Goal: Information Seeking & Learning: Learn about a topic

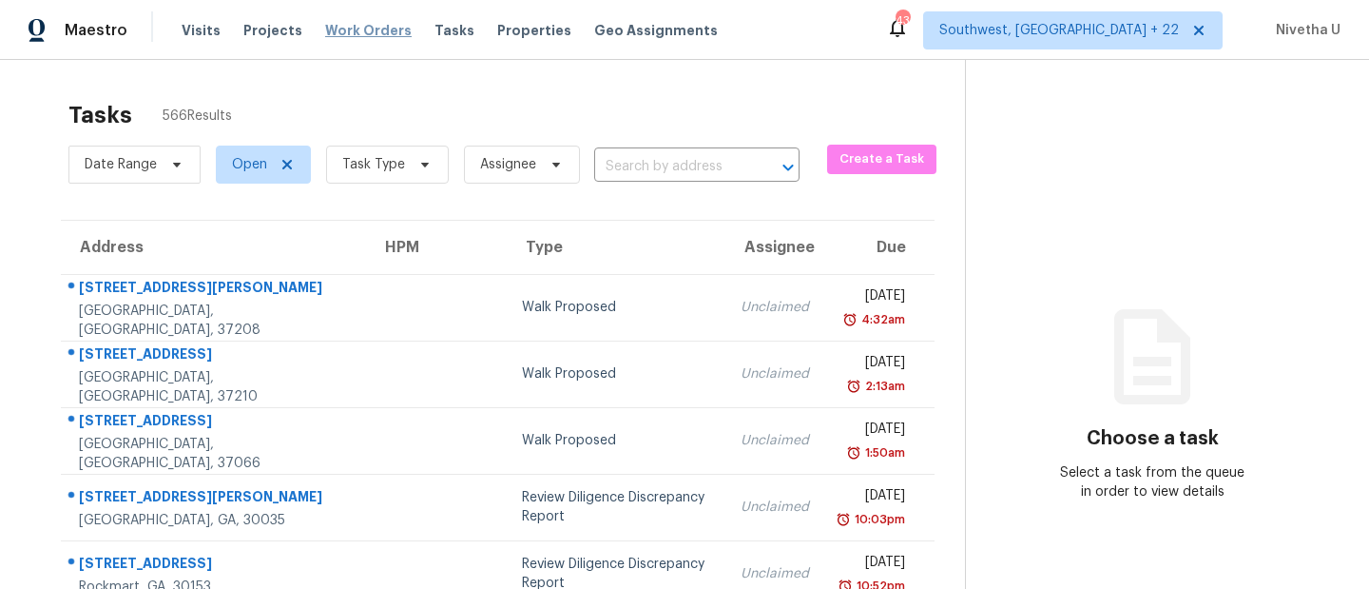
drag, startPoint x: 0, startPoint y: 0, endPoint x: 364, endPoint y: 29, distance: 365.4
click at [364, 29] on span "Work Orders" at bounding box center [368, 30] width 87 height 19
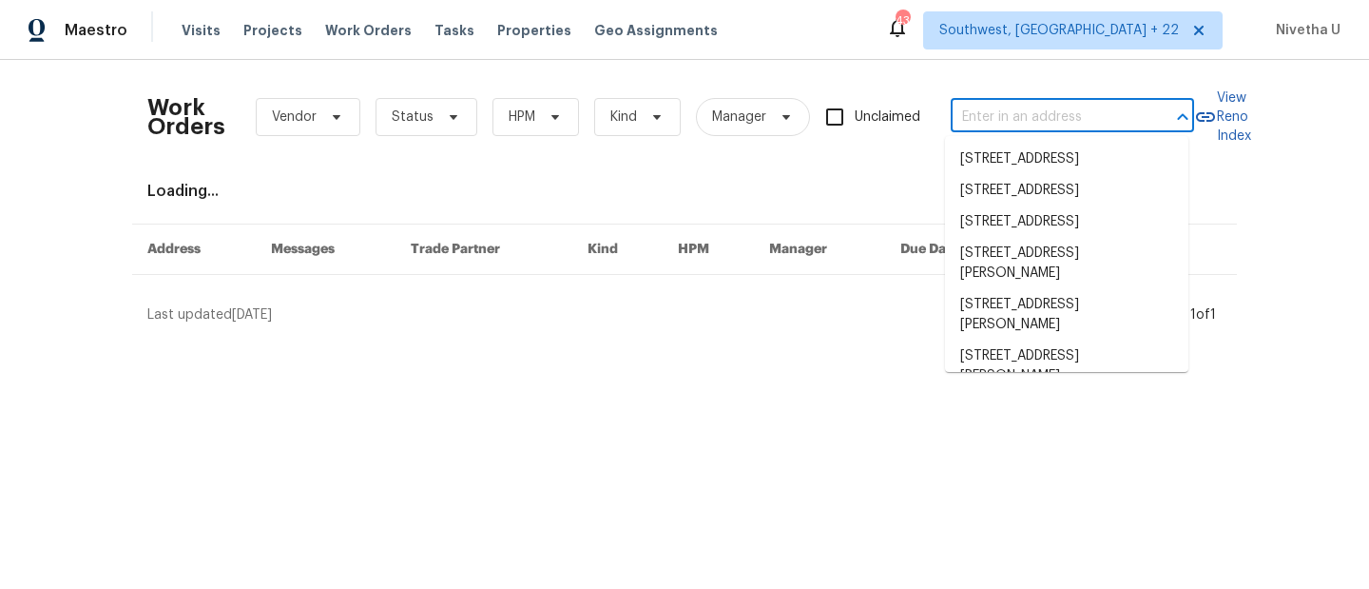
click at [1047, 106] on input "text" at bounding box center [1046, 117] width 190 height 29
paste input "6090 Wintergreen Rd Norcross, GA 30093"
type input "6090 Wintergreen Rd Norcross, GA 30093"
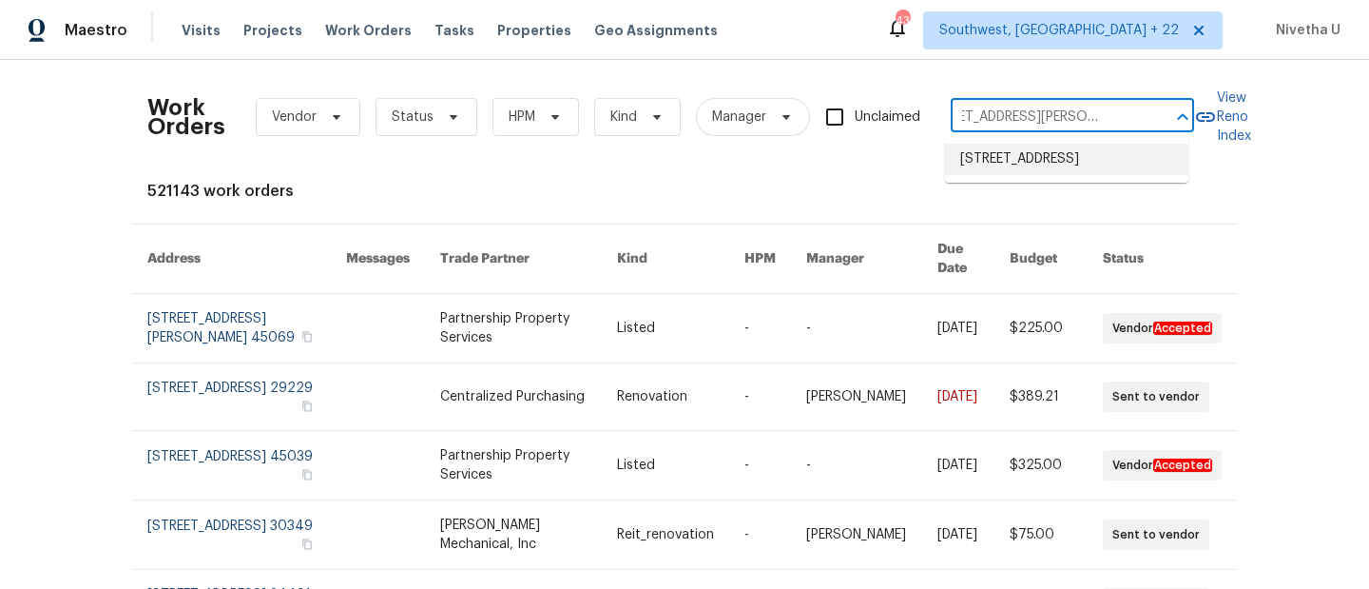
click at [1060, 175] on li "6090 Wintergreen Rd, Norcross, GA 30093" at bounding box center [1066, 159] width 243 height 31
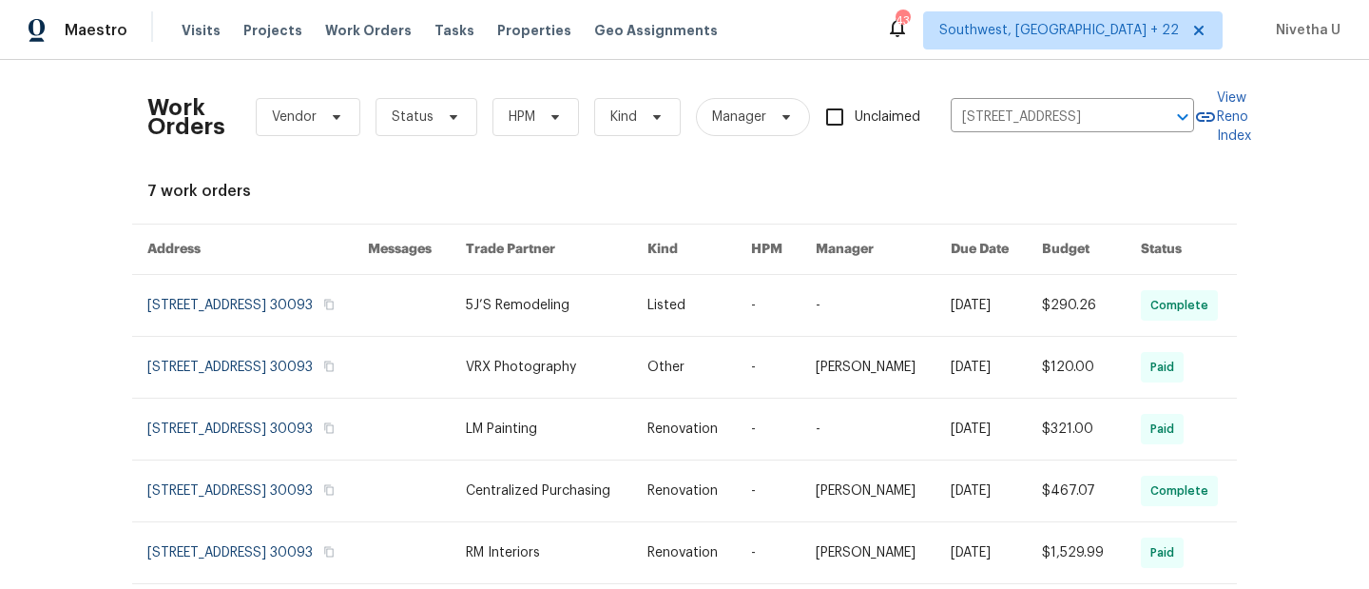
click at [172, 310] on link at bounding box center [257, 305] width 221 height 61
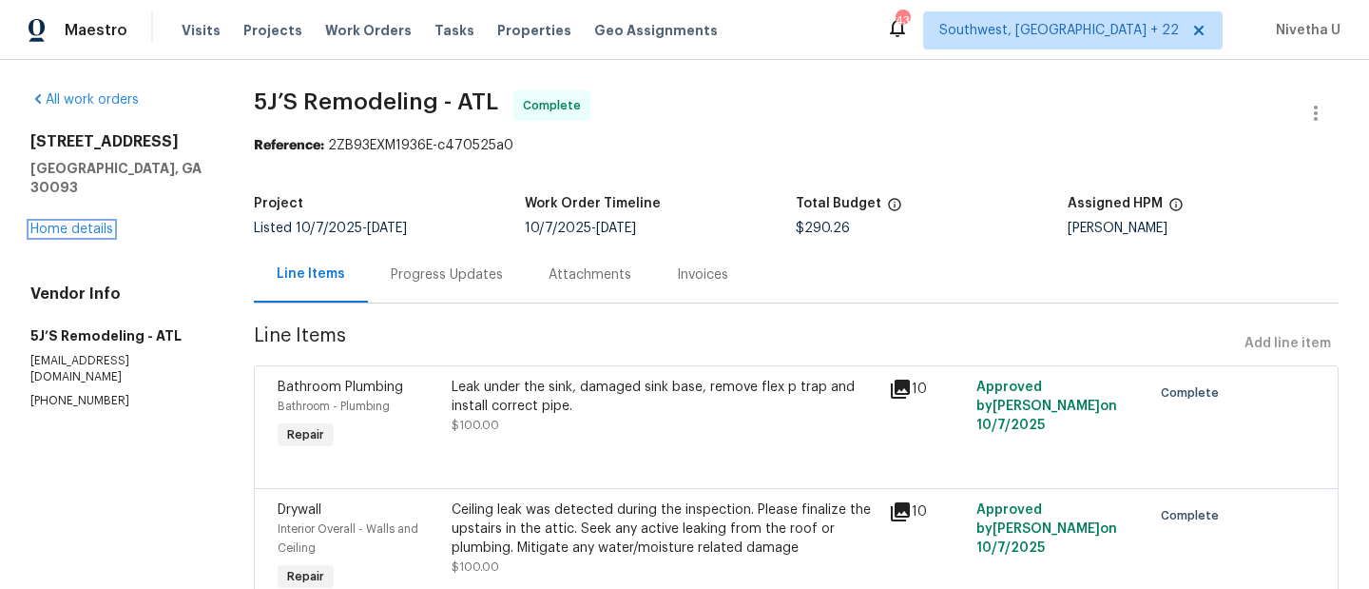
click at [65, 223] on link "Home details" at bounding box center [71, 229] width 83 height 13
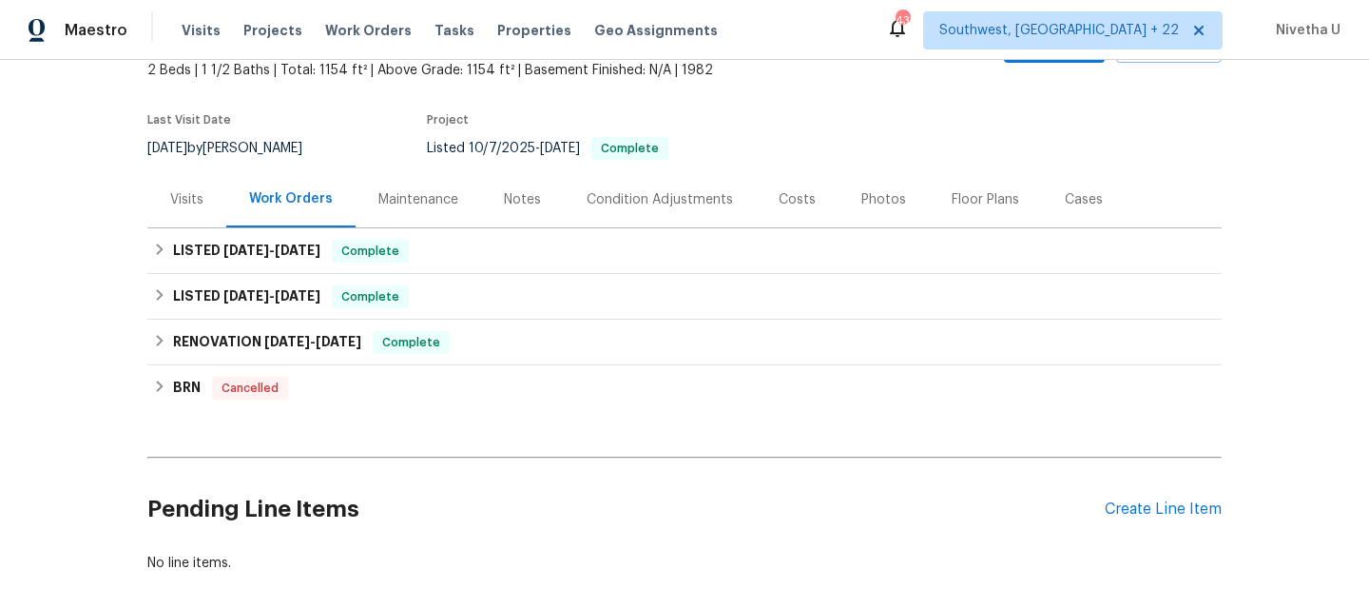
scroll to position [149, 0]
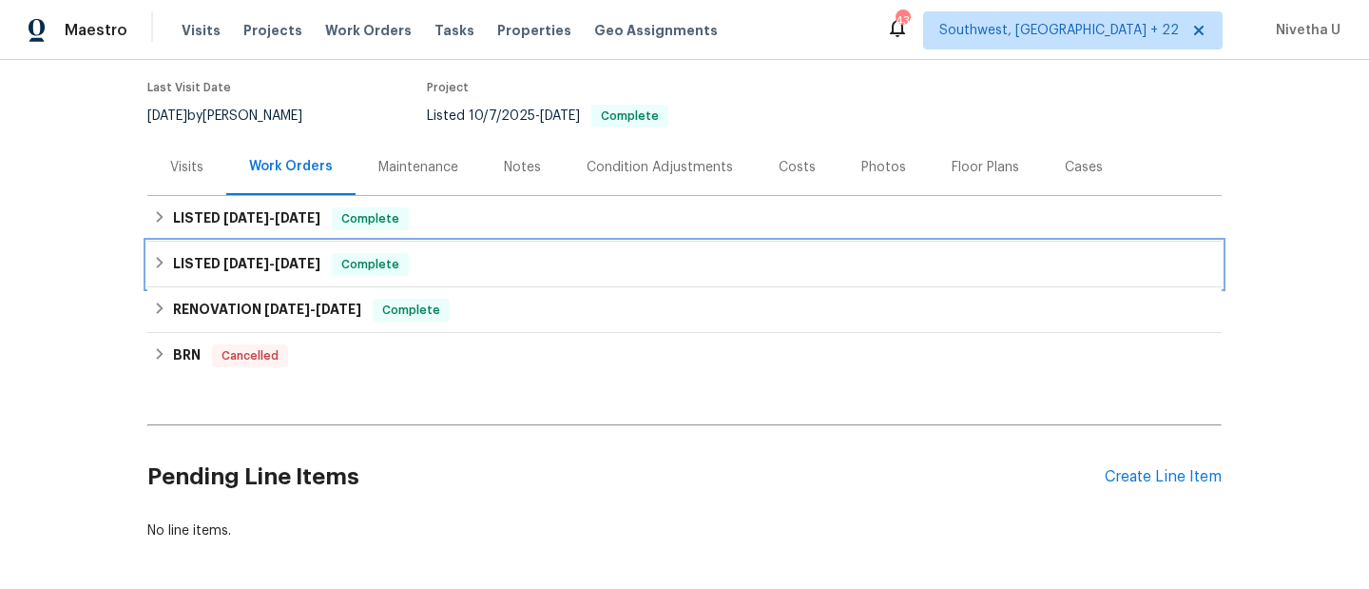
click at [434, 258] on div "LISTED 2/5/25 - 2/6/25 Complete" at bounding box center [684, 264] width 1063 height 23
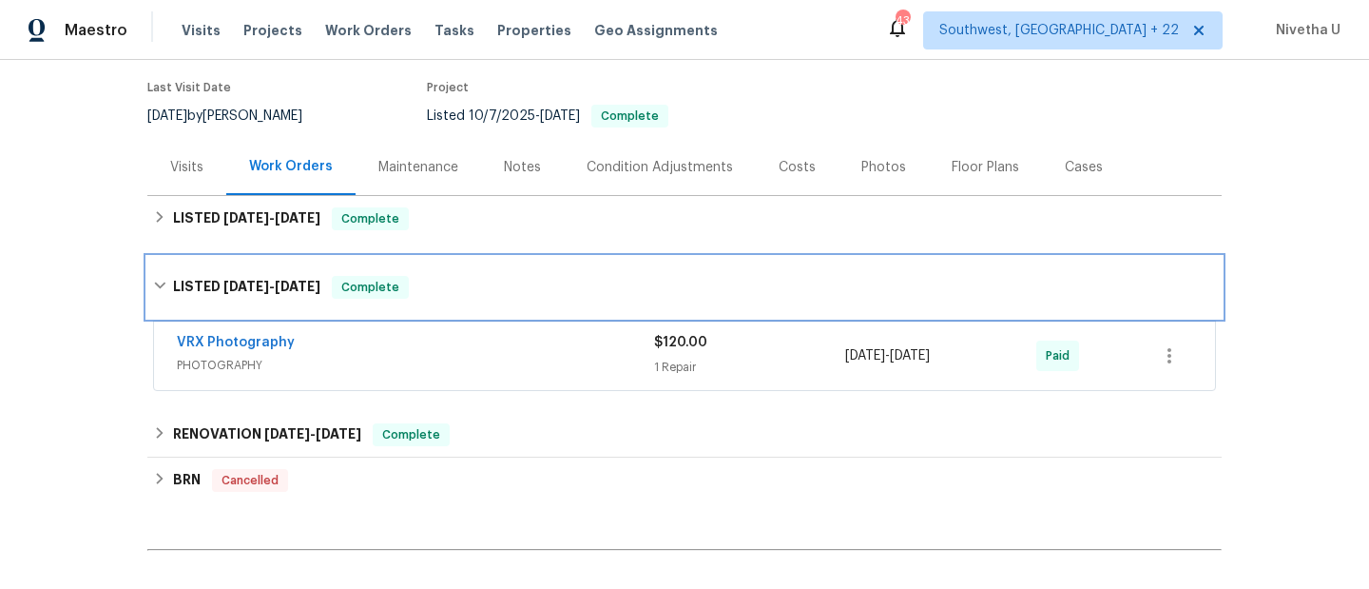
click at [426, 282] on div "LISTED 2/5/25 - 2/6/25 Complete" at bounding box center [684, 287] width 1063 height 23
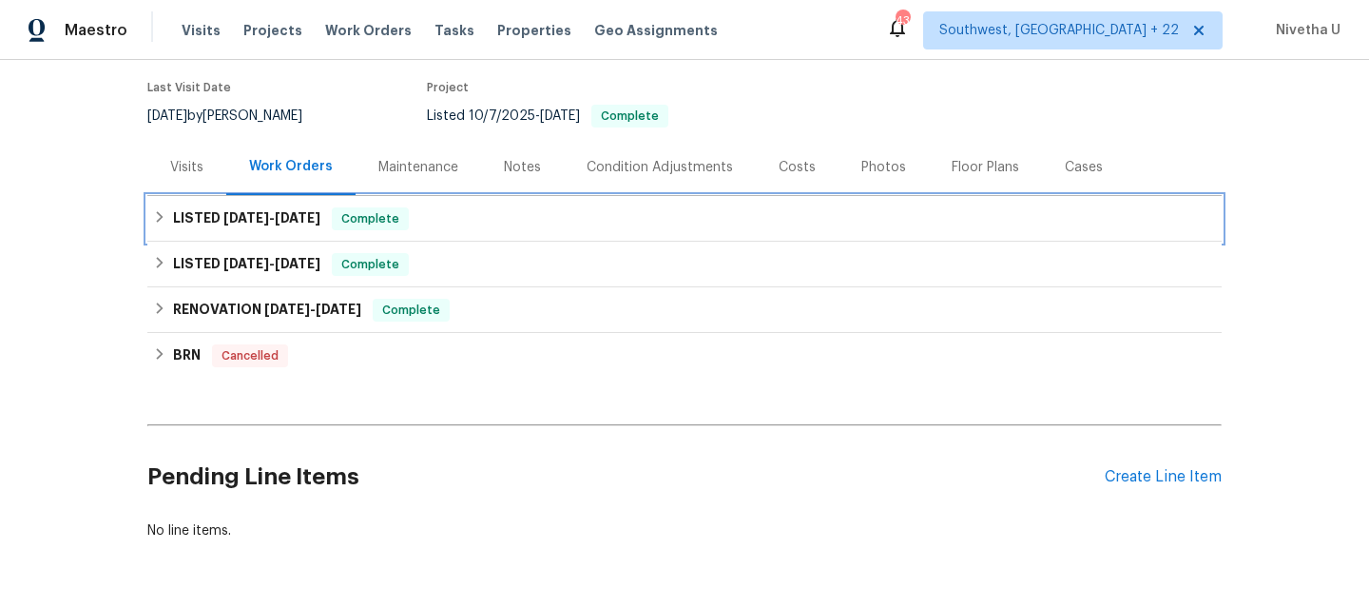
click at [426, 227] on div "LISTED 10/7/25 - 10/10/25 Complete" at bounding box center [684, 218] width 1063 height 23
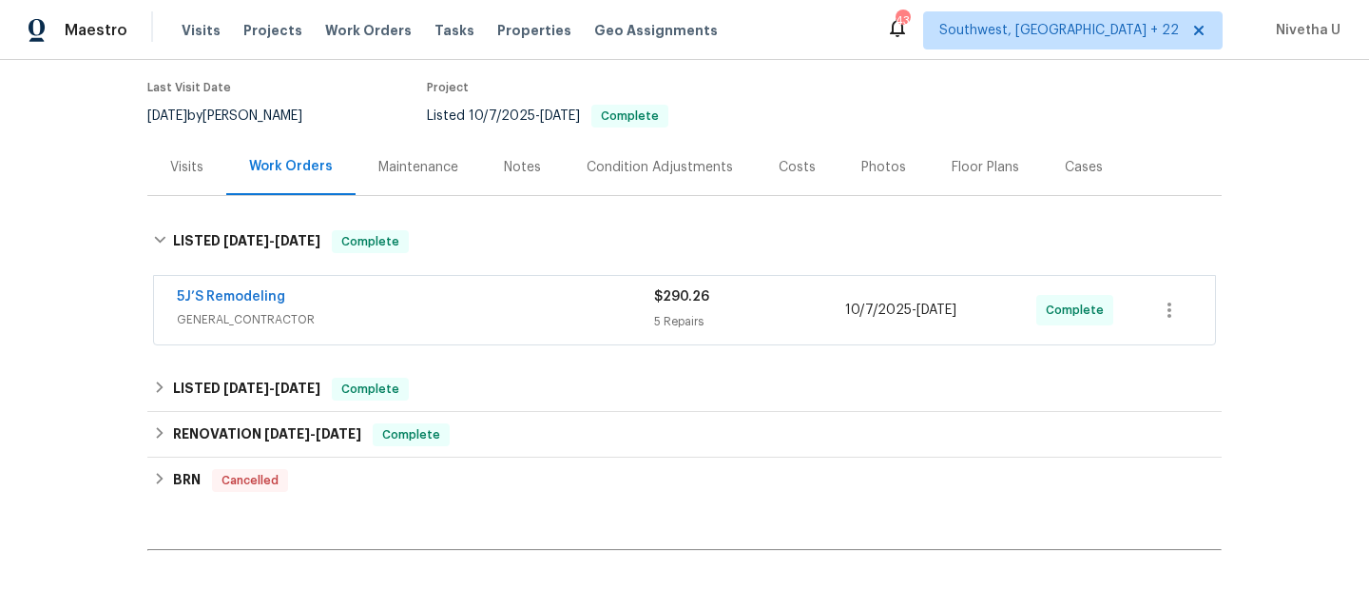
click at [472, 318] on span "GENERAL_CONTRACTOR" at bounding box center [415, 319] width 477 height 19
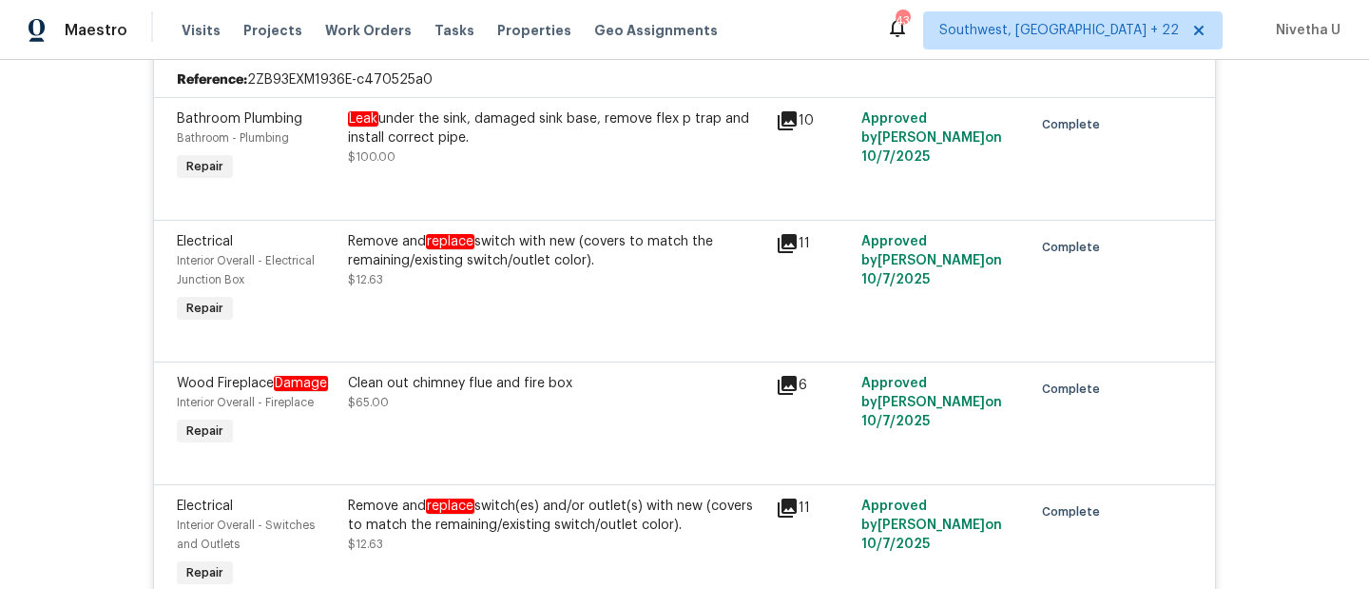
scroll to position [443, 0]
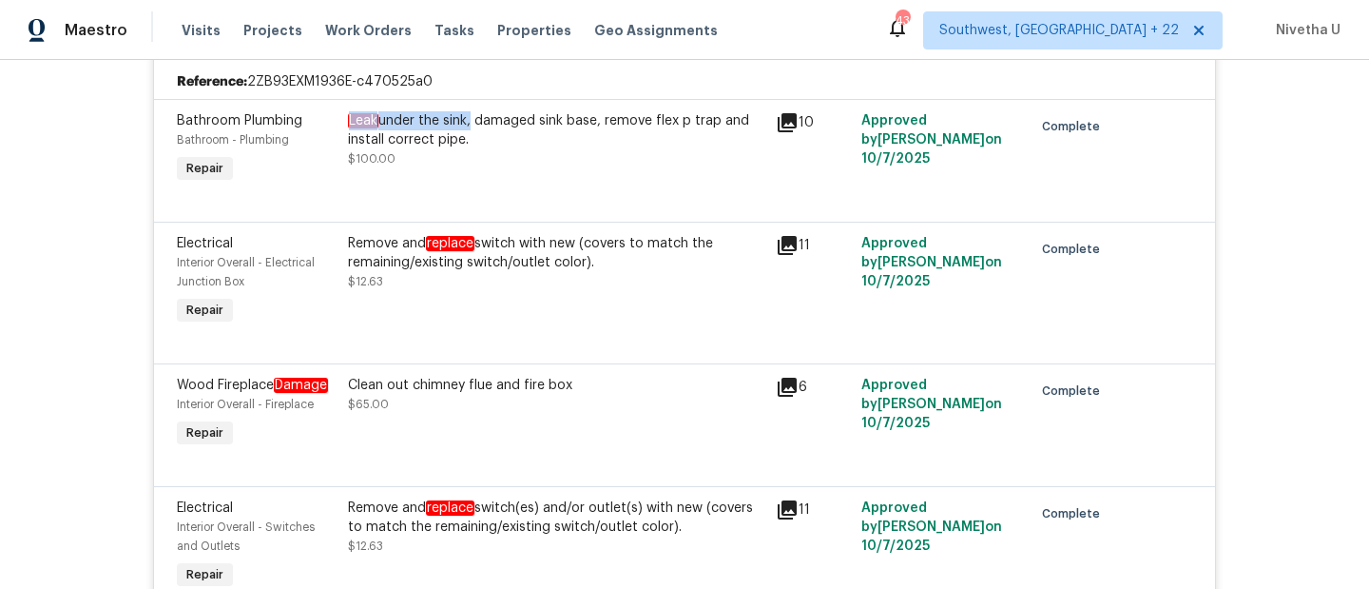
drag, startPoint x: 336, startPoint y: 126, endPoint x: 465, endPoint y: 126, distance: 129.3
click at [465, 126] on div "Leak under the sink, damaged sink base, remove flex p trap and install correct …" at bounding box center [556, 149] width 428 height 87
copy div "Leak under the sink"
click at [535, 158] on div "Leak under the sink, damaged sink base, remove flex p trap and install correct …" at bounding box center [556, 139] width 417 height 57
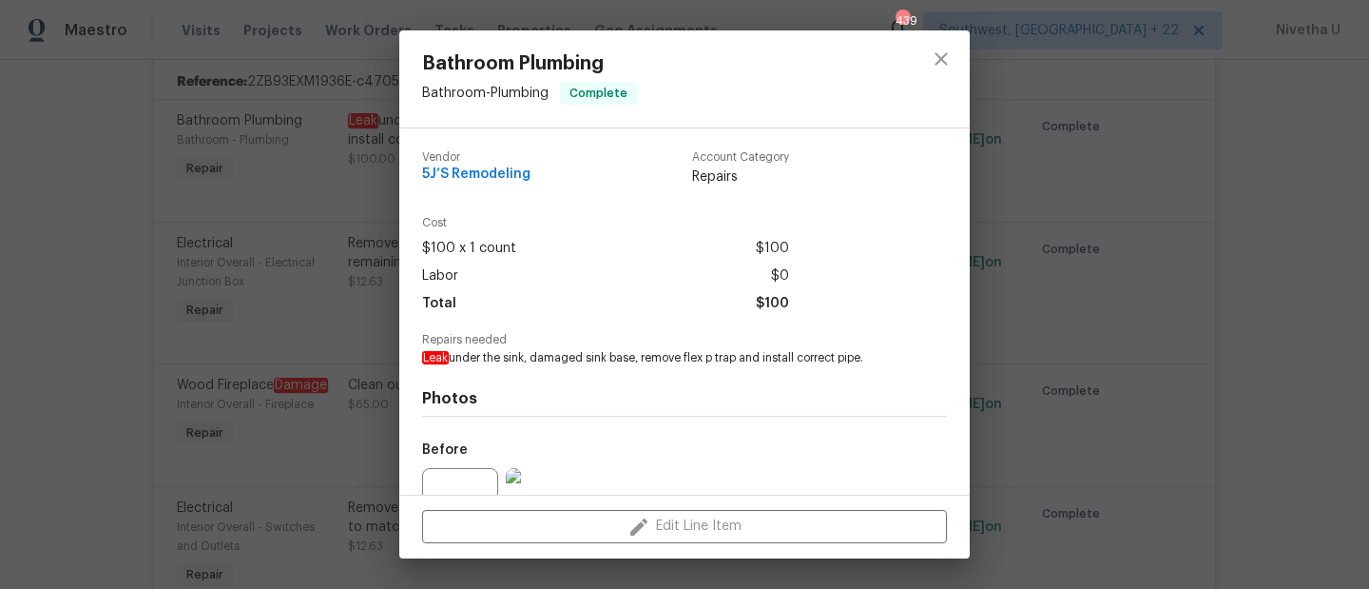
scroll to position [191, 0]
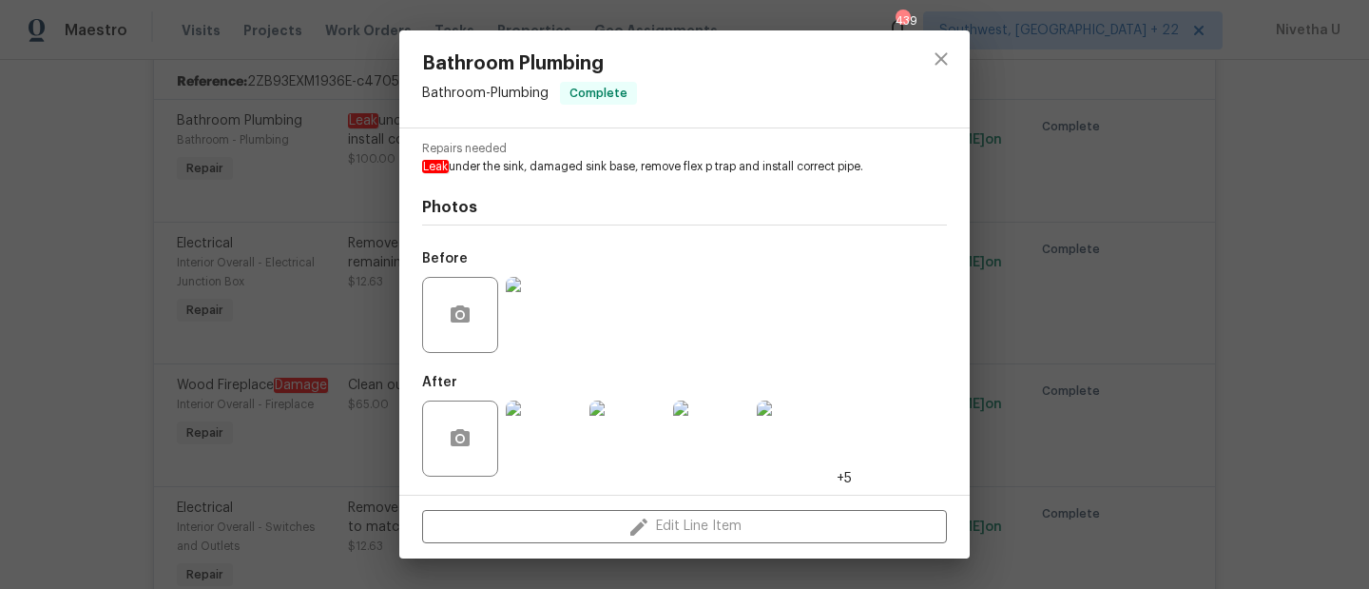
click at [527, 333] on img at bounding box center [544, 315] width 76 height 76
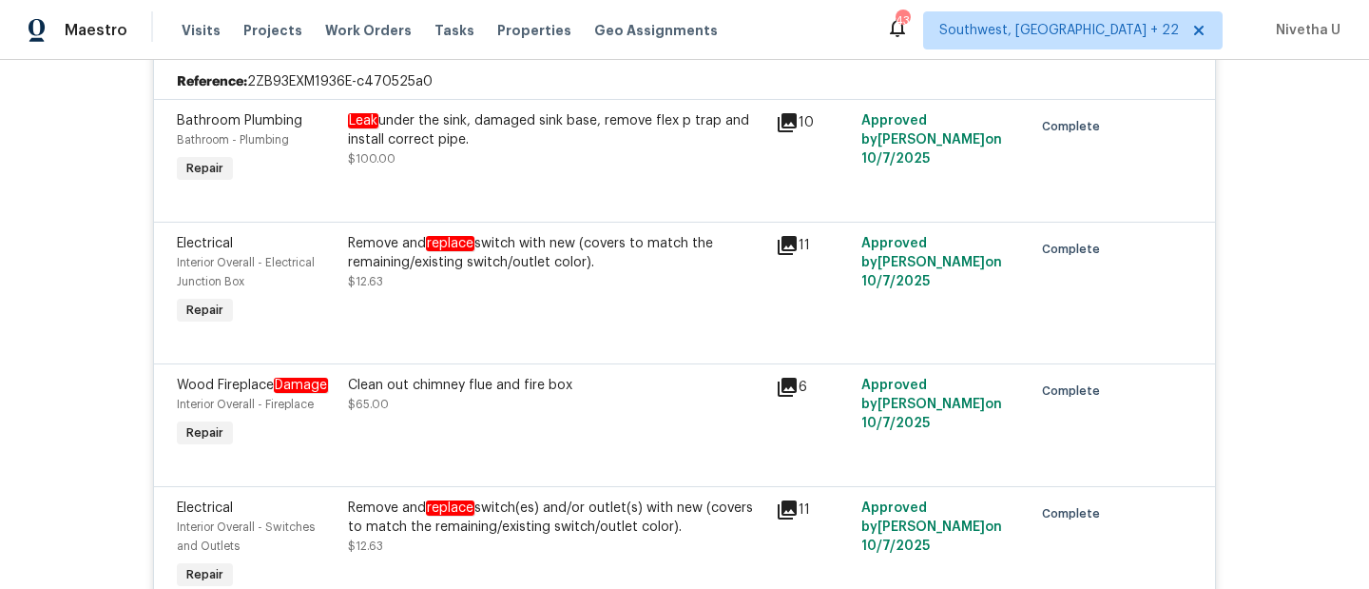
click at [530, 146] on div "Leak under the sink, damaged sink base, remove flex p trap and install correct …" at bounding box center [556, 130] width 417 height 38
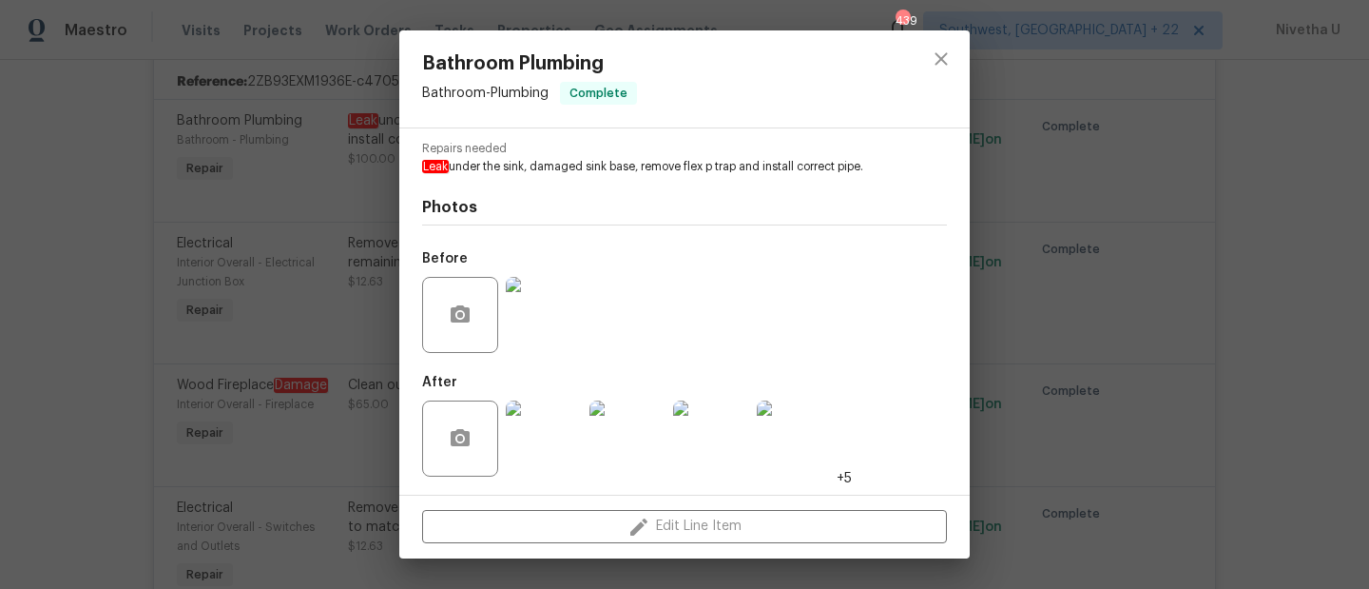
click at [520, 453] on img at bounding box center [544, 438] width 76 height 76
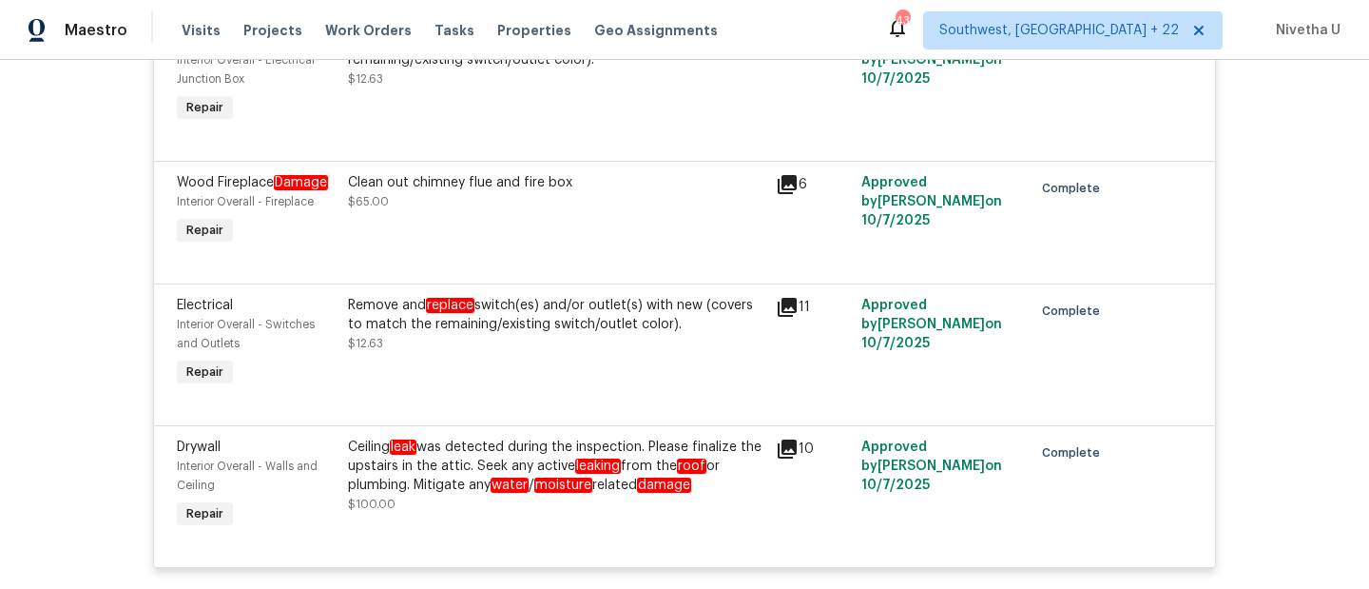
scroll to position [783, 0]
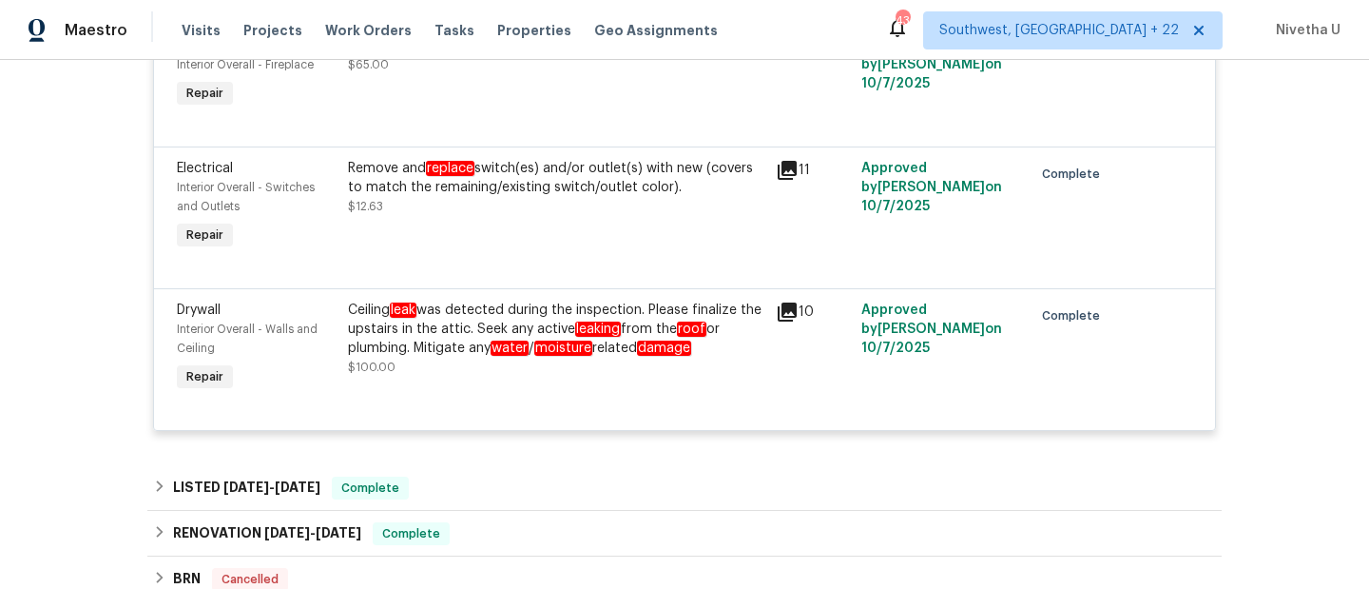
click at [469, 377] on div "Ceiling leak was detected during the inspection. Please finalize the upstairs i…" at bounding box center [556, 339] width 417 height 76
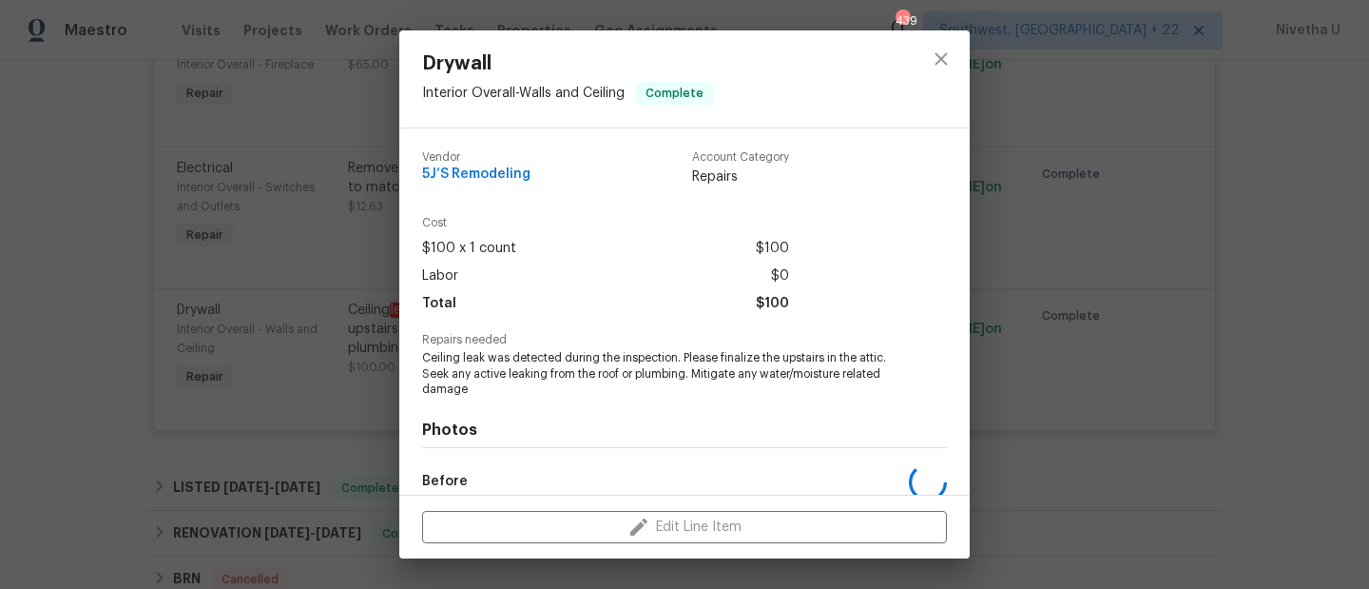
scroll to position [223, 0]
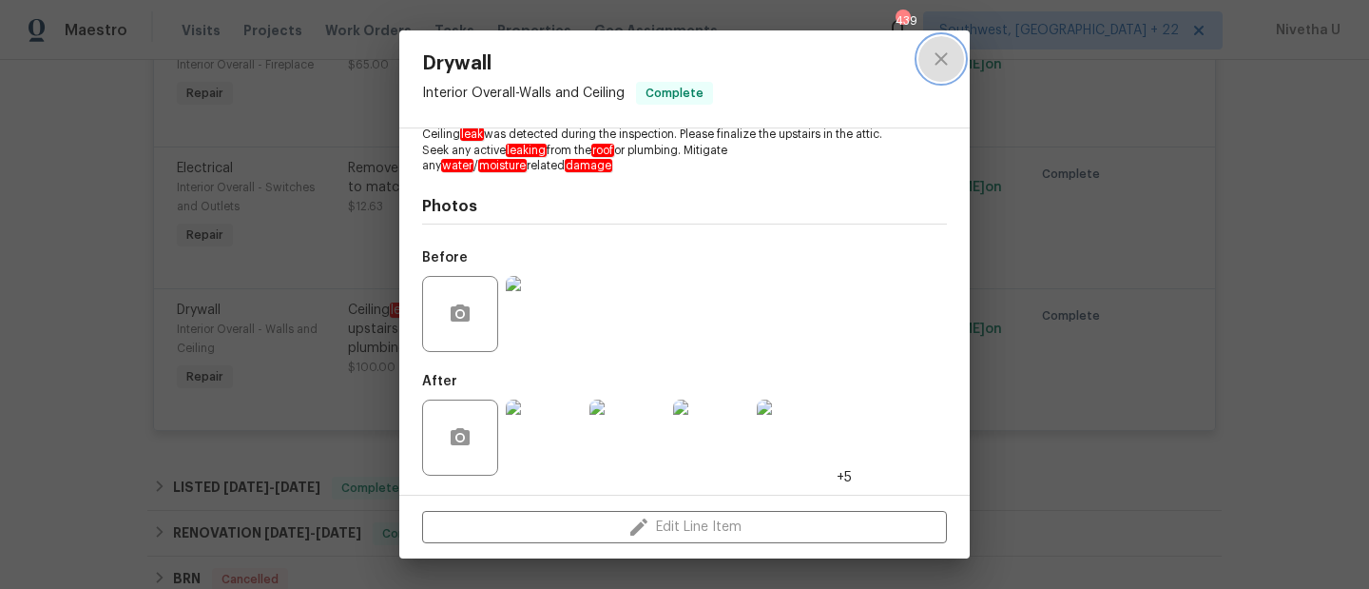
click at [937, 60] on icon "close" at bounding box center [941, 59] width 23 height 23
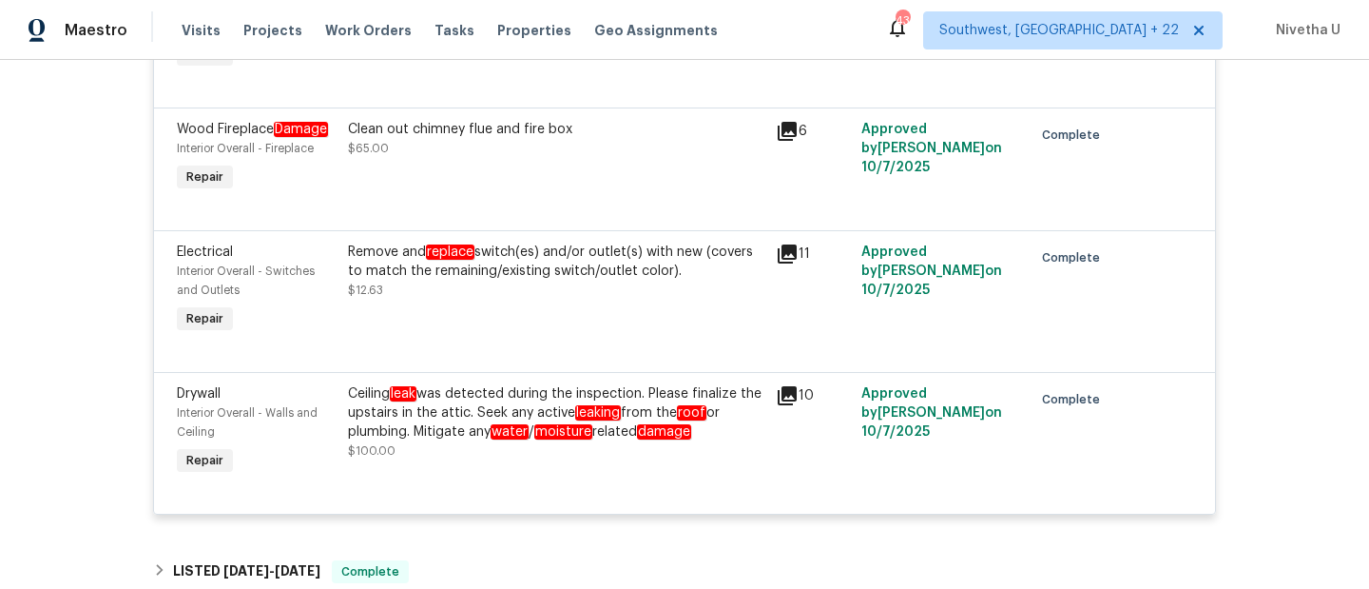
scroll to position [533, 0]
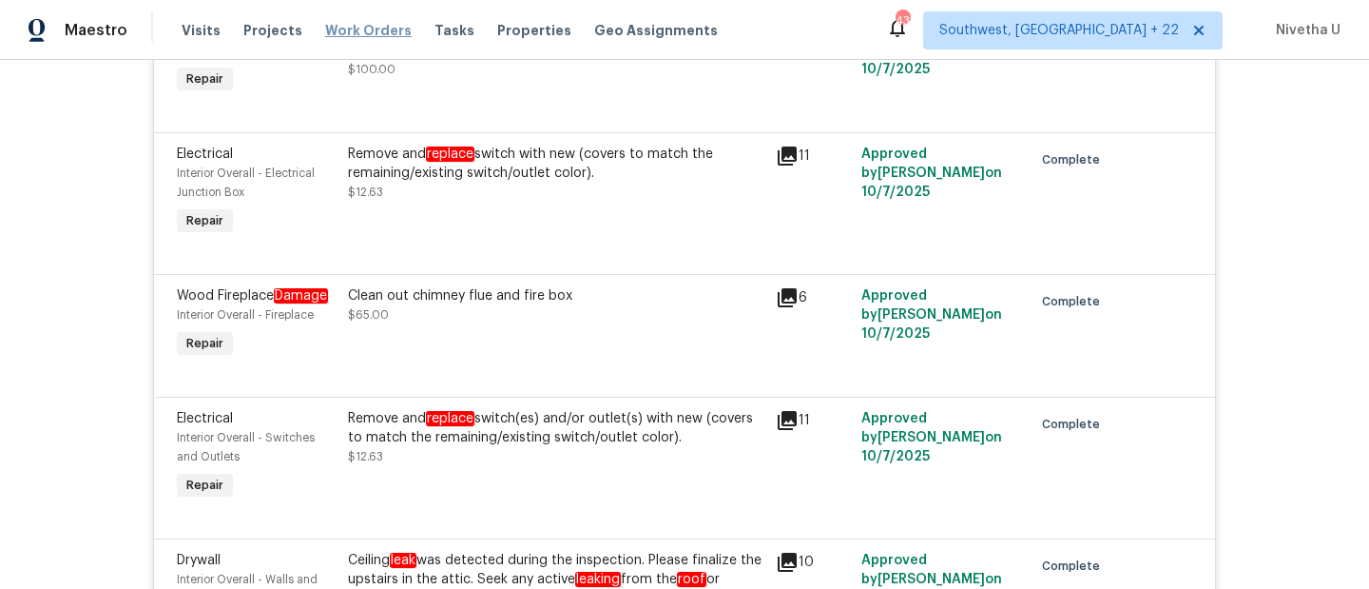
click at [369, 29] on span "Work Orders" at bounding box center [368, 30] width 87 height 19
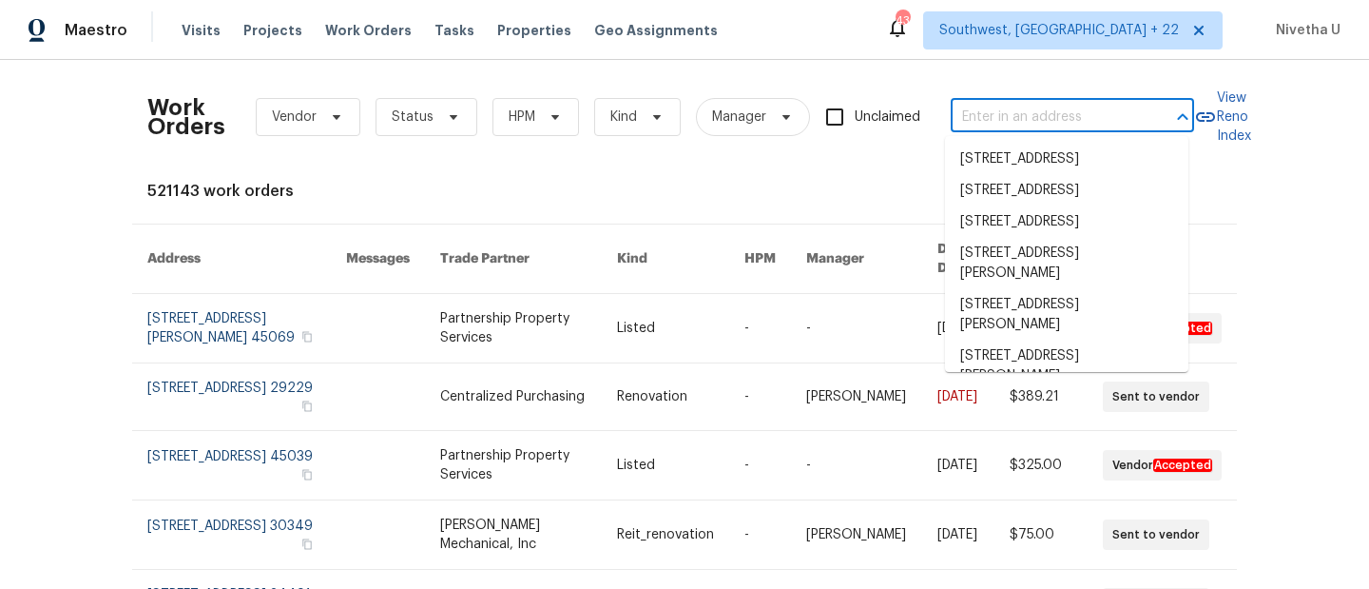
click at [1030, 113] on input "text" at bounding box center [1046, 117] width 190 height 29
paste input "1985 Canyon Sage Path Round Rock, TX 78665"
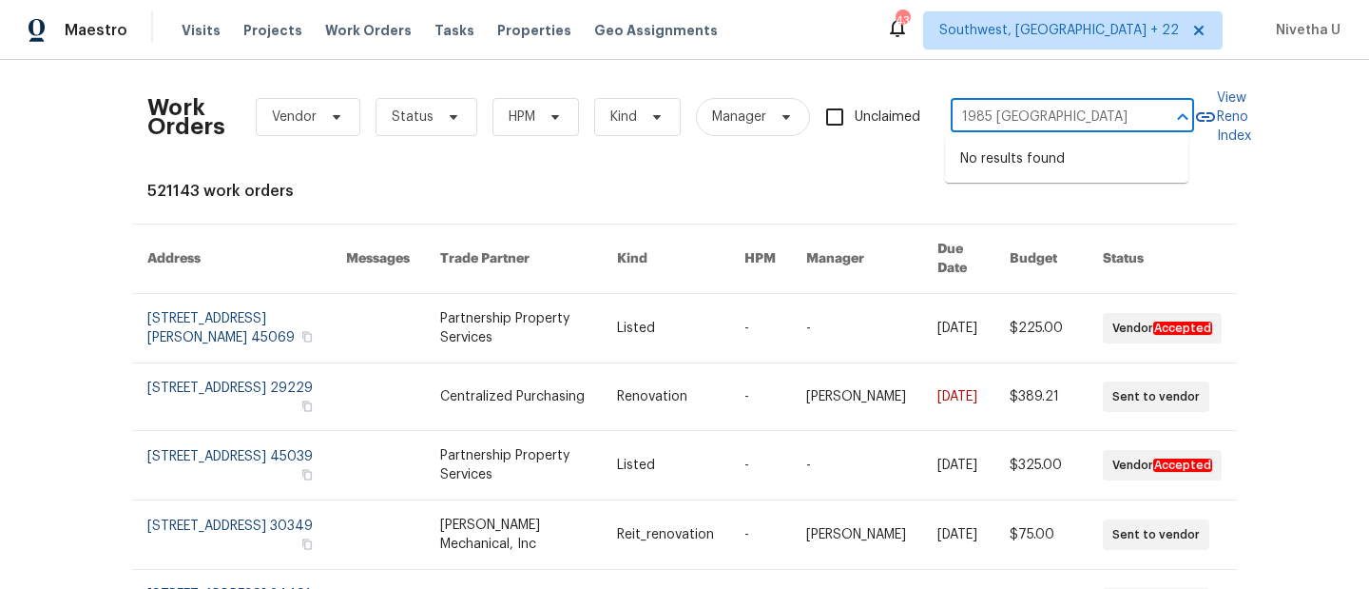
drag, startPoint x: 987, startPoint y: 118, endPoint x: 1184, endPoint y: 118, distance: 196.9
click at [1184, 118] on div "1985 Canyon Sage Path Round Rock, TX 78665 ​" at bounding box center [1072, 117] width 243 height 29
type input "1985 Canyon Sage"
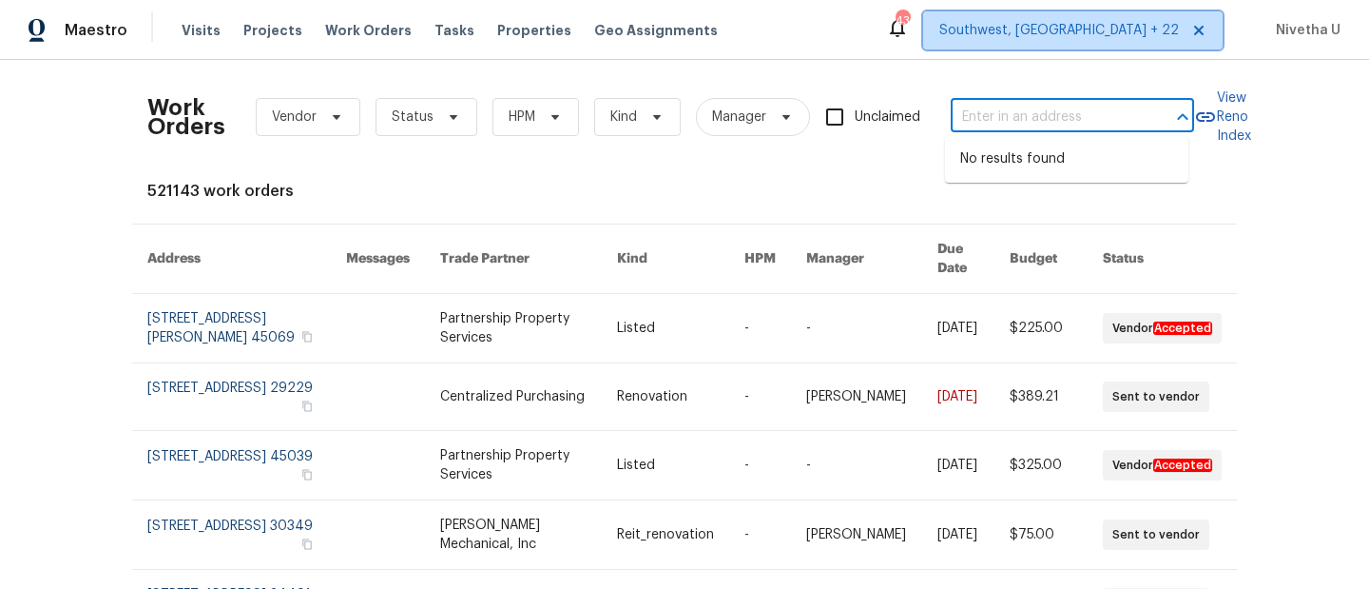
click at [1125, 37] on span "Southwest, FL + 22" at bounding box center [1060, 30] width 240 height 19
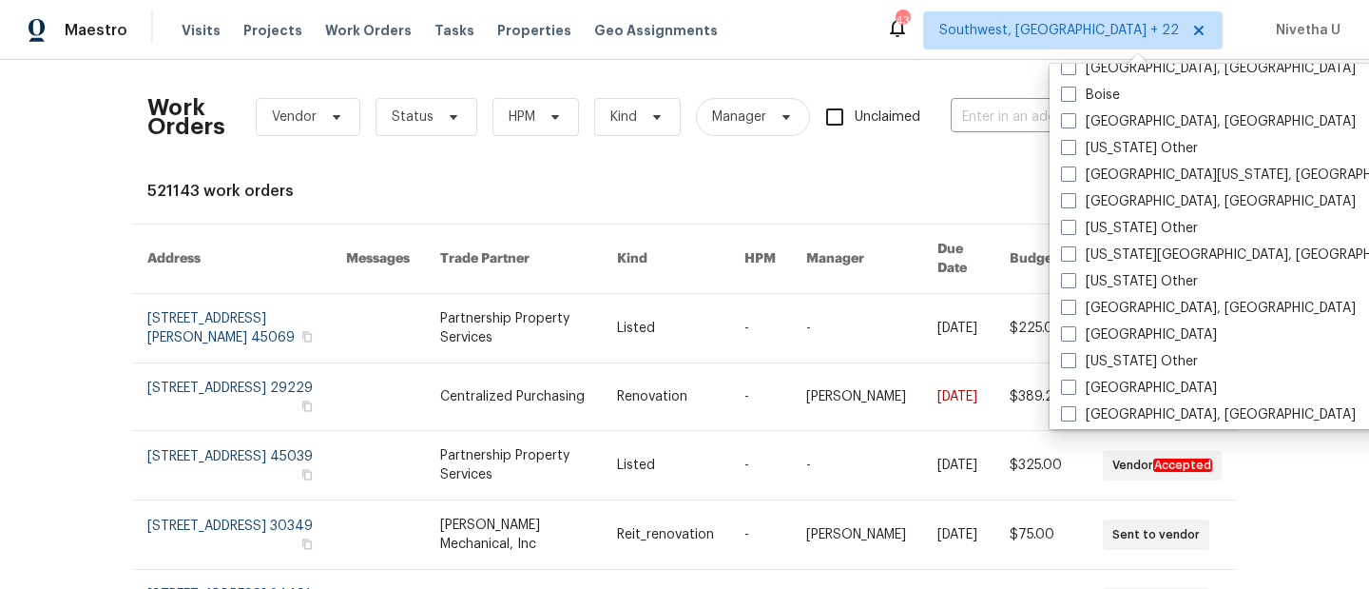
scroll to position [574, 0]
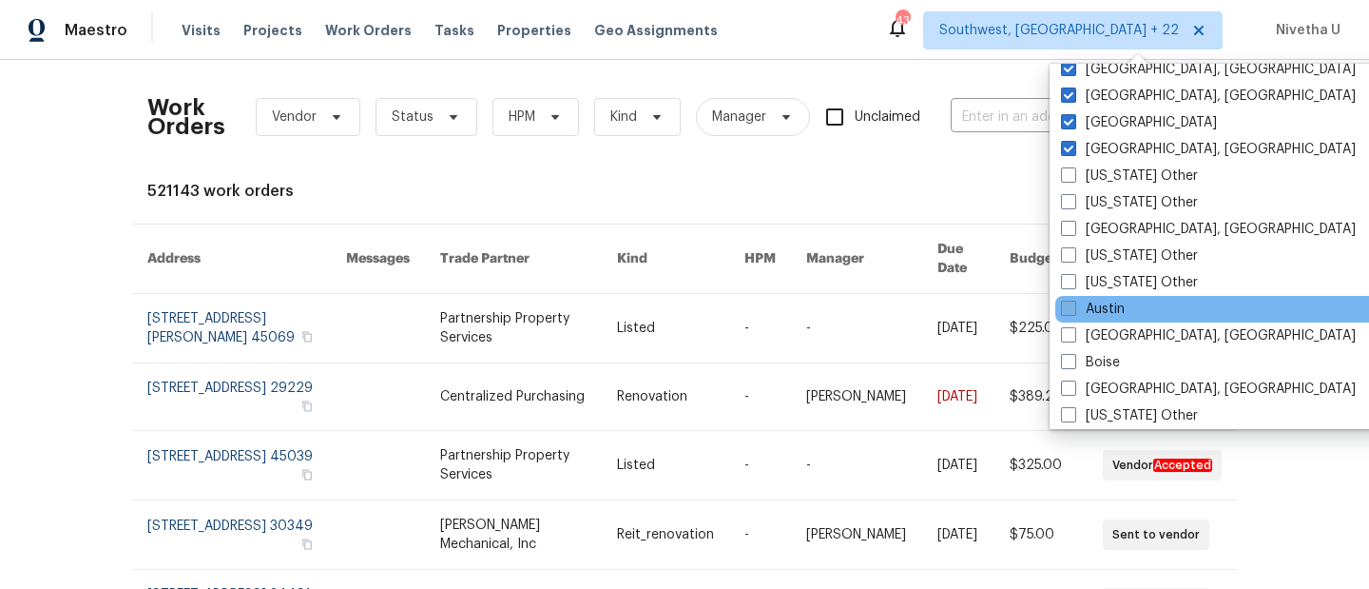
click at [1106, 312] on label "Austin" at bounding box center [1093, 309] width 64 height 19
click at [1074, 312] on input "Austin" at bounding box center [1067, 306] width 12 height 12
checkbox input "true"
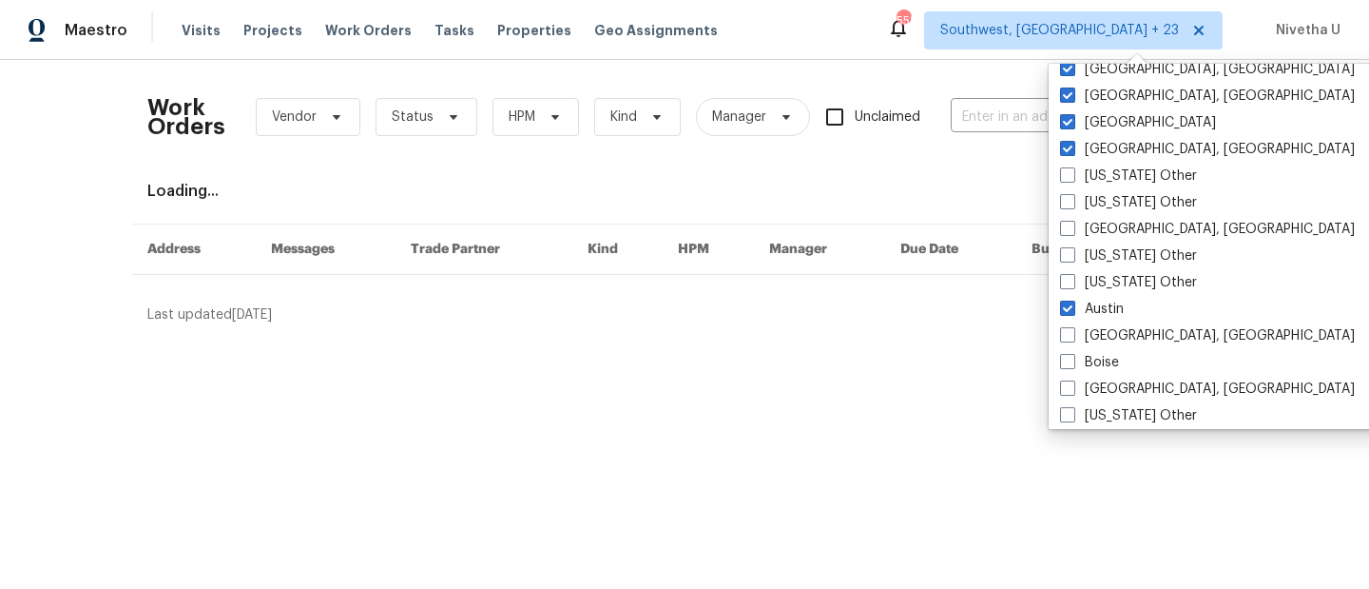
click at [993, 139] on div "Work Orders Vendor Status HPM Kind Manager Unclaimed ​" at bounding box center [670, 117] width 1047 height 84
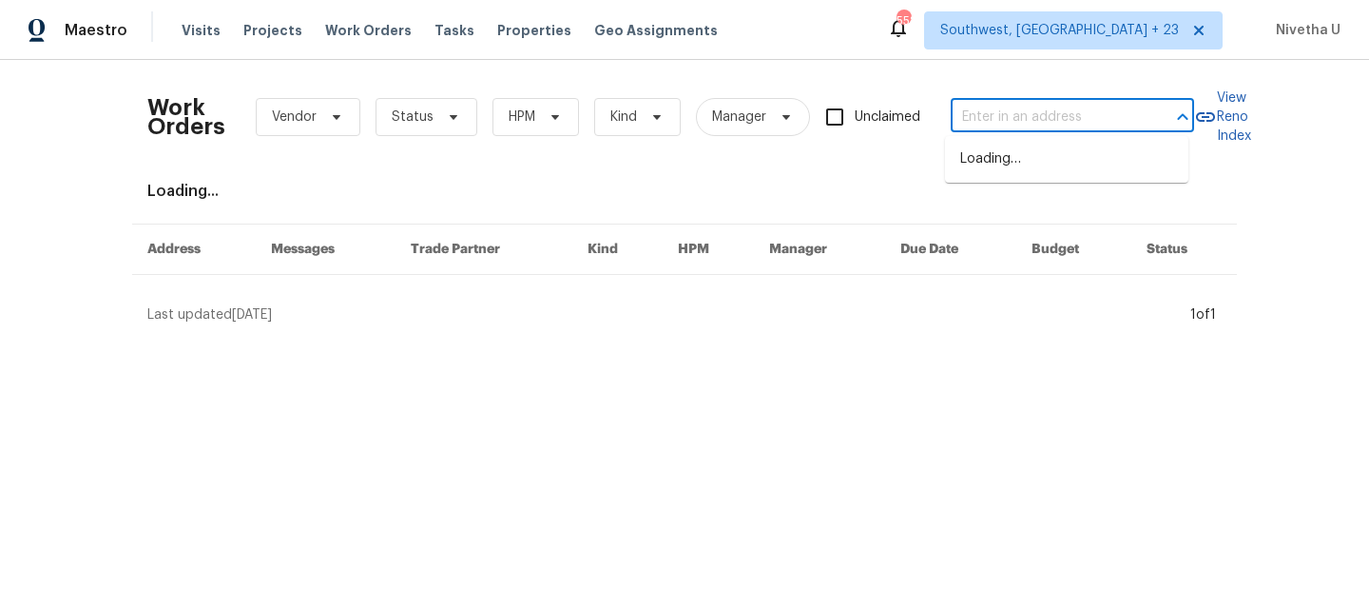
click at [981, 120] on input "text" at bounding box center [1046, 117] width 190 height 29
paste input "1985 Canyon Sage Path Round Rock, TX 78665"
type input "1985 Canyon Sage Path Round Rock, TX 78665"
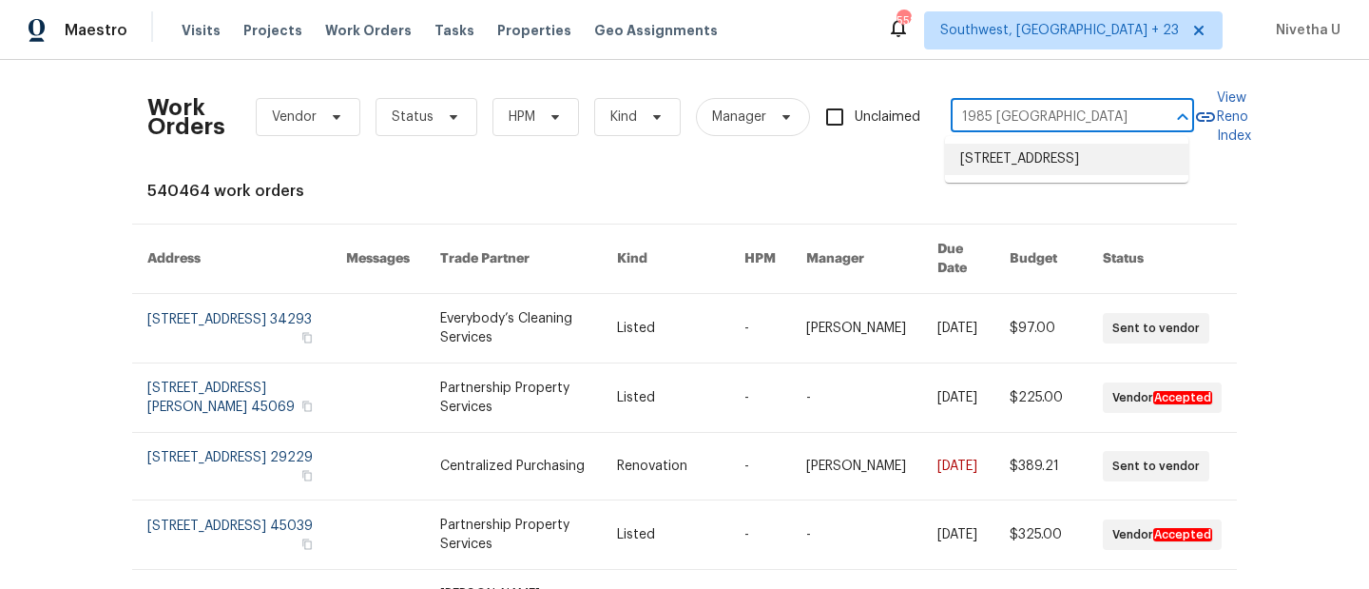
click at [981, 166] on li "1985 Canyon Sage Path, Round Rock, TX 78665" at bounding box center [1066, 159] width 243 height 31
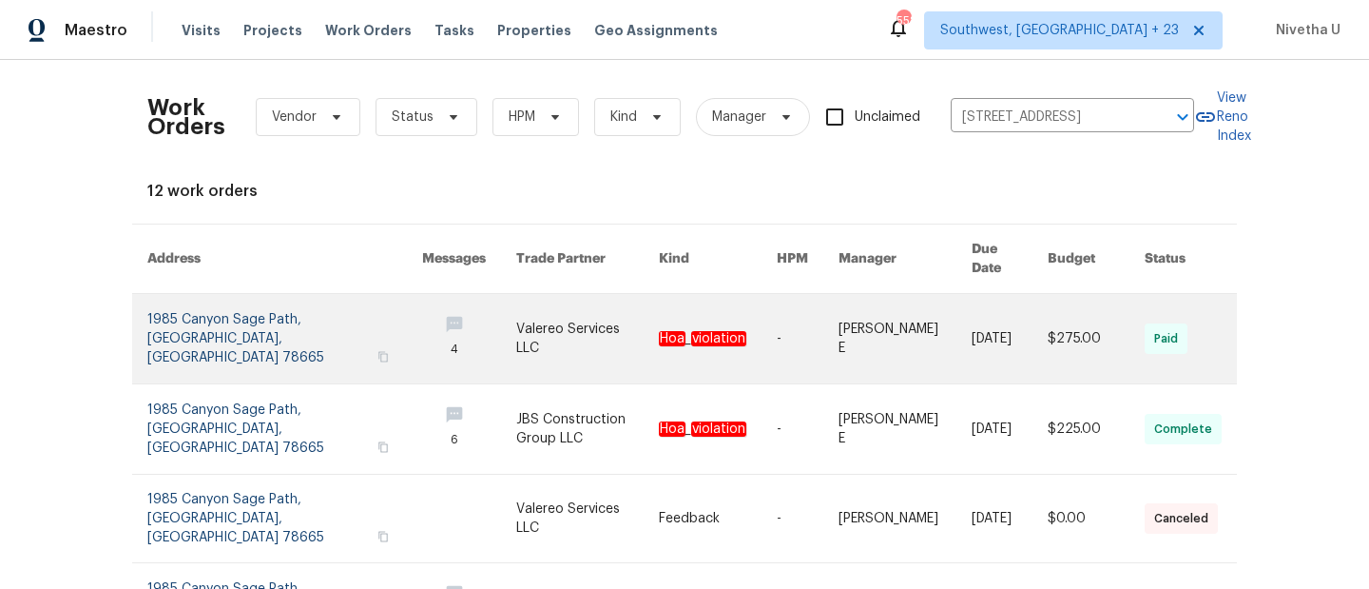
click at [159, 315] on link at bounding box center [284, 338] width 275 height 89
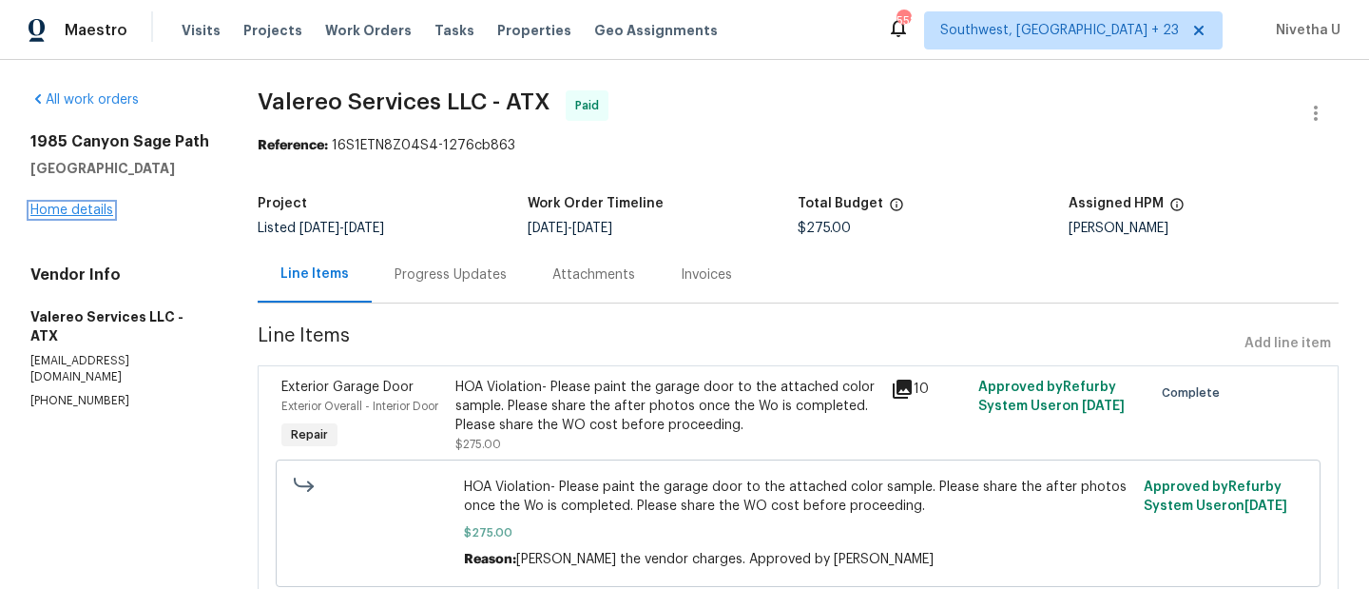
click at [83, 213] on link "Home details" at bounding box center [71, 210] width 83 height 13
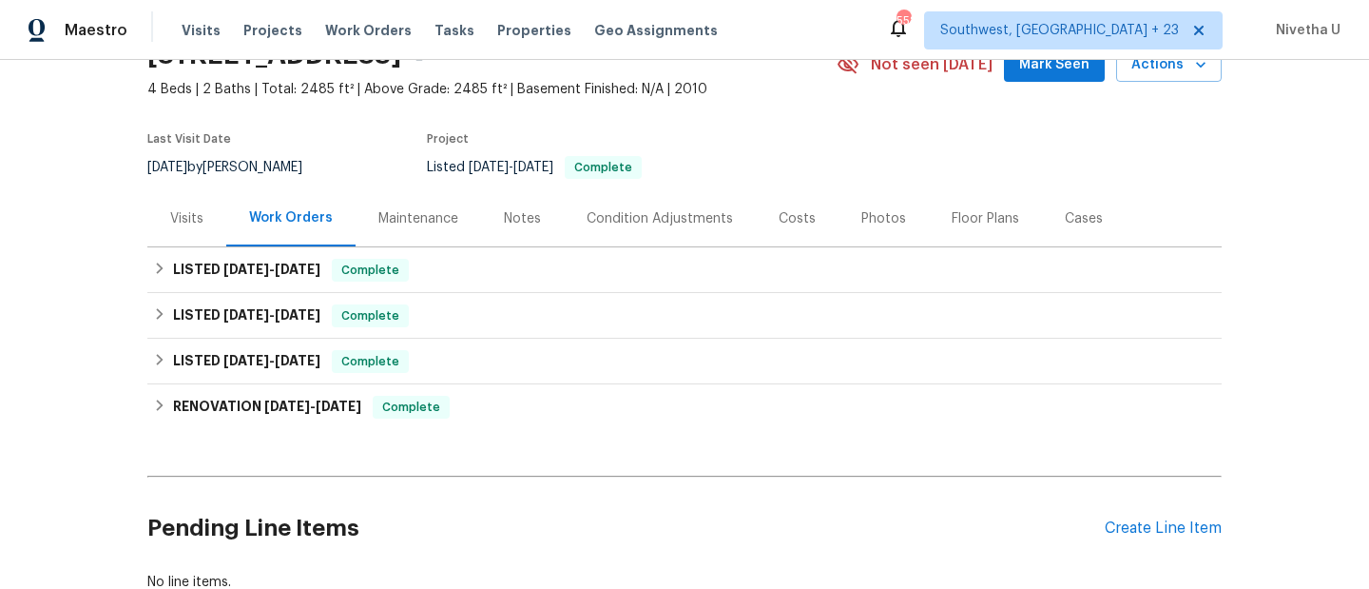
scroll to position [122, 0]
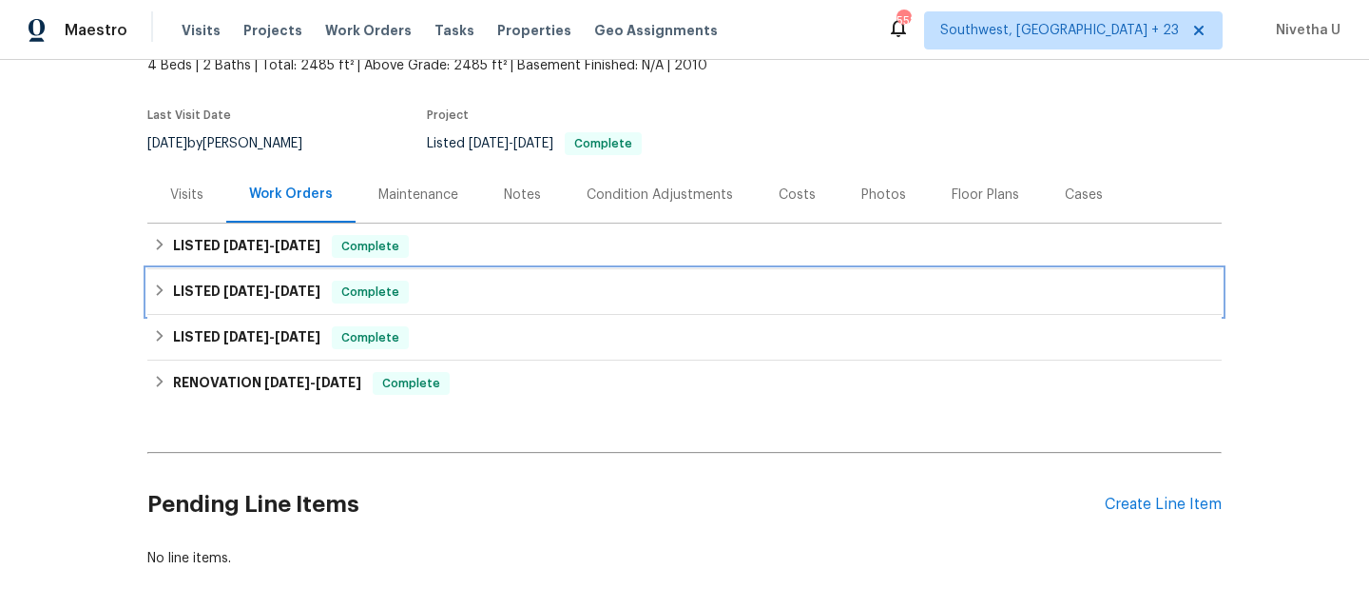
click at [452, 295] on div "LISTED 4/16/25 - 7/28/25 Complete" at bounding box center [684, 292] width 1063 height 23
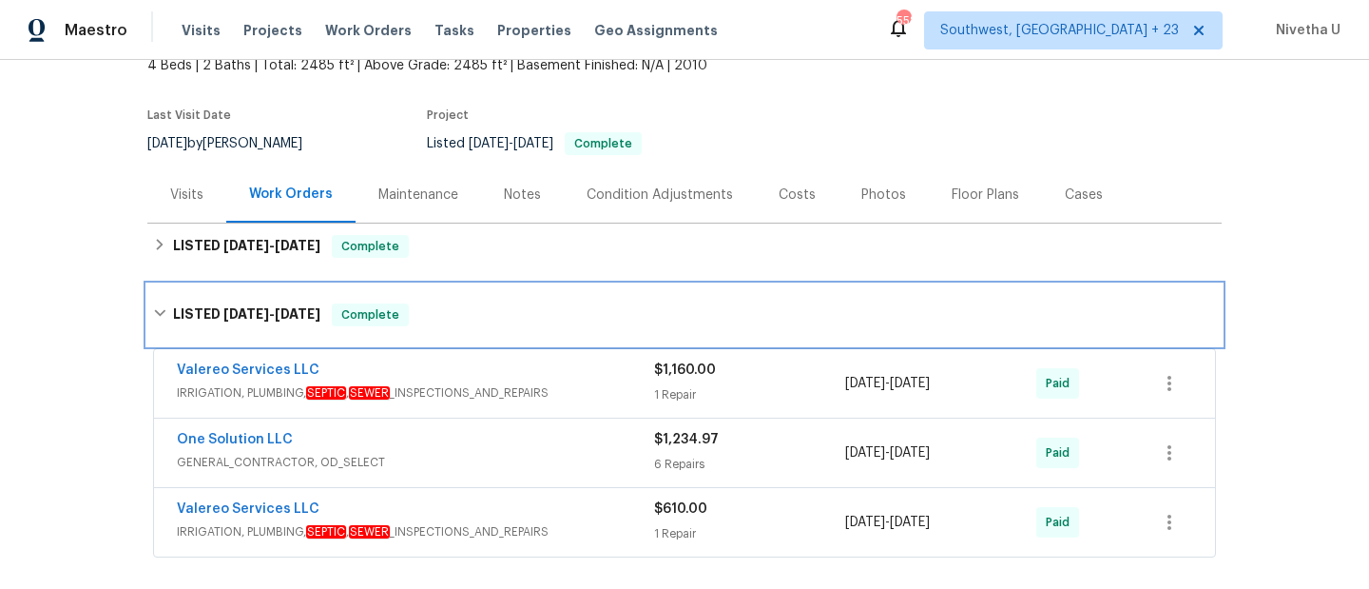
scroll to position [290, 0]
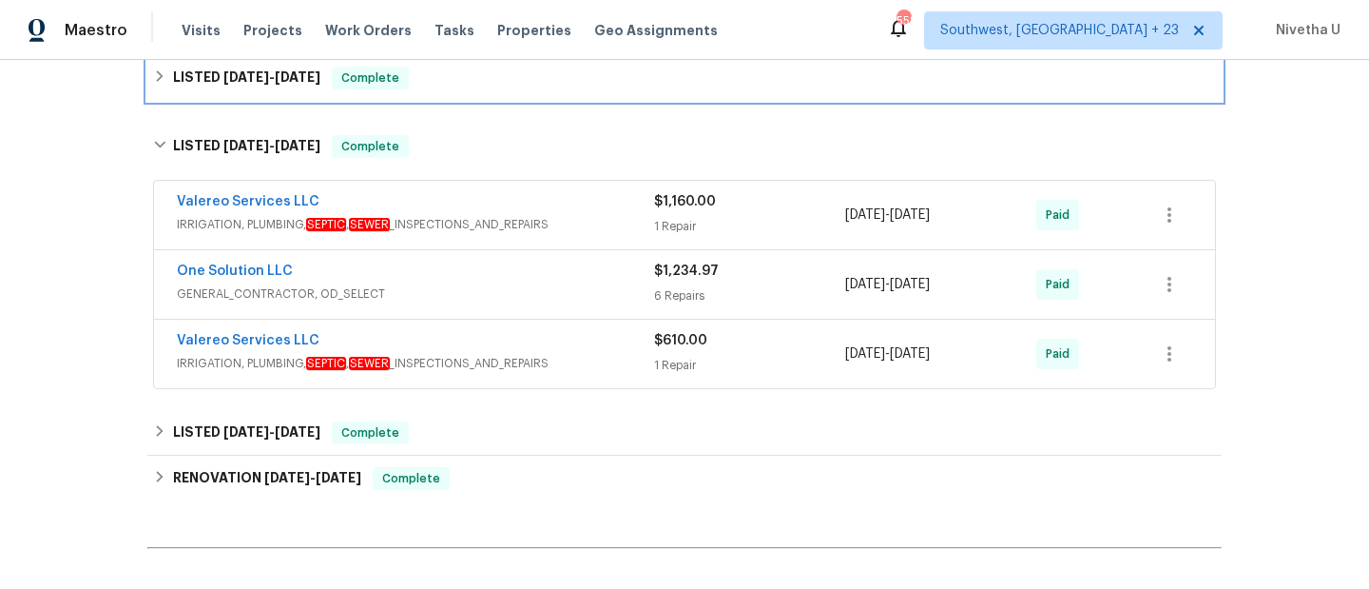
click at [430, 93] on div "LISTED 9/11/25 - 9/27/25 Complete" at bounding box center [684, 78] width 1075 height 46
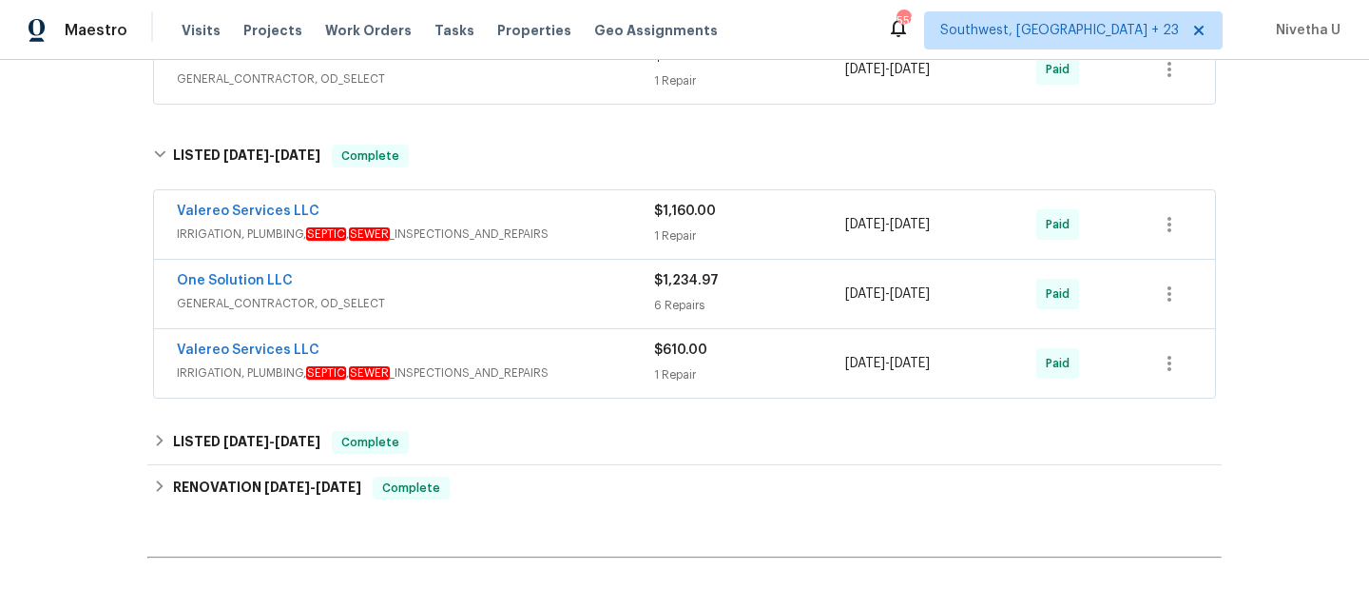
scroll to position [488, 0]
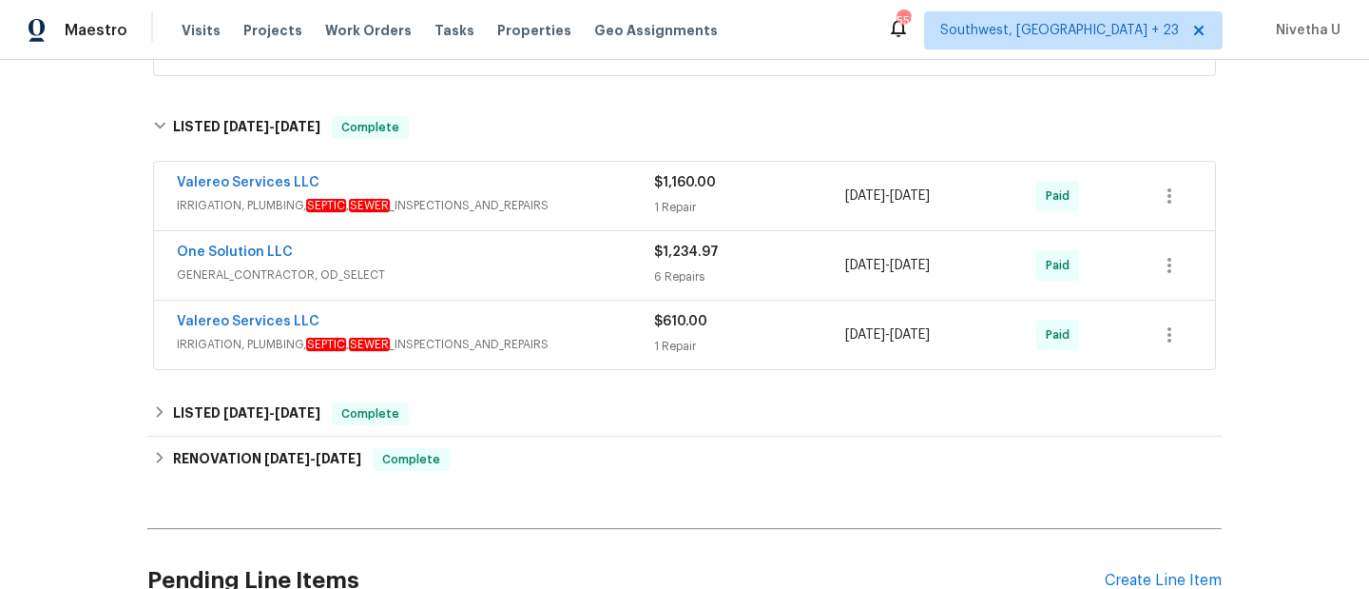
click at [587, 271] on span "GENERAL_CONTRACTOR, OD_SELECT" at bounding box center [415, 274] width 477 height 19
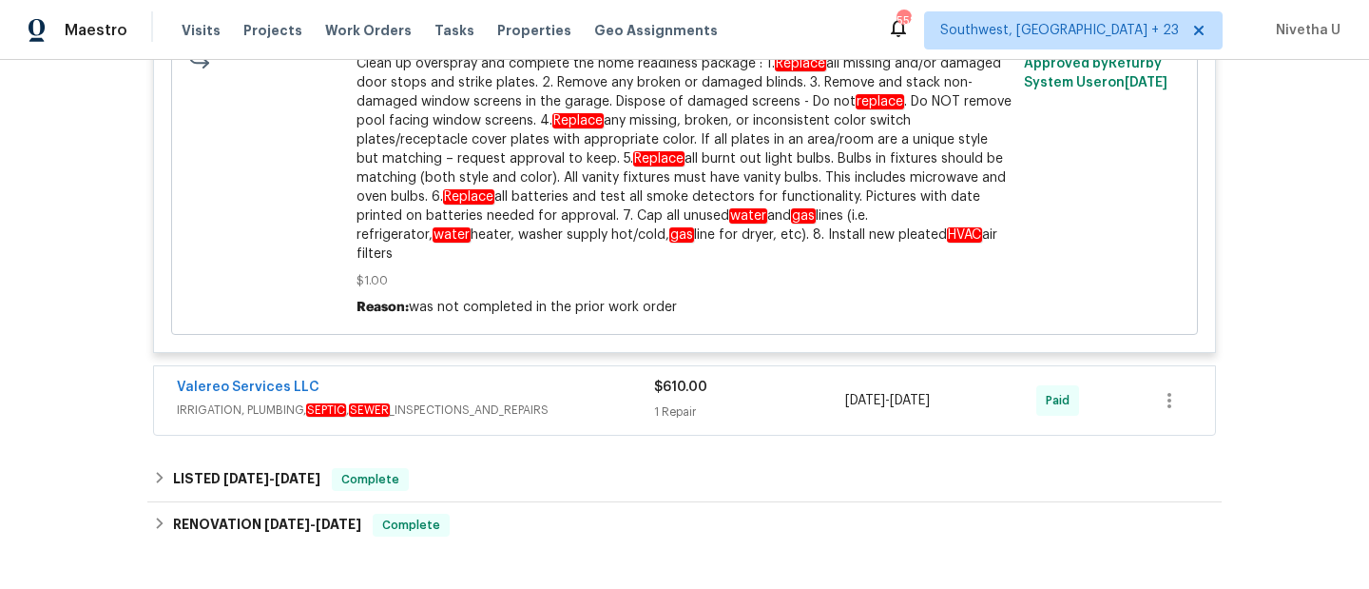
scroll to position [2041, 0]
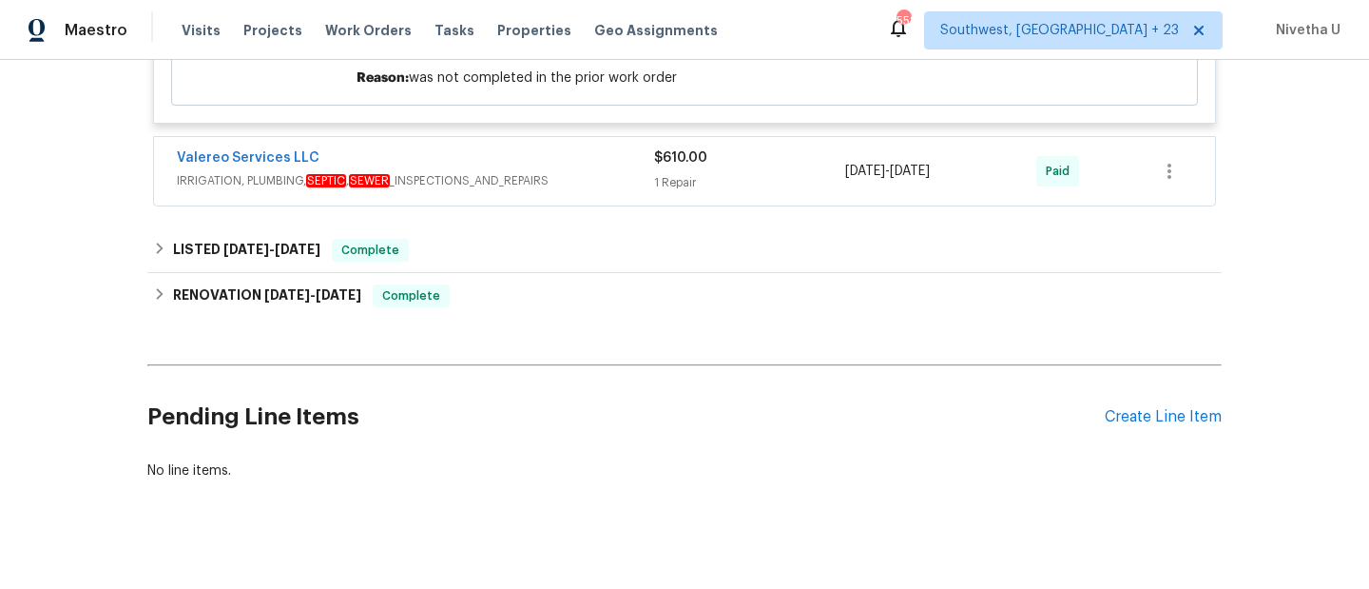
click at [554, 148] on div "Valereo Services LLC" at bounding box center [415, 159] width 477 height 23
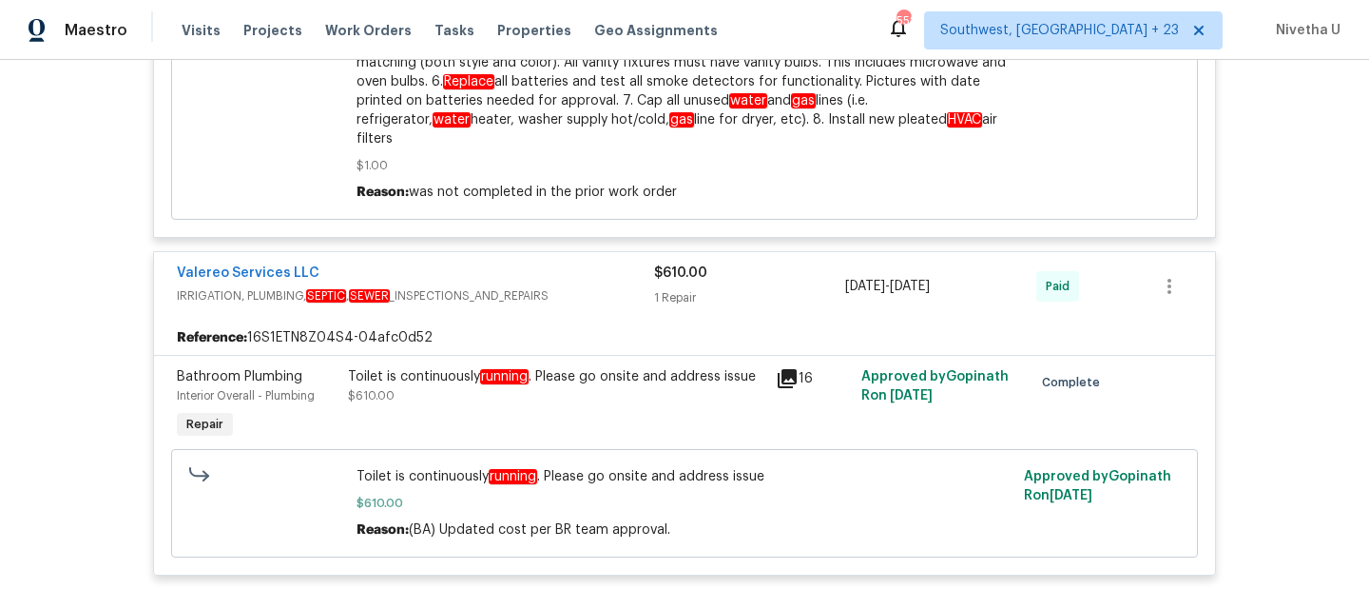
scroll to position [1921, 0]
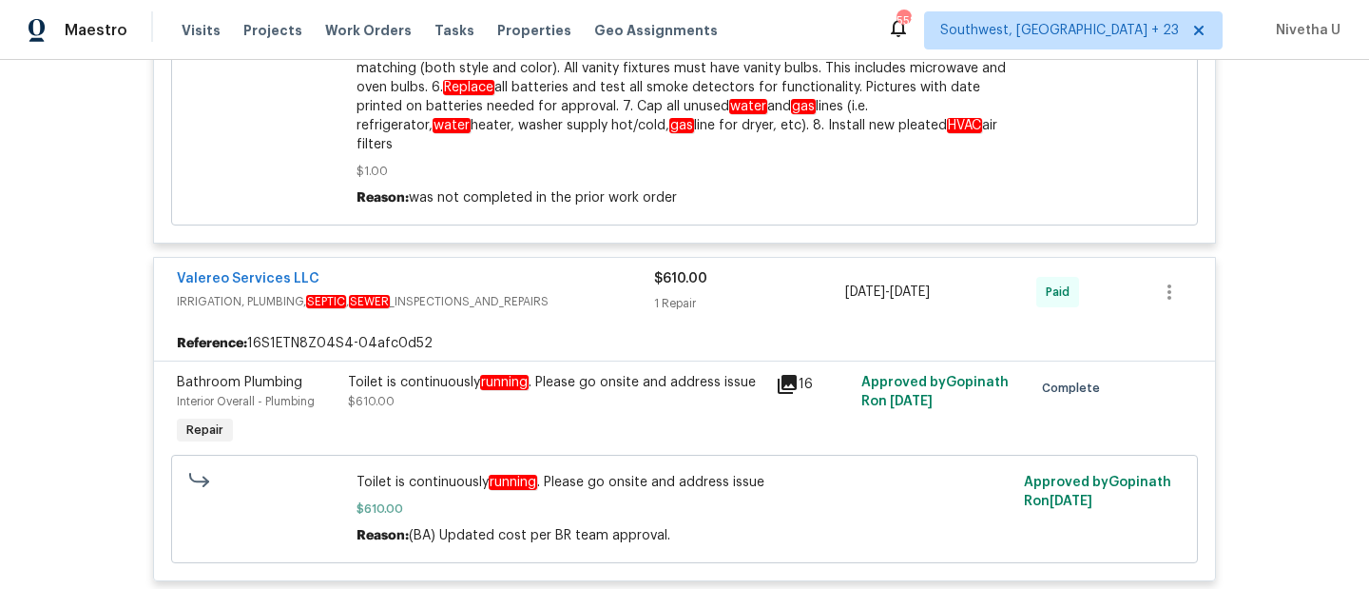
click at [589, 292] on span "IRRIGATION, PLUMBING, SEPTIC , SEWER _INSPECTIONS_AND_REPAIRS" at bounding box center [415, 301] width 477 height 19
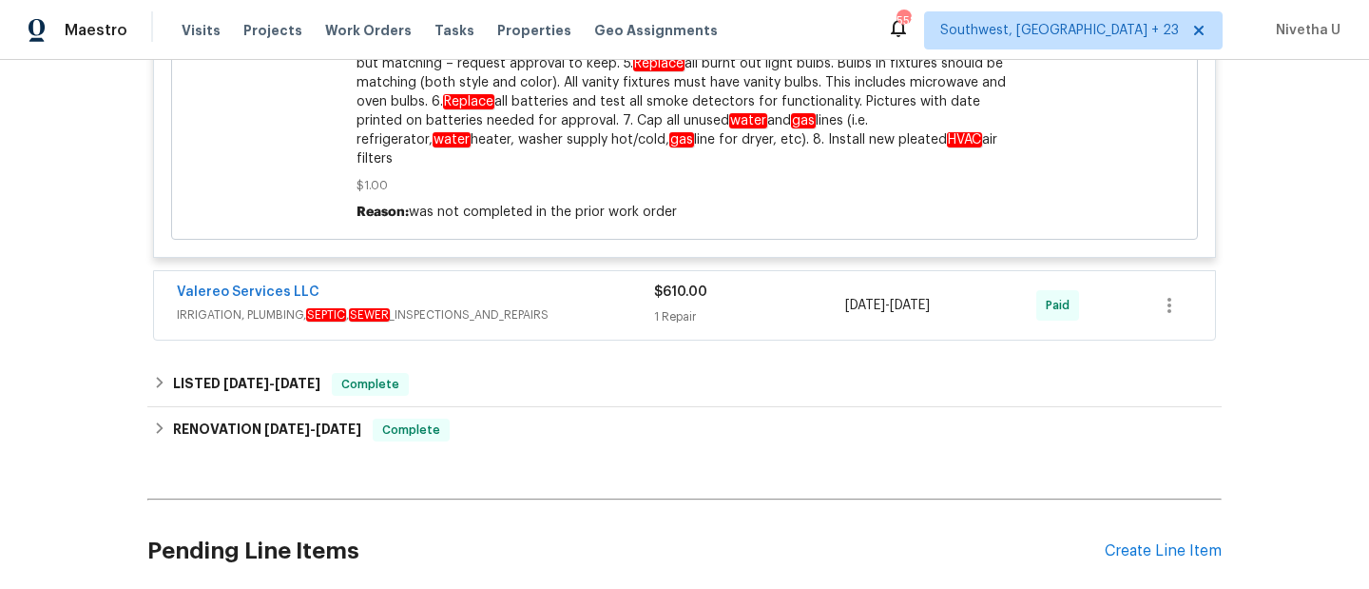
scroll to position [1911, 0]
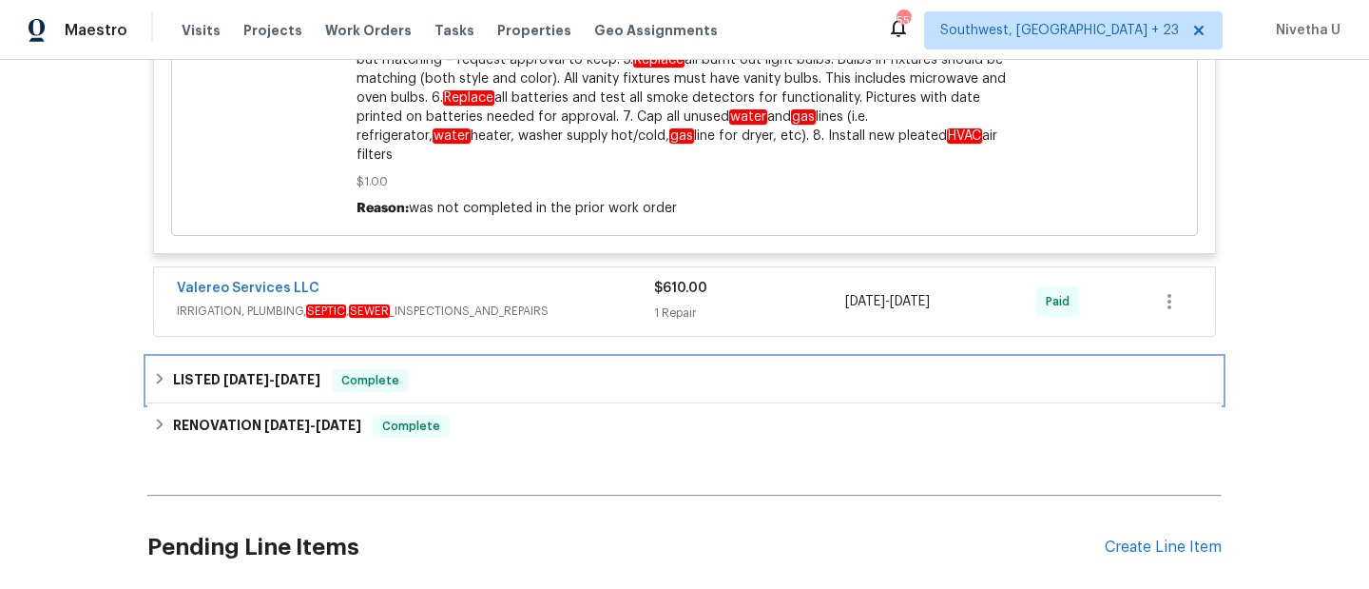
click at [451, 369] on div "LISTED 4/8/25 - 4/8/25 Complete" at bounding box center [684, 380] width 1063 height 23
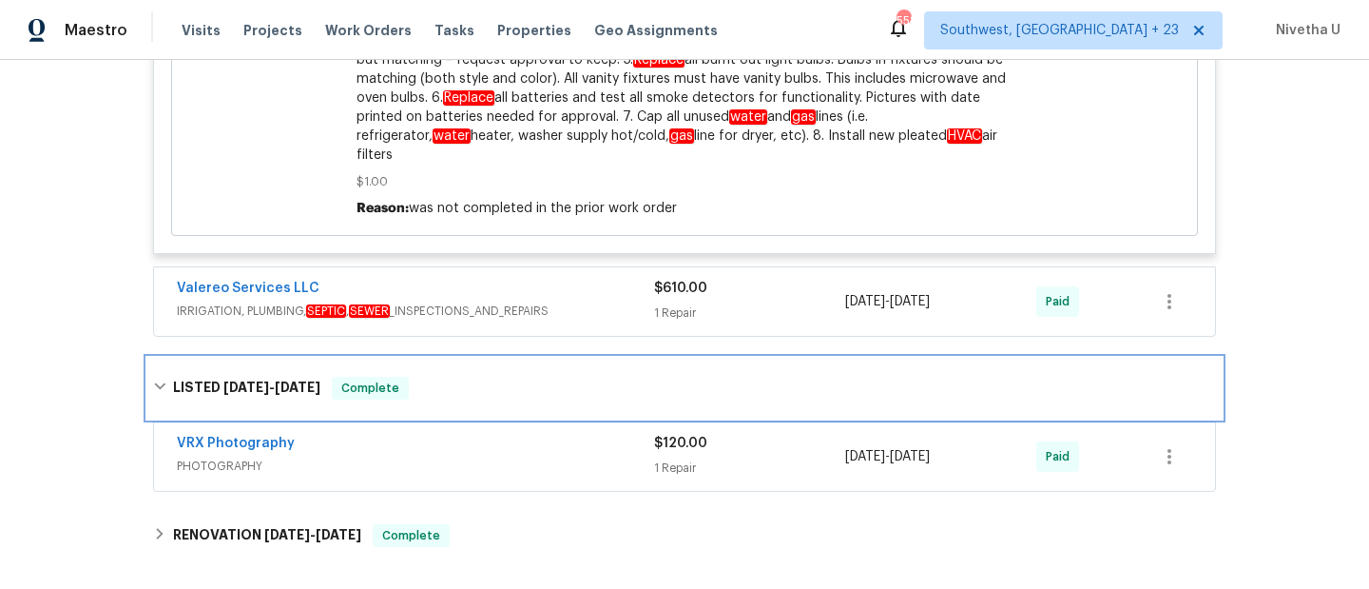
click at [451, 377] on div "LISTED 4/8/25 - 4/8/25 Complete" at bounding box center [684, 388] width 1063 height 23
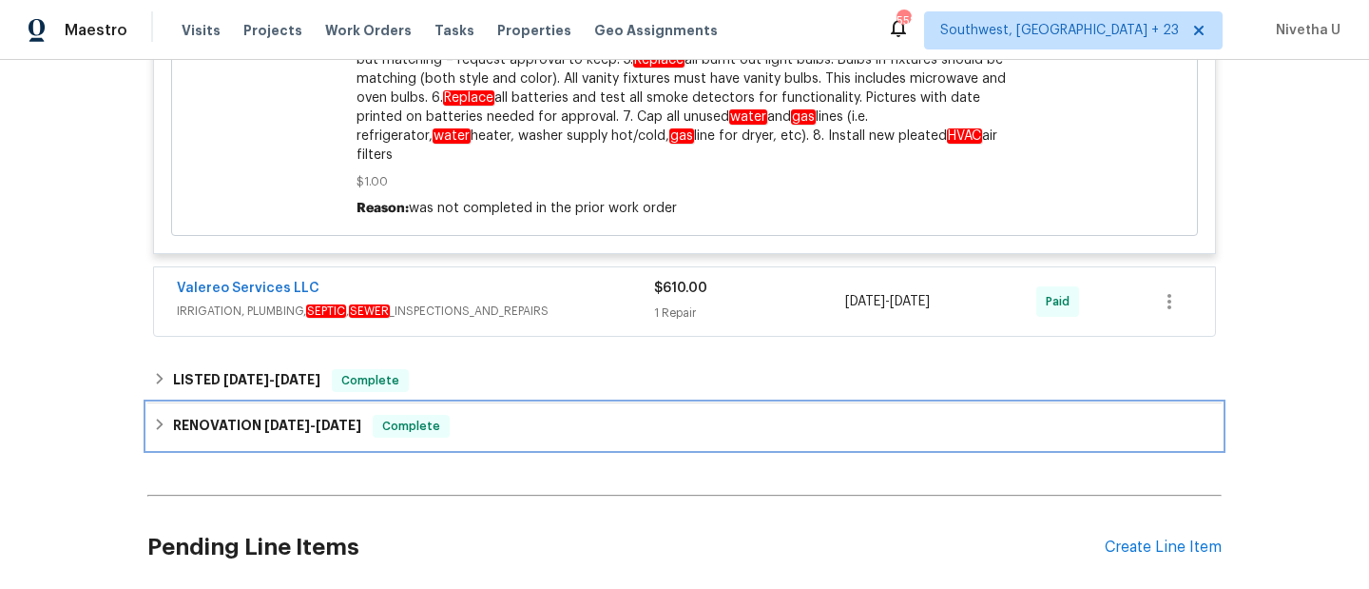
click at [449, 415] on div "RENOVATION 3/27/25 - 4/1/25 Complete" at bounding box center [684, 426] width 1063 height 23
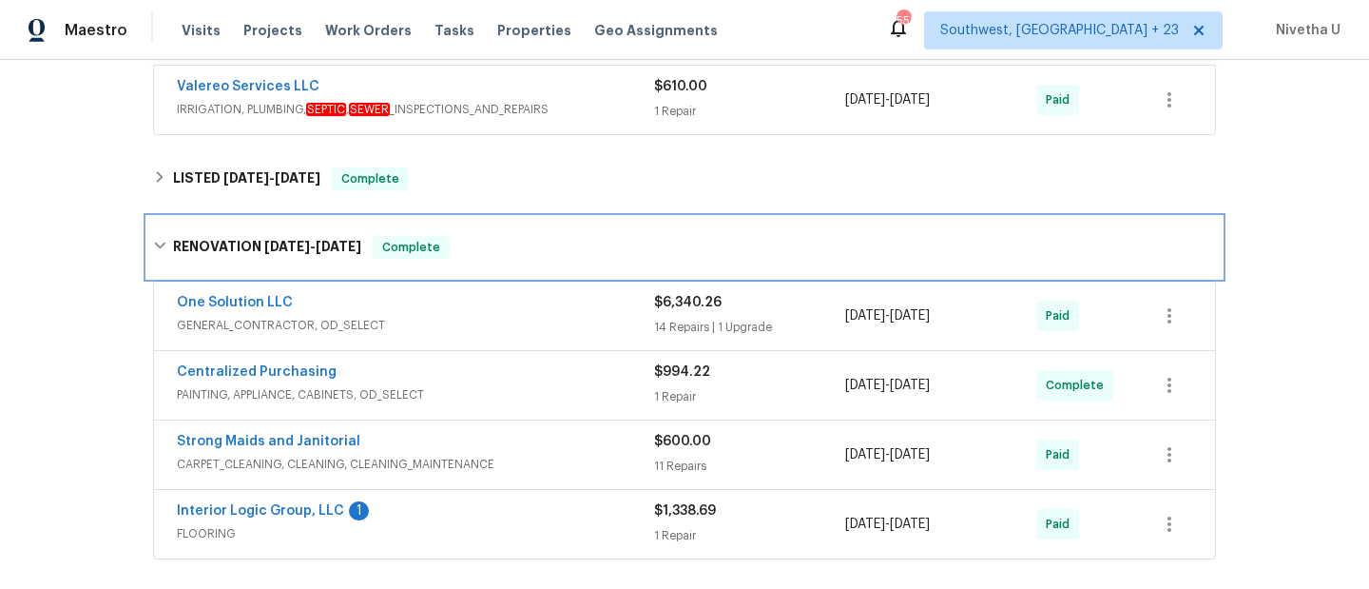
scroll to position [2111, 0]
click at [439, 218] on div "RENOVATION 3/27/25 - 4/1/25 Complete" at bounding box center [684, 248] width 1075 height 61
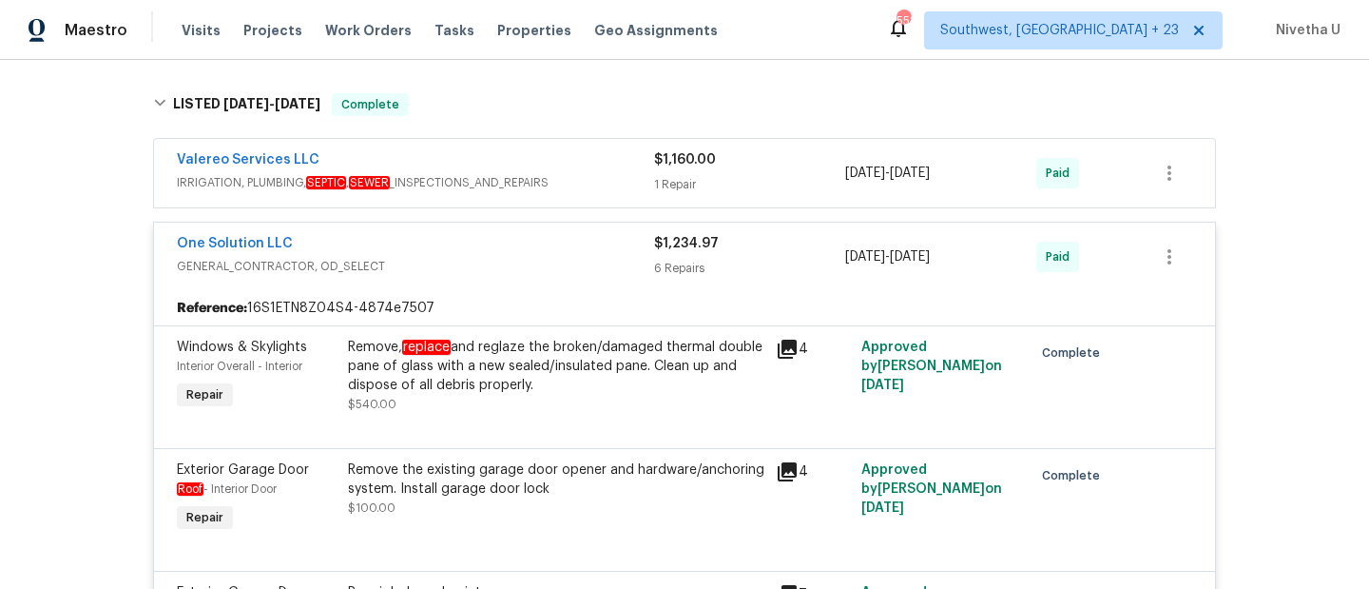
scroll to position [508, 0]
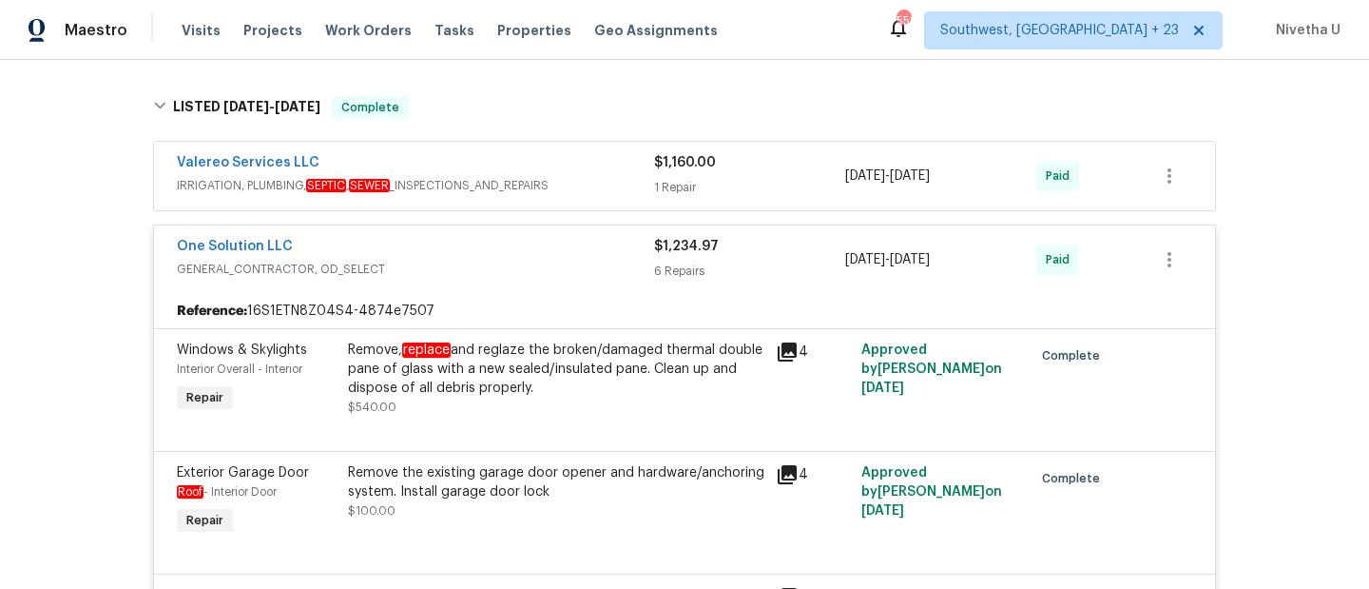
click at [593, 185] on span "IRRIGATION, PLUMBING, SEPTIC , SEWER _INSPECTIONS_AND_REPAIRS" at bounding box center [415, 185] width 477 height 19
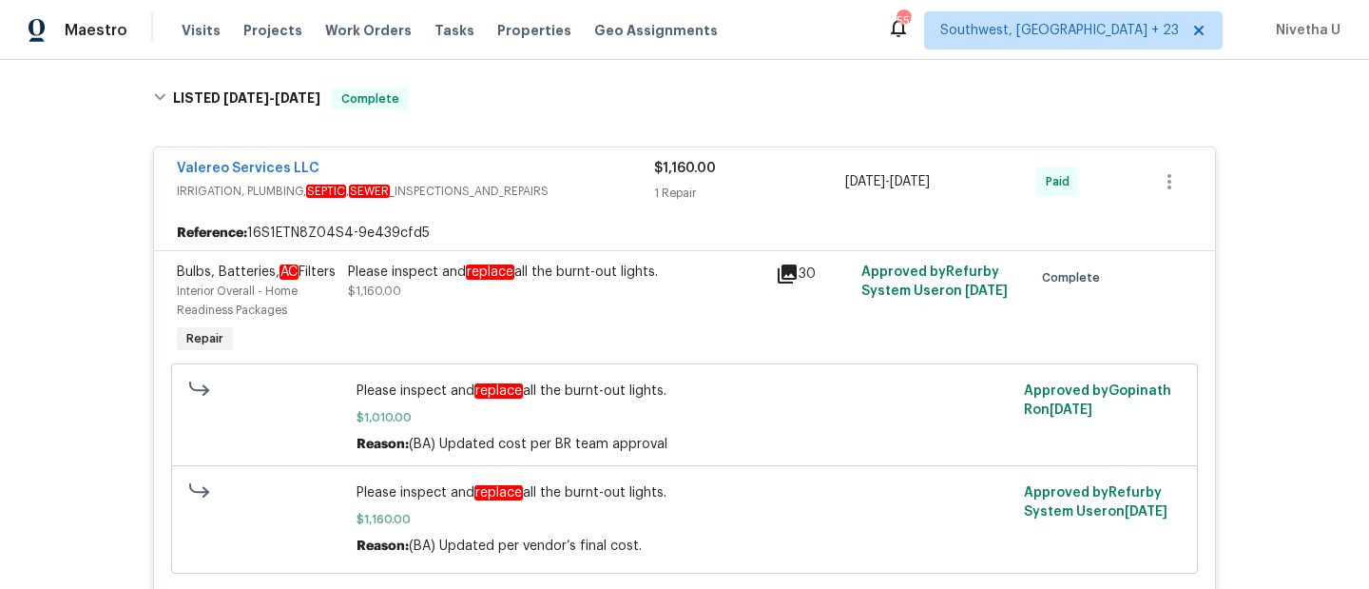
scroll to position [514, 0]
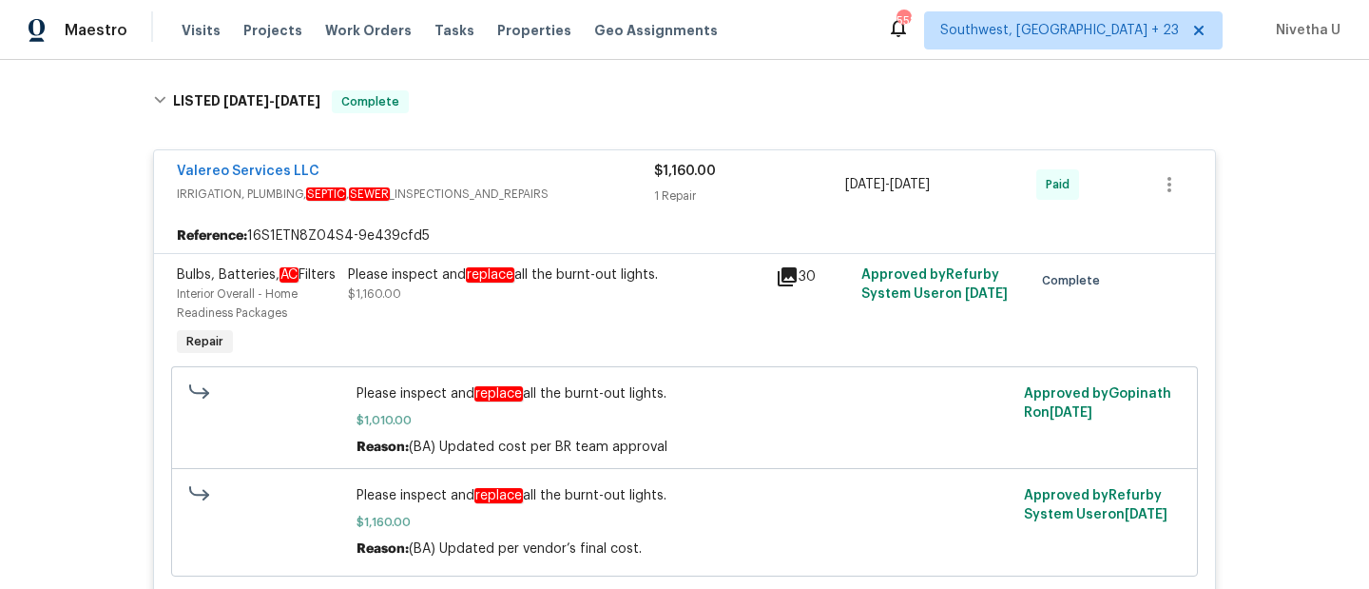
click at [595, 179] on div "Valereo Services LLC" at bounding box center [415, 173] width 477 height 23
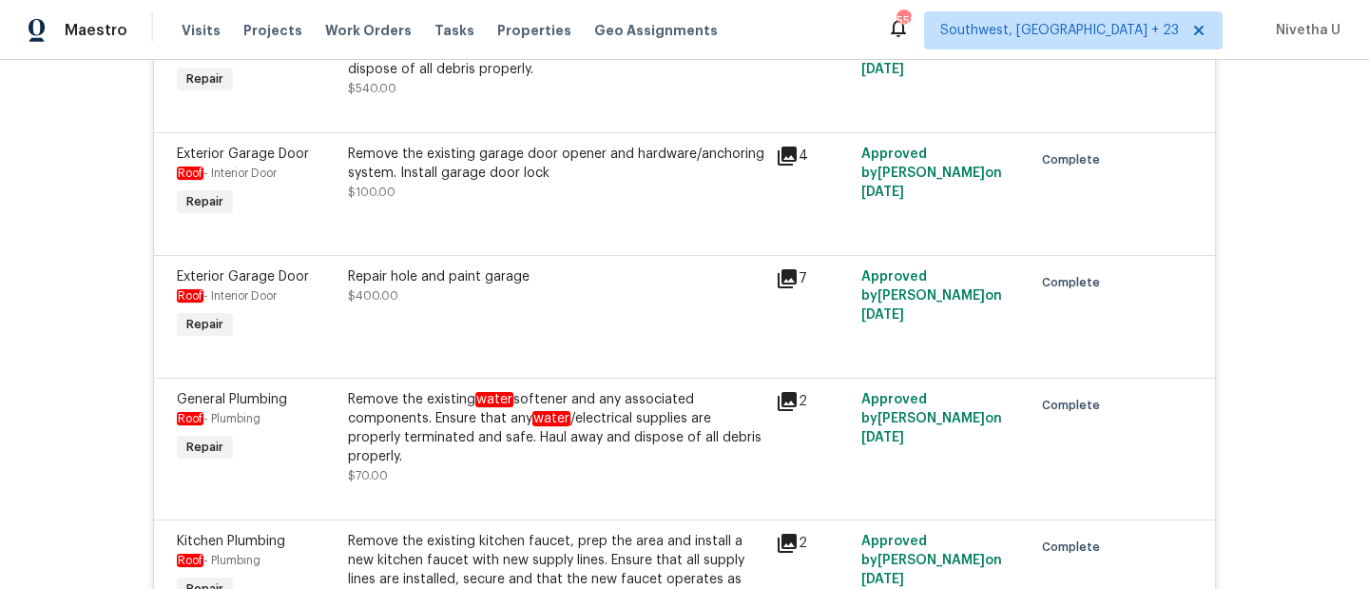
scroll to position [553, 0]
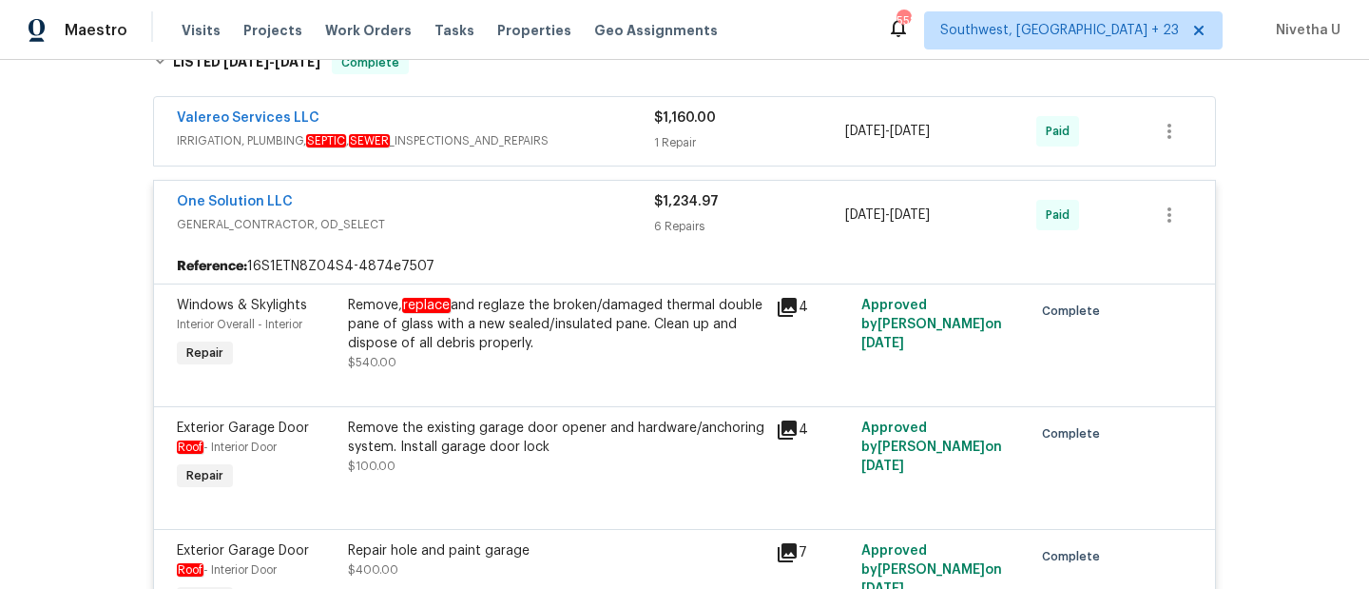
click at [585, 236] on div "One Solution LLC GENERAL_CONTRACTOR, OD_SELECT" at bounding box center [415, 215] width 477 height 46
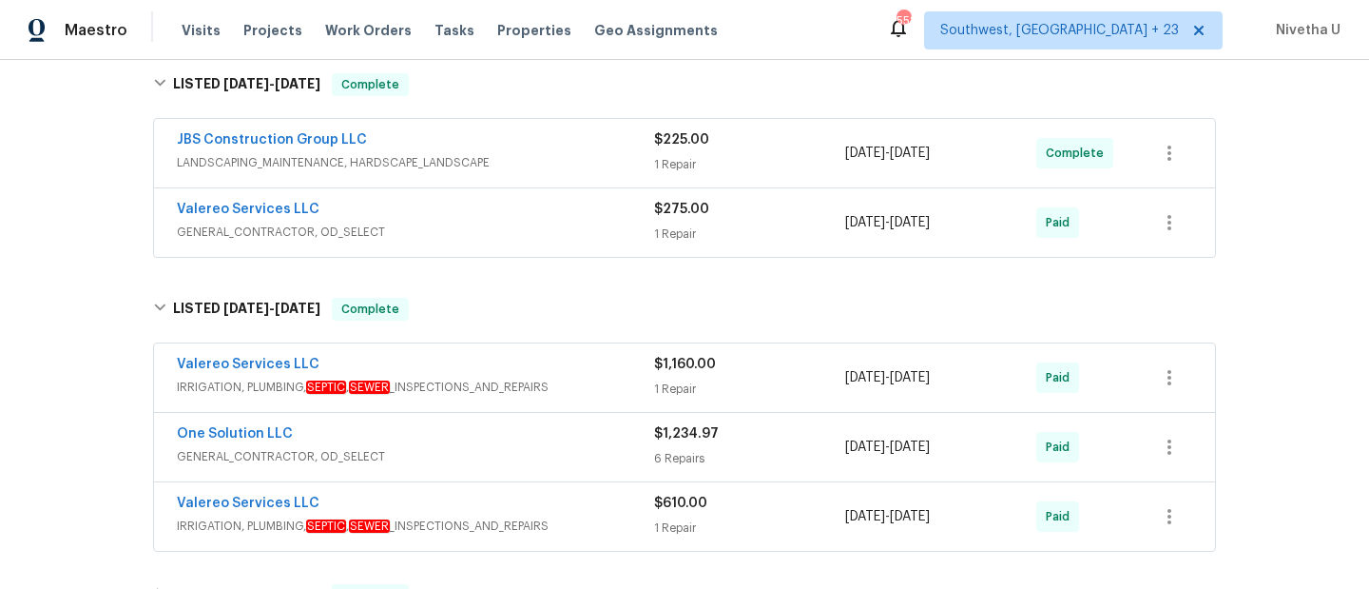
scroll to position [305, 0]
click at [628, 384] on span "IRRIGATION, PLUMBING, SEPTIC , SEWER _INSPECTIONS_AND_REPAIRS" at bounding box center [415, 388] width 477 height 19
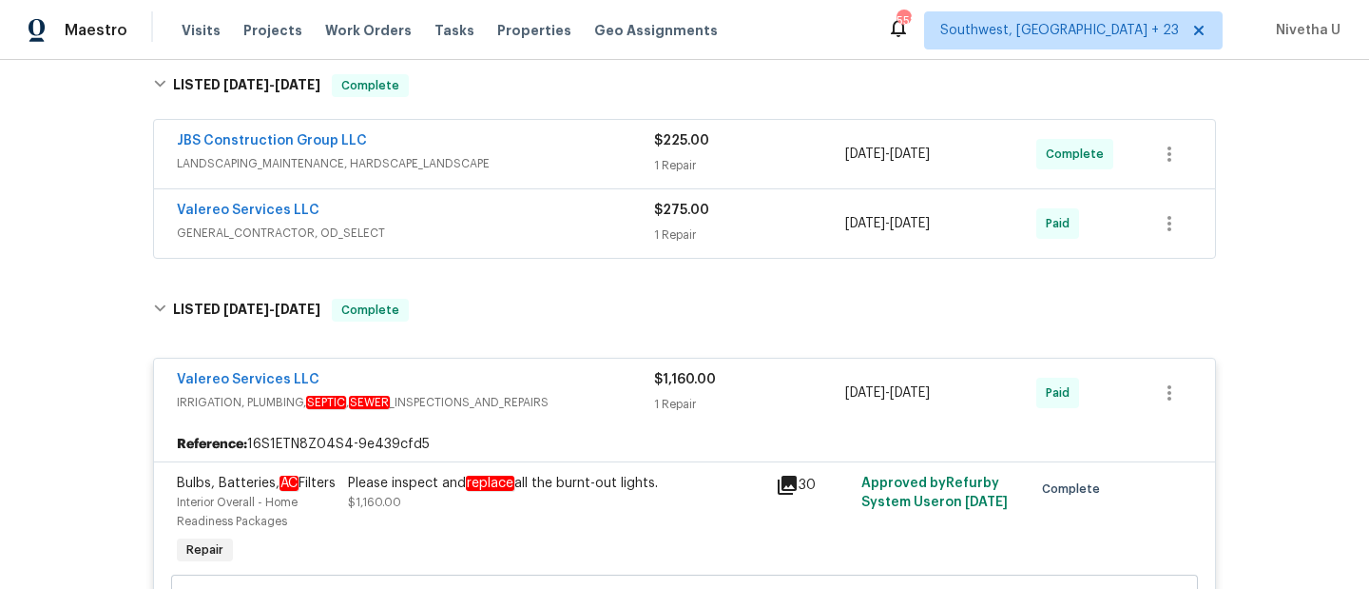
click at [587, 387] on div "Valereo Services LLC" at bounding box center [415, 381] width 477 height 23
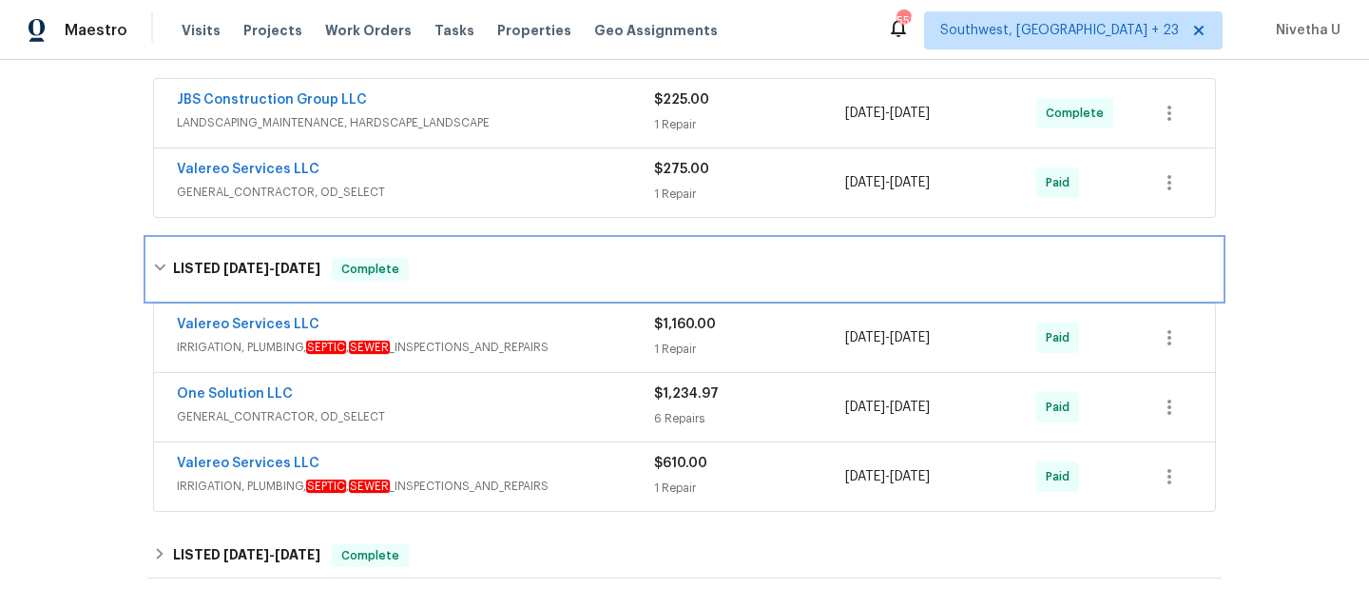
click at [539, 279] on div "LISTED 4/16/25 - 7/28/25 Complete" at bounding box center [684, 269] width 1063 height 23
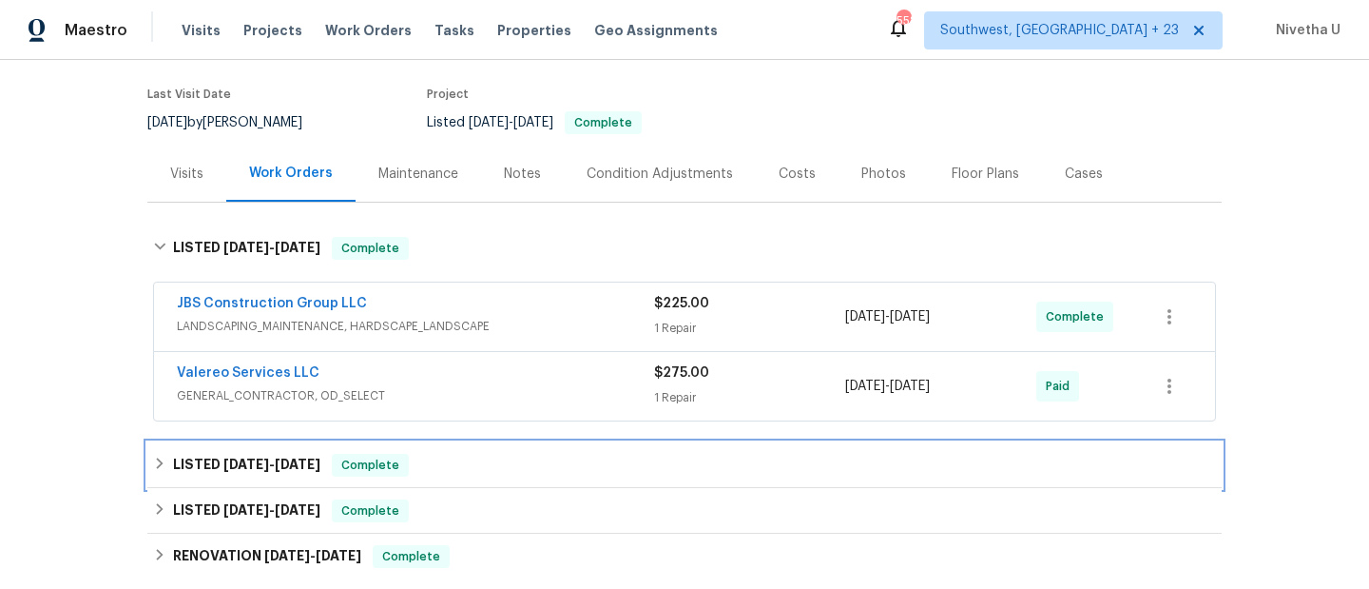
scroll to position [142, 0]
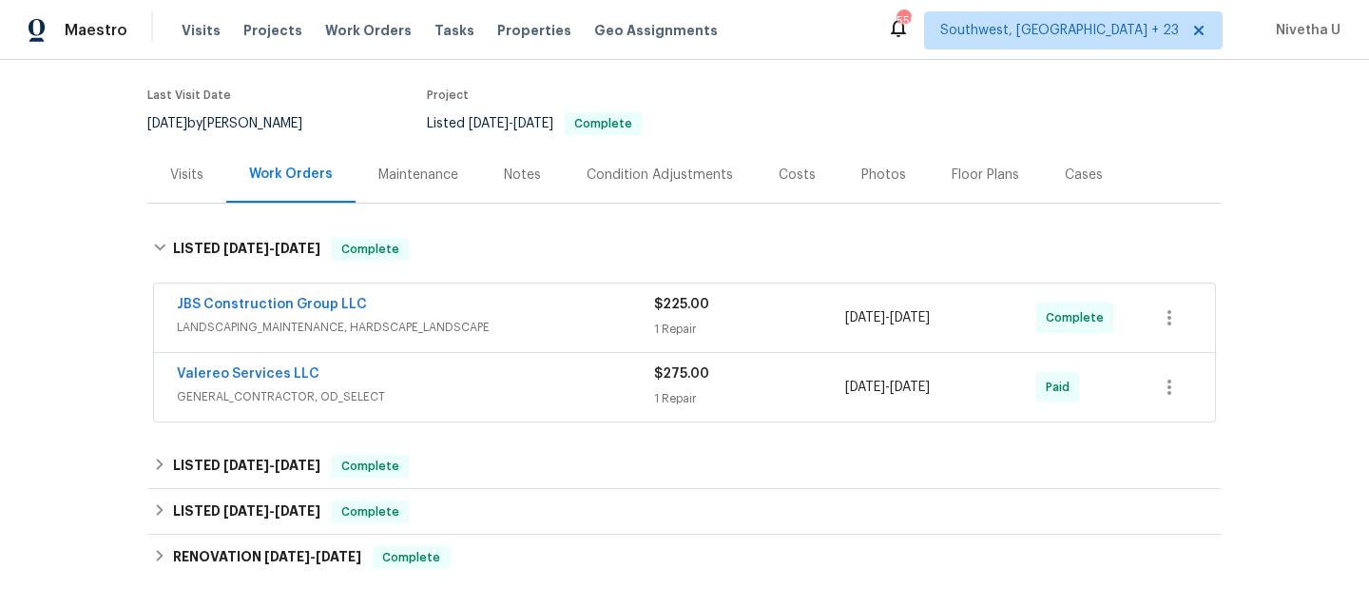
click at [539, 387] on span "GENERAL_CONTRACTOR, OD_SELECT" at bounding box center [415, 396] width 477 height 19
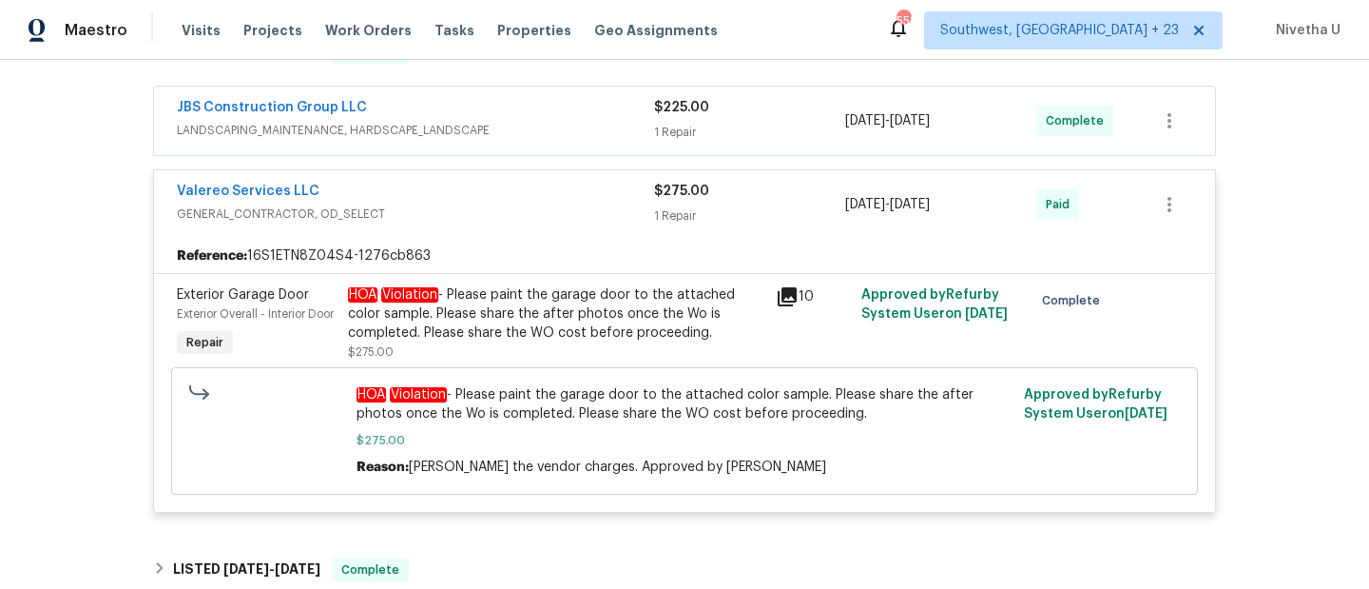
scroll to position [340, 0]
click at [527, 204] on span "GENERAL_CONTRACTOR, OD_SELECT" at bounding box center [415, 212] width 477 height 19
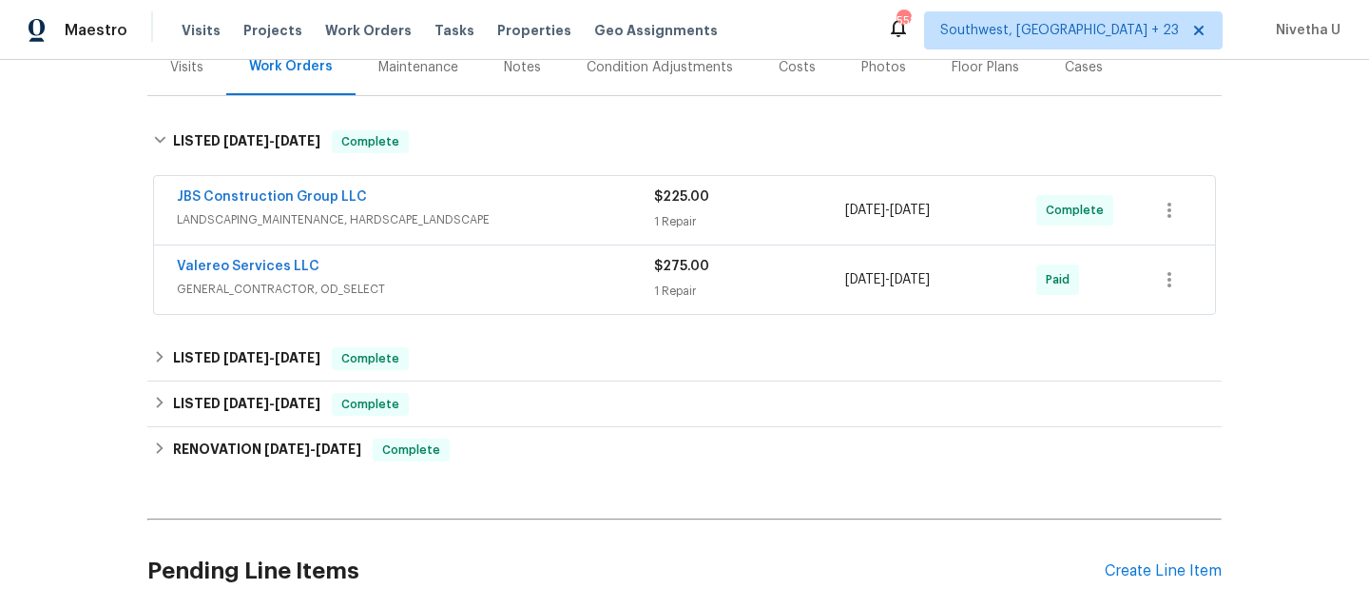
scroll to position [199, 0]
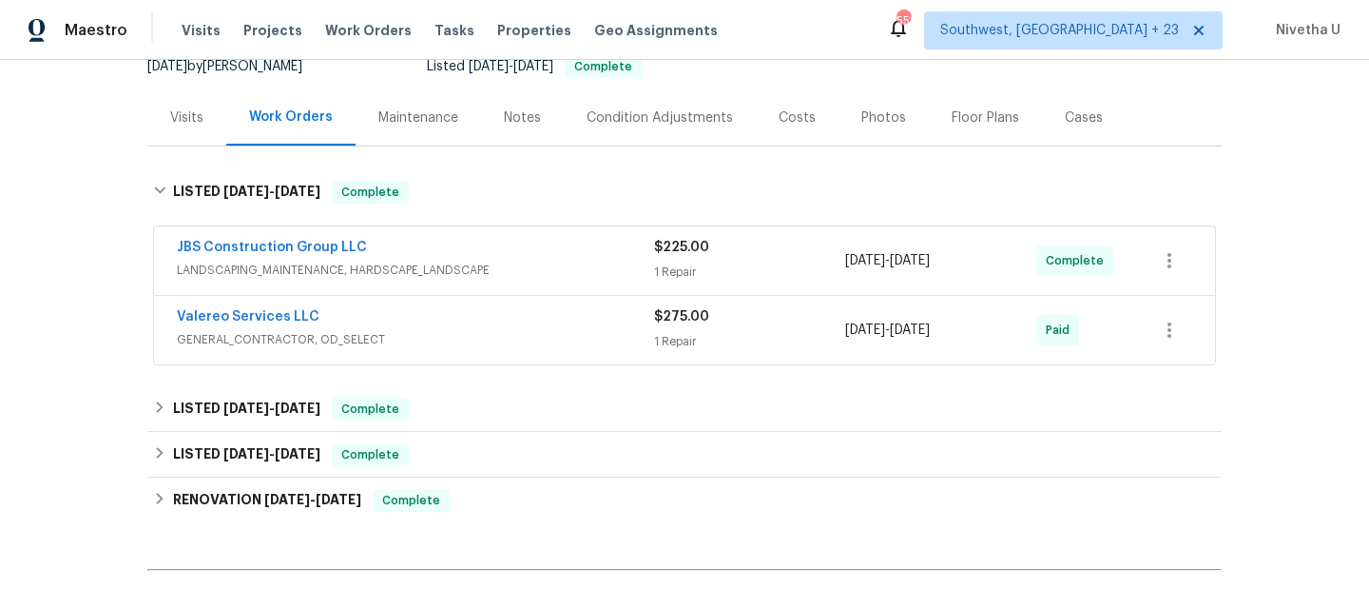
click at [511, 275] on span "LANDSCAPING_MAINTENANCE, HARDSCAPE_LANDSCAPE" at bounding box center [415, 270] width 477 height 19
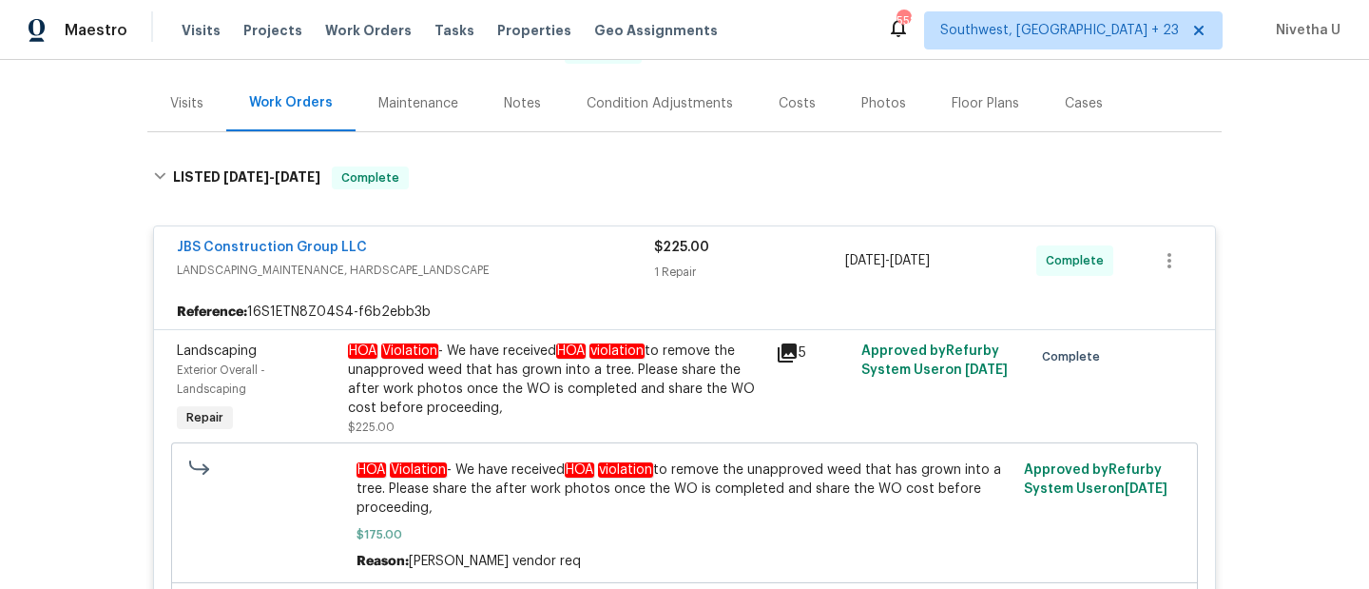
scroll to position [212, 0]
click at [511, 262] on span "LANDSCAPING_MAINTENANCE, HARDSCAPE_LANDSCAPE" at bounding box center [415, 271] width 477 height 19
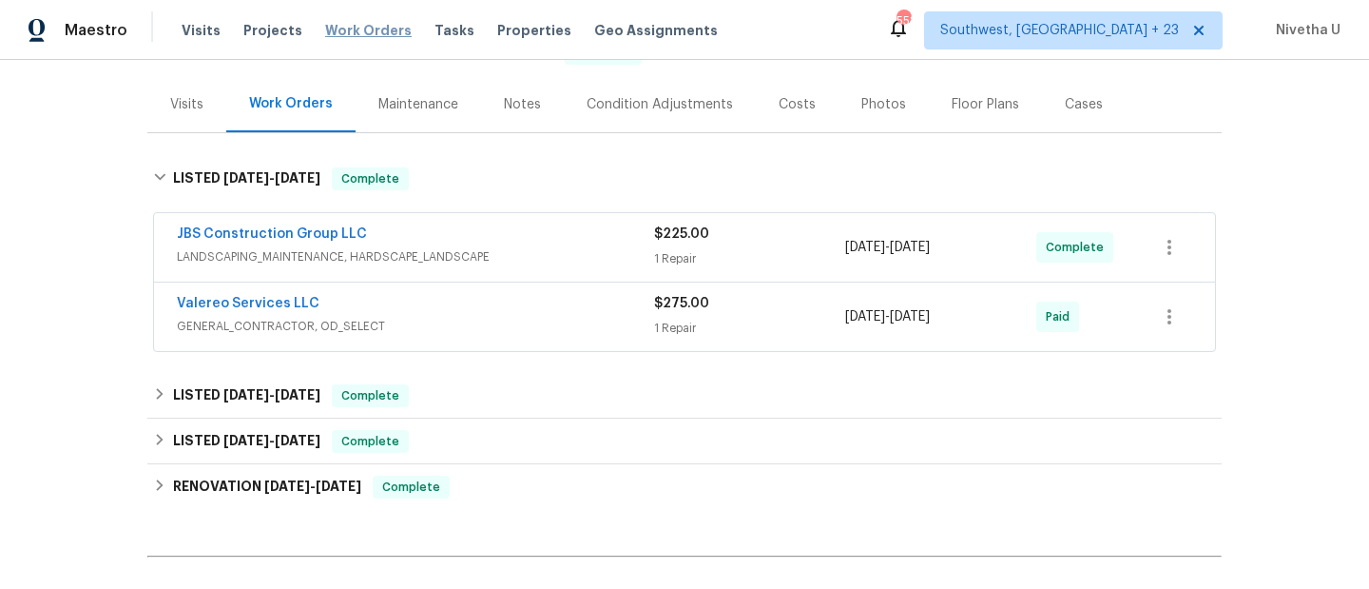
click at [379, 25] on span "Work Orders" at bounding box center [368, 30] width 87 height 19
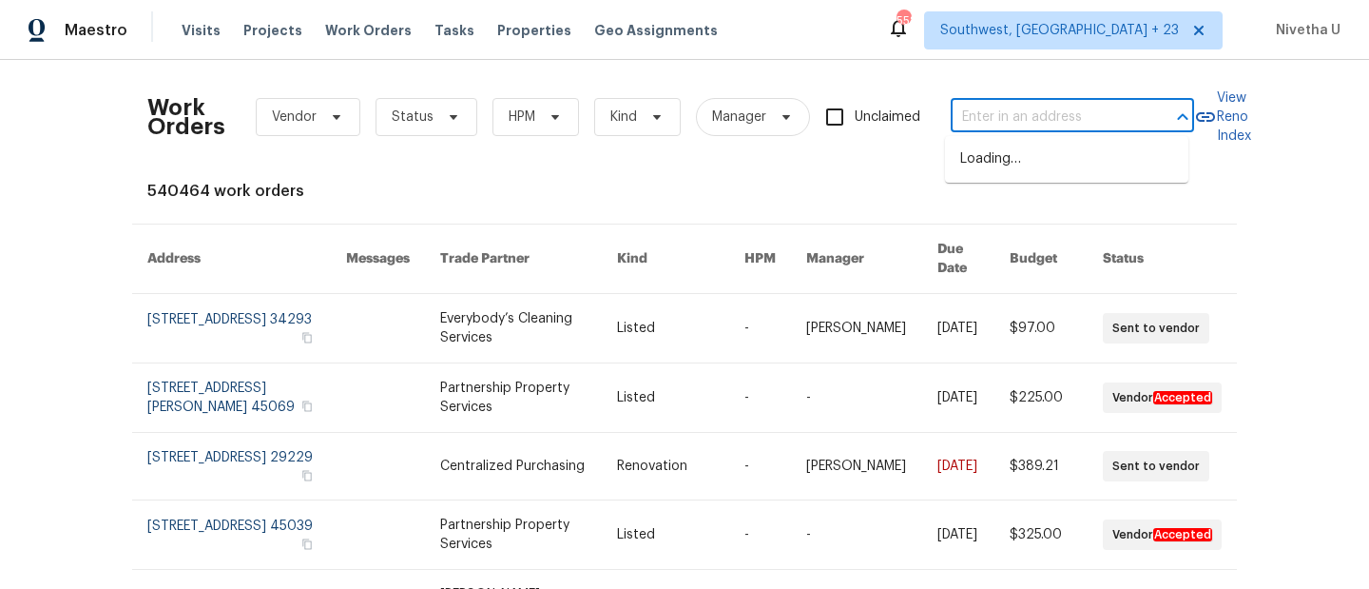
click at [1049, 104] on input "text" at bounding box center [1046, 117] width 190 height 29
paste input "61 Barrington Pl Marietta, GA 30066"
type input "61 Barrington Pl Marietta, GA 30066"
click at [1051, 175] on li "61 Barrington Pl, Marietta, GA 30066" at bounding box center [1066, 159] width 243 height 31
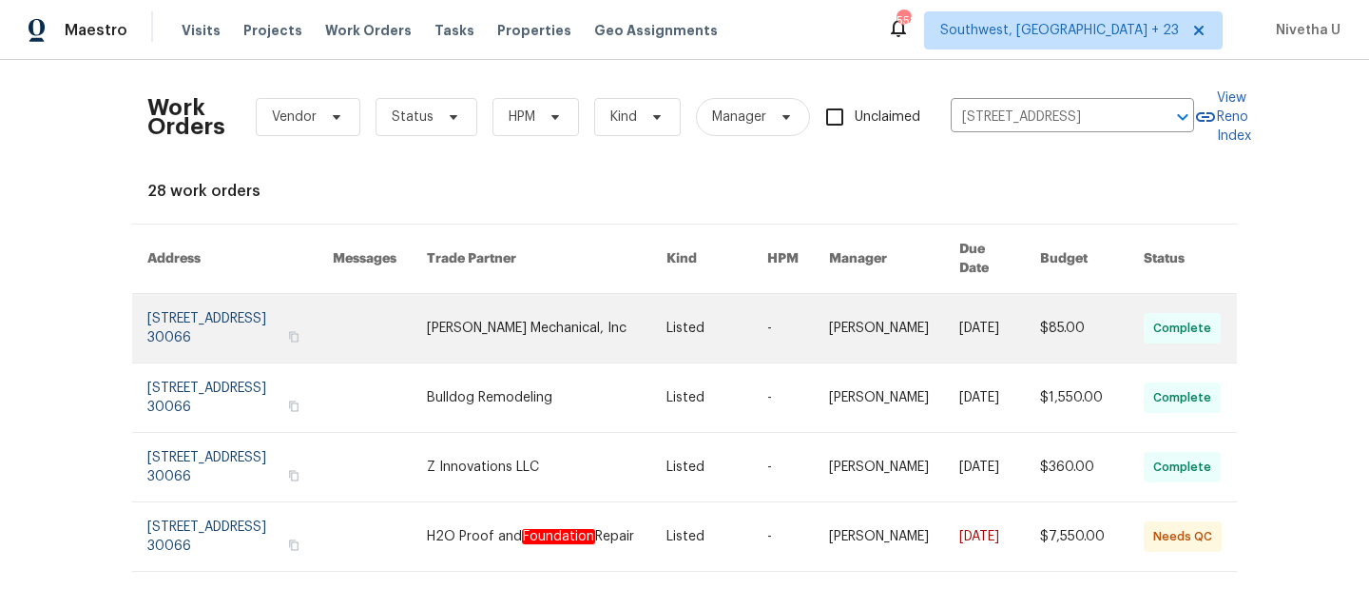
click at [165, 306] on link at bounding box center [239, 328] width 185 height 68
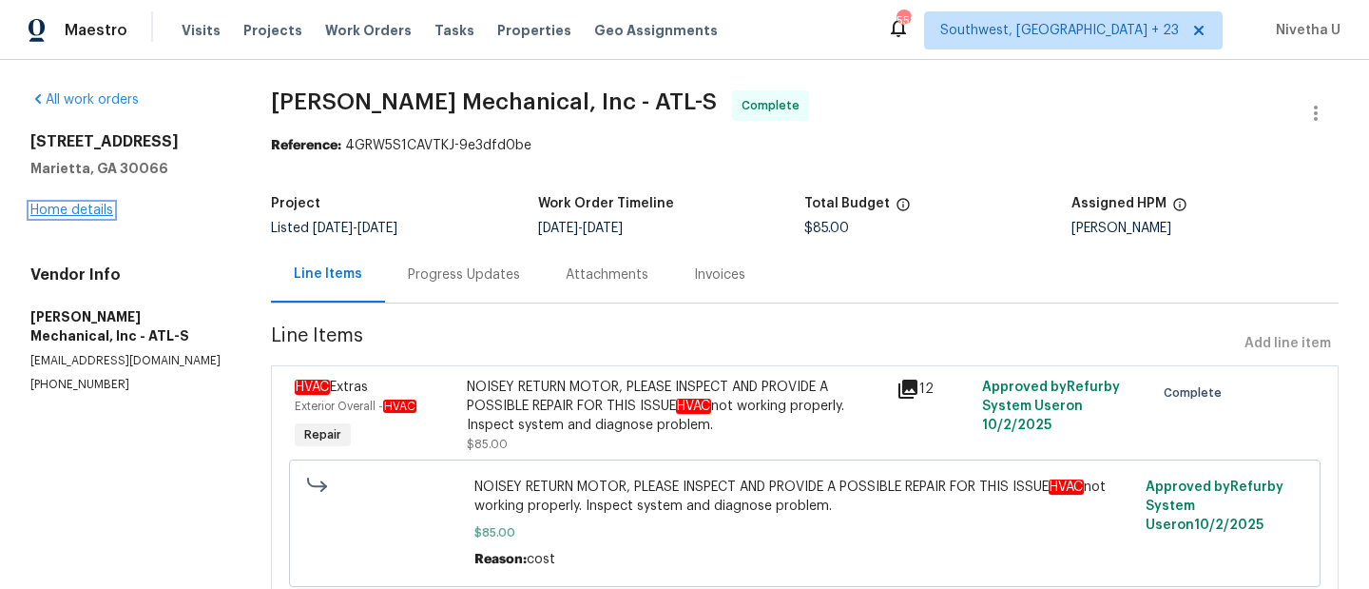
click at [68, 214] on link "Home details" at bounding box center [71, 210] width 83 height 13
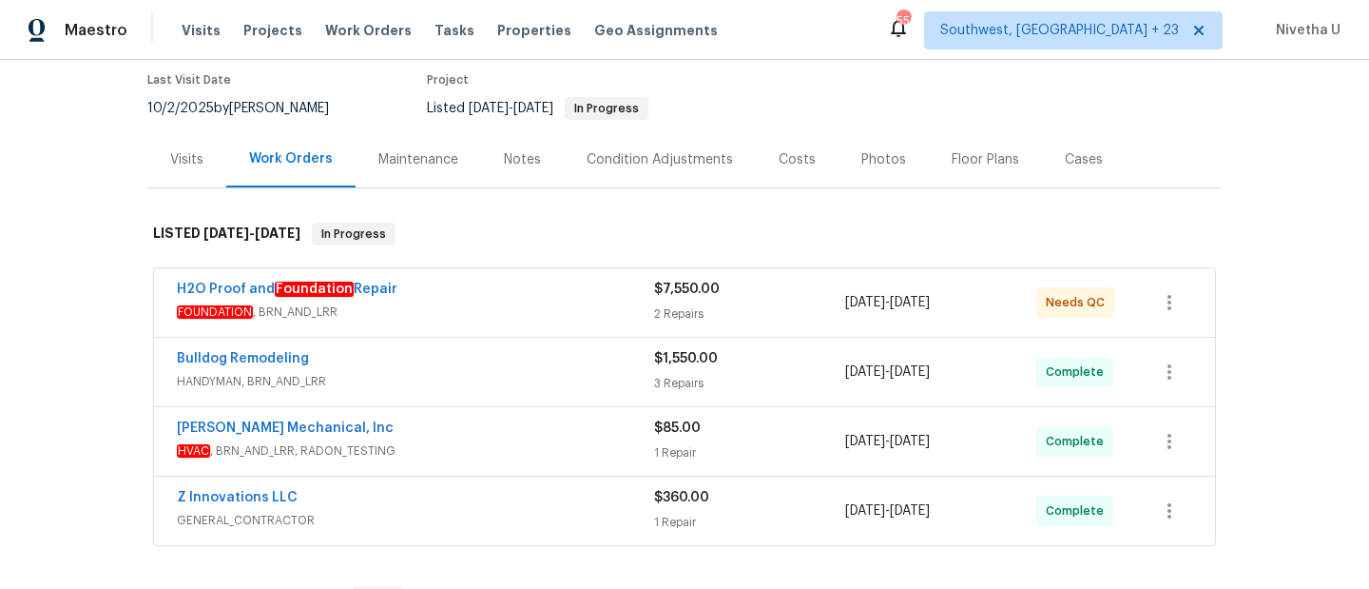
scroll to position [148, 0]
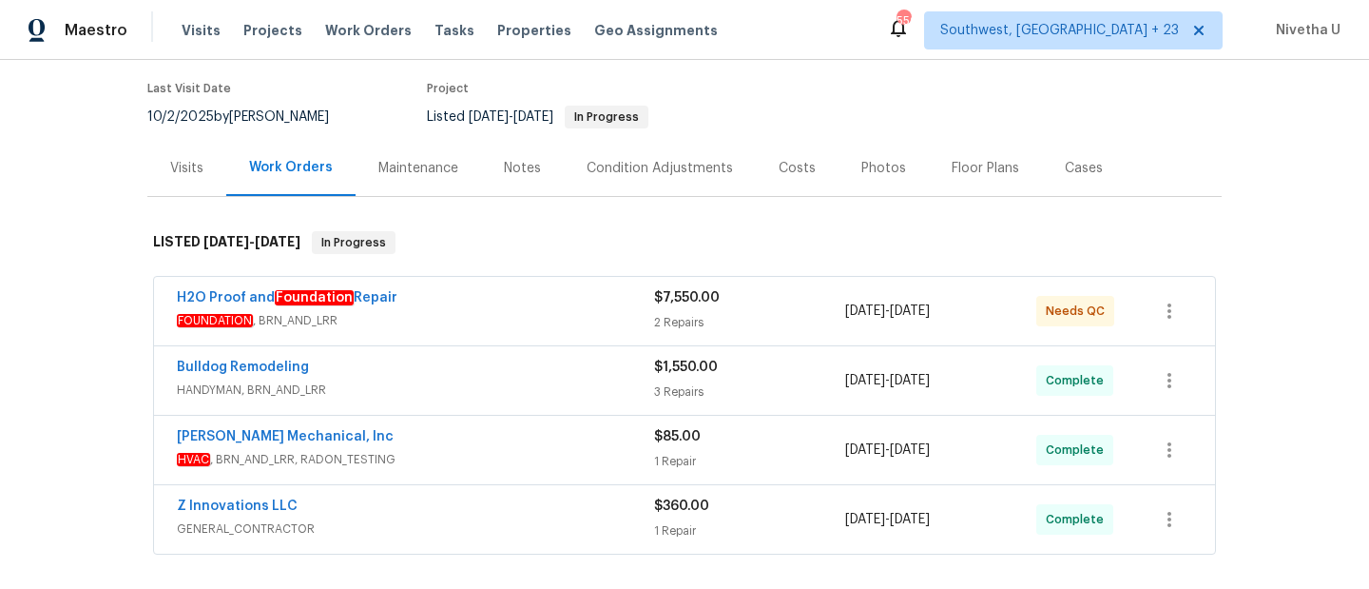
click at [539, 513] on div "Z Innovations LLC" at bounding box center [415, 507] width 477 height 23
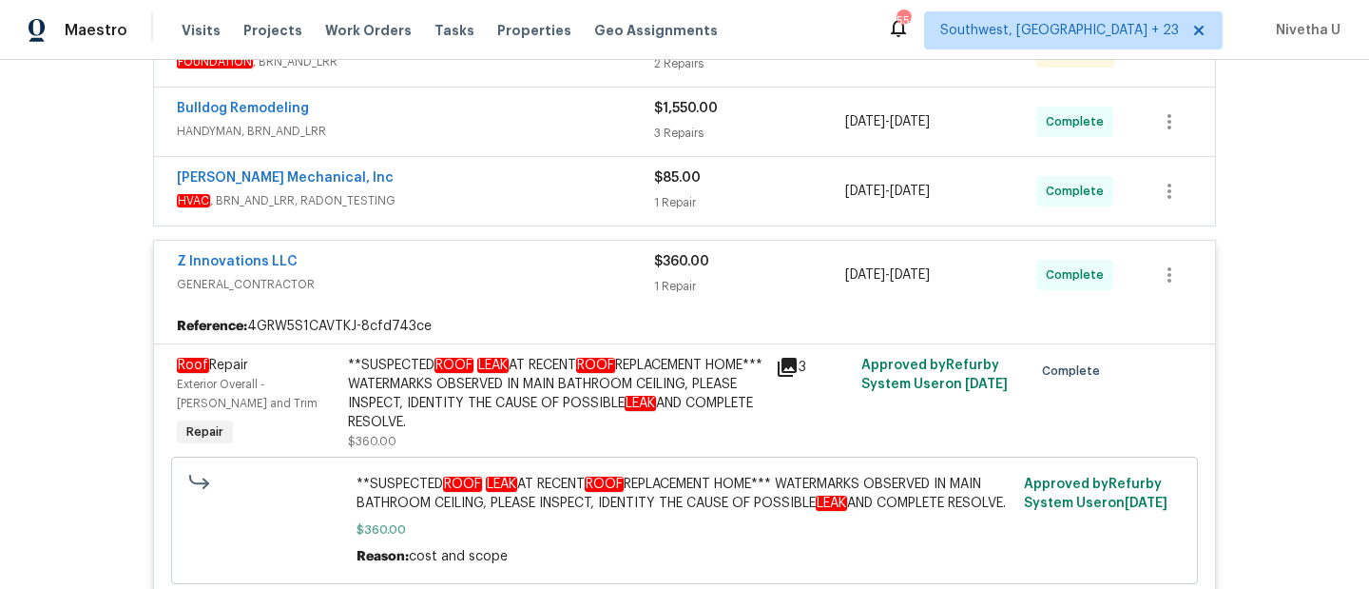
scroll to position [370, 0]
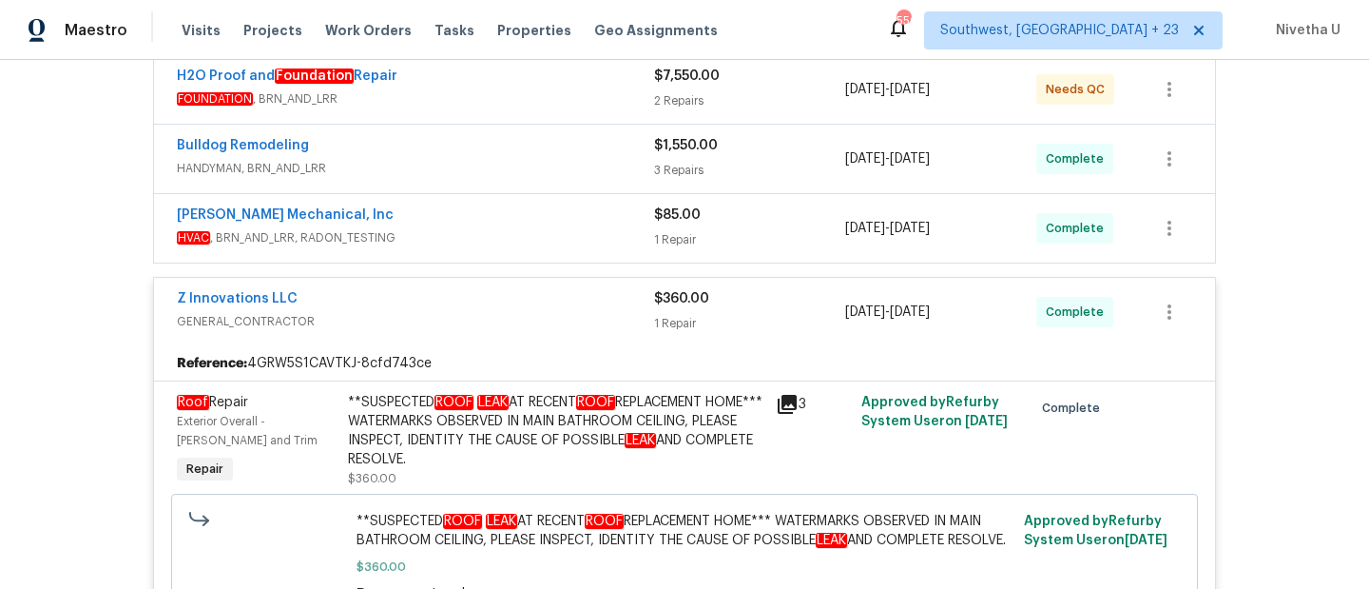
click at [532, 235] on span "HVAC , BRN_AND_LRR, RADON_TESTING" at bounding box center [415, 237] width 477 height 19
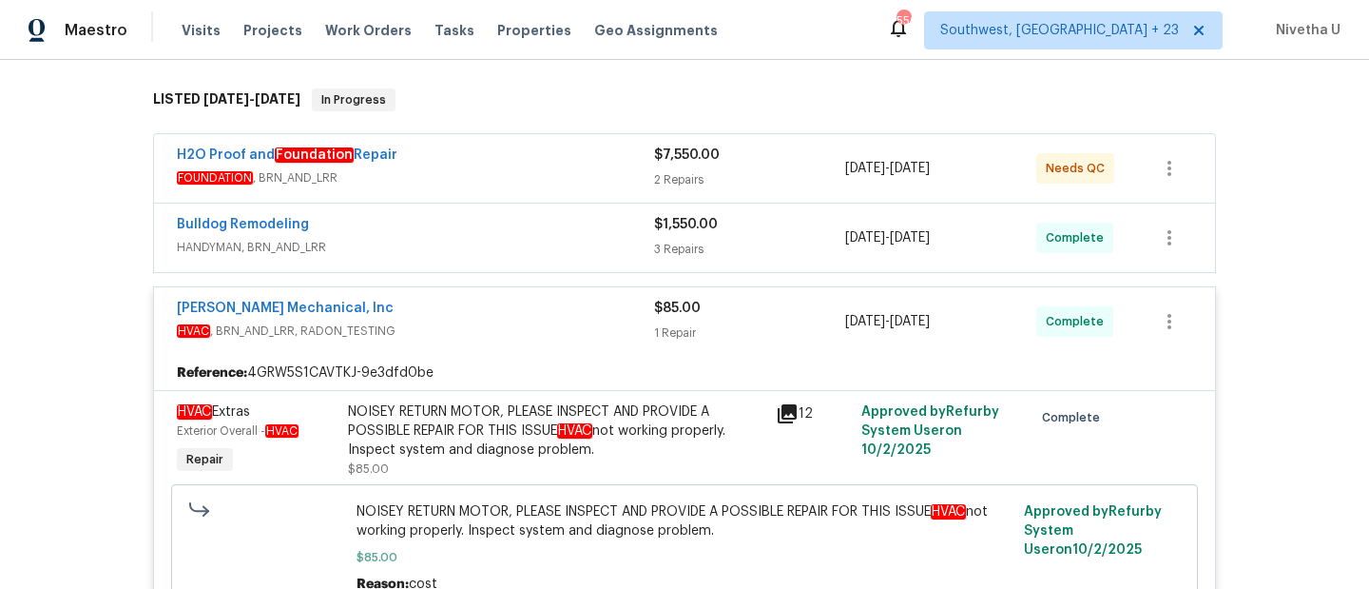
scroll to position [258, 0]
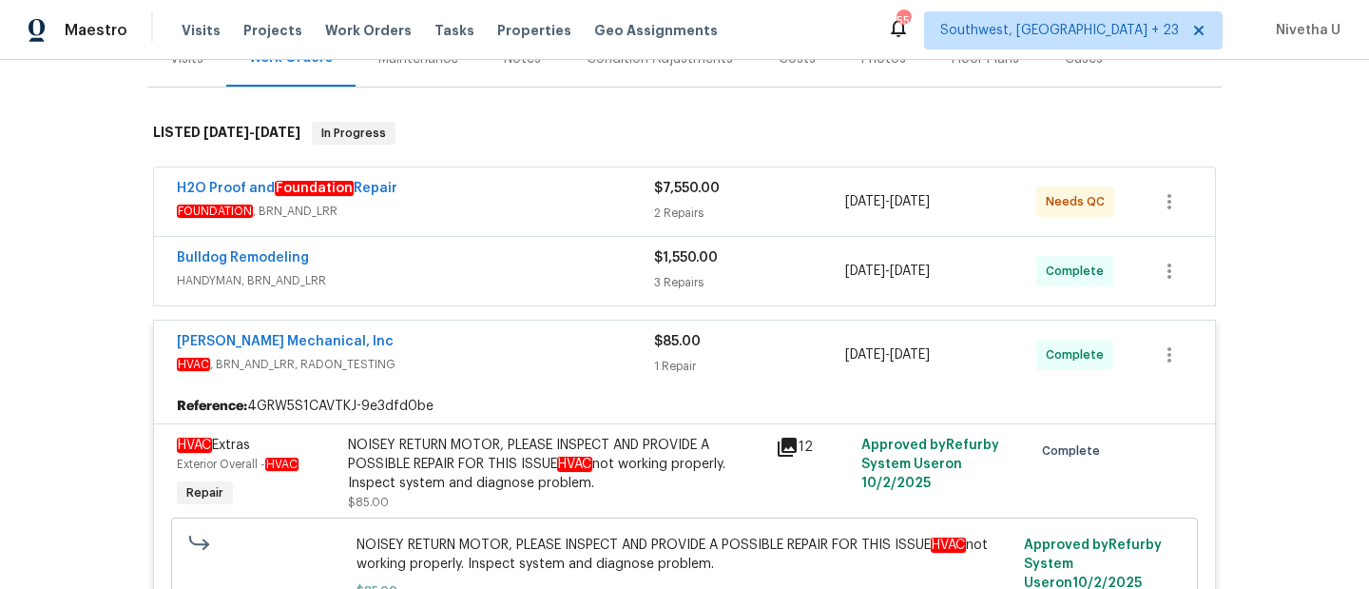
click at [528, 274] on span "HANDYMAN, BRN_AND_LRR" at bounding box center [415, 280] width 477 height 19
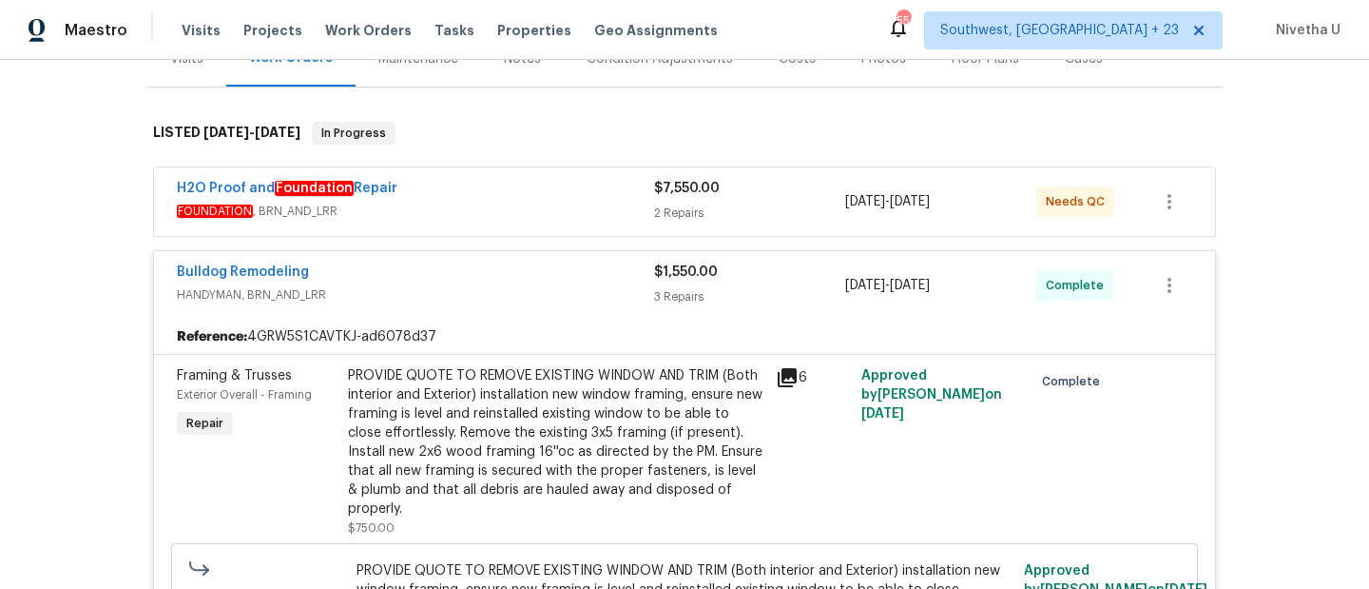
click at [513, 197] on div "H2O Proof and Foundation Repair" at bounding box center [415, 190] width 477 height 23
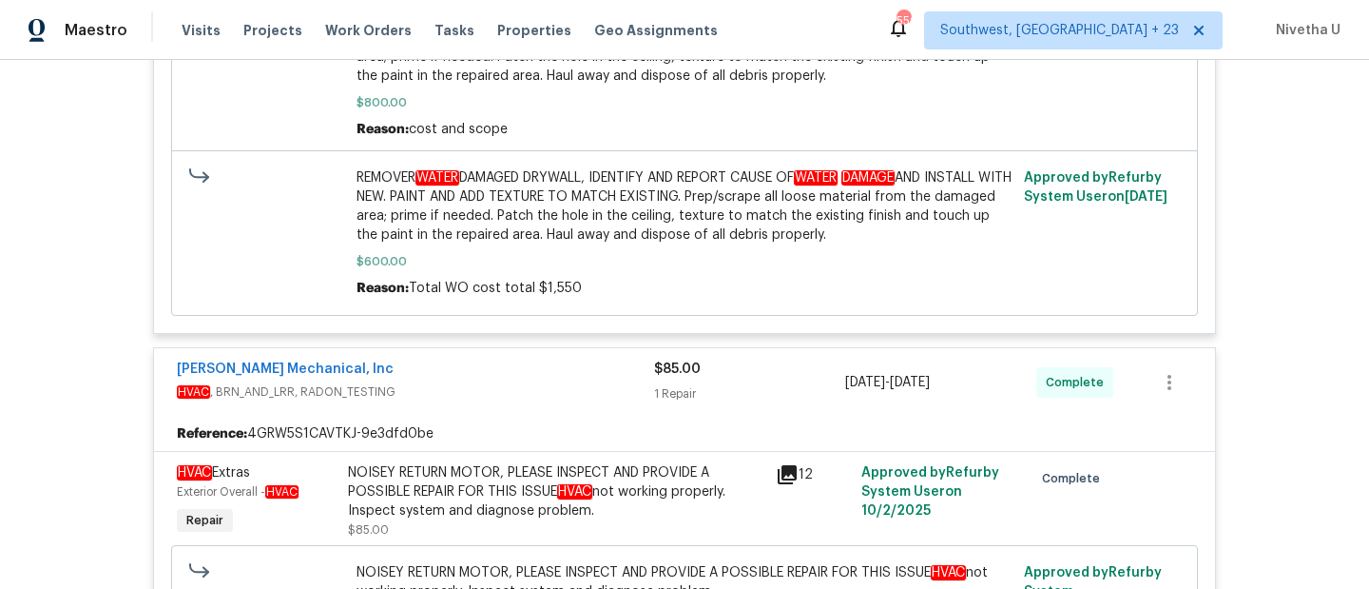
scroll to position [1906, 0]
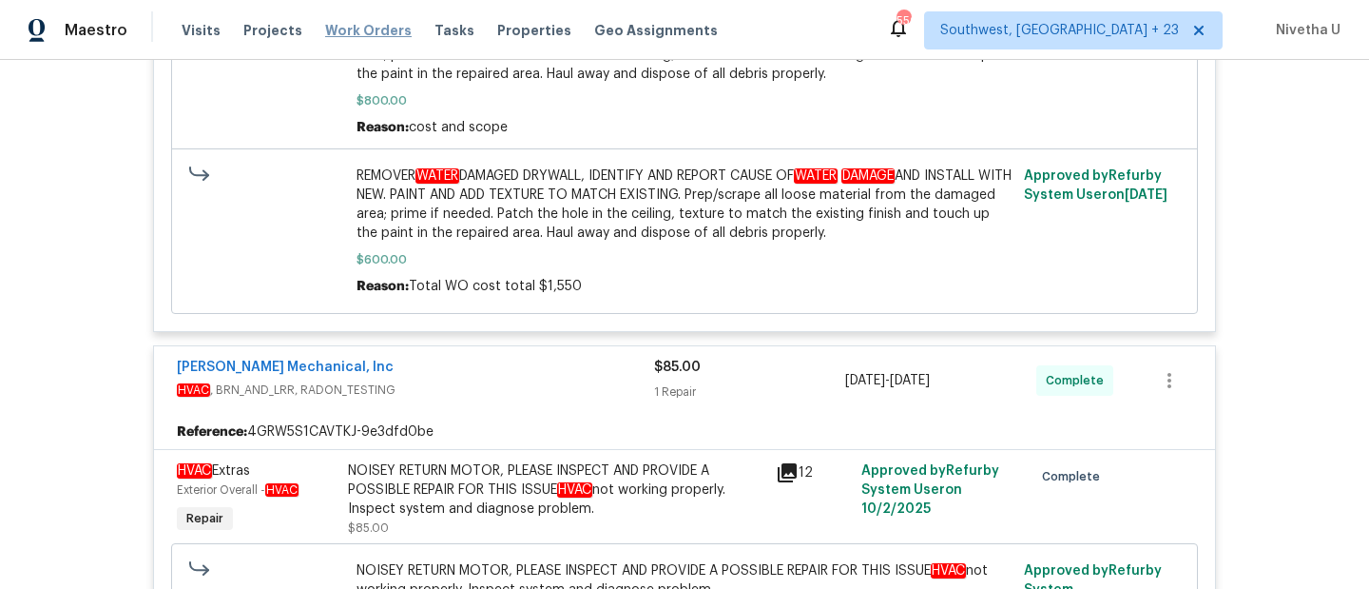
click at [373, 29] on span "Work Orders" at bounding box center [368, 30] width 87 height 19
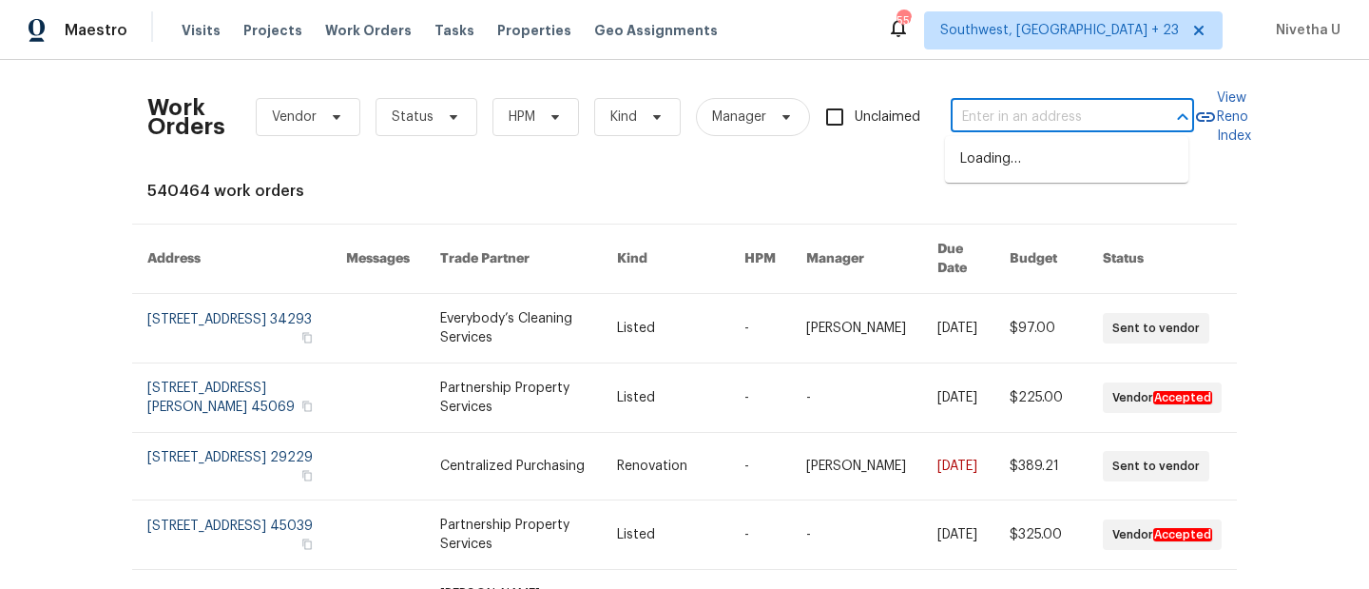
click at [1004, 125] on input "text" at bounding box center [1046, 117] width 190 height 29
paste input "1517 Silver Oak Trl Cedar Park, TX 78613"
type input "1517 Silver Oak Trl Cedar Park, TX 78613"
click at [1018, 169] on li "1517 Silver Oak Trl, Cedar Park, TX 78613" at bounding box center [1066, 159] width 243 height 31
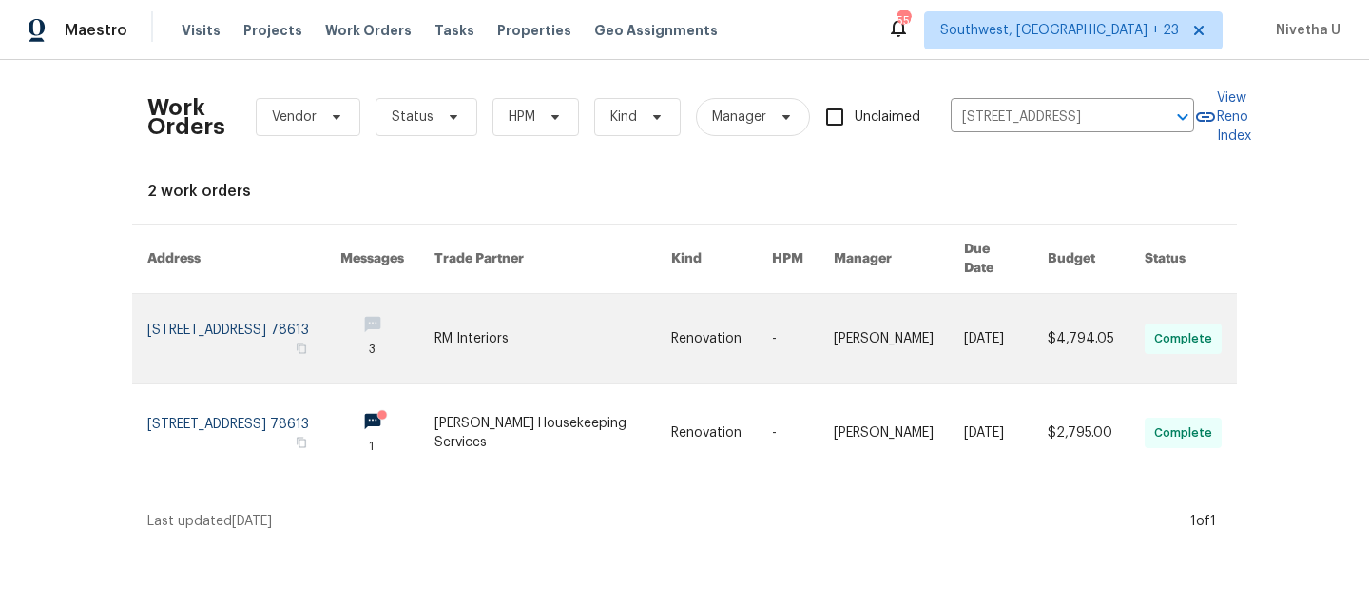
click at [167, 315] on link at bounding box center [243, 338] width 193 height 89
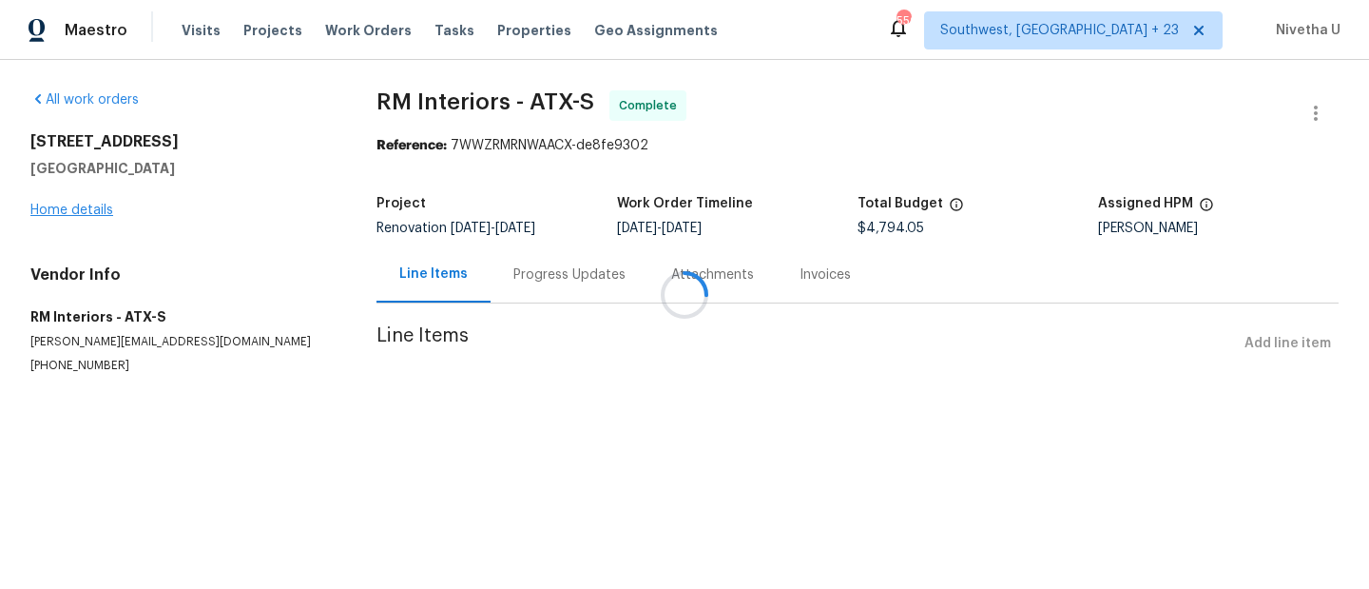
click at [47, 208] on div at bounding box center [684, 294] width 1369 height 589
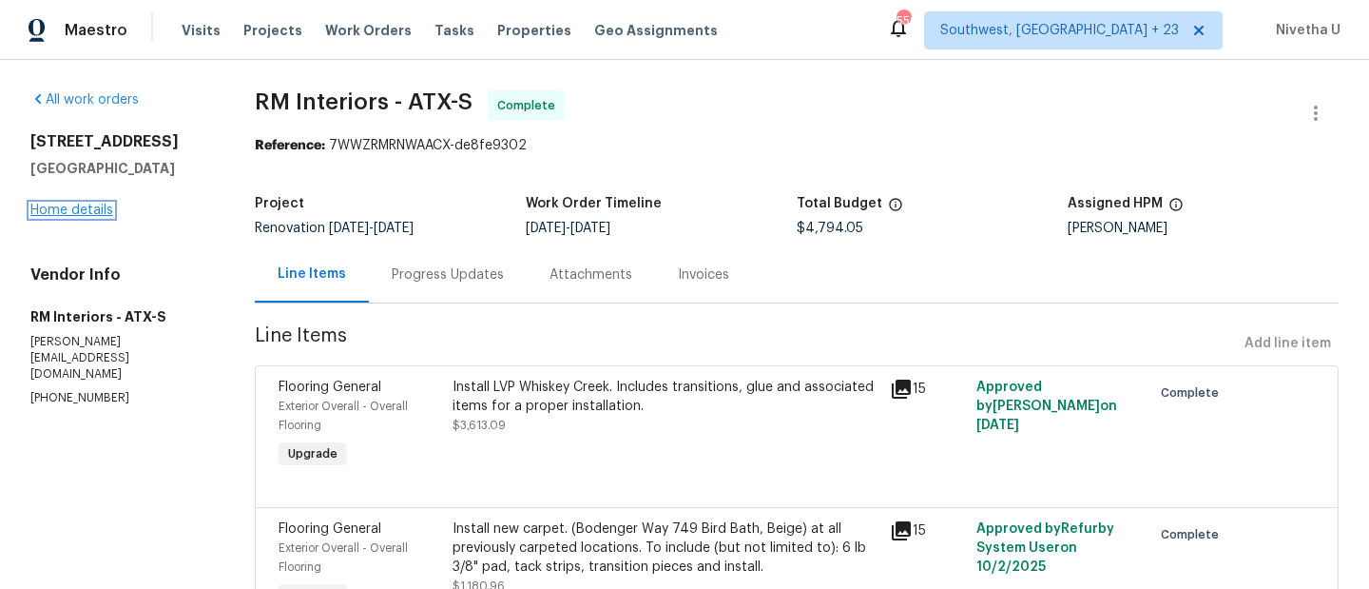
click at [49, 213] on link "Home details" at bounding box center [71, 210] width 83 height 13
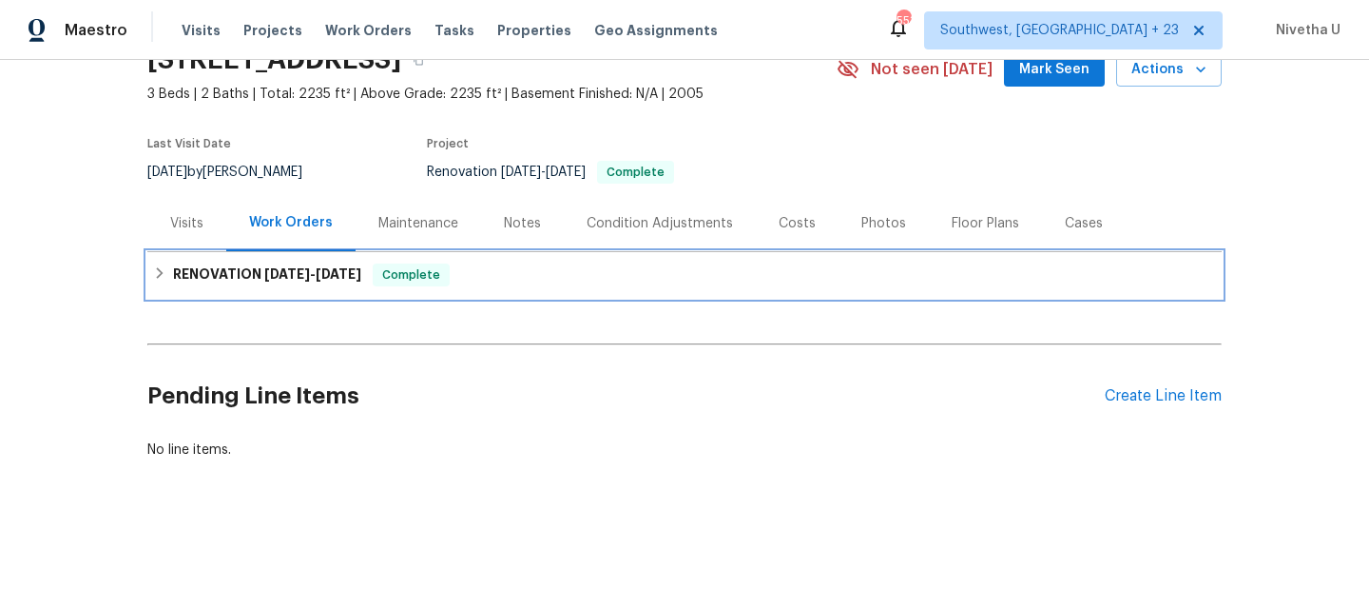
click at [632, 258] on div "RENOVATION 9/29/25 - 10/3/25 Complete" at bounding box center [684, 275] width 1075 height 46
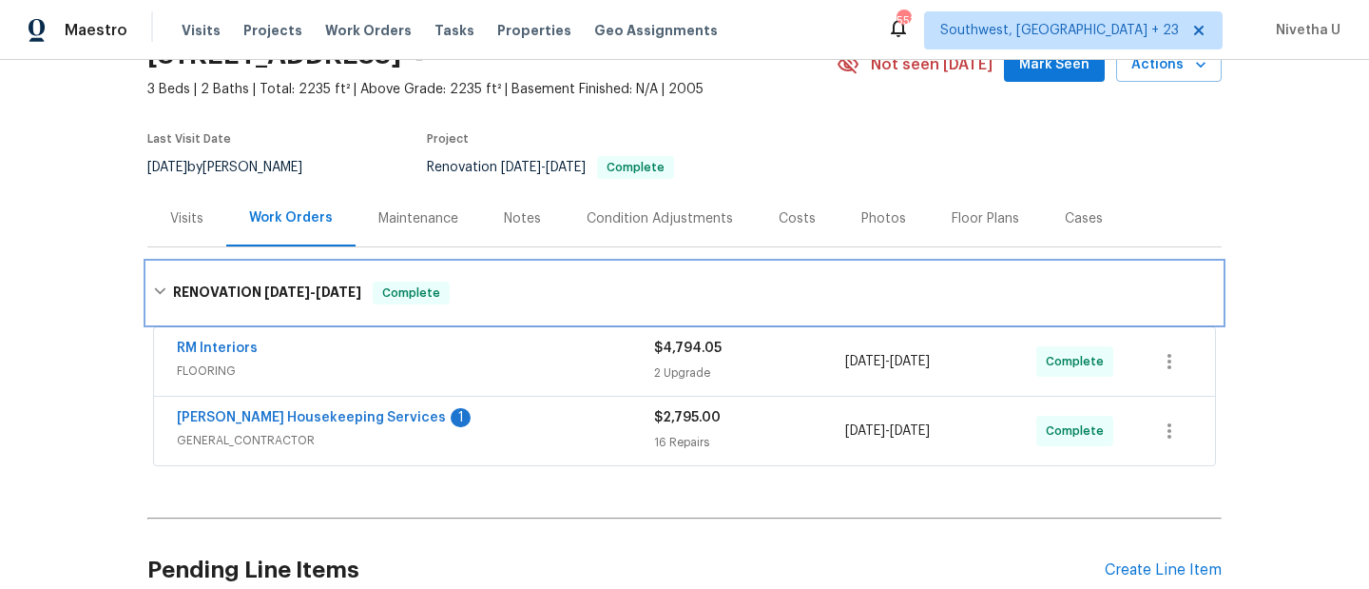
scroll to position [286, 0]
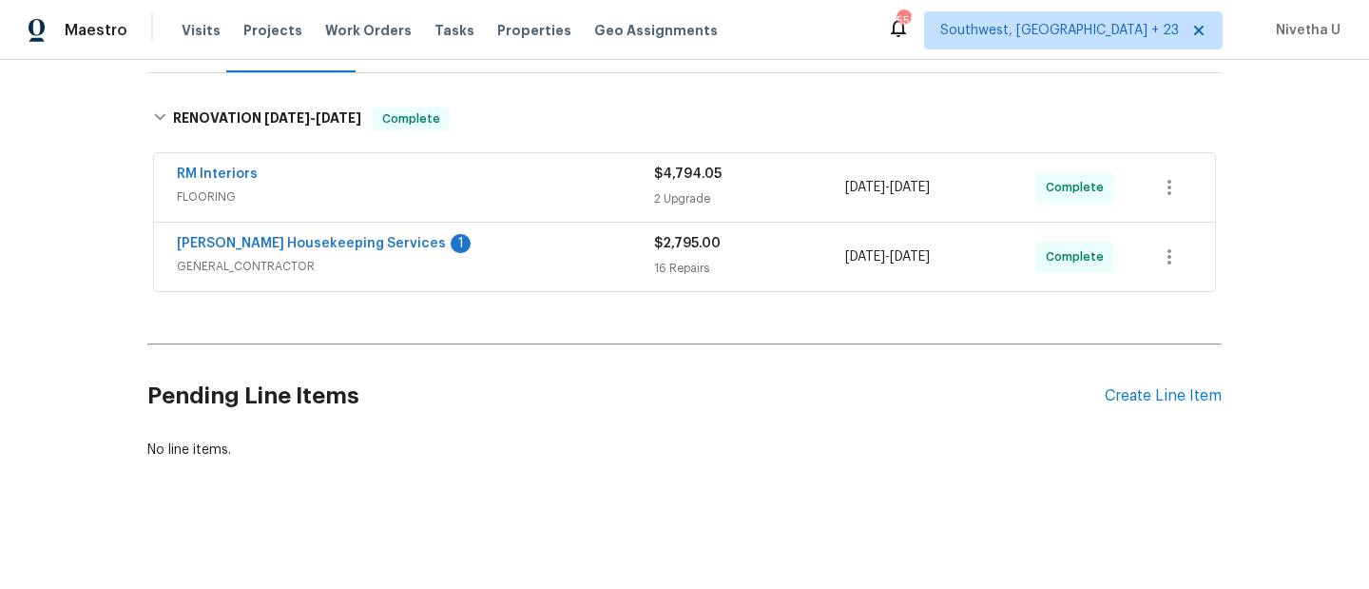
click at [504, 170] on div "RM Interiors" at bounding box center [415, 176] width 477 height 23
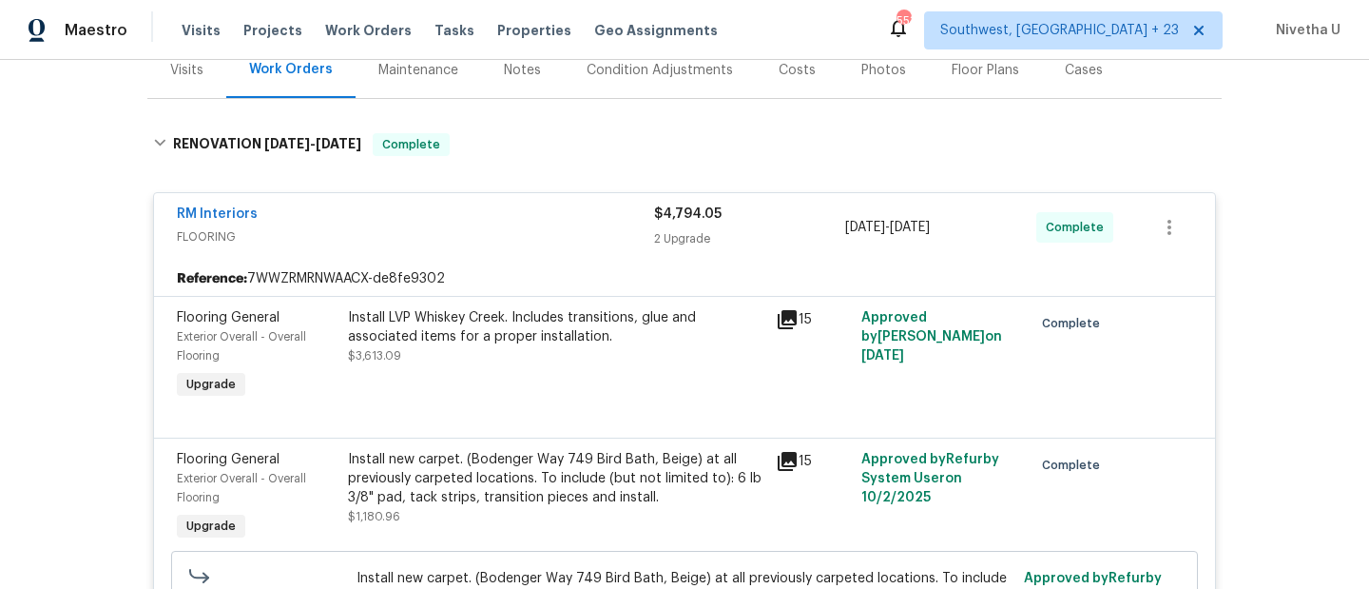
scroll to position [248, 0]
click at [543, 208] on div "RM Interiors" at bounding box center [415, 214] width 477 height 23
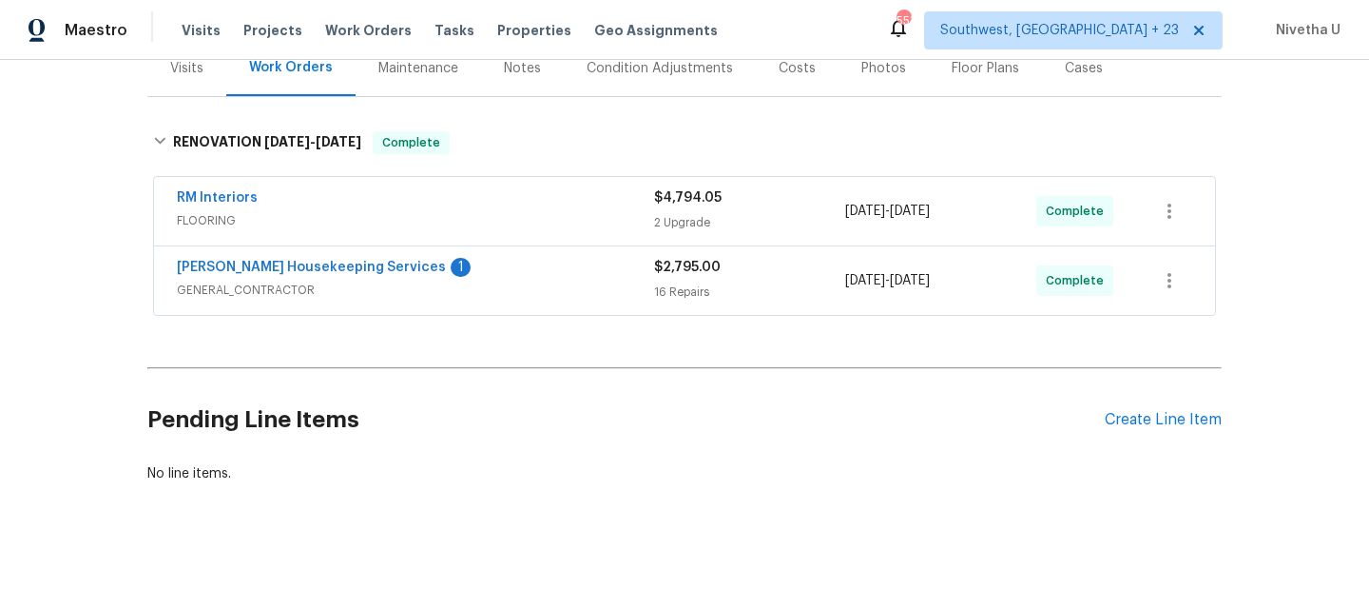
click at [532, 297] on span "GENERAL_CONTRACTOR" at bounding box center [415, 290] width 477 height 19
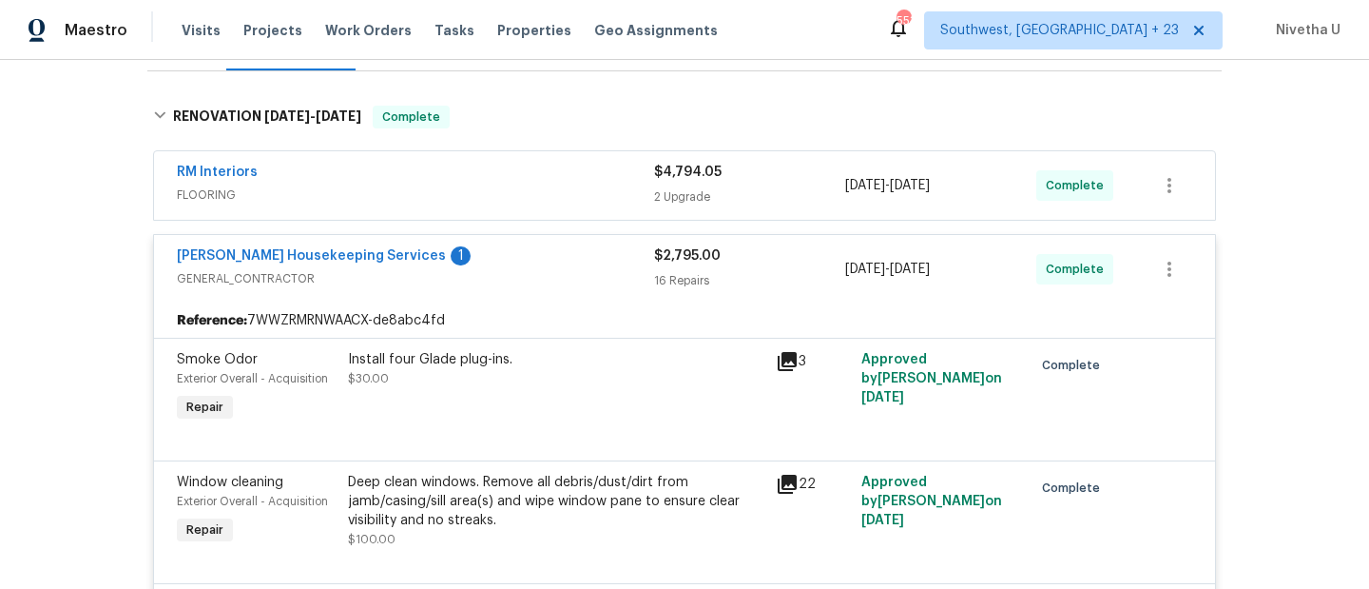
scroll to position [273, 0]
click at [517, 262] on div "Arelis Housekeeping Services 1" at bounding box center [415, 258] width 477 height 23
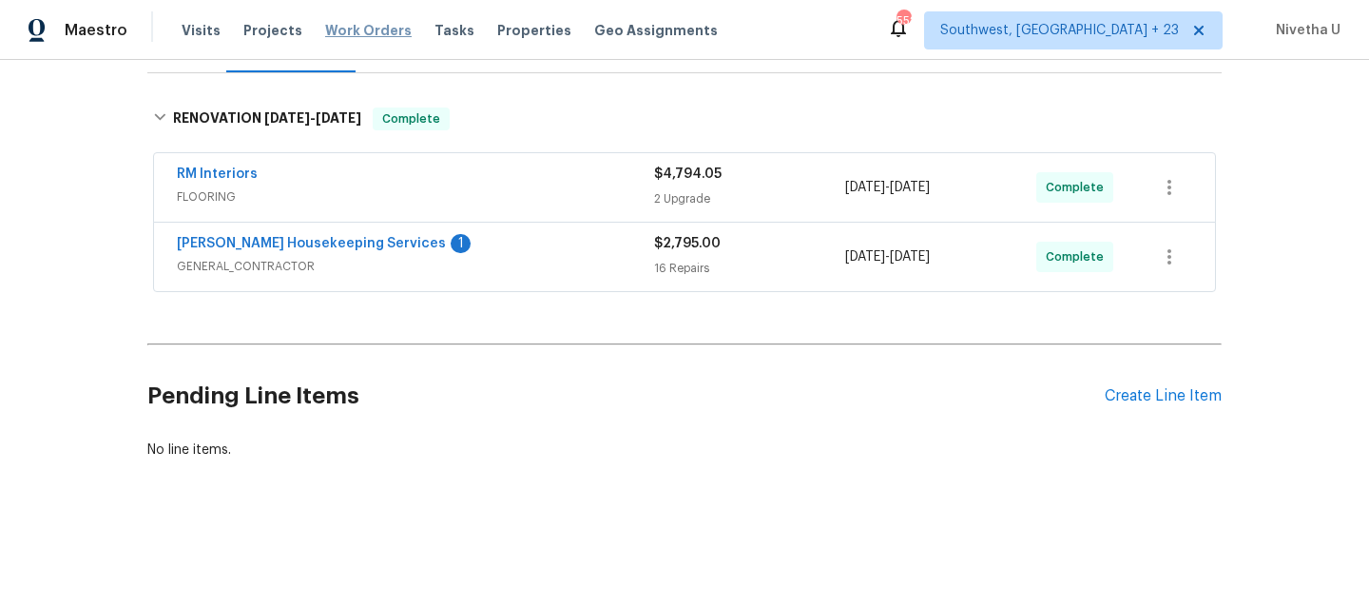
click at [375, 34] on span "Work Orders" at bounding box center [368, 30] width 87 height 19
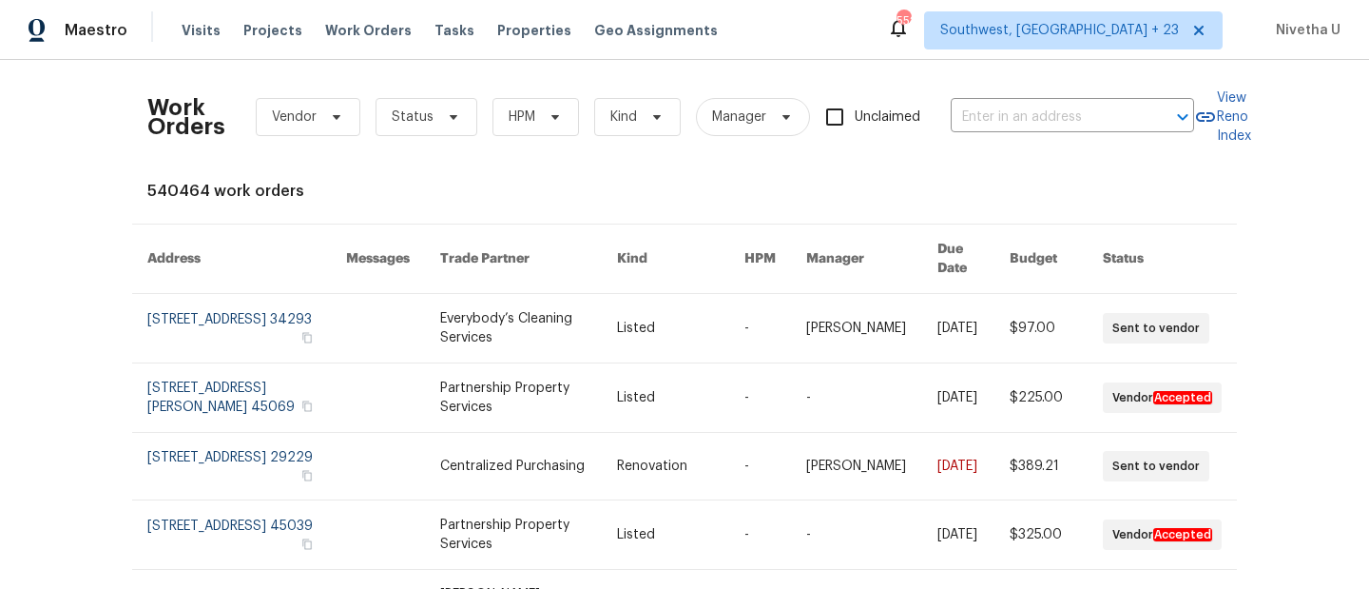
click at [1043, 132] on div "Work Orders Vendor Status HPM Kind Manager Unclaimed ​" at bounding box center [670, 117] width 1047 height 84
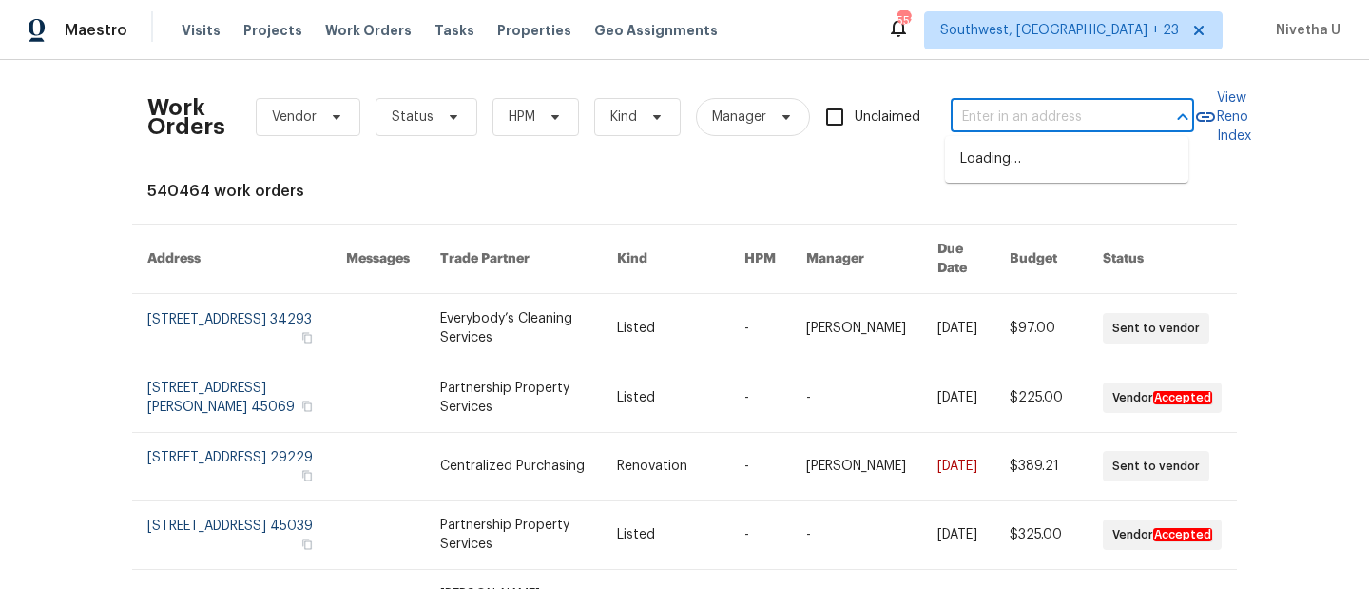
click at [1039, 119] on input "text" at bounding box center [1046, 117] width 190 height 29
paste input "15579 June Grass Ln Eden Prairie, MN 55347"
type input "15579 June Grass Ln Eden Prairie, MN 55347"
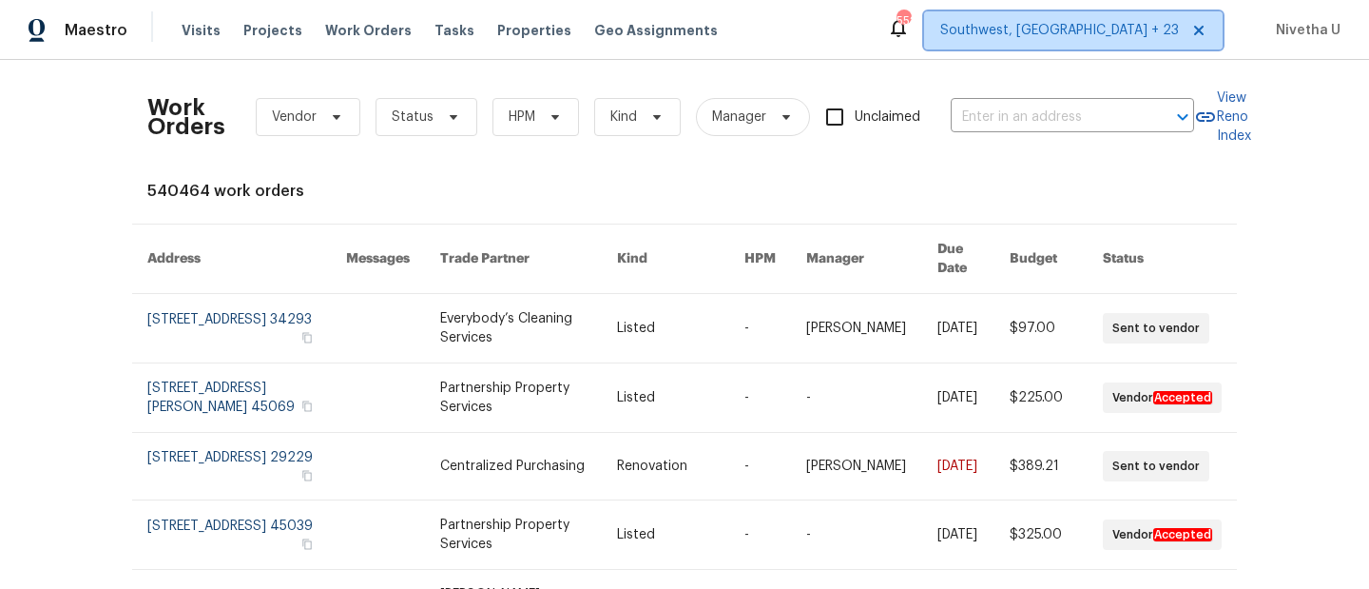
scroll to position [0, 0]
click at [1118, 49] on span "Southwest, FL + 23" at bounding box center [1073, 30] width 299 height 38
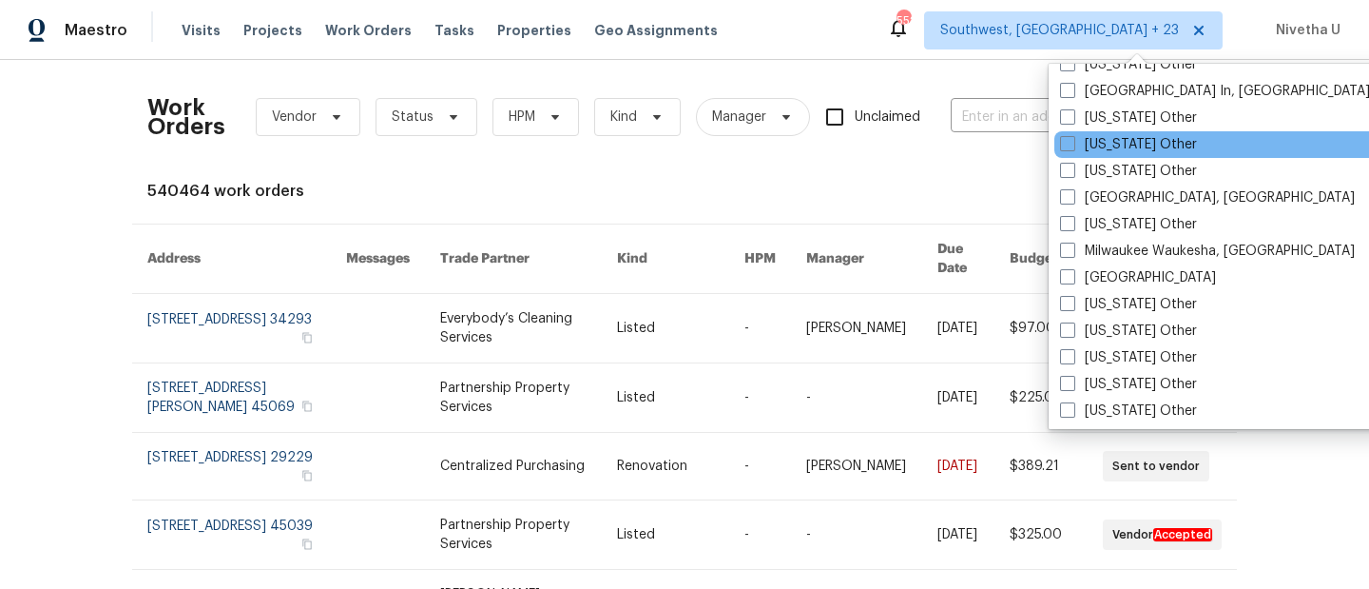
scroll to position [1675, 0]
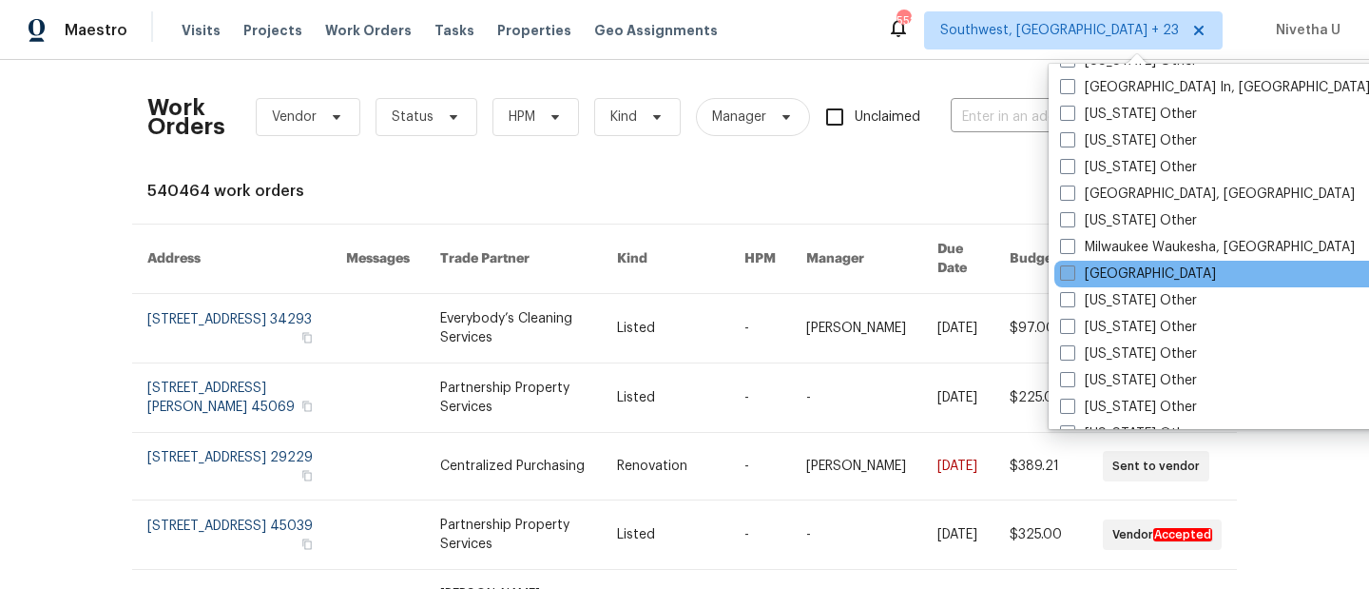
click at [1149, 270] on label "[GEOGRAPHIC_DATA]" at bounding box center [1138, 273] width 156 height 19
click at [1073, 270] on input "[GEOGRAPHIC_DATA]" at bounding box center [1066, 270] width 12 height 12
checkbox input "true"
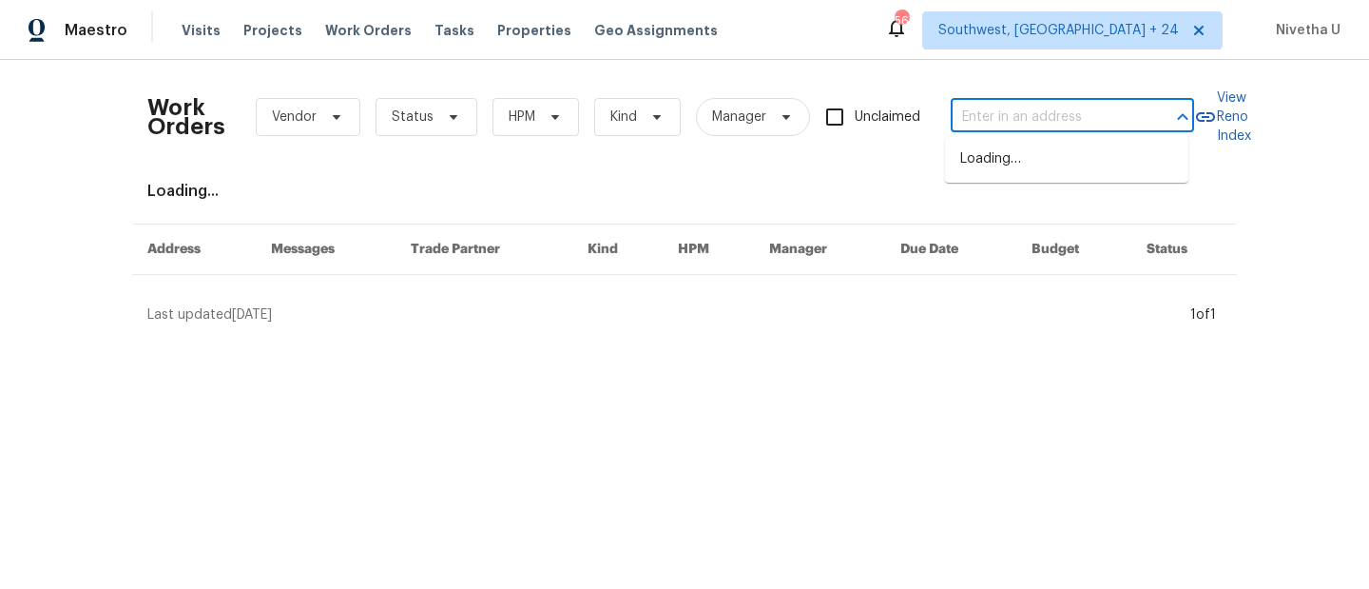
click at [1000, 124] on input "text" at bounding box center [1046, 117] width 190 height 29
paste input "15579 June Grass Ln Eden Prairie, MN 55347"
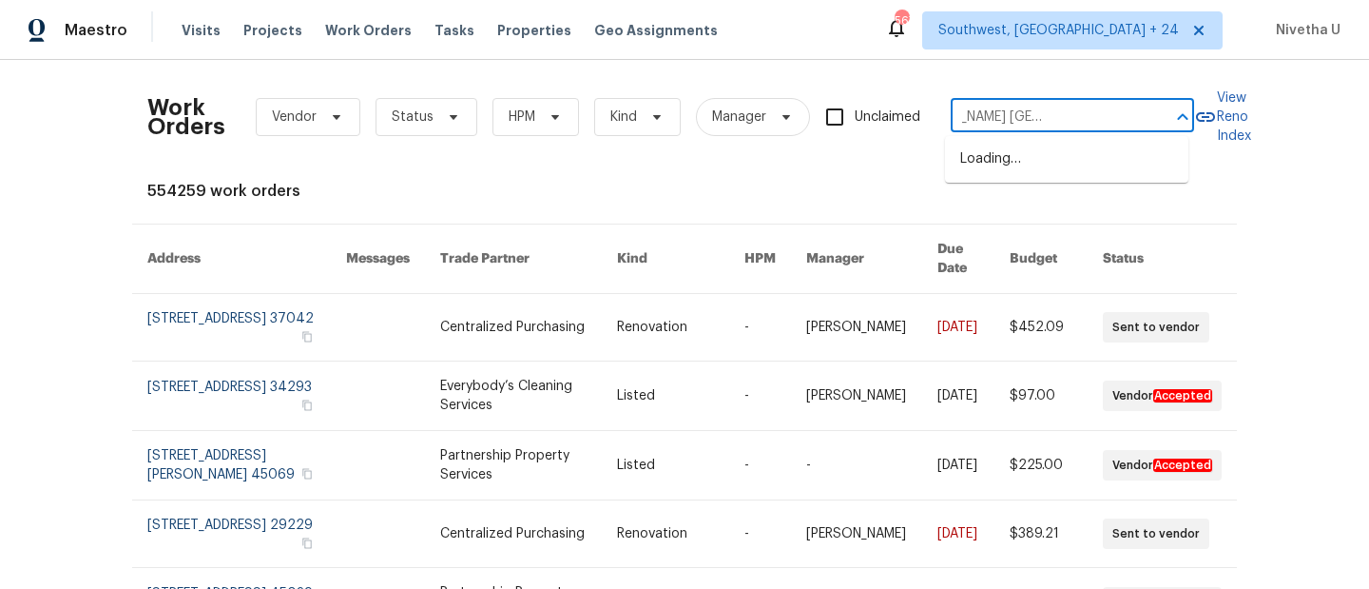
scroll to position [0, 94]
type input "15579 June Grass Ln Eden Prairie, MN 55347"
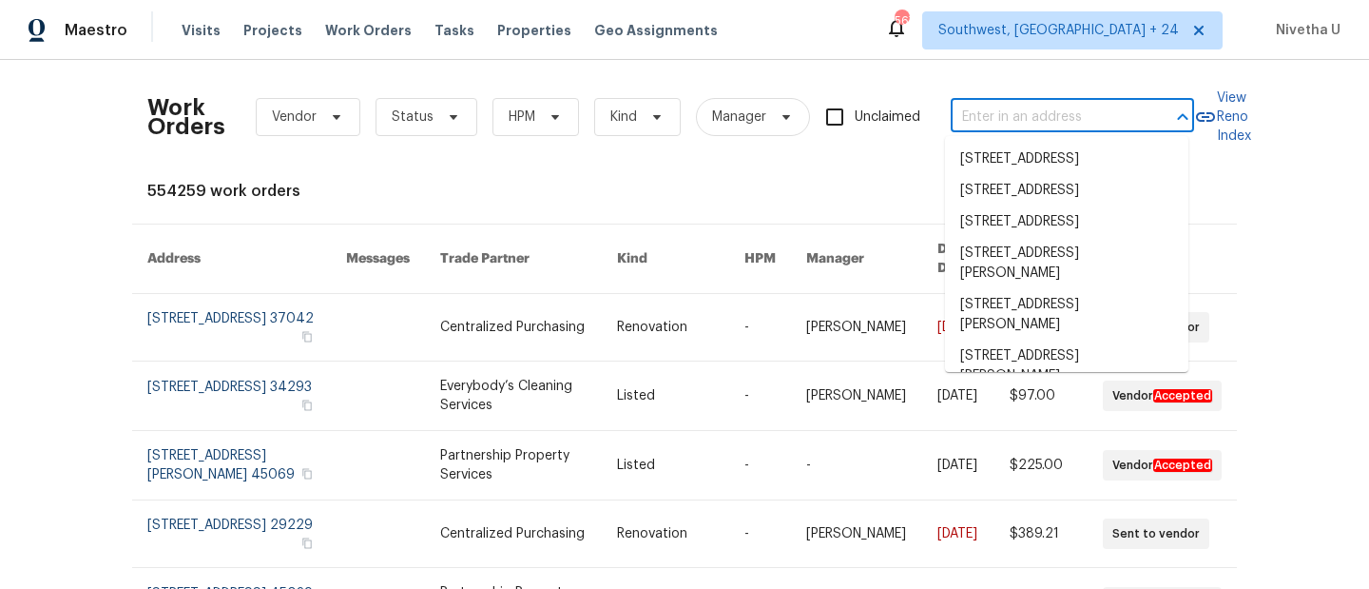
scroll to position [0, 0]
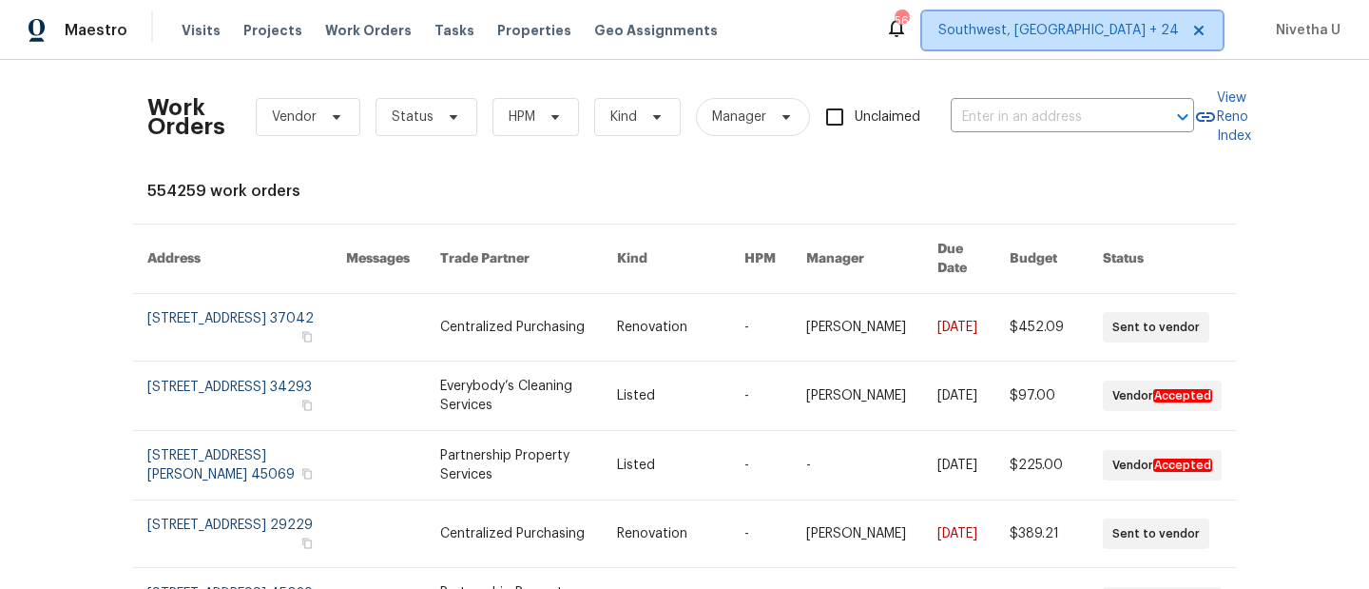
click at [1093, 35] on span "Southwest, [GEOGRAPHIC_DATA] + 24" at bounding box center [1059, 30] width 241 height 19
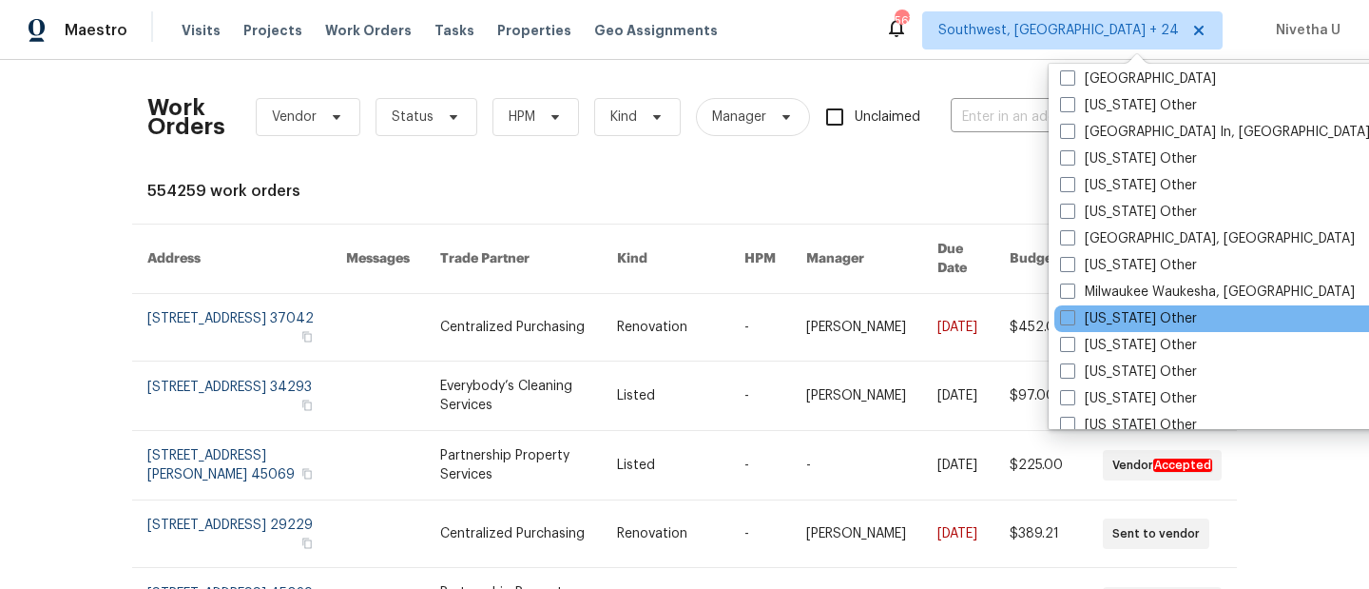
scroll to position [1680, 0]
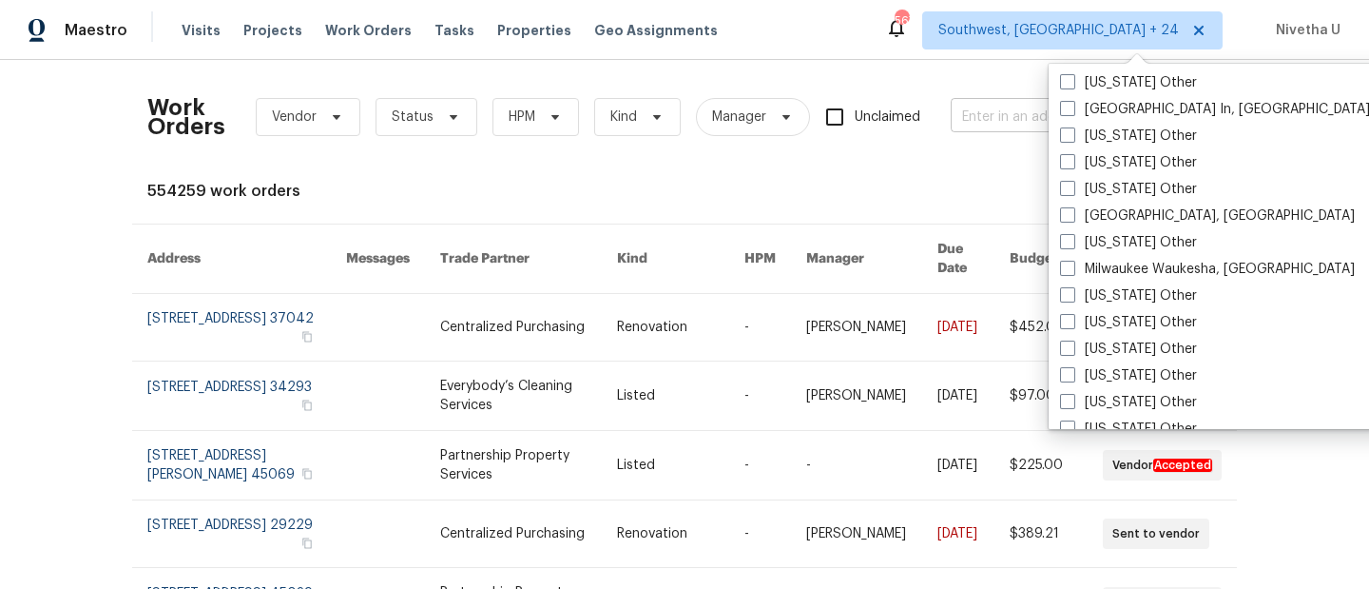
click at [971, 124] on input "text" at bounding box center [1046, 117] width 190 height 29
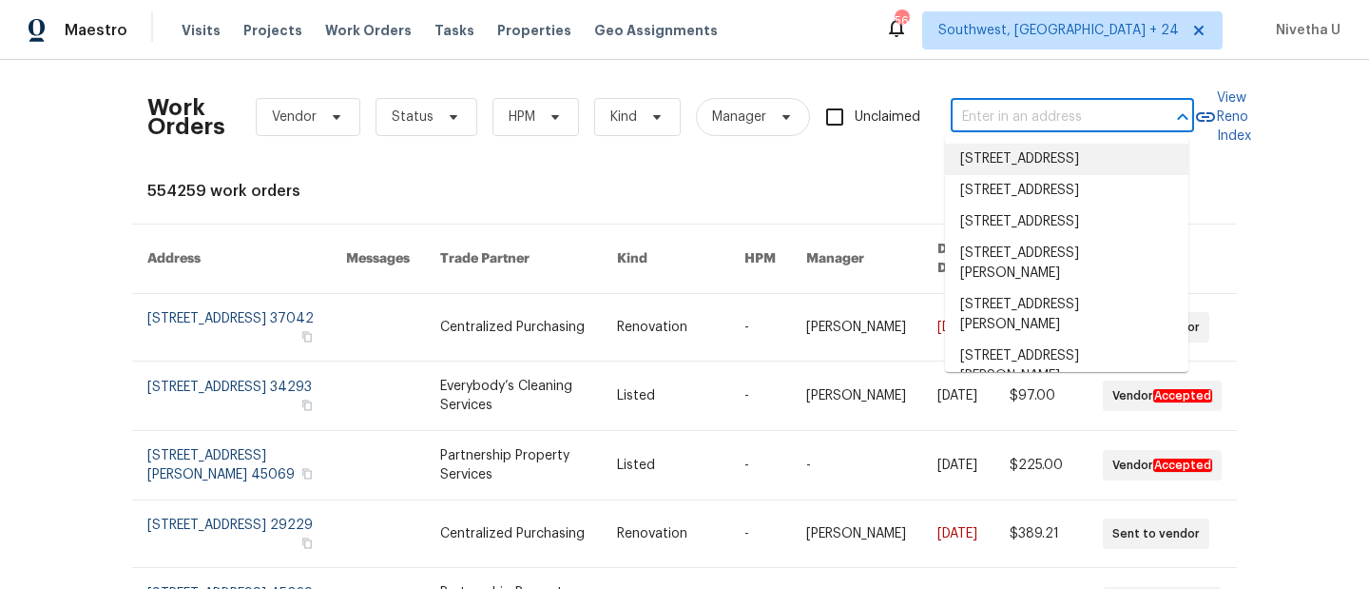
paste input "15579 June Grass Ln Eden Prairie, MN 55347"
type input "15579 June Grass Ln Eden Prairie, MN 55347"
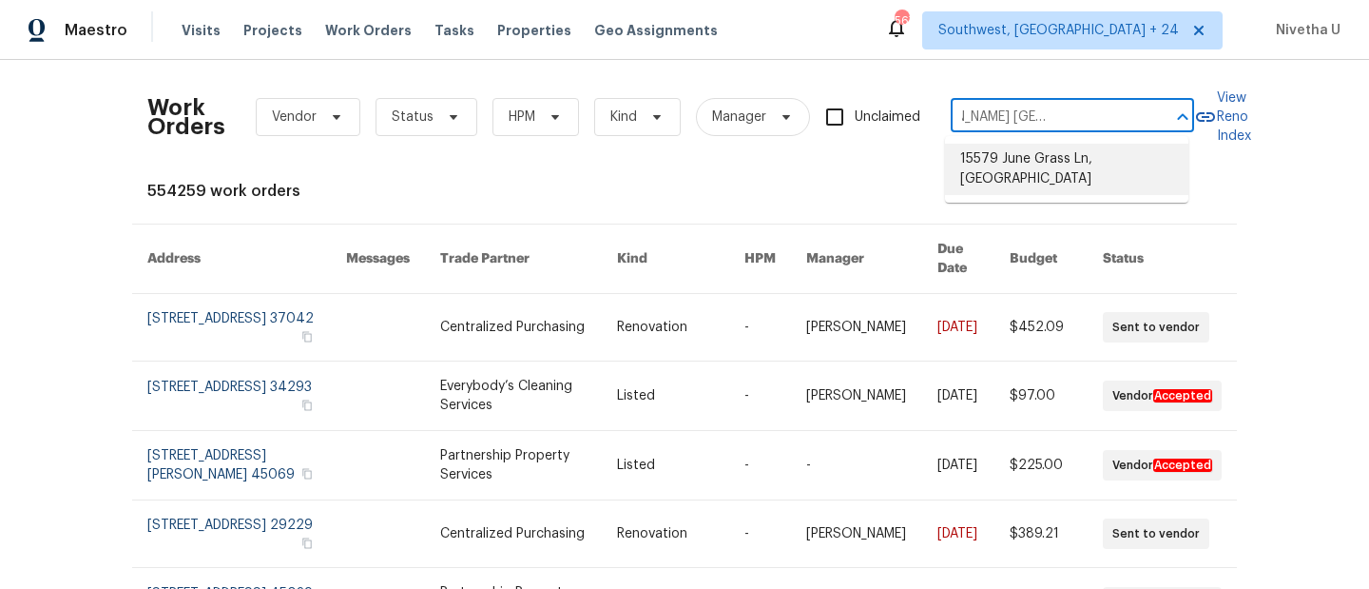
click at [999, 152] on li "15579 June Grass Ln, [GEOGRAPHIC_DATA]" at bounding box center [1066, 169] width 243 height 51
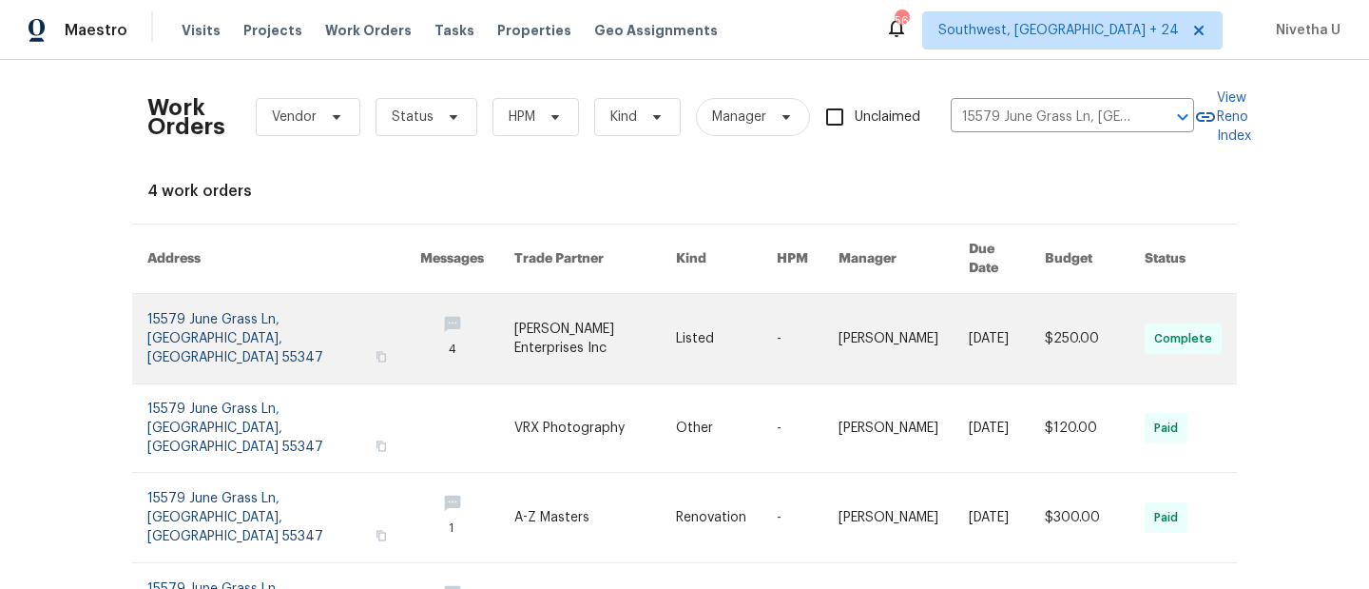
click at [228, 308] on link at bounding box center [283, 338] width 273 height 89
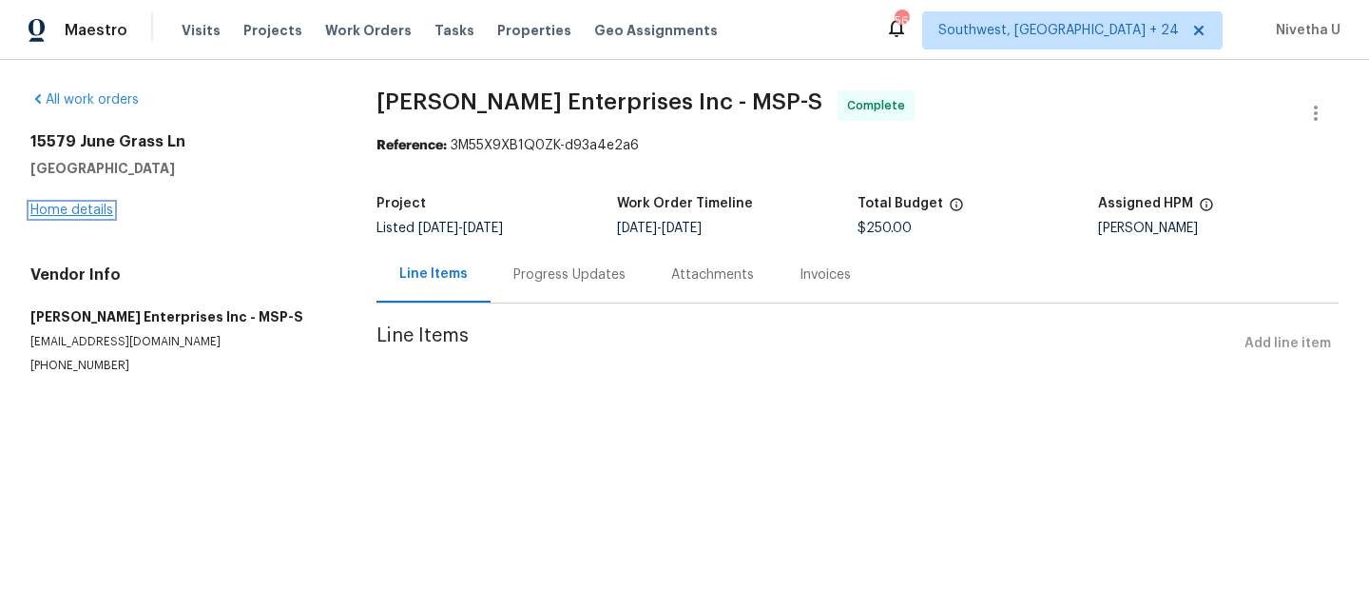
click at [70, 206] on link "Home details" at bounding box center [71, 210] width 83 height 13
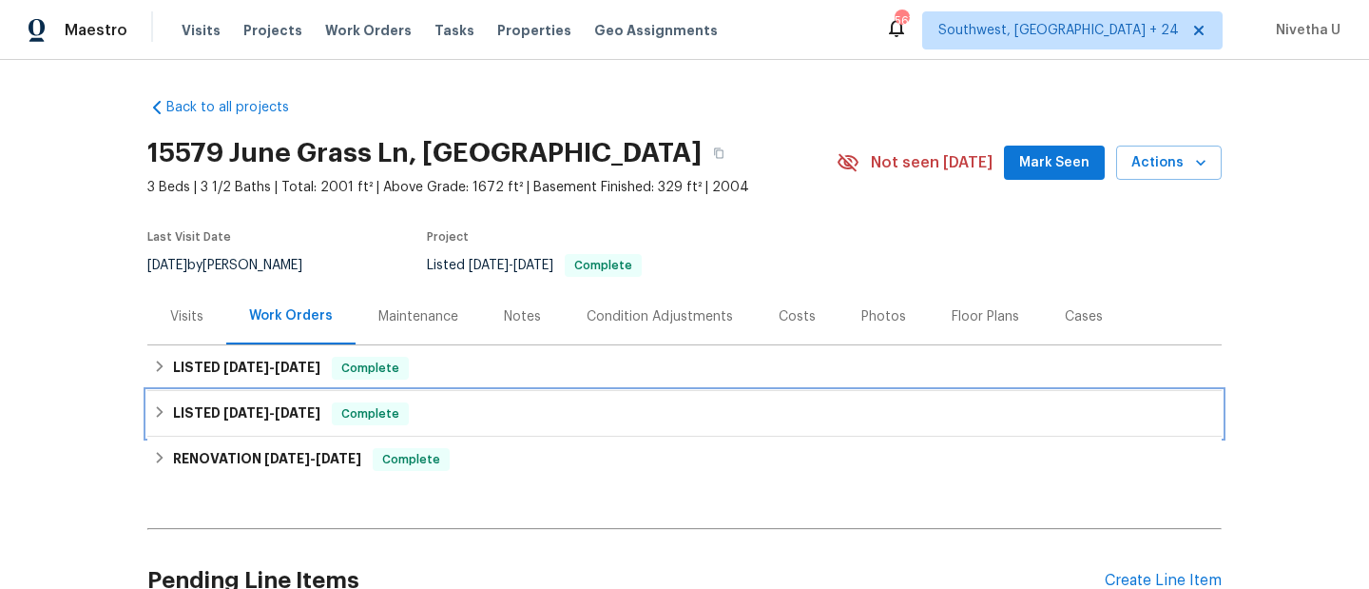
click at [456, 414] on div "LISTED 6/10/25 - 6/11/25 Complete" at bounding box center [684, 413] width 1063 height 23
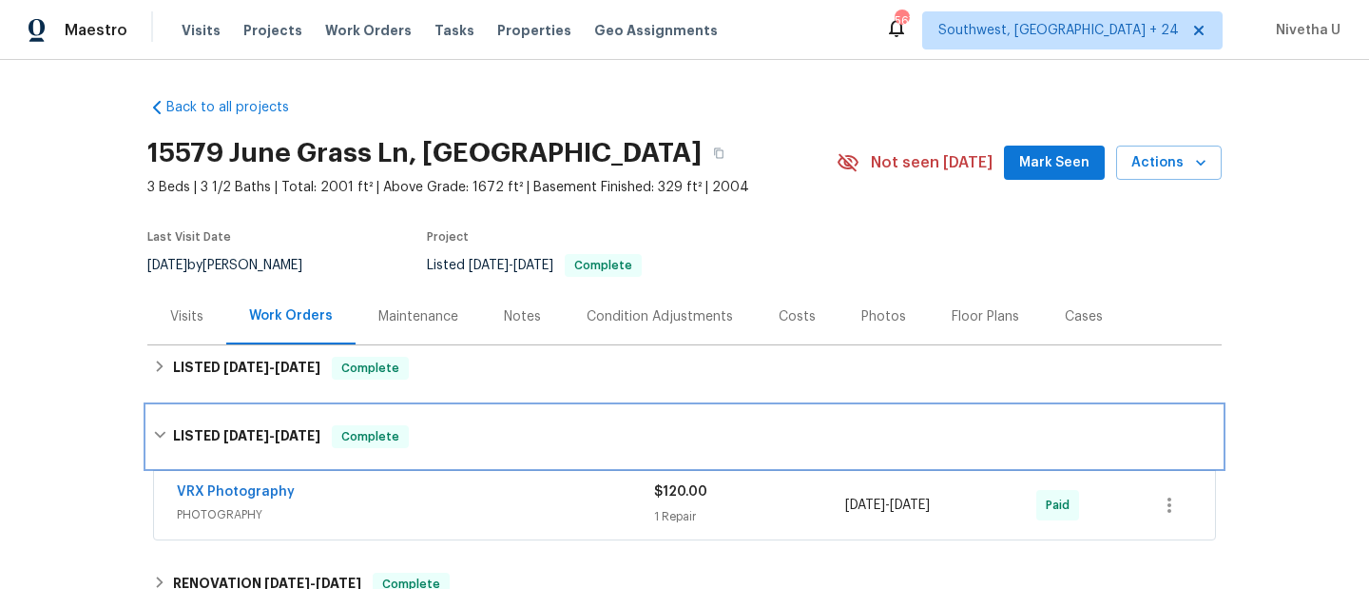
click at [456, 414] on div "LISTED 6/10/25 - 6/11/25 Complete" at bounding box center [684, 436] width 1075 height 61
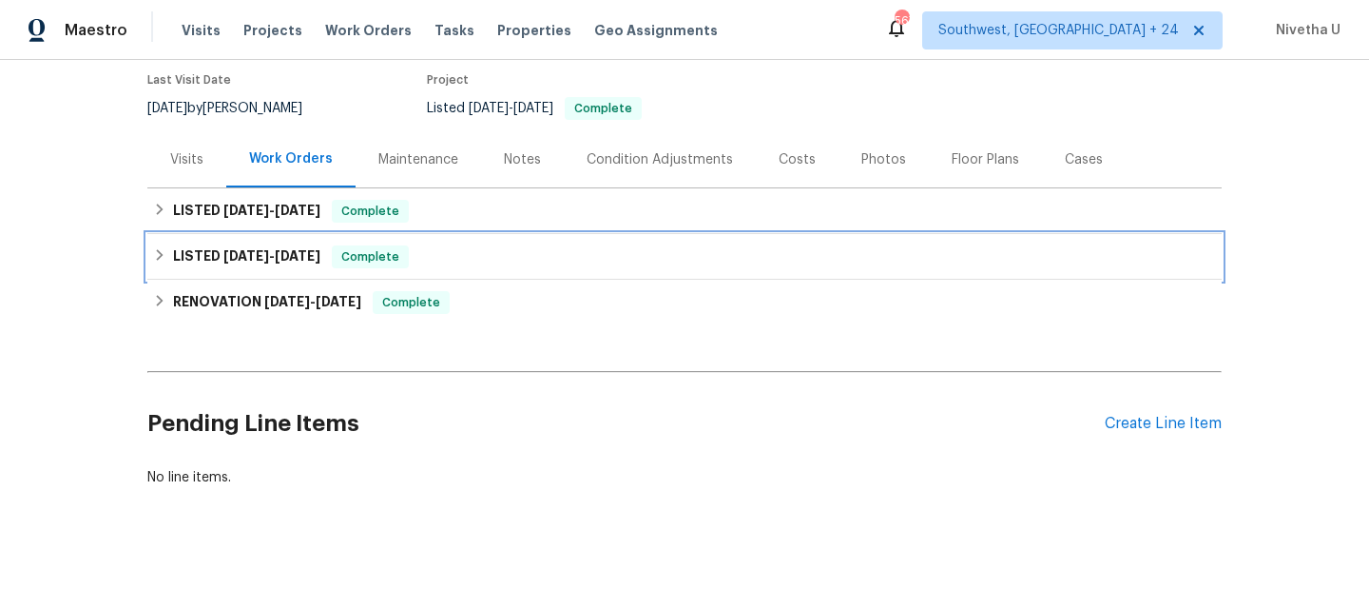
scroll to position [196, 0]
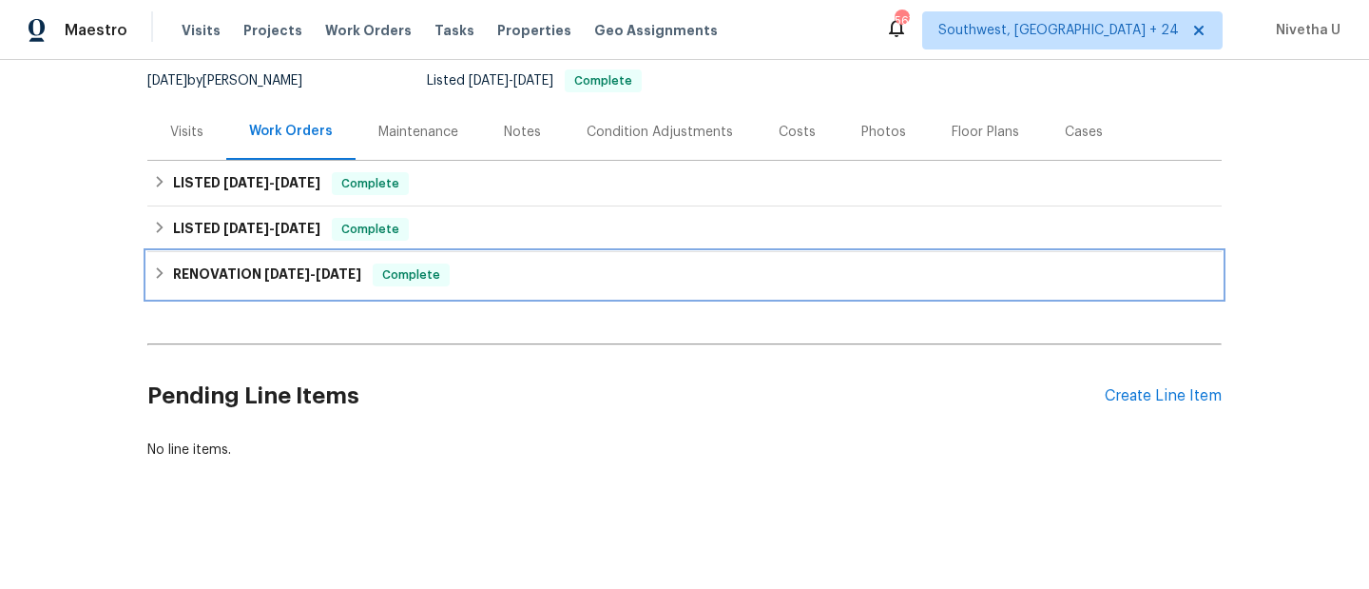
click at [468, 275] on div "RENOVATION 6/4/25 - 6/6/25 Complete" at bounding box center [684, 275] width 1075 height 46
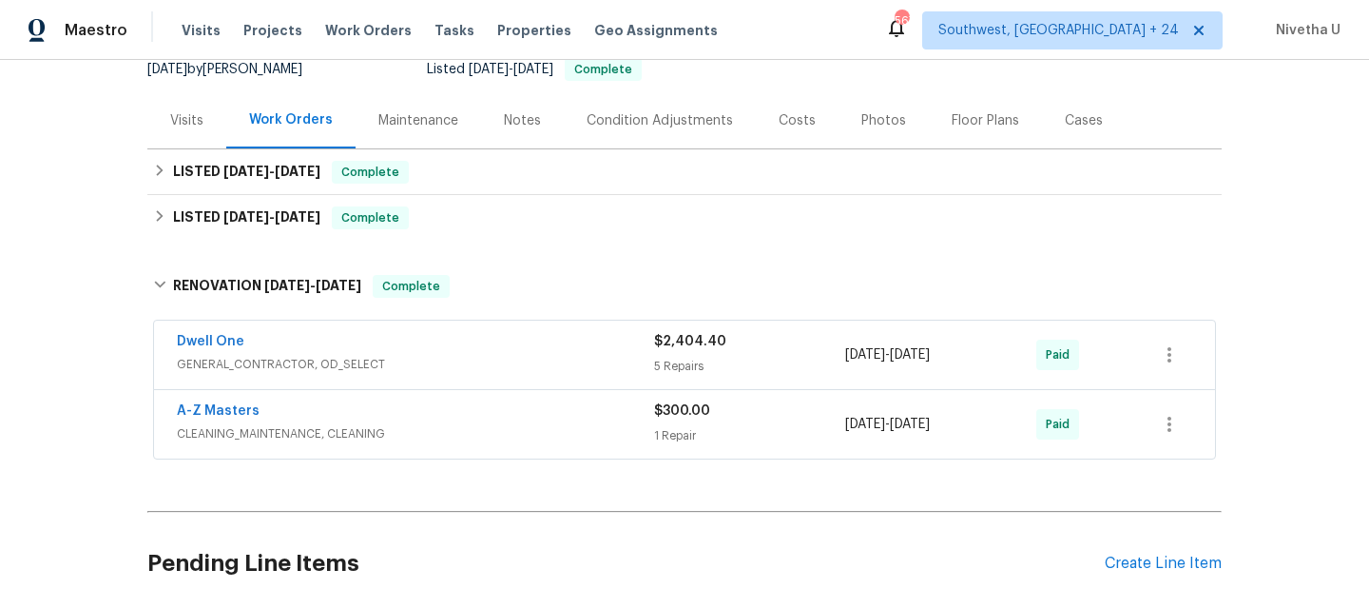
click at [468, 418] on div "A-Z Masters" at bounding box center [415, 412] width 477 height 23
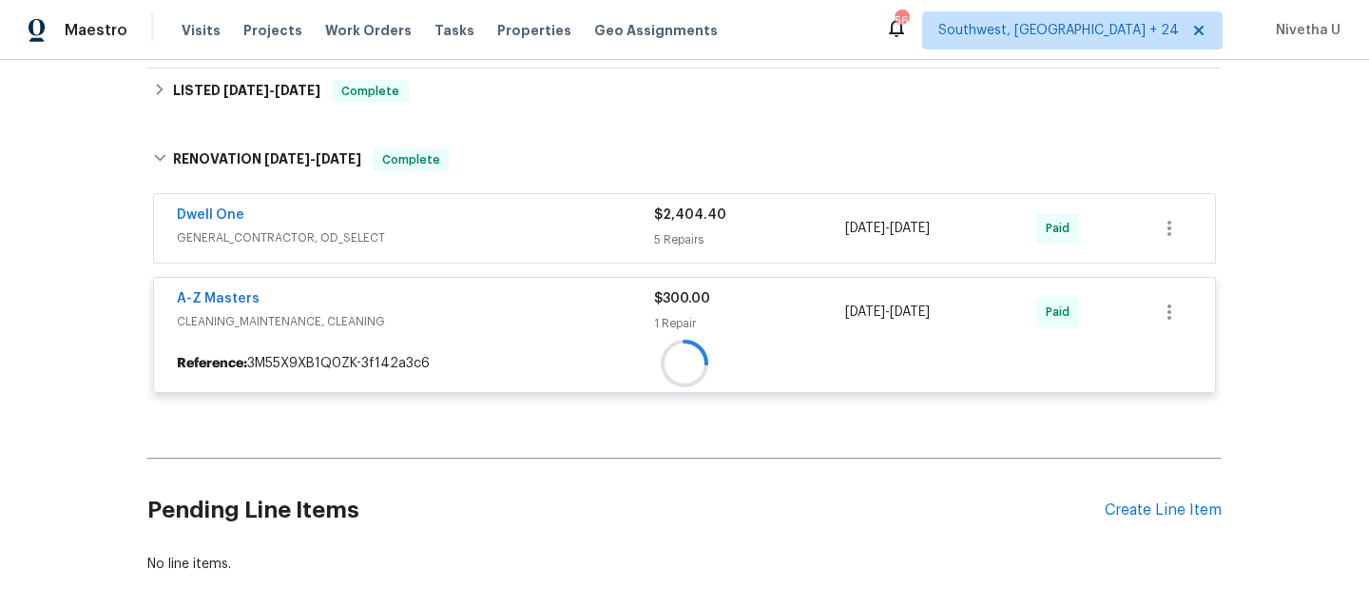
scroll to position [384, 0]
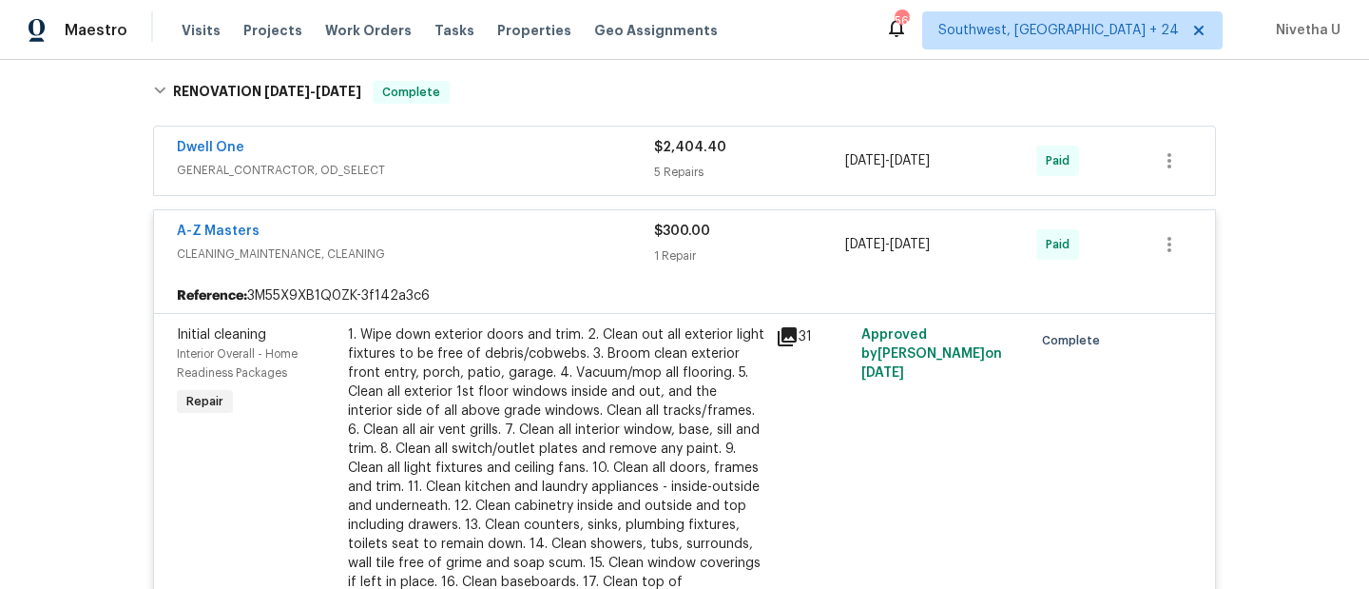
click at [443, 266] on div "A-Z Masters CLEANING_MAINTENANCE, CLEANING" at bounding box center [415, 245] width 477 height 46
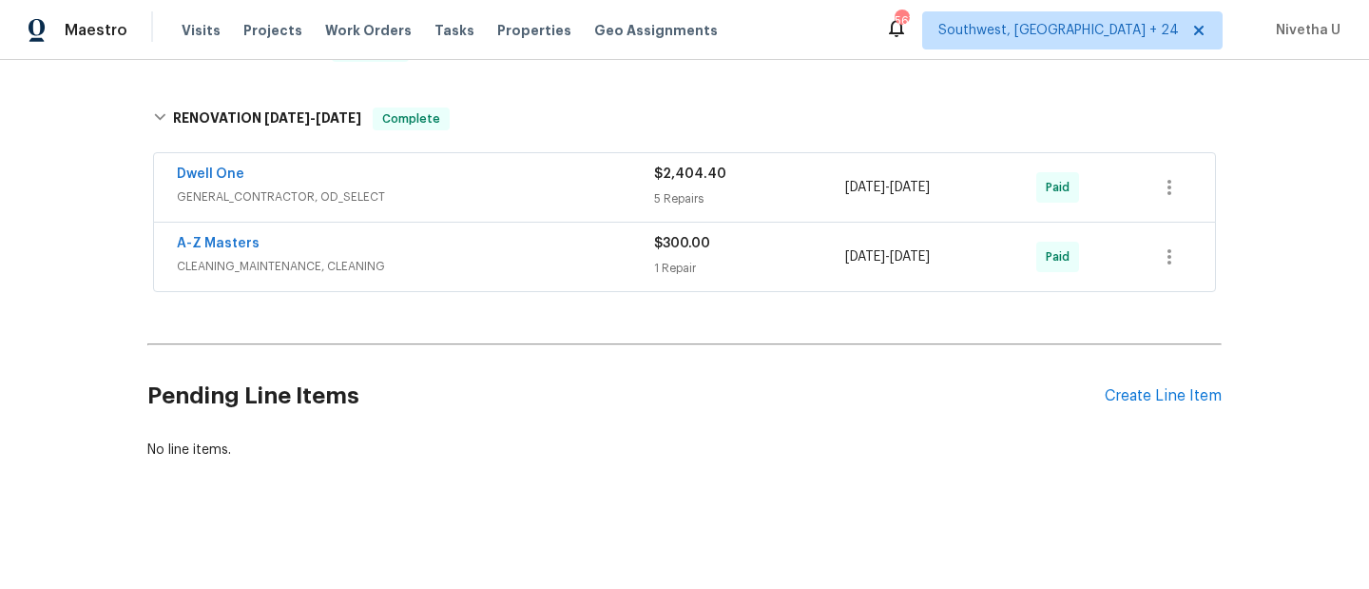
click at [453, 187] on span "GENERAL_CONTRACTOR, OD_SELECT" at bounding box center [415, 196] width 477 height 19
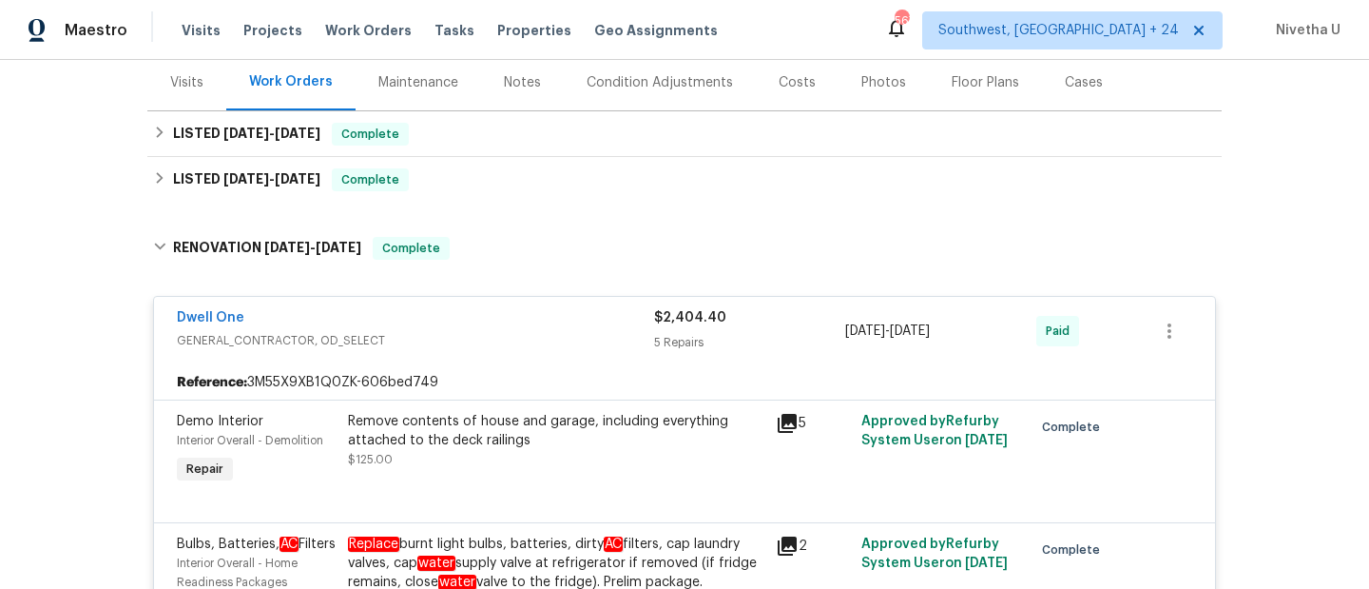
scroll to position [230, 0]
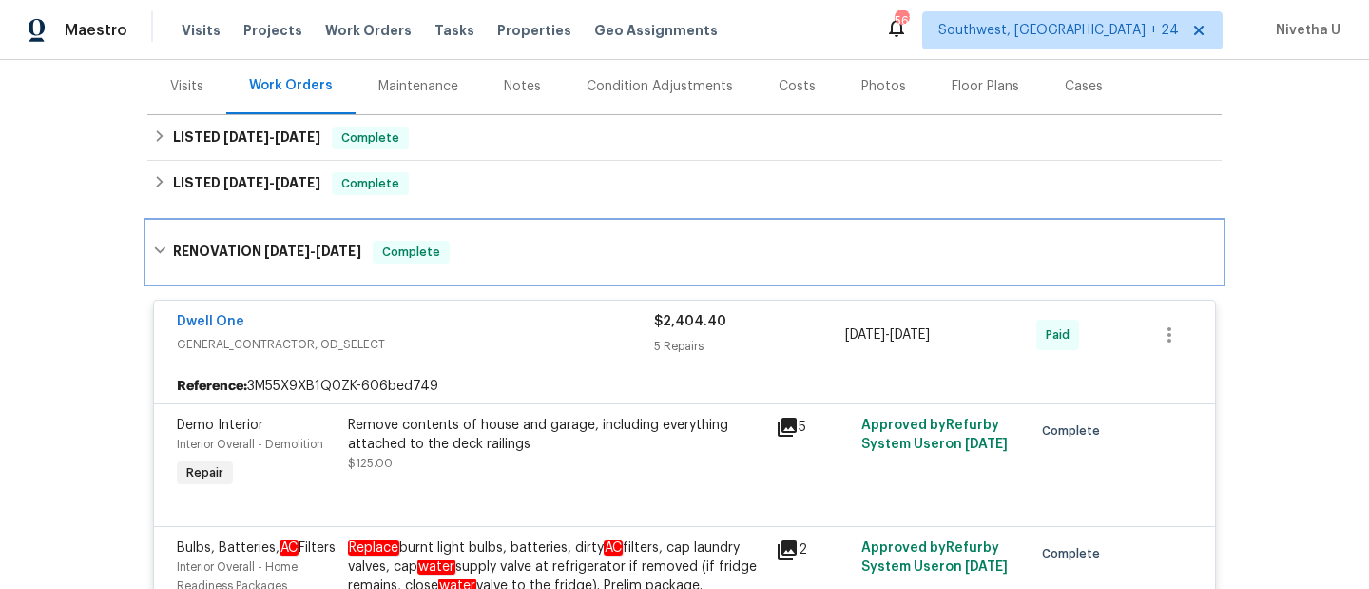
click at [471, 264] on div "RENOVATION 6/4/25 - 6/6/25 Complete" at bounding box center [684, 252] width 1075 height 61
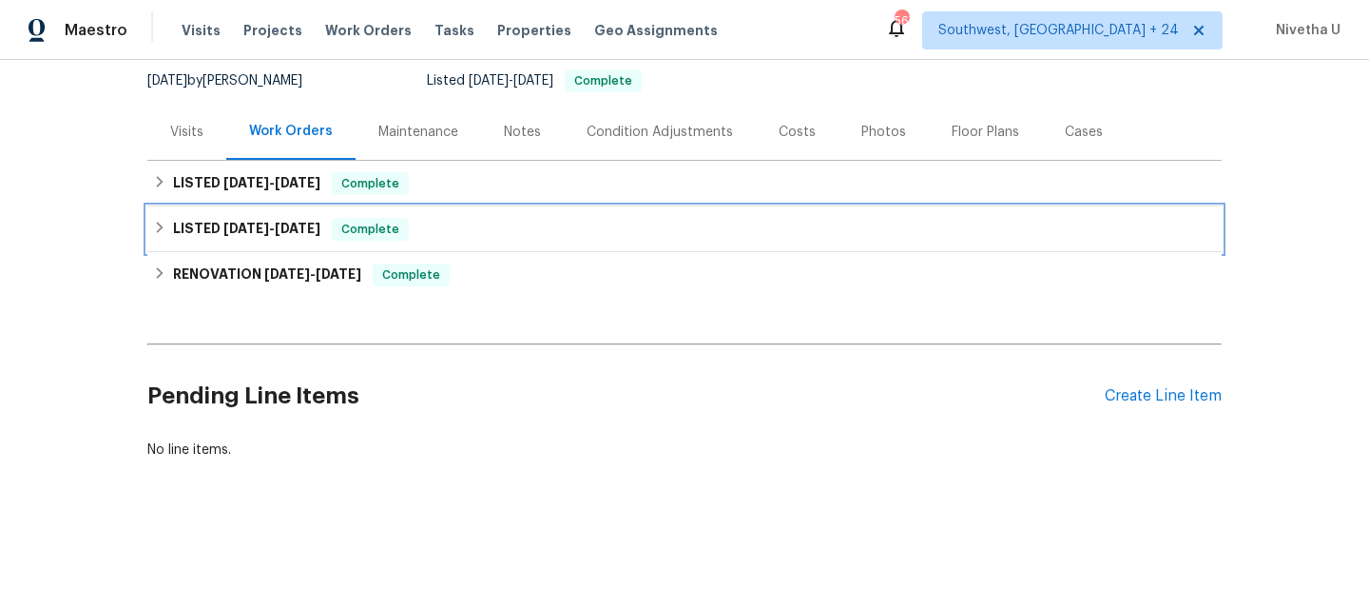
click at [456, 189] on div "Back to all projects 15579 June Grass Ln, Eden Prairie, MN 55347 3 Beds | 3 1/2…" at bounding box center [684, 186] width 1075 height 576
click at [456, 218] on div "LISTED 6/10/25 - 6/11/25 Complete" at bounding box center [684, 229] width 1063 height 23
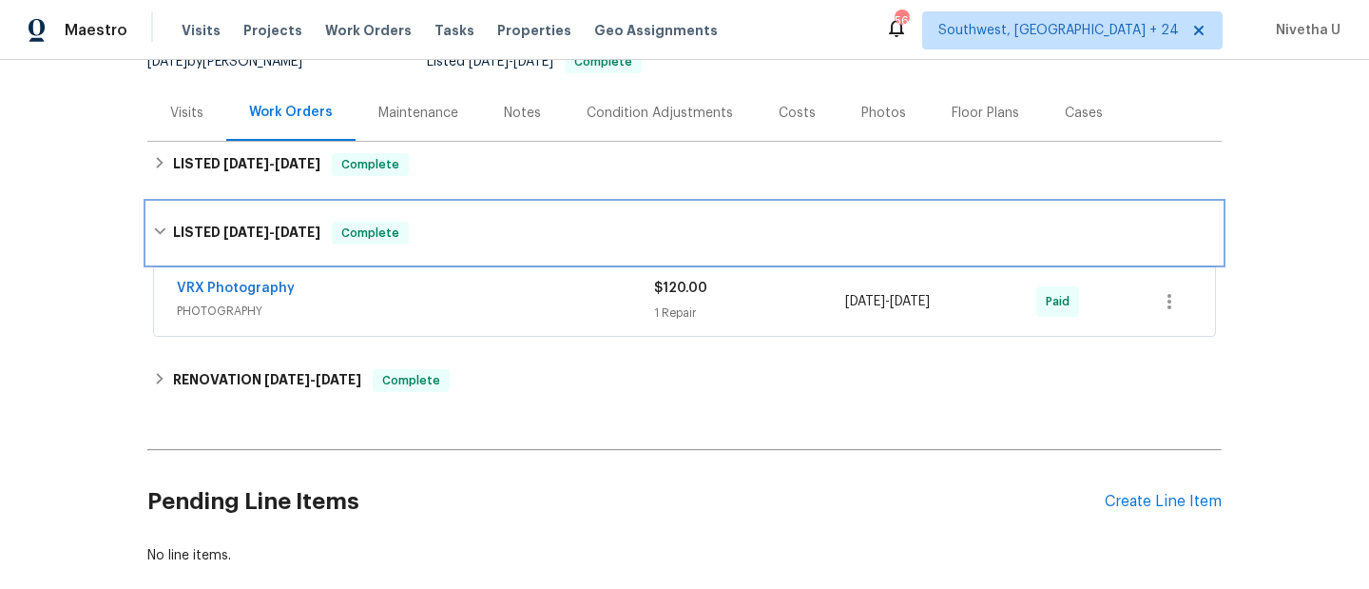
click at [456, 208] on div "LISTED 6/10/25 - 6/11/25 Complete" at bounding box center [684, 233] width 1075 height 61
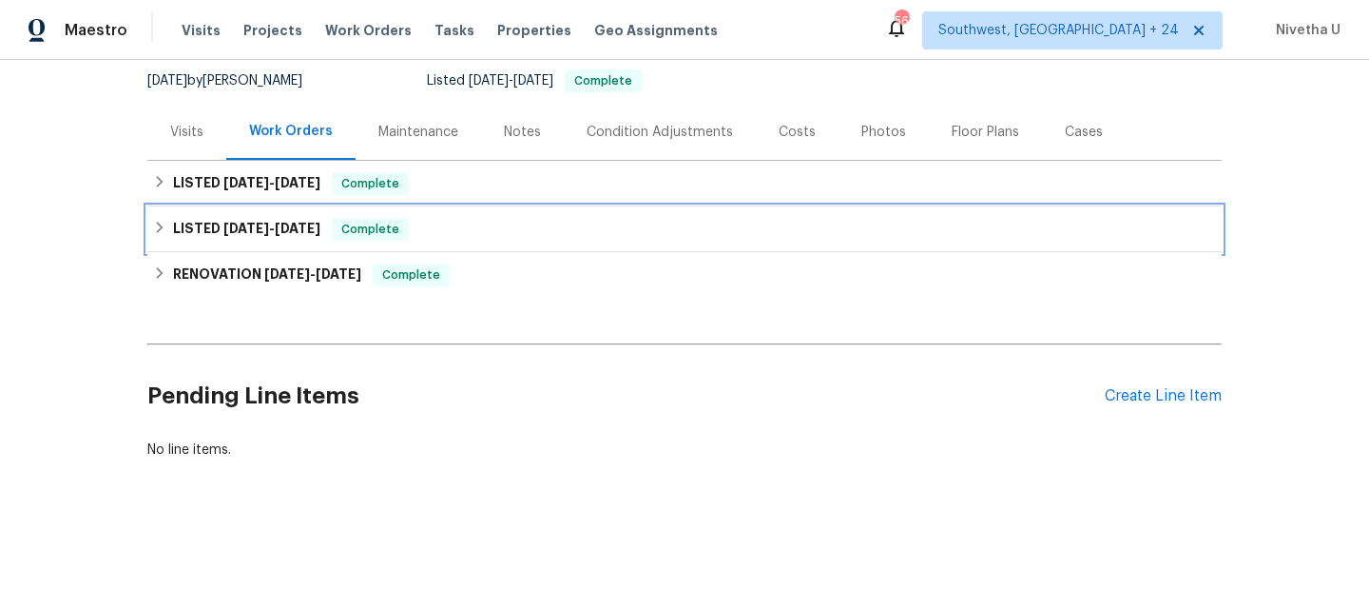
scroll to position [199, 0]
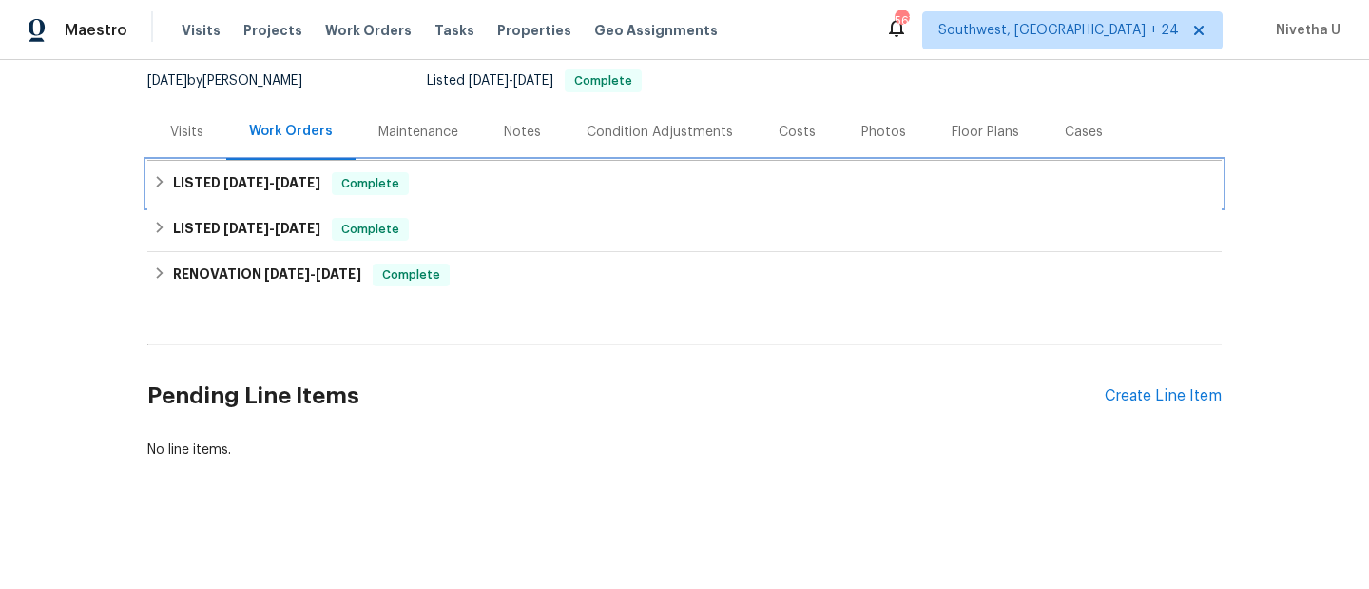
click at [451, 172] on div "LISTED 9/24/25 - 9/26/25 Complete" at bounding box center [684, 183] width 1063 height 23
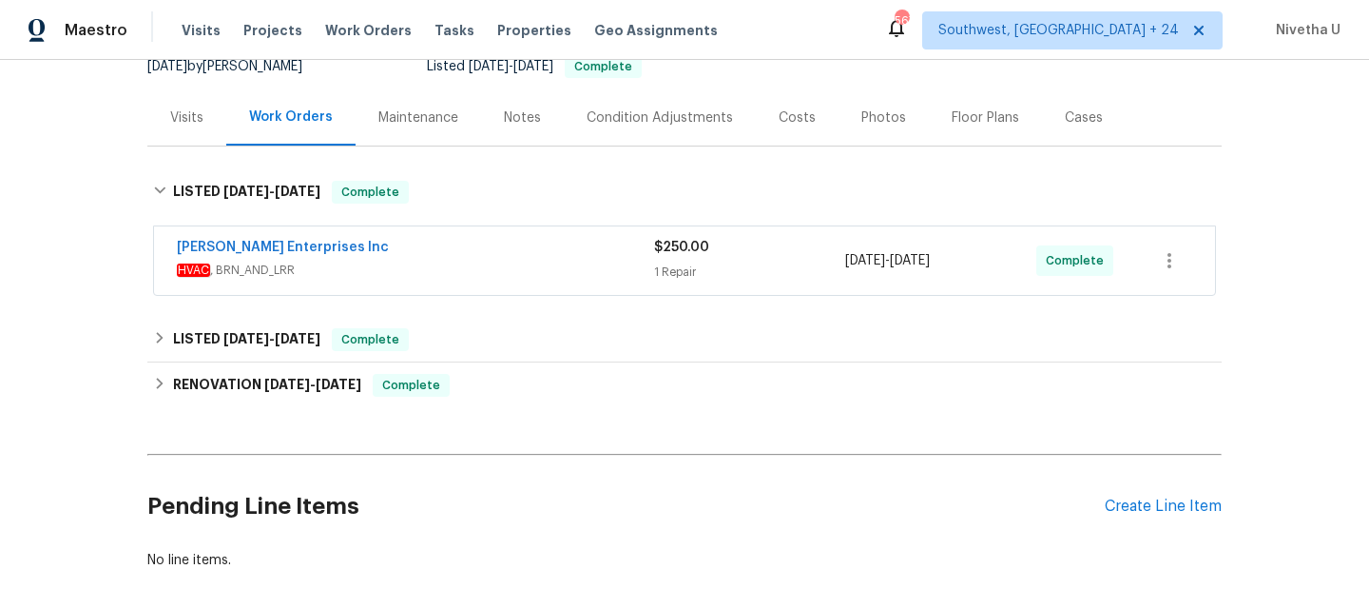
click at [513, 258] on div "[PERSON_NAME] Enterprises Inc" at bounding box center [415, 249] width 477 height 23
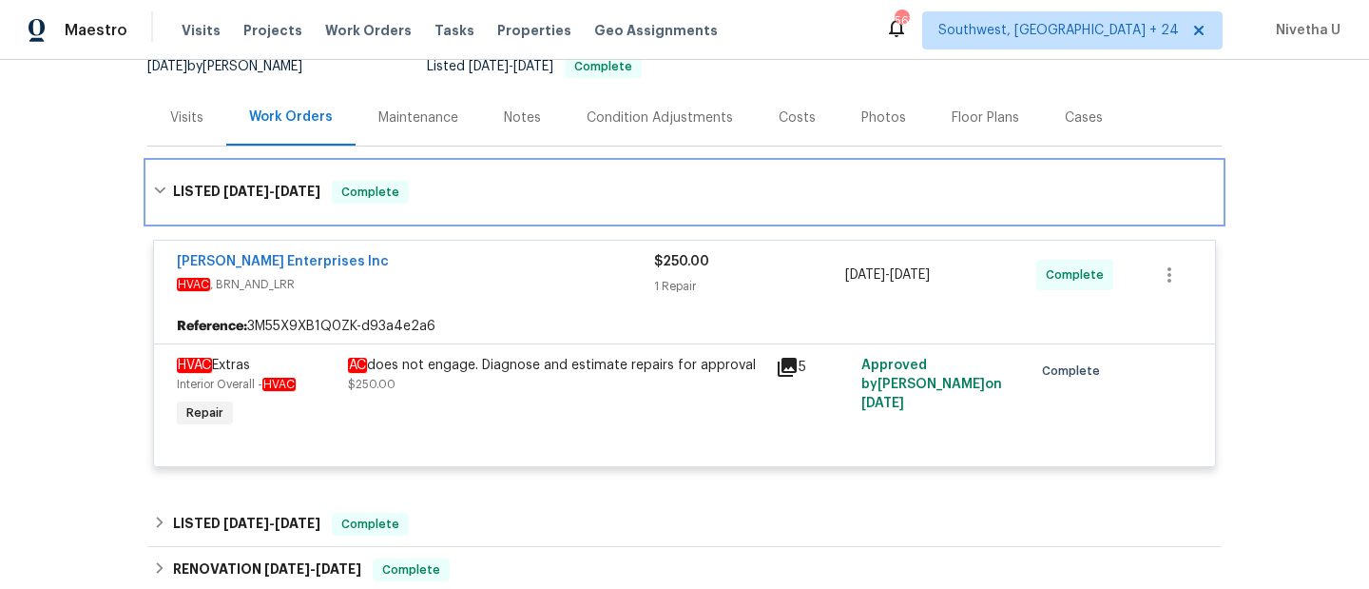
click at [477, 196] on div "LISTED 9/24/25 - 9/26/25 Complete" at bounding box center [684, 192] width 1063 height 23
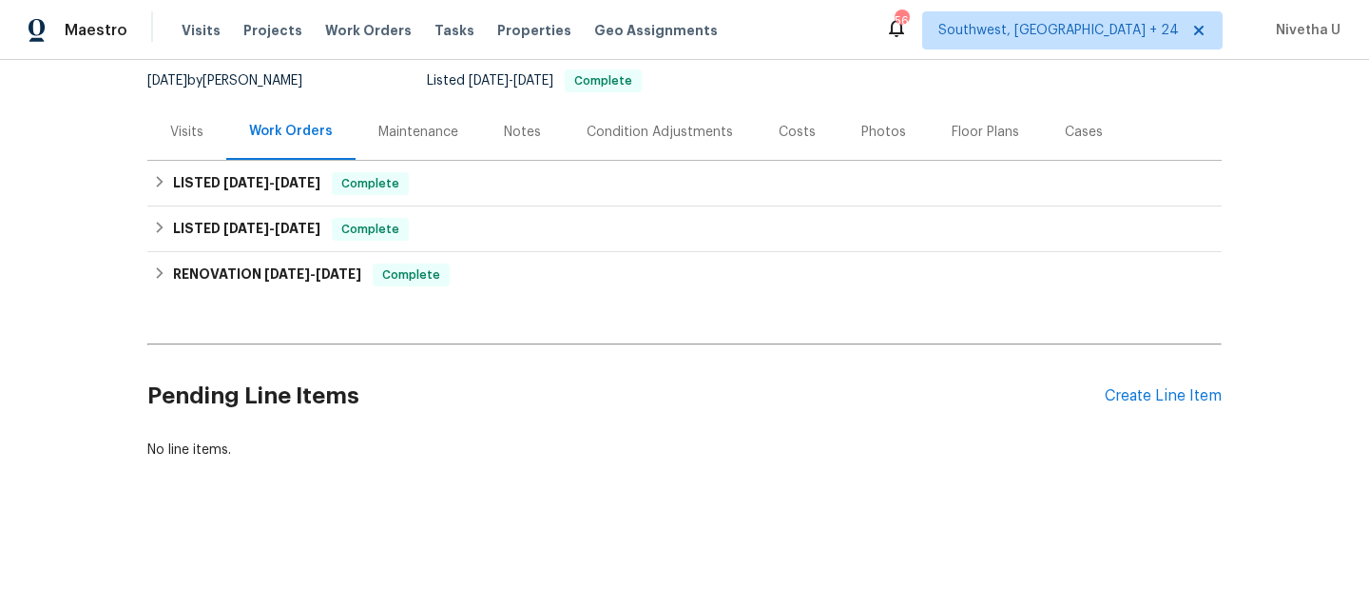
click at [194, 11] on div "Visits Projects Work Orders Tasks Properties Geo Assignments" at bounding box center [461, 30] width 559 height 38
click at [194, 38] on span "Visits" at bounding box center [201, 30] width 39 height 19
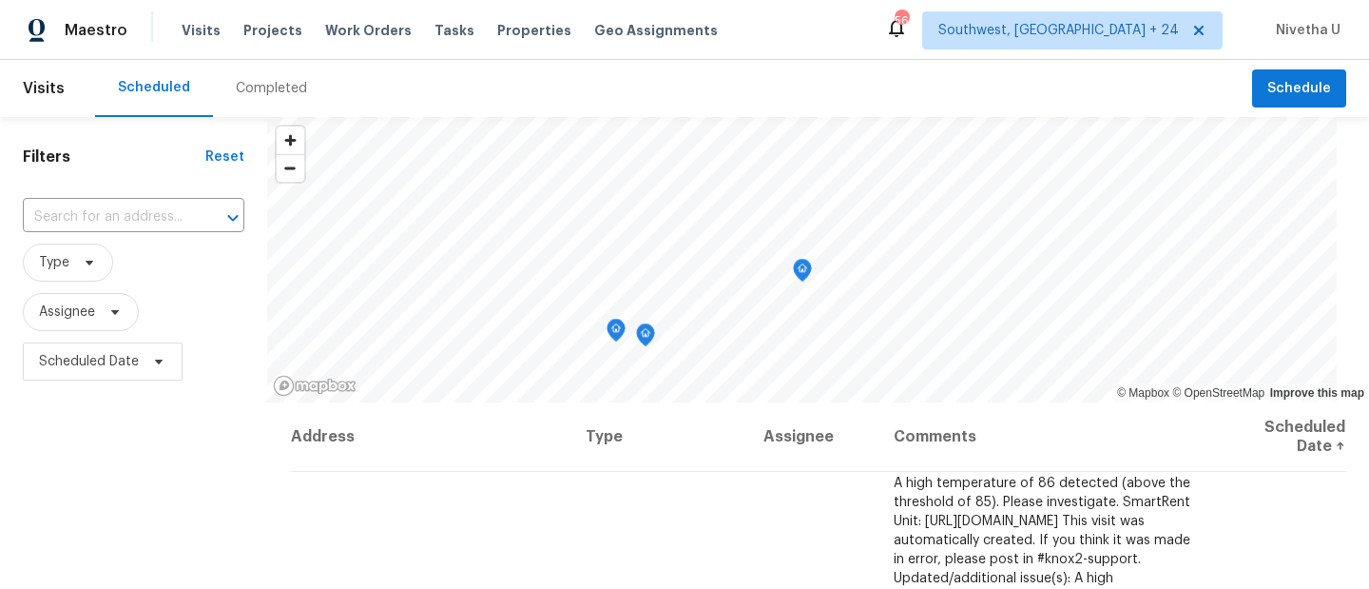
click at [274, 105] on div "Completed" at bounding box center [271, 88] width 117 height 57
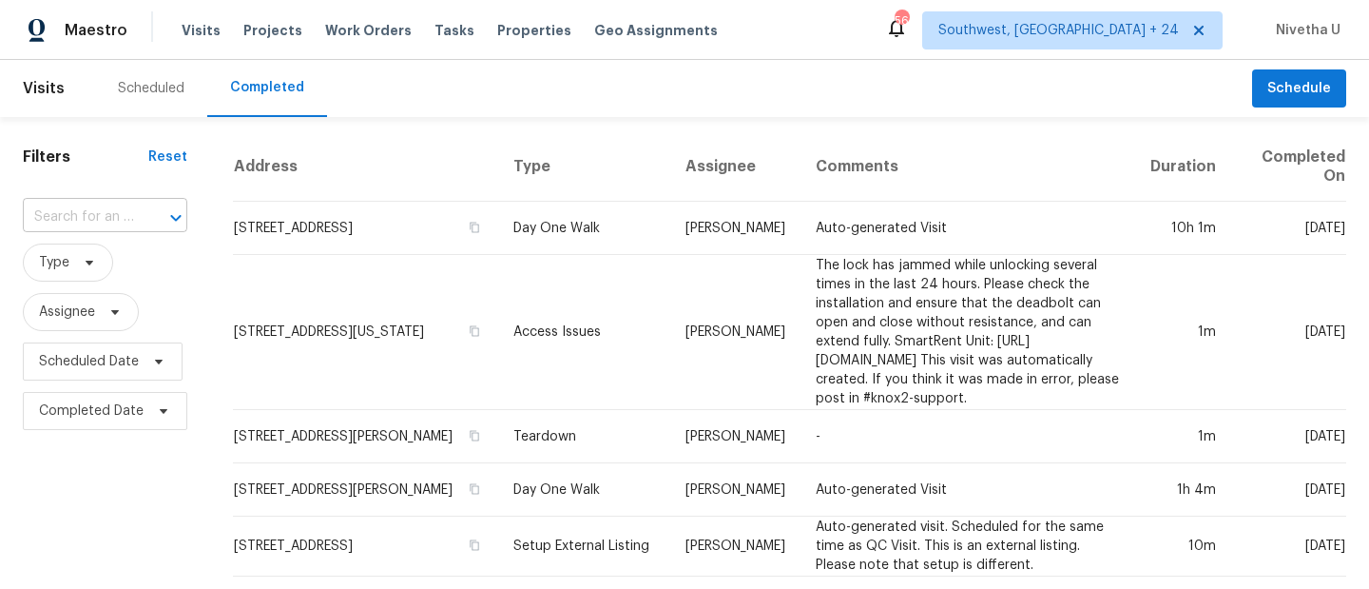
click at [92, 221] on input "text" at bounding box center [78, 217] width 111 height 29
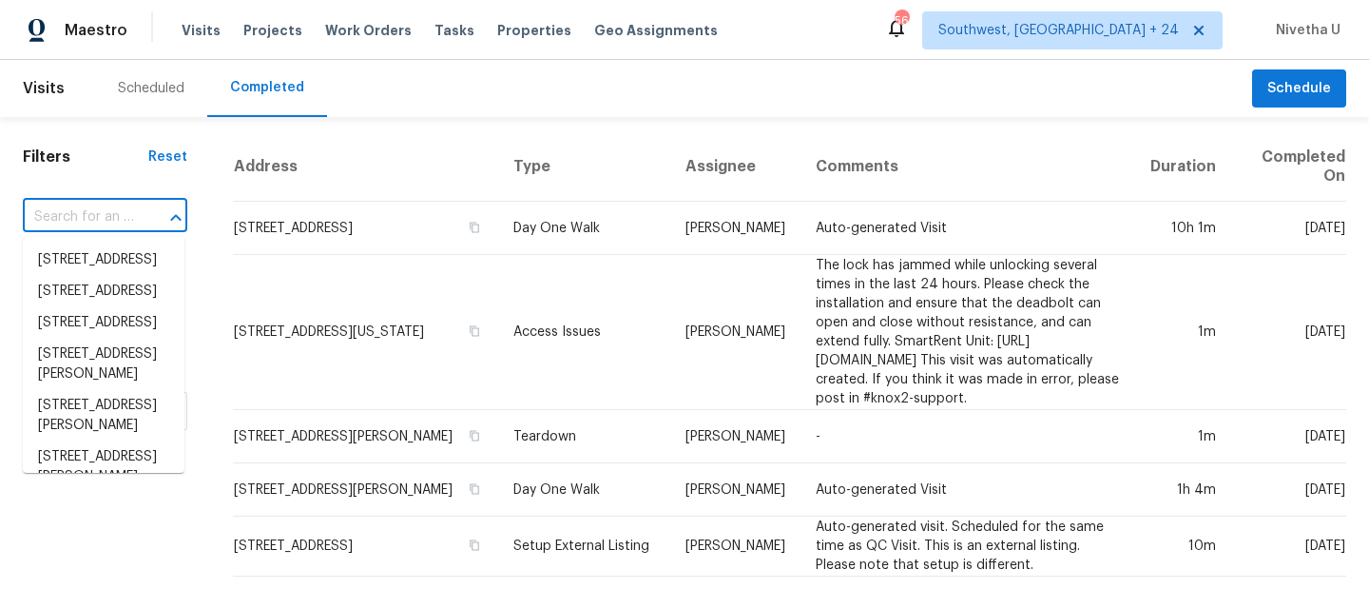
paste input "[STREET_ADDRESS][US_STATE]"
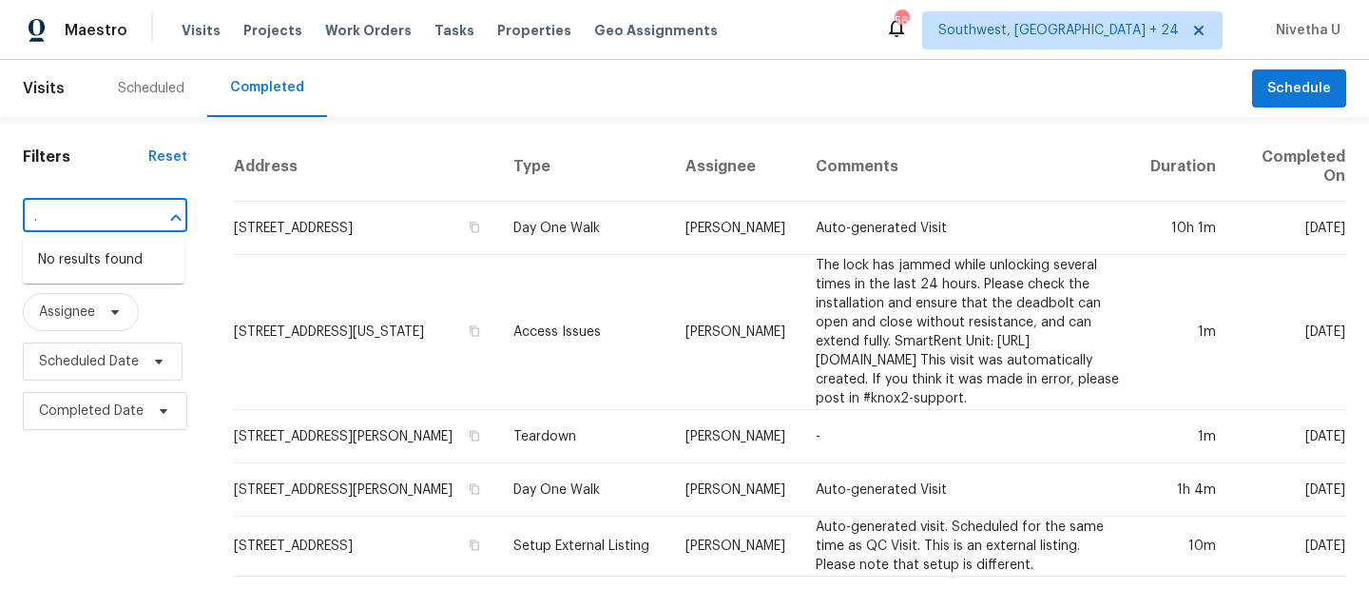
type input "[STREET_ADDRESS][US_STATE]"
click at [1163, 52] on div "Maestro Visits Projects Work Orders Tasks Properties Geo Assignments 566 Southw…" at bounding box center [684, 30] width 1369 height 60
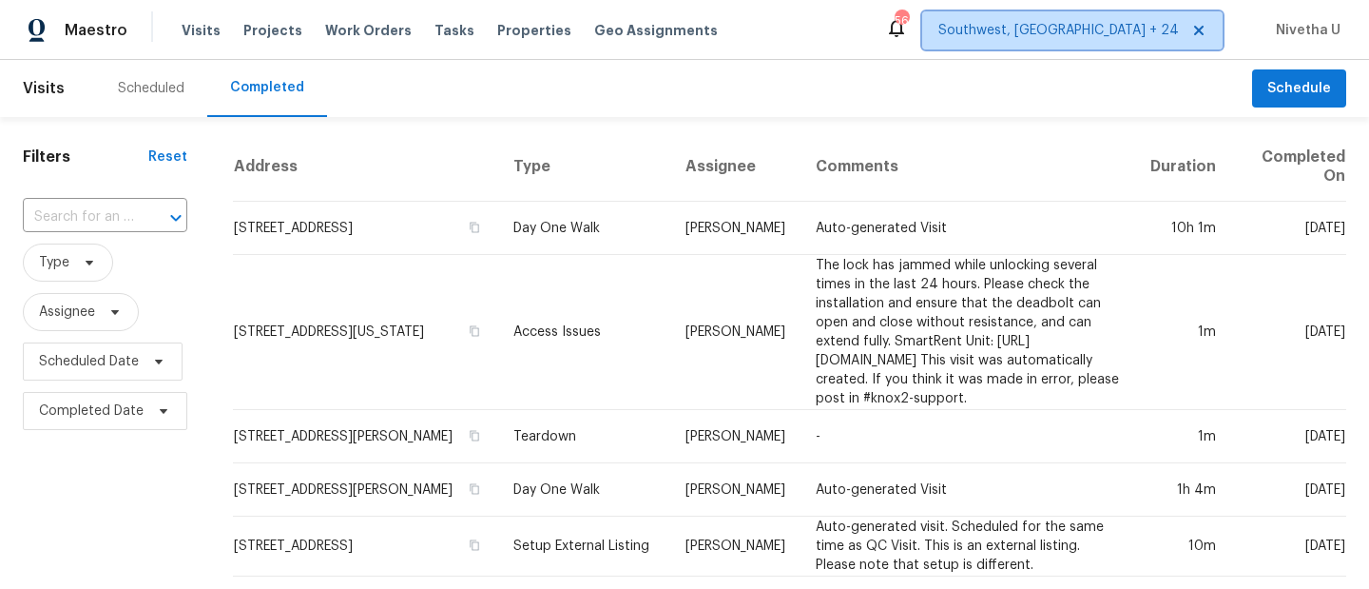
click at [1155, 41] on span "Southwest, [GEOGRAPHIC_DATA] + 24" at bounding box center [1072, 30] width 301 height 38
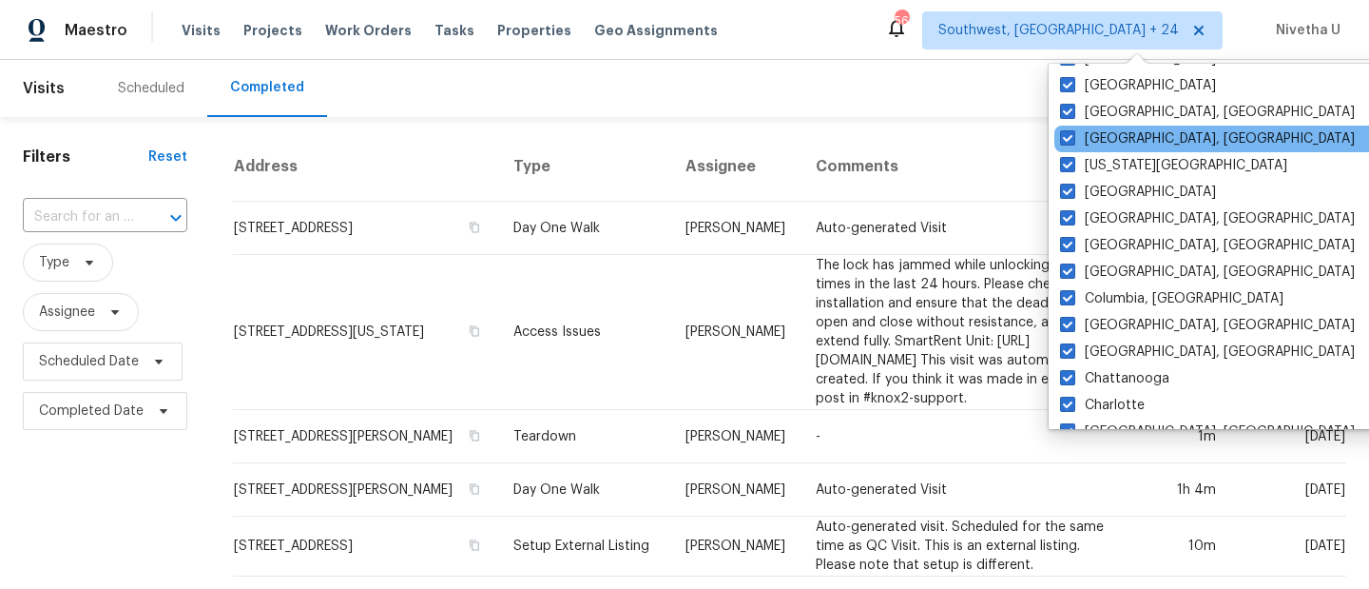
scroll to position [786, 0]
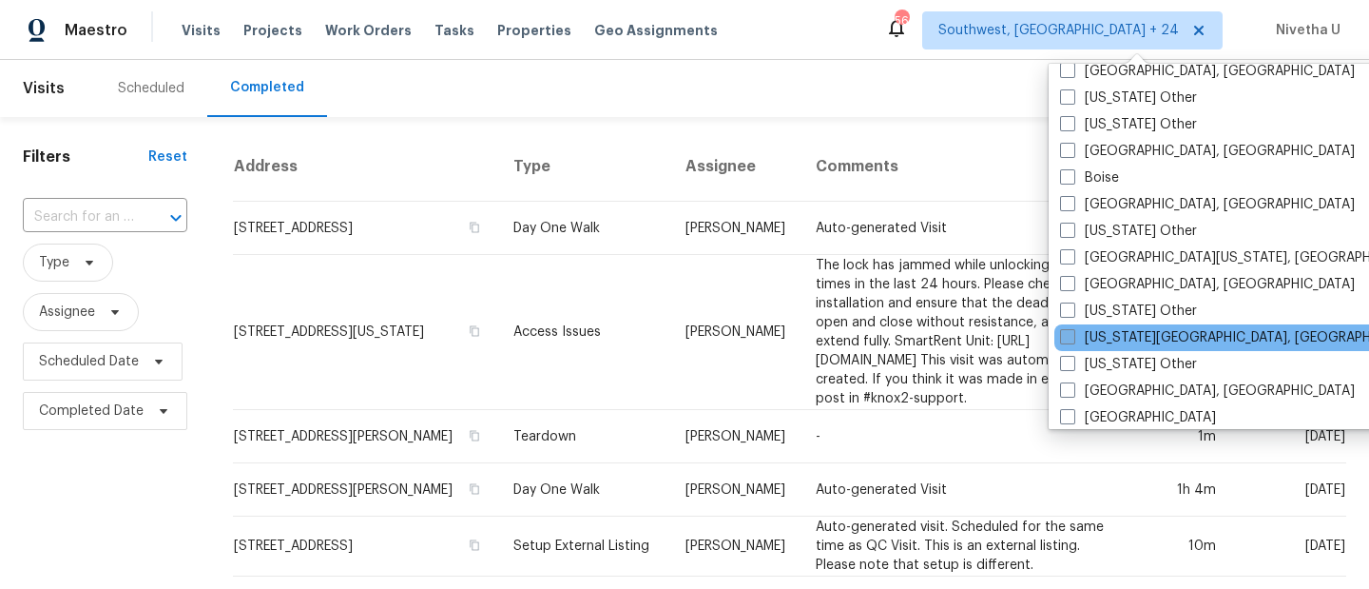
click at [1173, 336] on label "[US_STATE][GEOGRAPHIC_DATA], [GEOGRAPHIC_DATA]" at bounding box center [1243, 337] width 366 height 19
click at [1073, 336] on input "[US_STATE][GEOGRAPHIC_DATA], [GEOGRAPHIC_DATA]" at bounding box center [1066, 334] width 12 height 12
checkbox input "true"
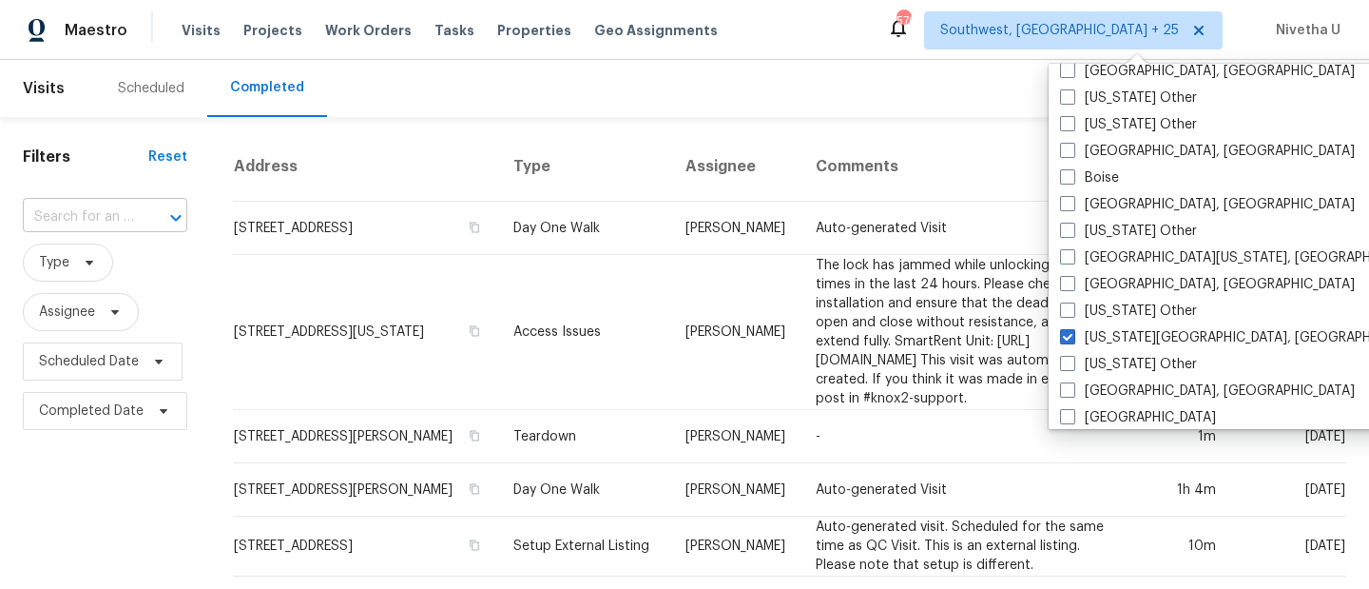
click at [61, 232] on input "text" at bounding box center [78, 217] width 111 height 29
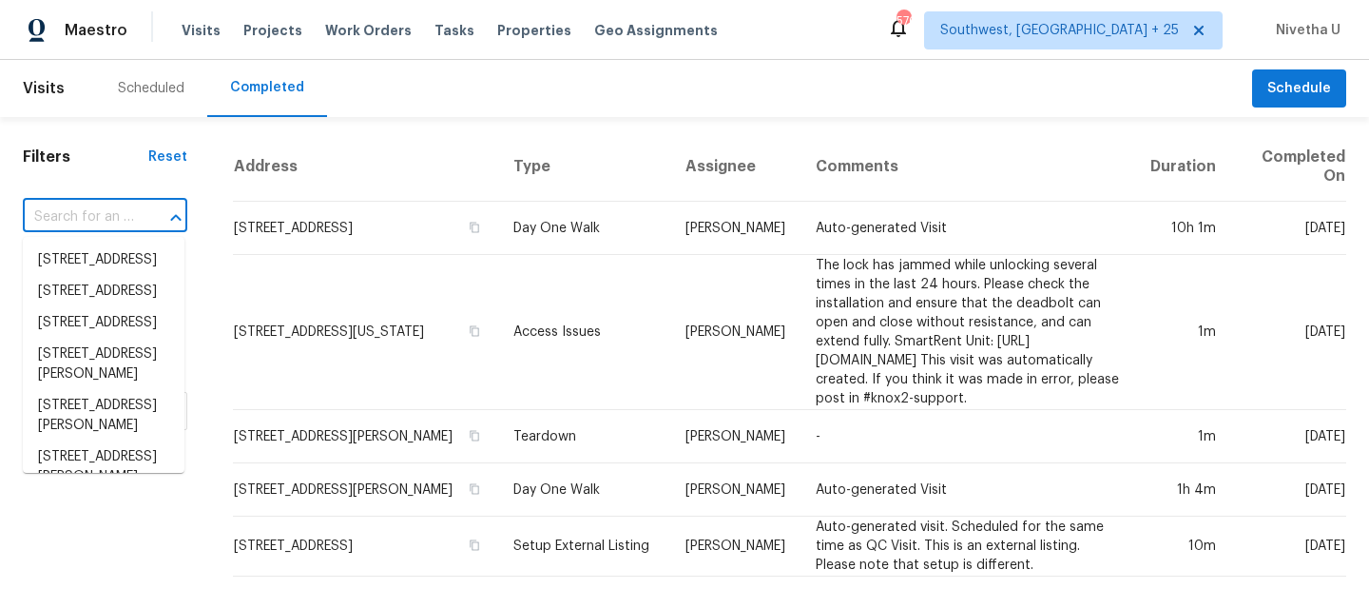
paste input "[STREET_ADDRESS][US_STATE]"
type input "[STREET_ADDRESS][US_STATE]"
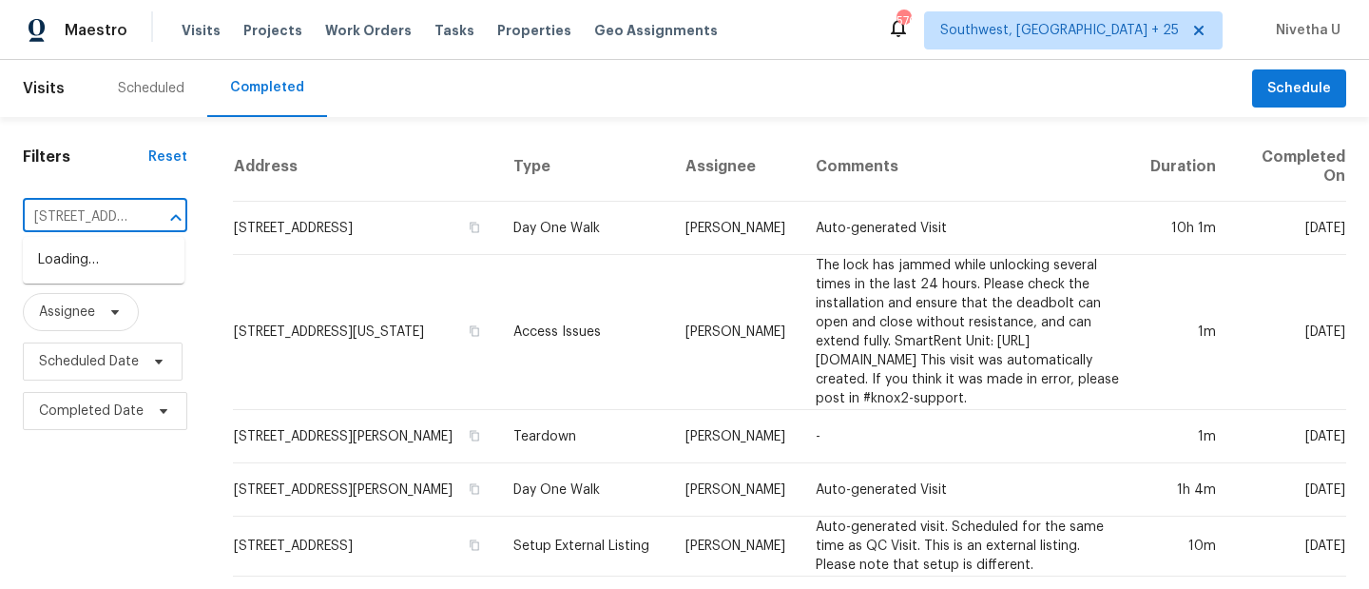
scroll to position [0, 230]
click at [82, 260] on li "[STREET_ADDRESS][US_STATE]" at bounding box center [104, 269] width 162 height 51
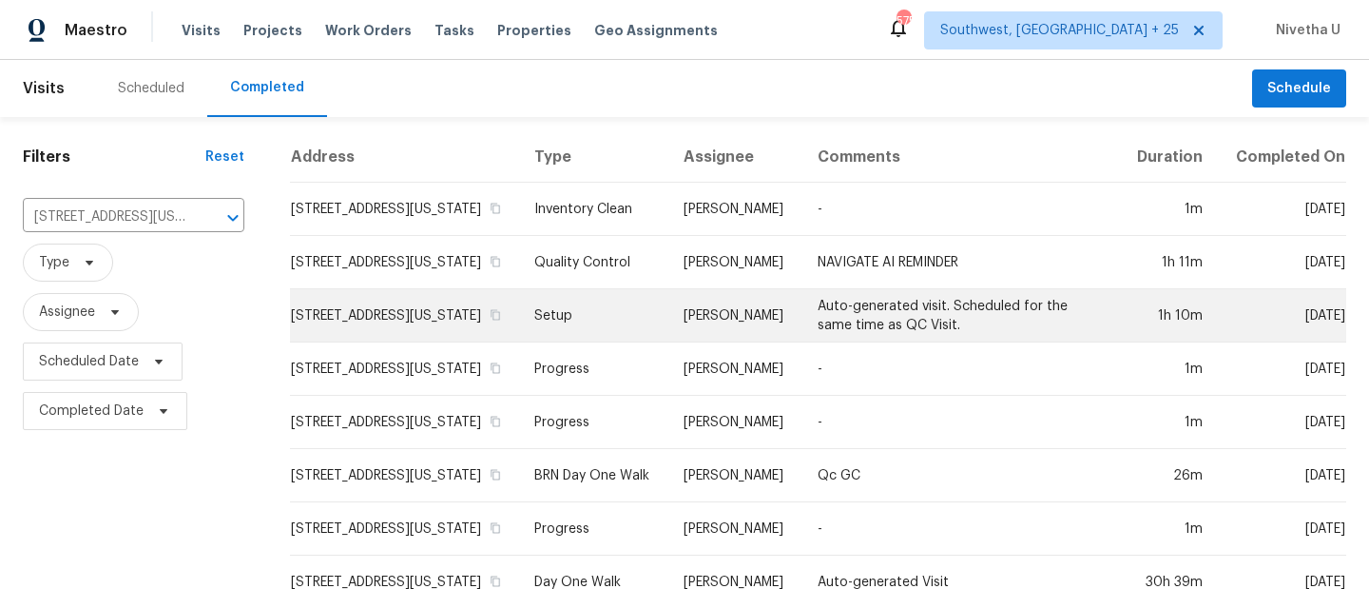
click at [611, 342] on td "Setup" at bounding box center [593, 315] width 149 height 53
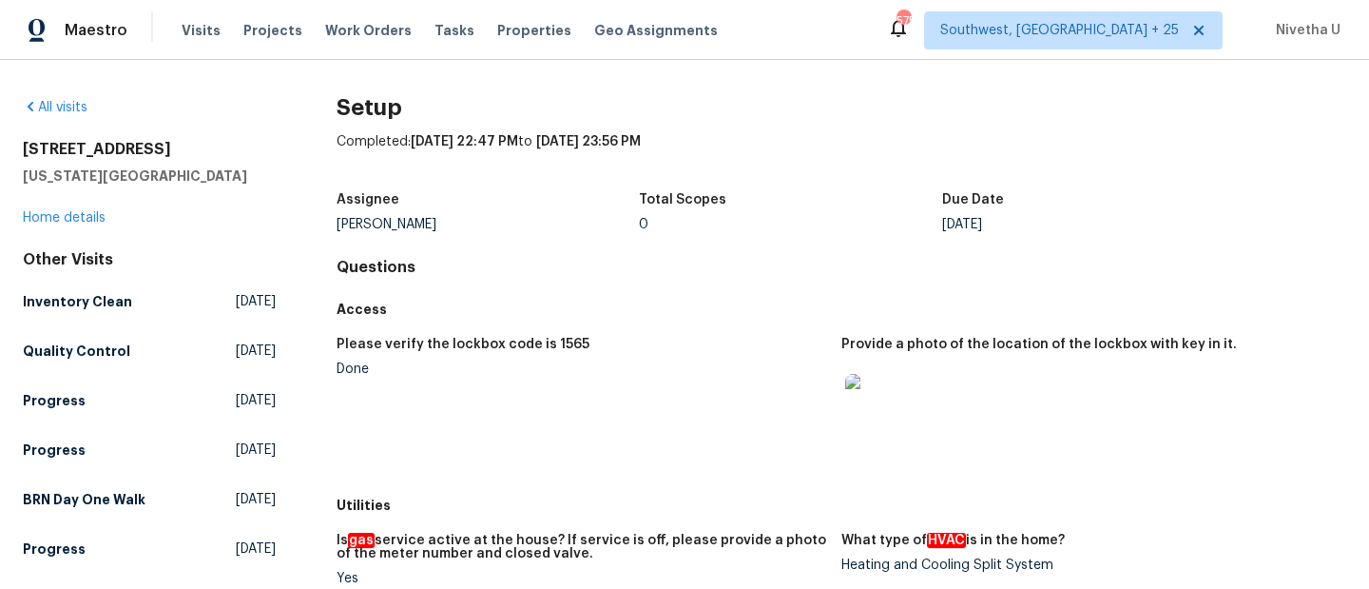
scroll to position [1544, 0]
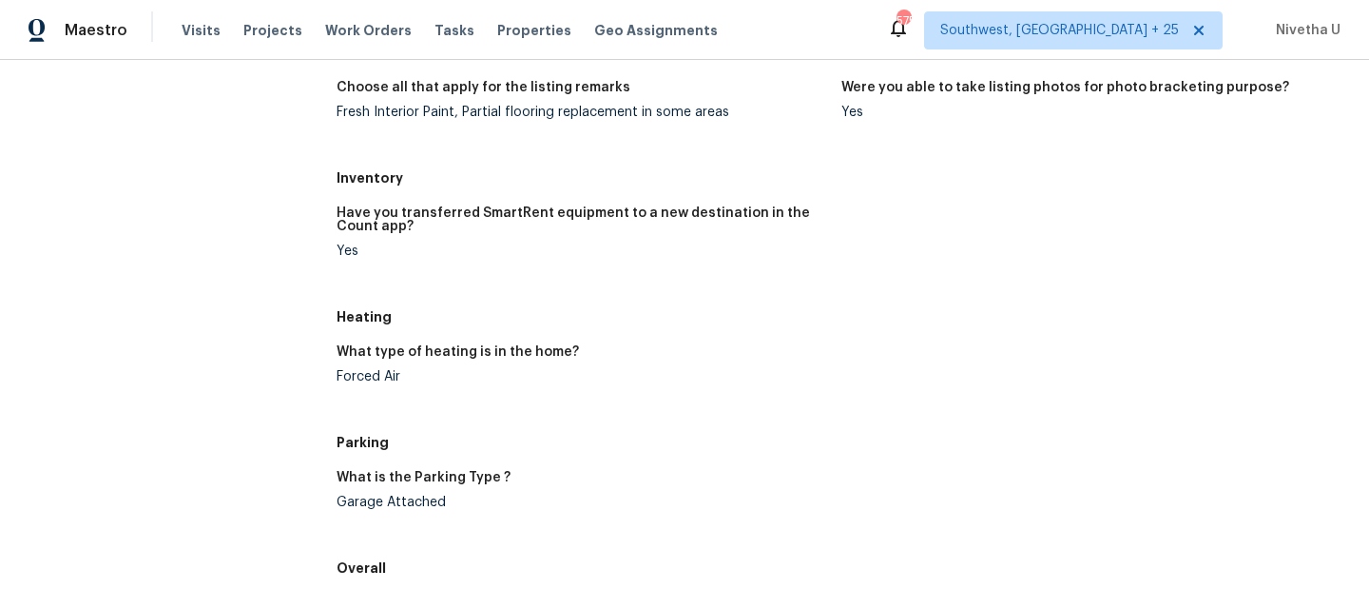
click at [379, 367] on div "What type of heating is in the home?" at bounding box center [582, 357] width 490 height 25
click at [387, 382] on div "Forced Air" at bounding box center [582, 376] width 490 height 13
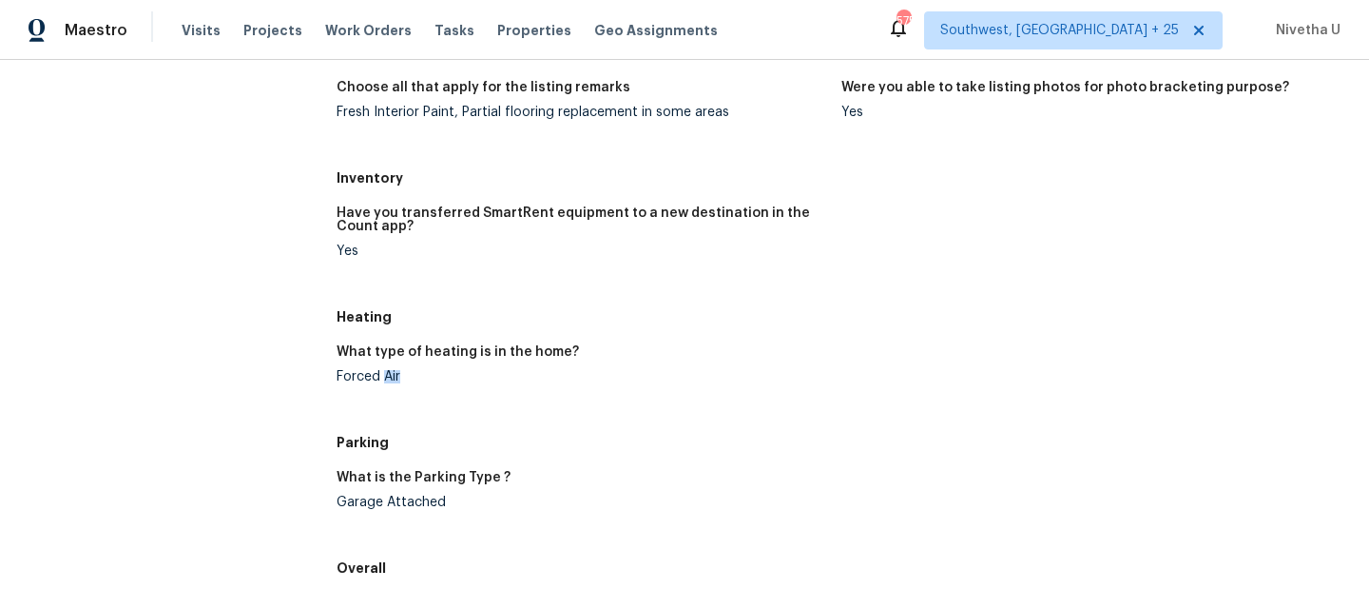
click at [387, 382] on div "Forced Air" at bounding box center [582, 376] width 490 height 13
copy div "Forced Air"
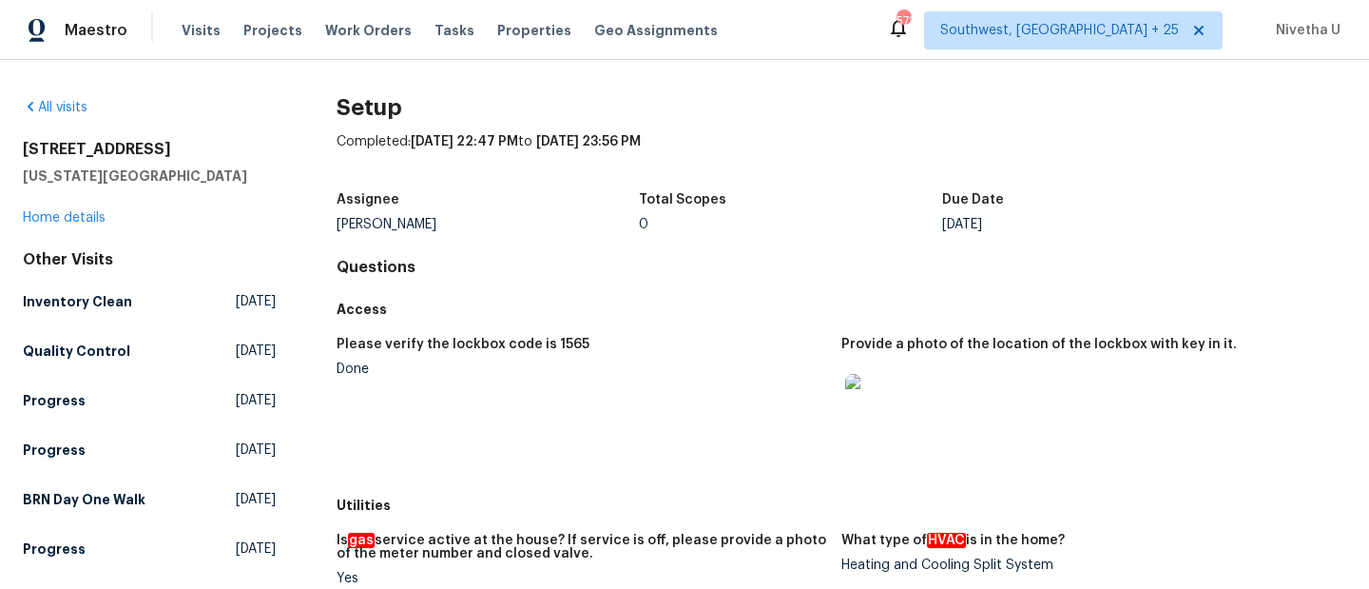
scroll to position [165, 0]
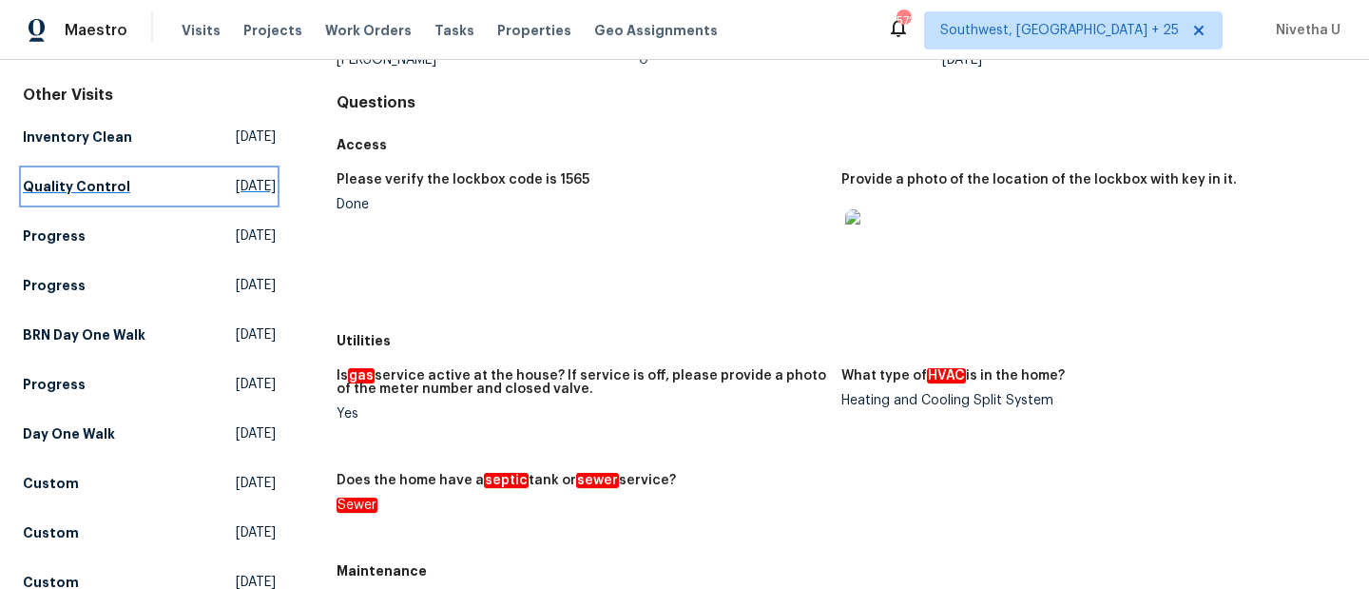
click at [112, 191] on h5 "Quality Control" at bounding box center [76, 186] width 107 height 19
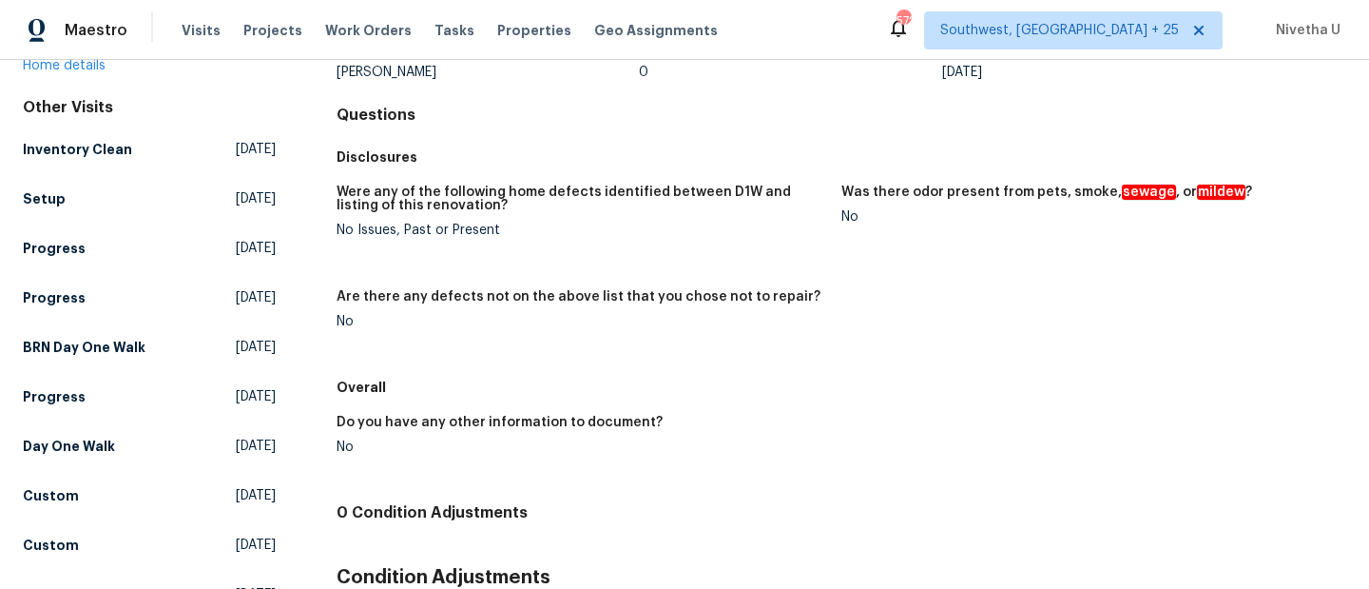
scroll to position [282, 0]
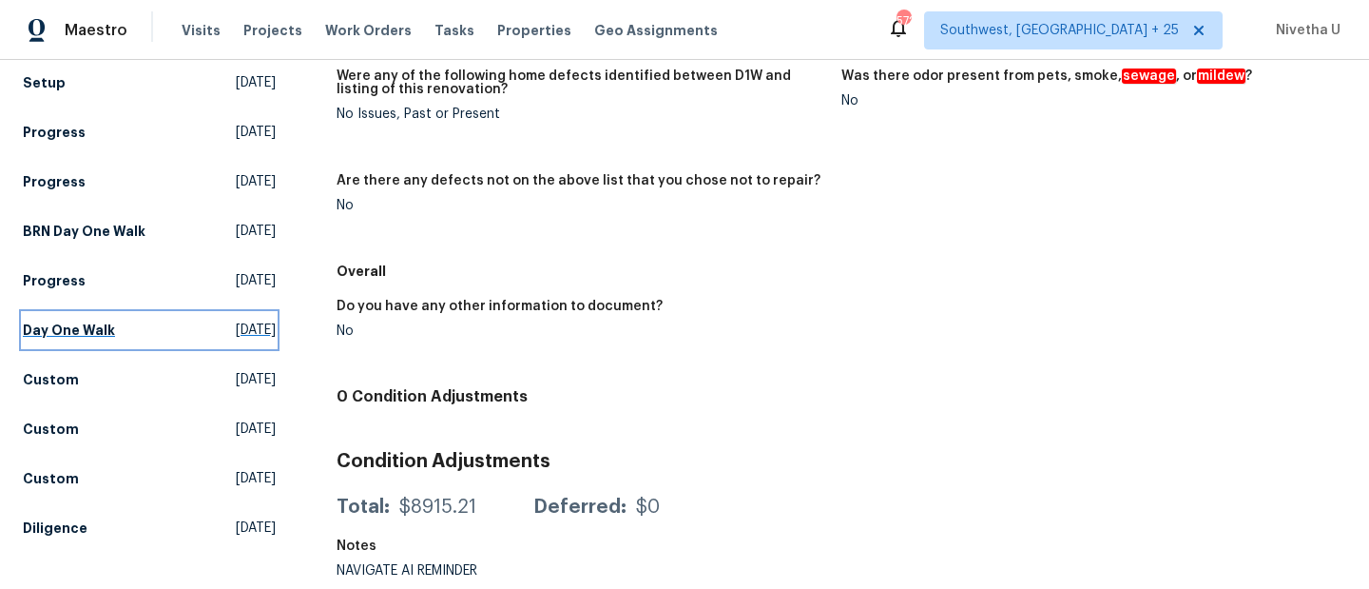
click at [114, 318] on link "Day One Walk Wed, Oct 01 2025" at bounding box center [149, 330] width 253 height 34
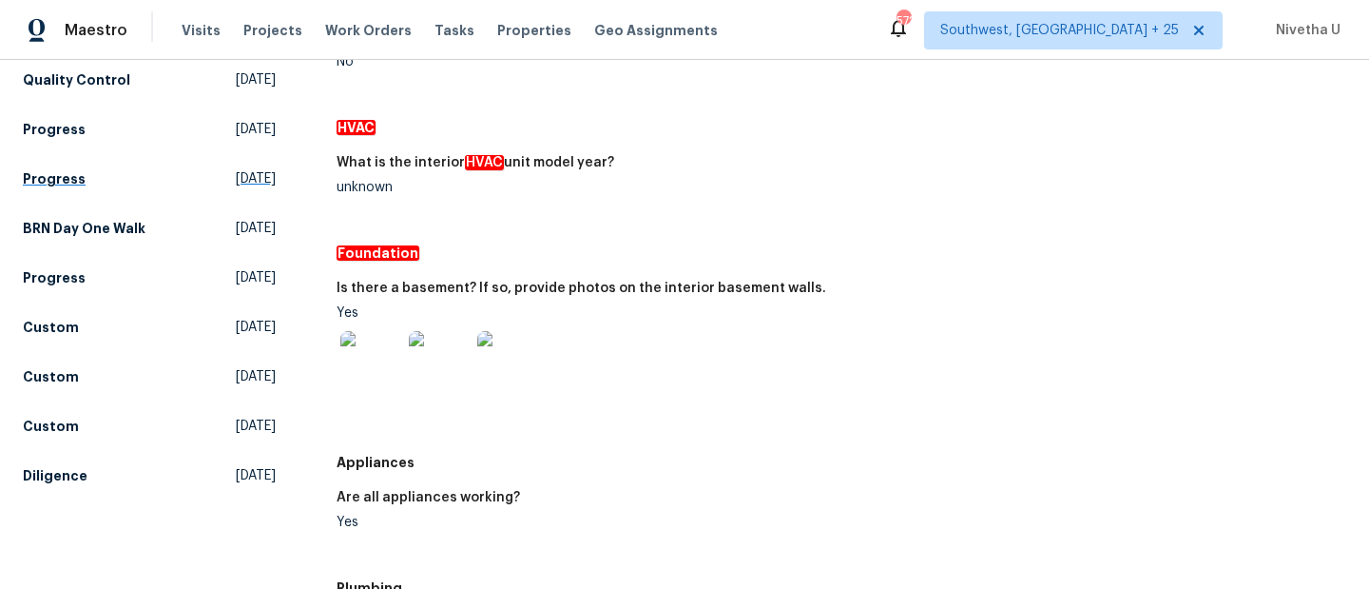
scroll to position [322, 0]
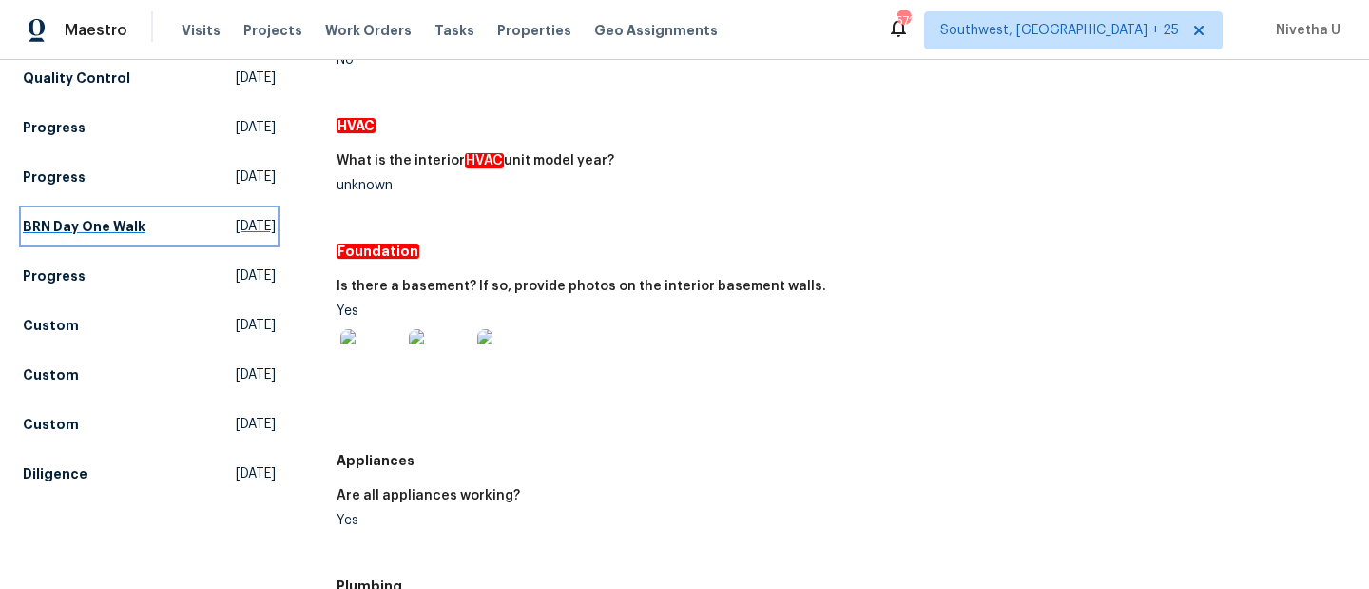
click at [105, 233] on h5 "BRN Day One Walk" at bounding box center [84, 226] width 123 height 19
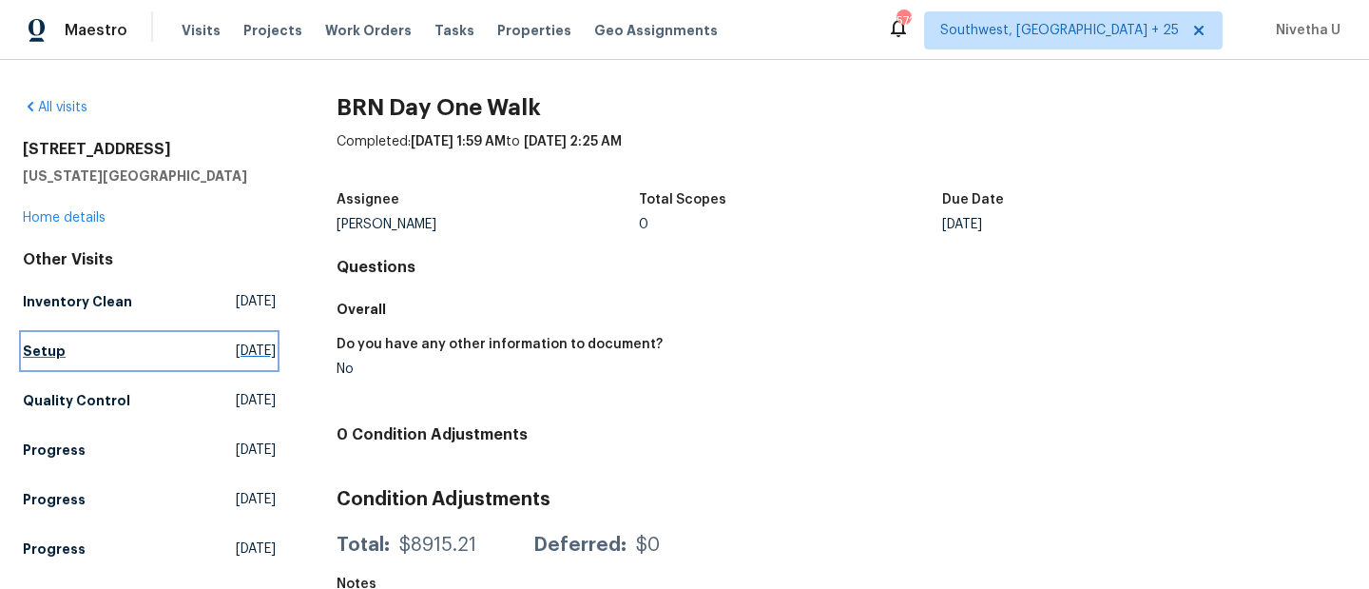
click at [90, 346] on link "Setup Fri, Oct 10 2025" at bounding box center [149, 351] width 253 height 34
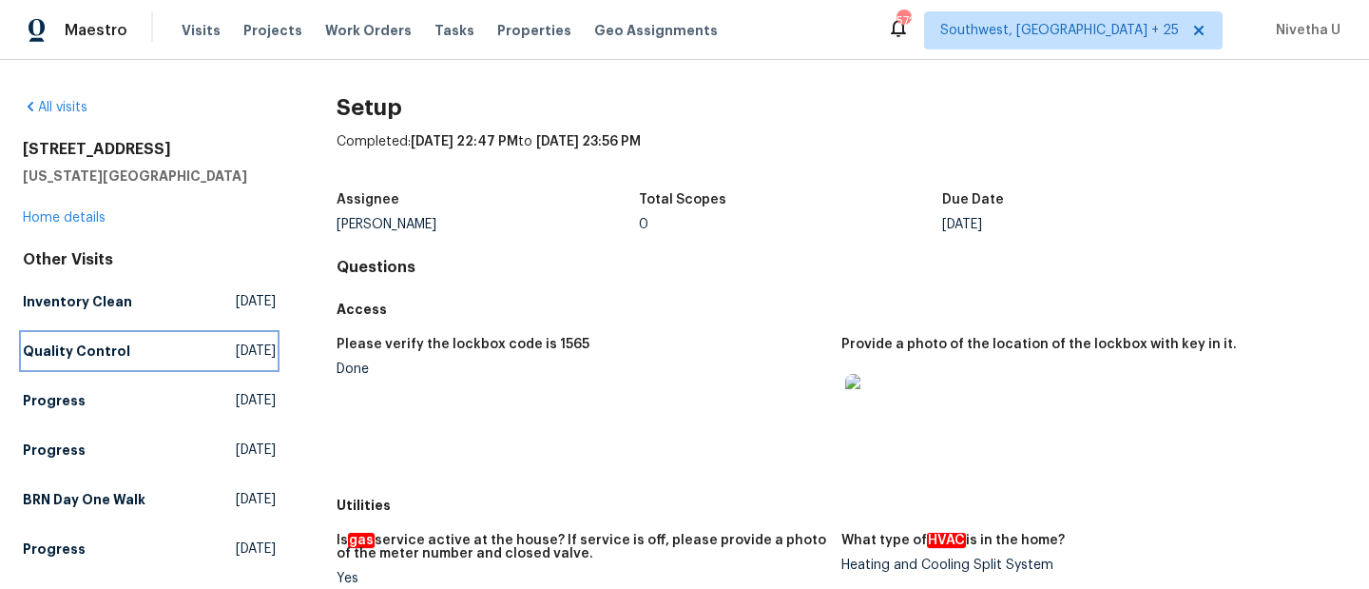
click at [90, 346] on h5 "Quality Control" at bounding box center [76, 350] width 107 height 19
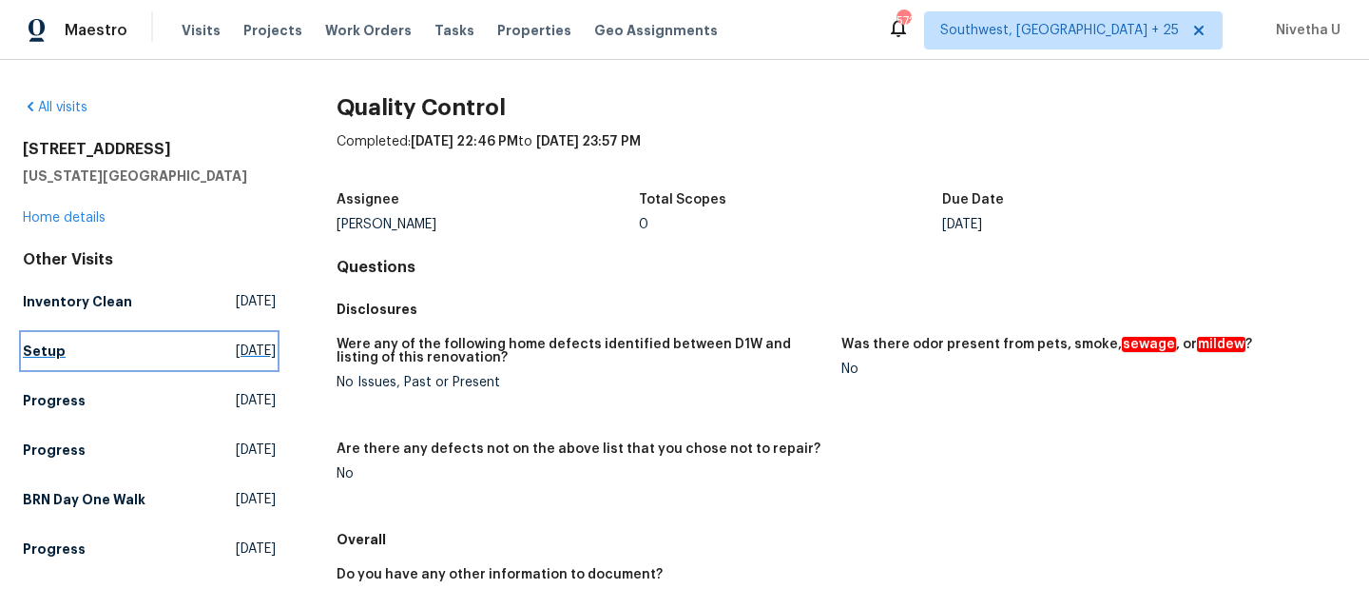
click at [50, 350] on h5 "Setup" at bounding box center [44, 350] width 43 height 19
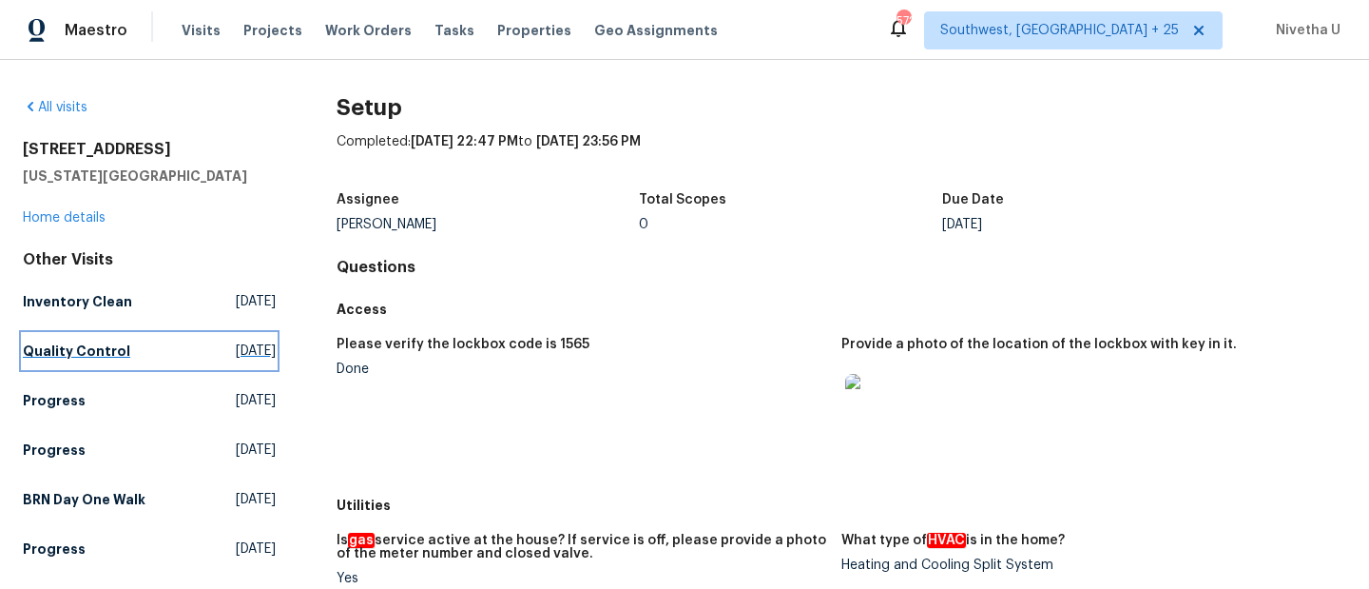
click at [126, 351] on link "Quality Control Fri, Oct 10 2025" at bounding box center [149, 351] width 253 height 34
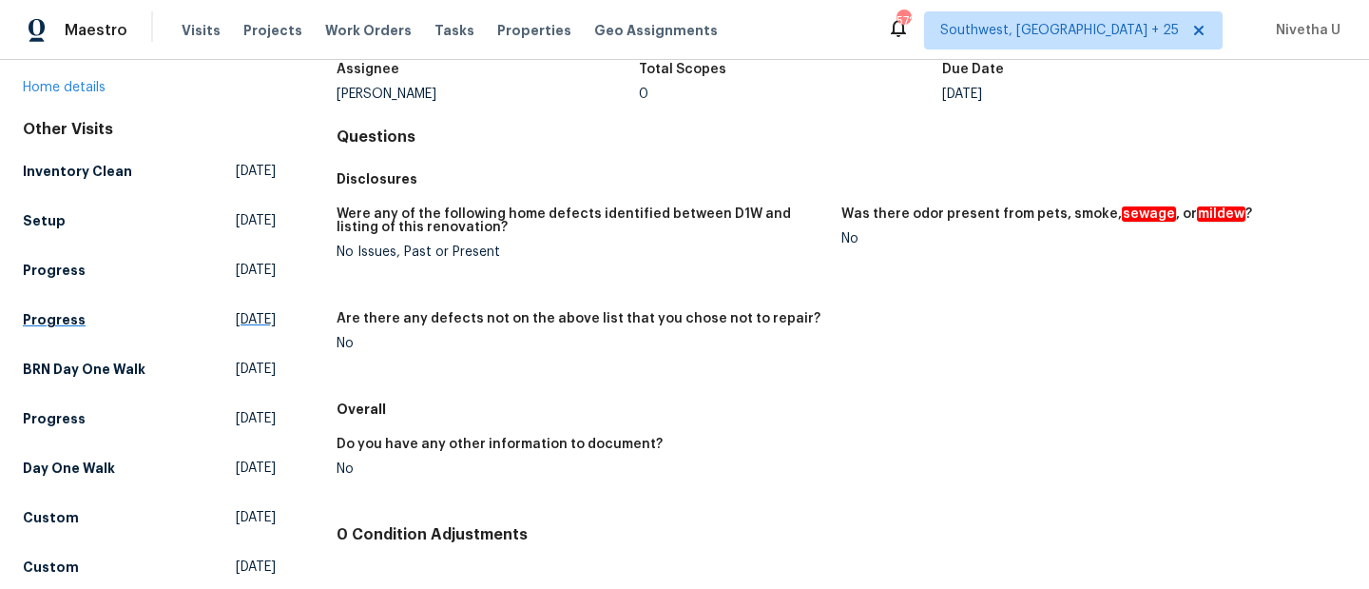
scroll to position [131, 0]
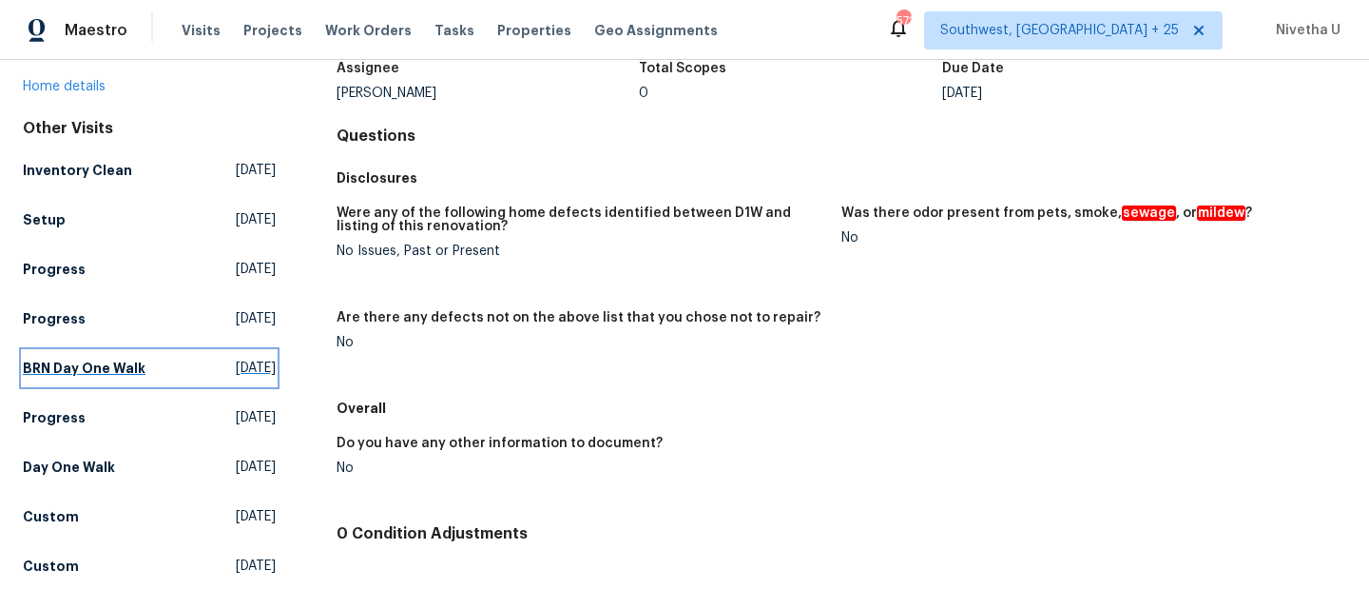
click at [125, 355] on link "BRN Day One Walk Tue, Oct 07 2025" at bounding box center [149, 368] width 253 height 34
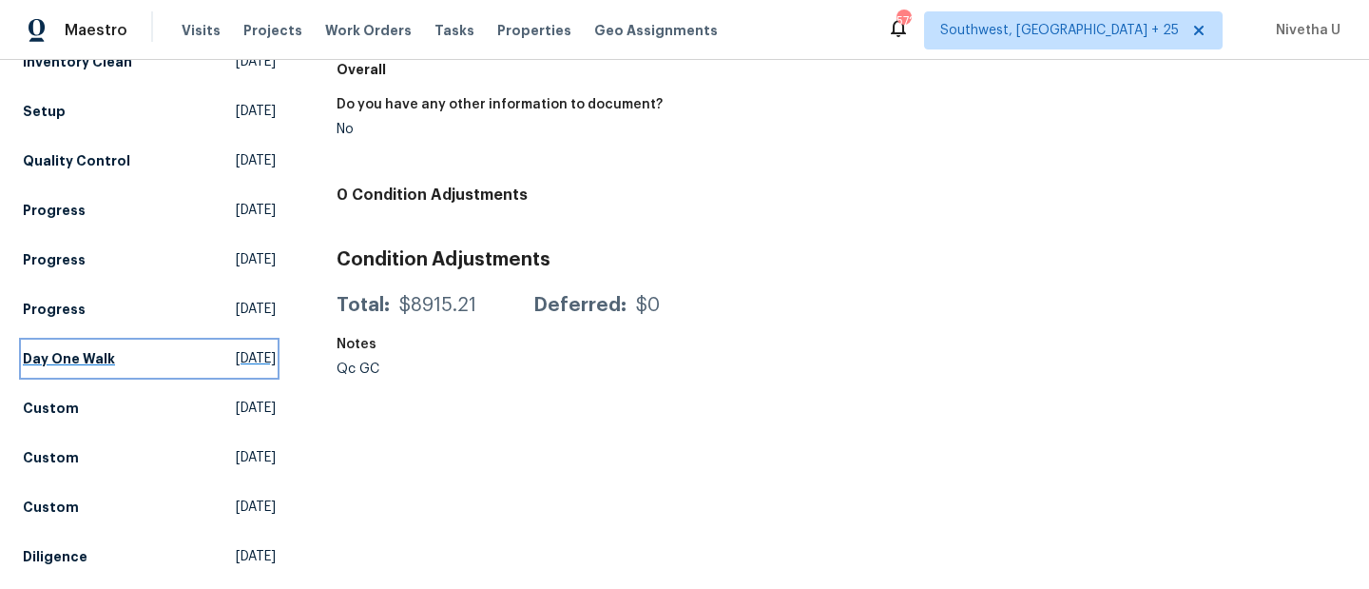
click at [118, 341] on link "Day One Walk Wed, Oct 01 2025" at bounding box center [149, 358] width 253 height 34
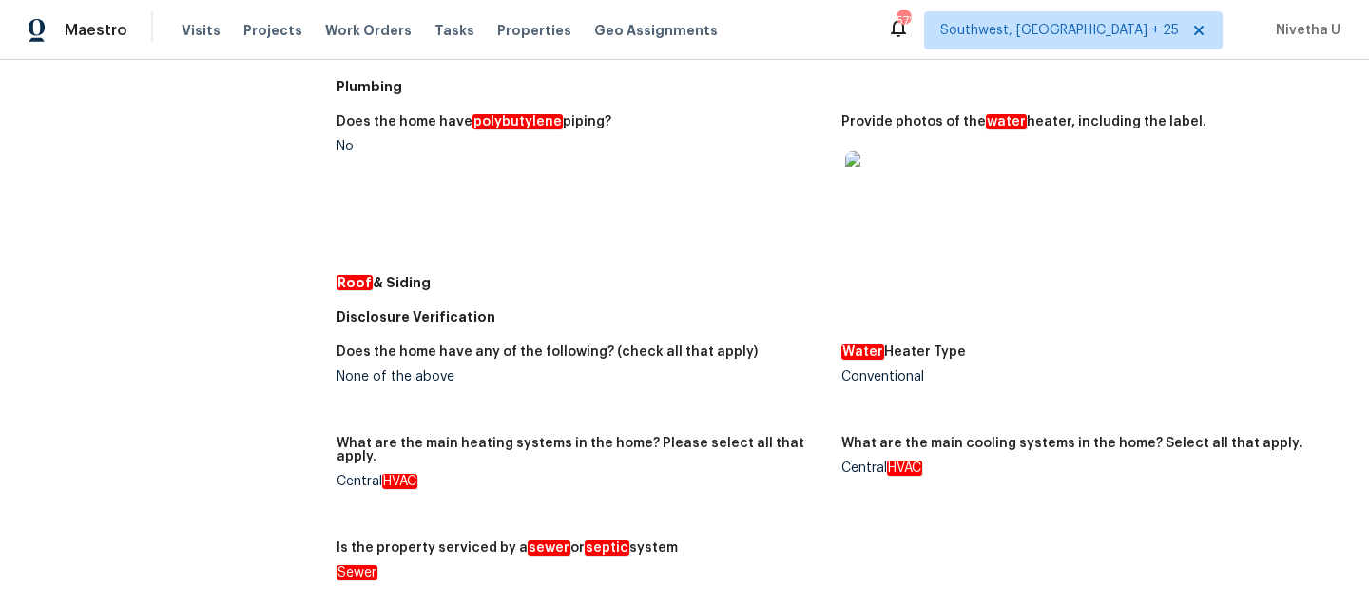
scroll to position [823, 0]
click at [890, 180] on img at bounding box center [875, 180] width 61 height 61
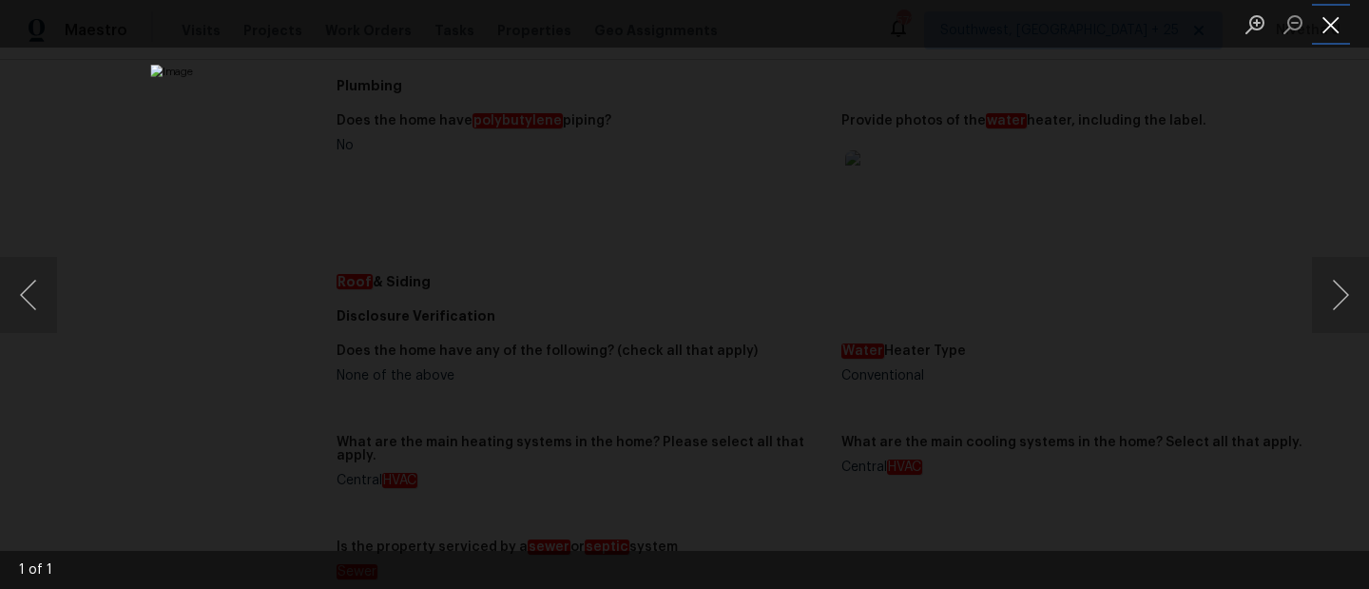
click at [1330, 26] on button "Close lightbox" at bounding box center [1331, 24] width 38 height 33
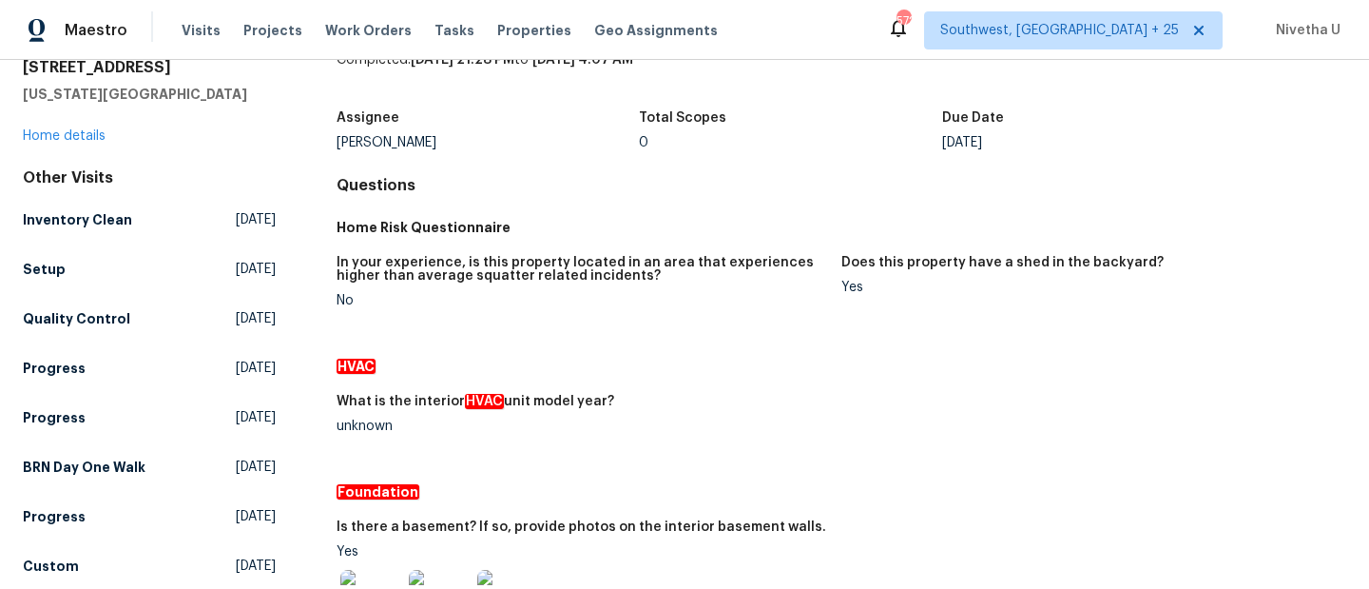
scroll to position [0, 0]
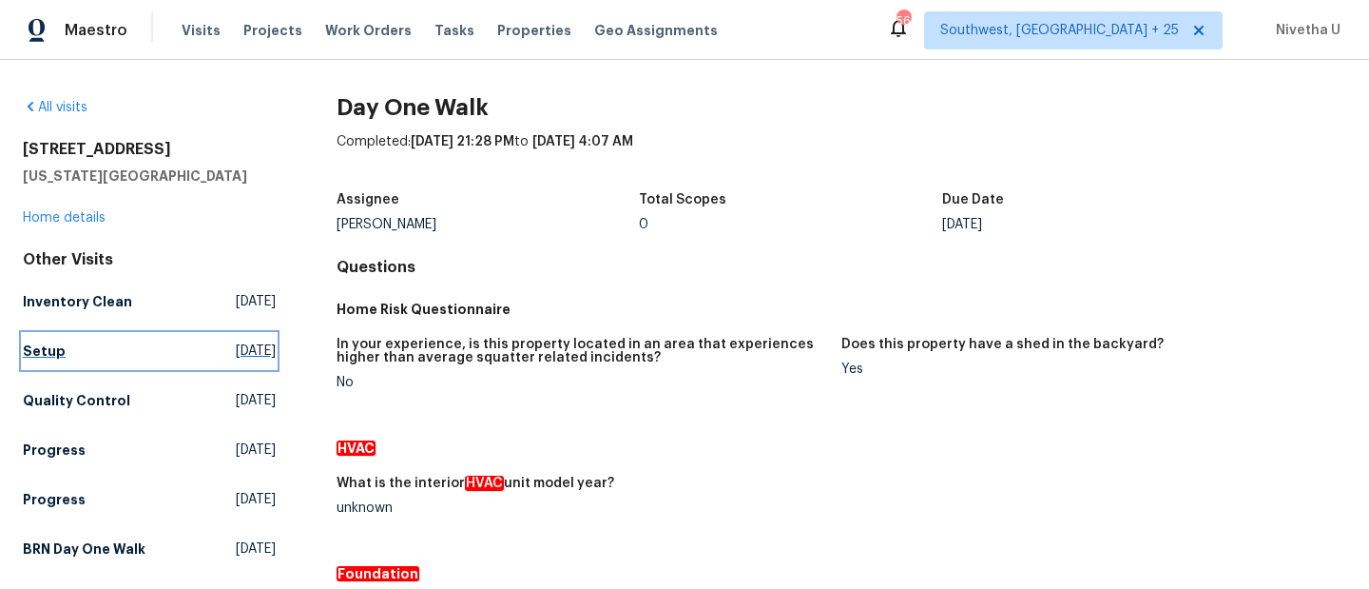
click at [153, 347] on link "Setup Fri, Oct 10 2025" at bounding box center [149, 351] width 253 height 34
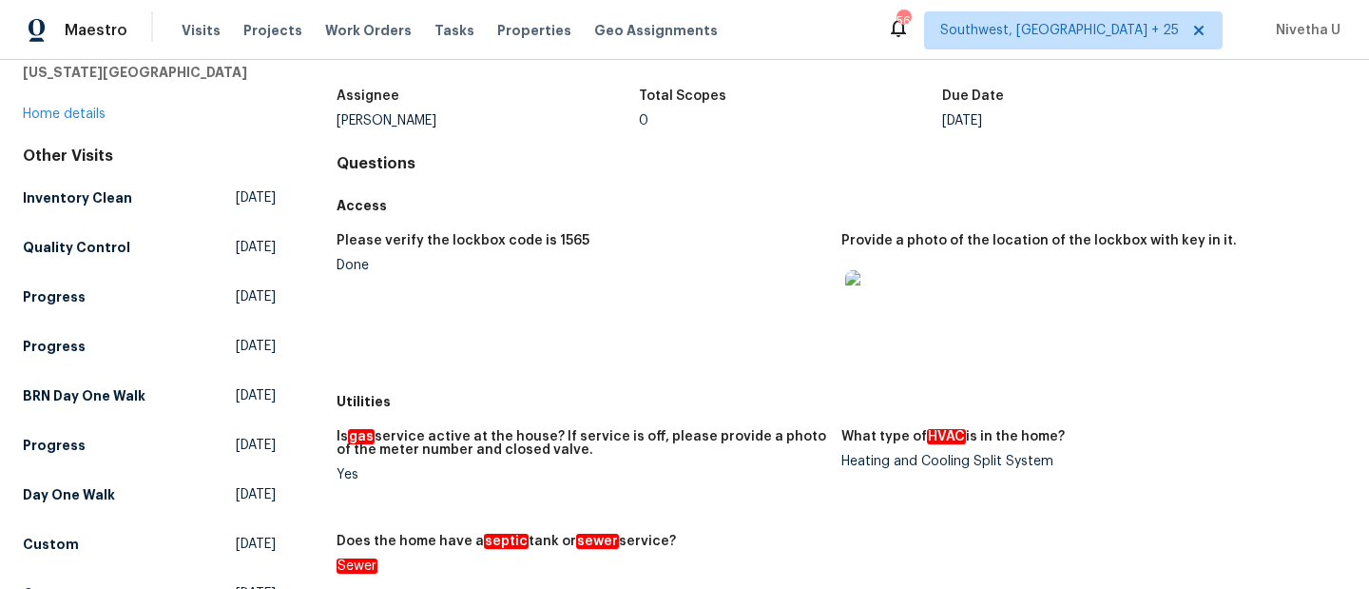
scroll to position [167, 0]
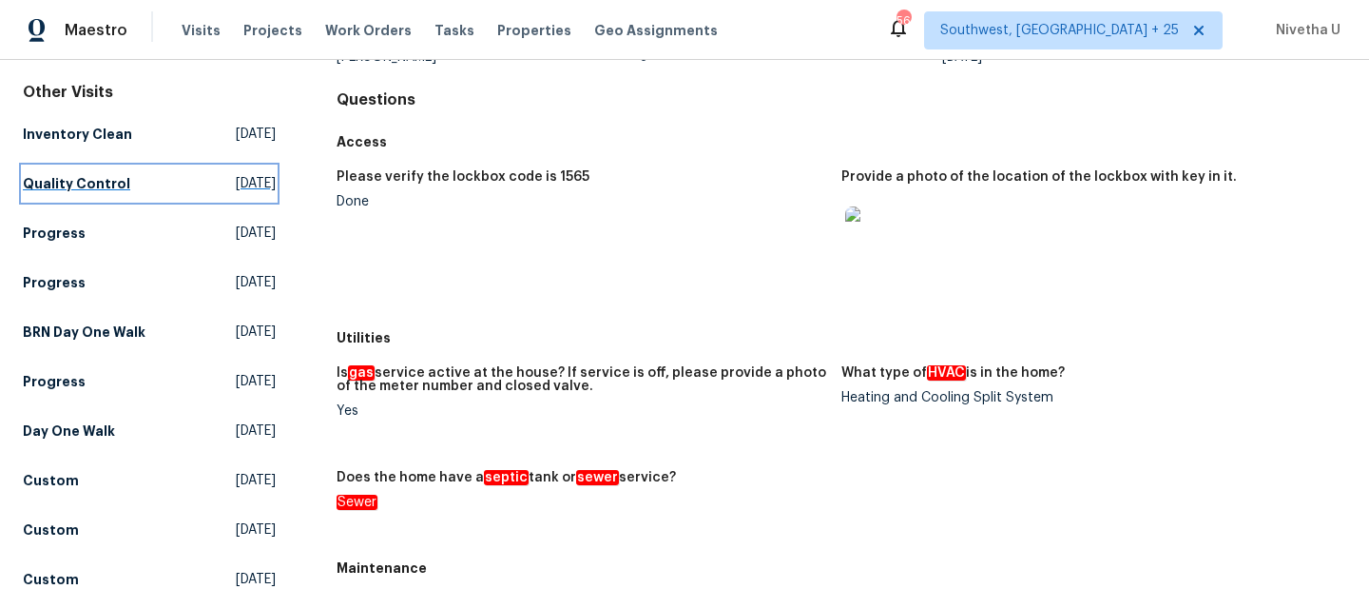
click at [98, 193] on link "Quality Control Fri, Oct 10 2025" at bounding box center [149, 183] width 253 height 34
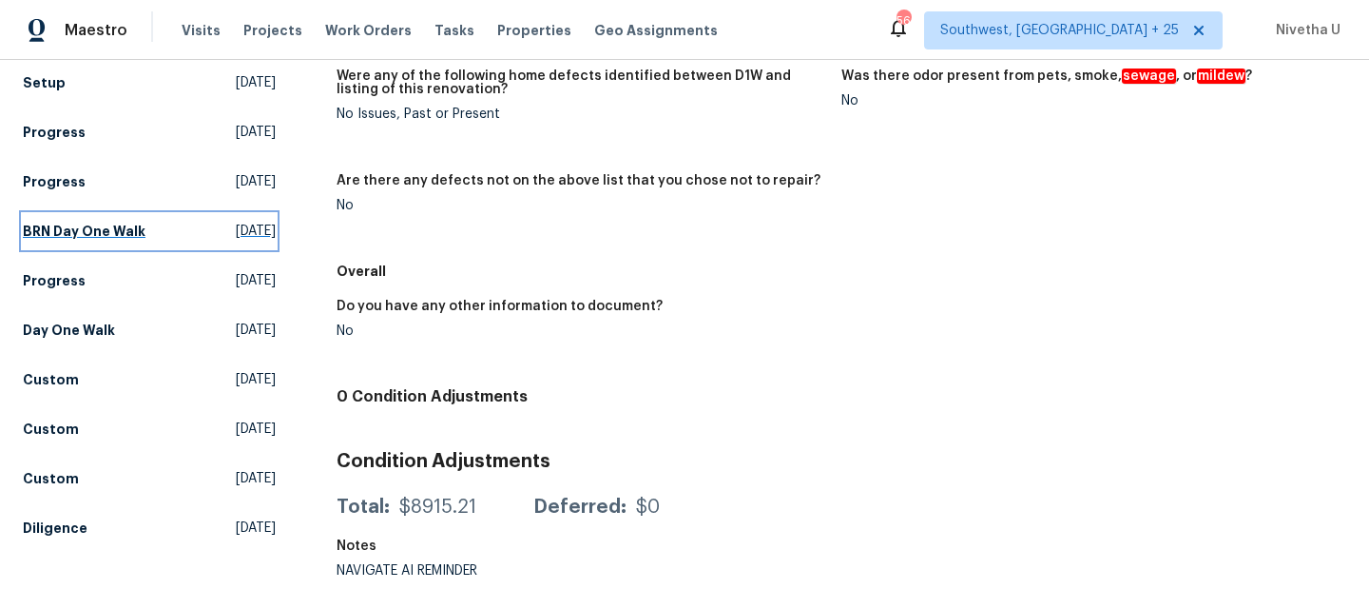
click at [95, 222] on h5 "BRN Day One Walk" at bounding box center [84, 231] width 123 height 19
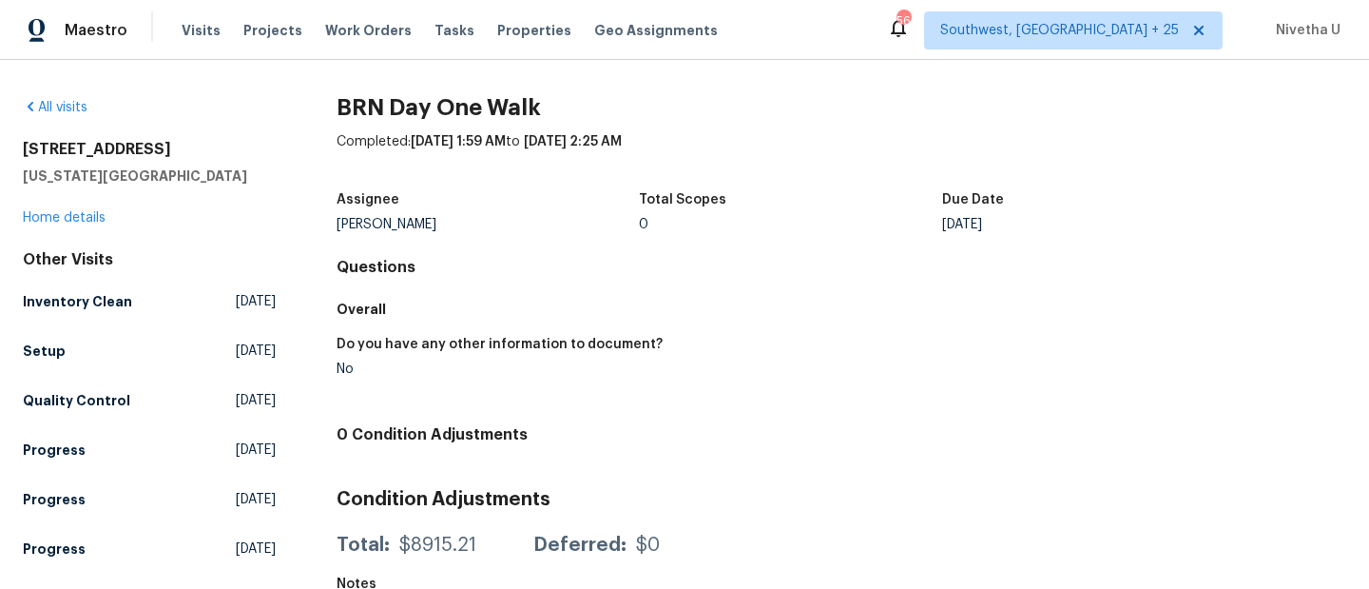
scroll to position [254, 0]
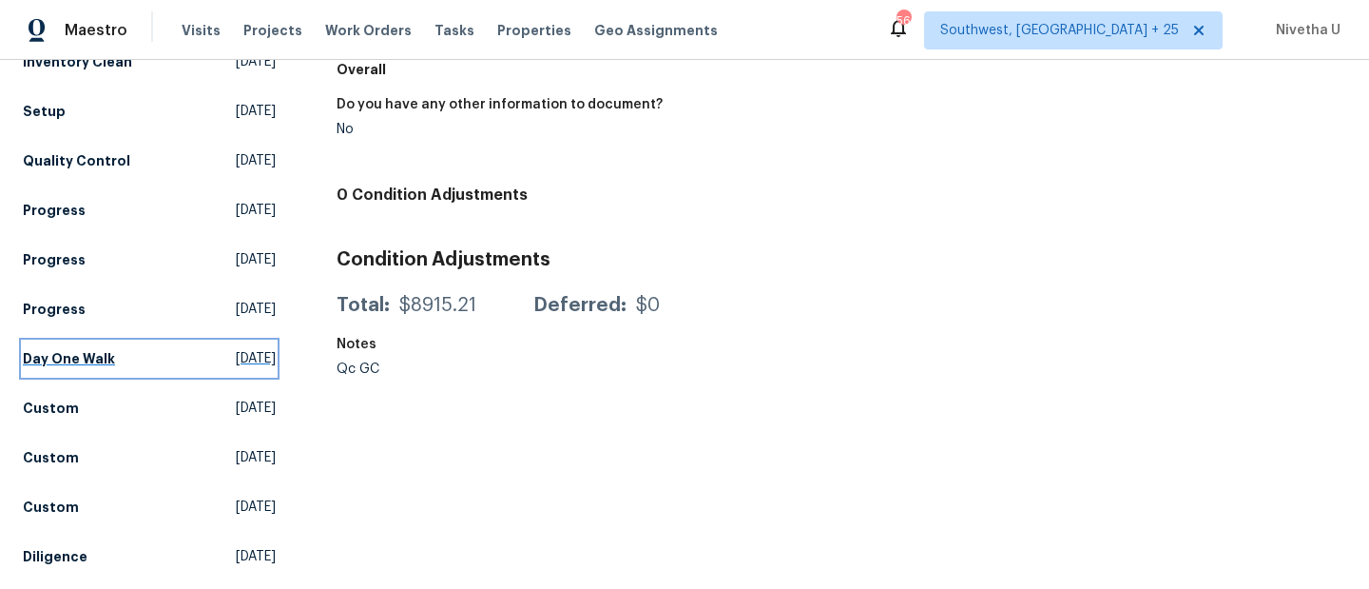
click at [87, 357] on link "Day One Walk Wed, Oct 01 2025" at bounding box center [149, 358] width 253 height 34
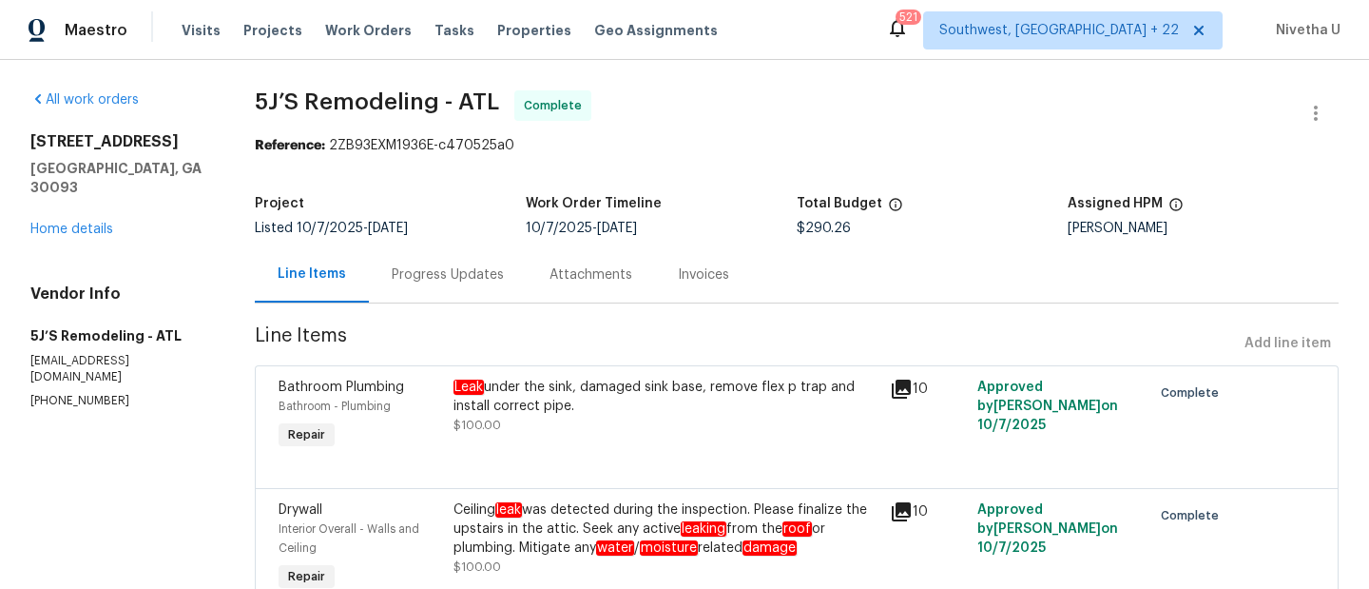
click at [438, 289] on div "Progress Updates" at bounding box center [448, 274] width 158 height 56
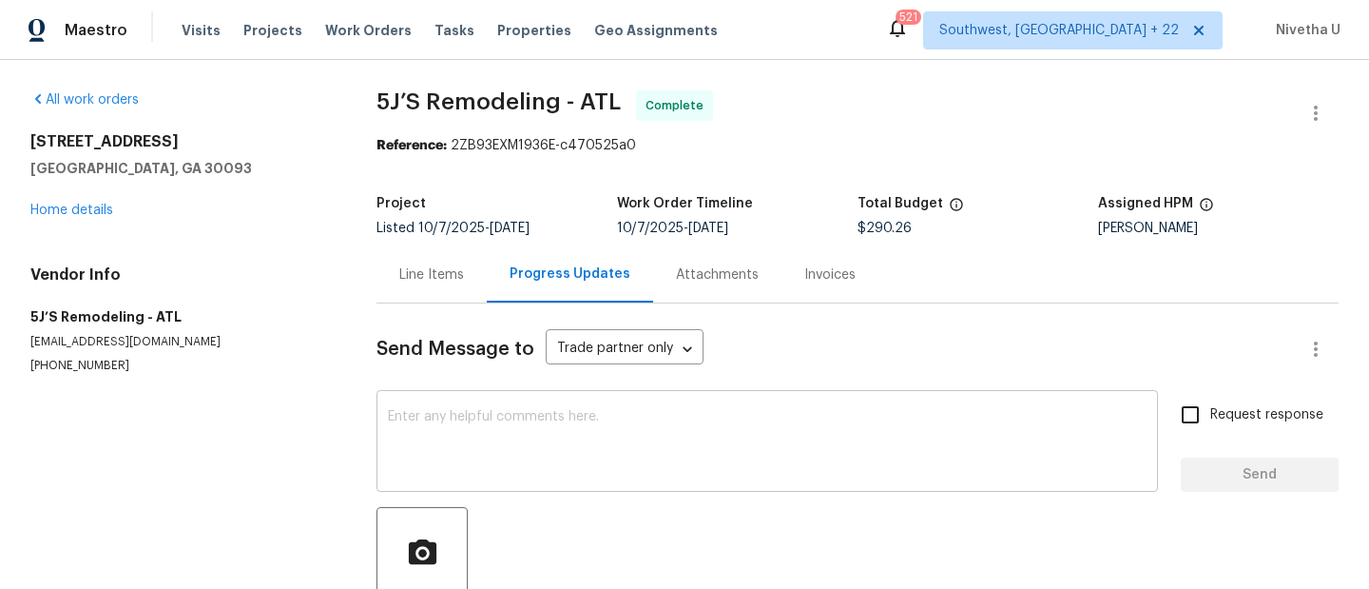
scroll to position [132, 0]
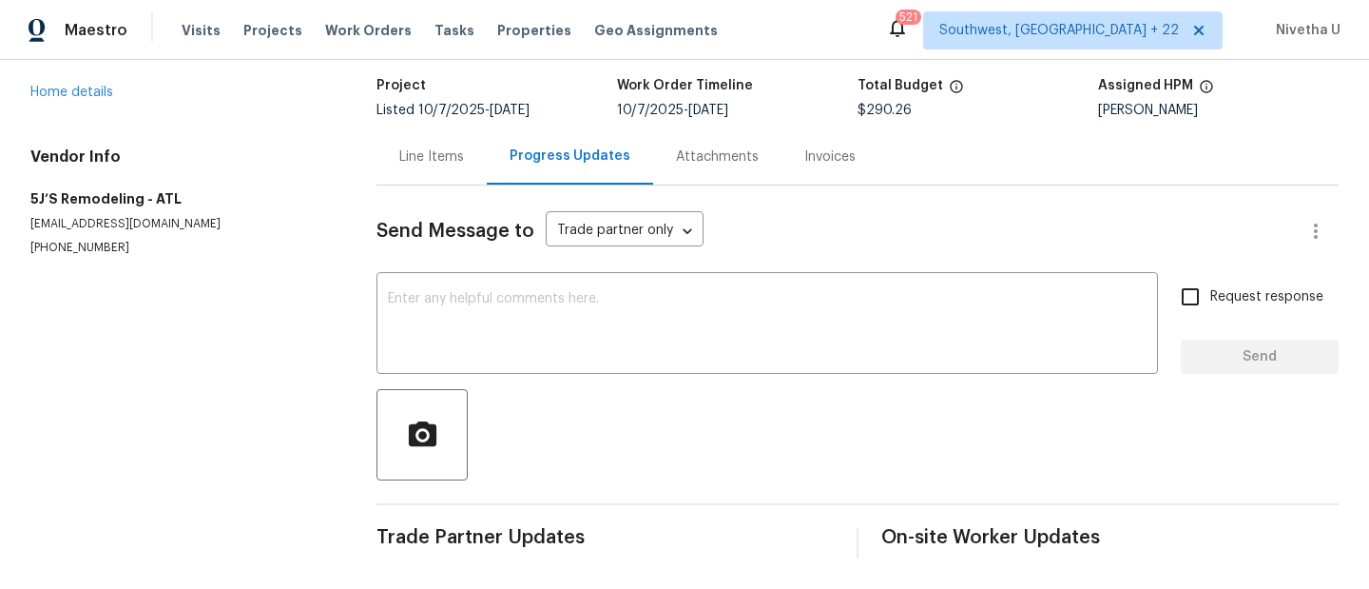
click at [696, 147] on div "Attachments" at bounding box center [717, 156] width 83 height 19
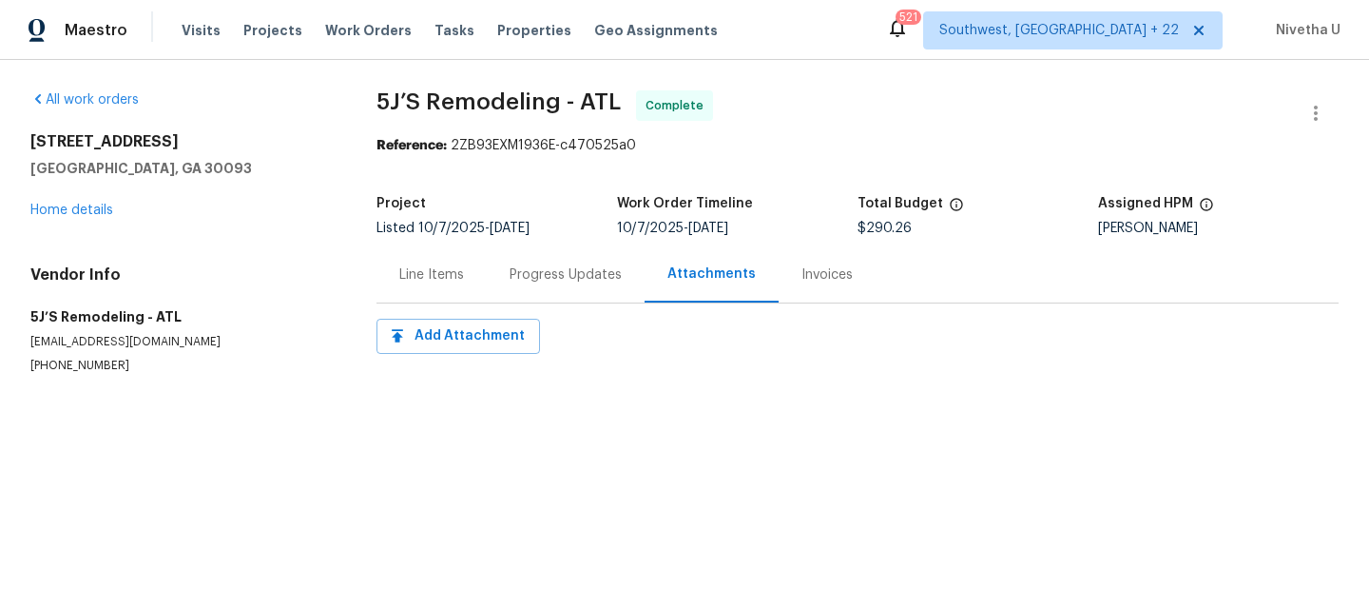
click at [792, 286] on div "Invoices" at bounding box center [827, 274] width 97 height 56
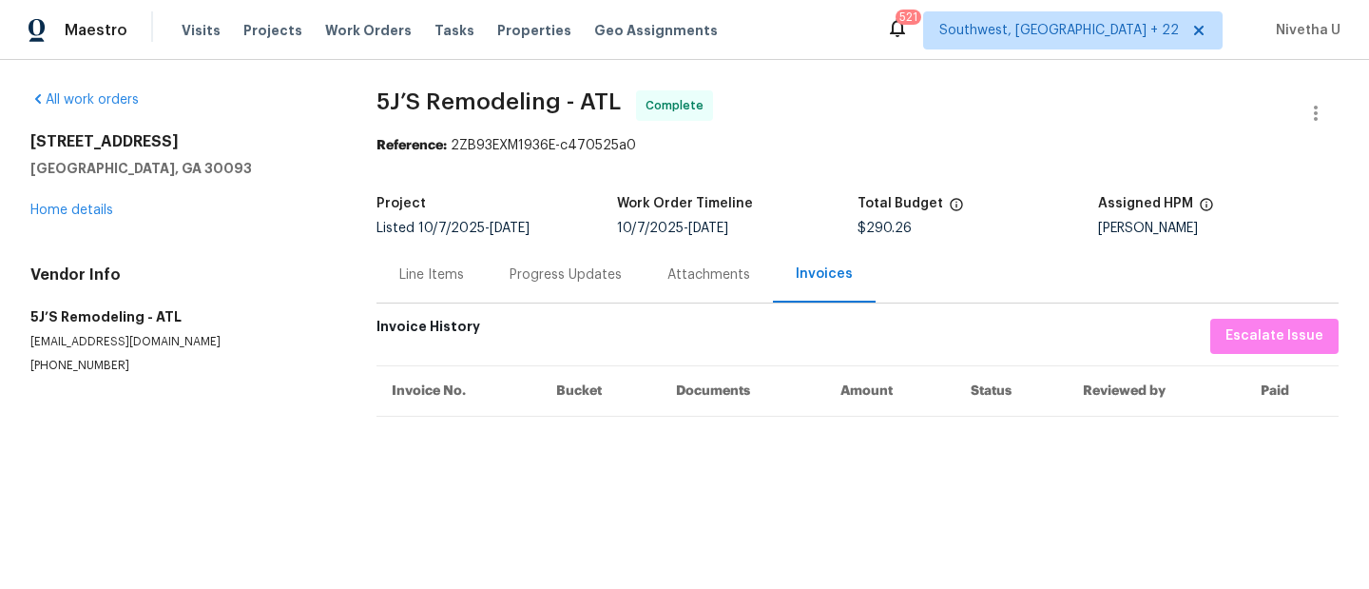
click at [701, 272] on div "Attachments" at bounding box center [709, 274] width 83 height 19
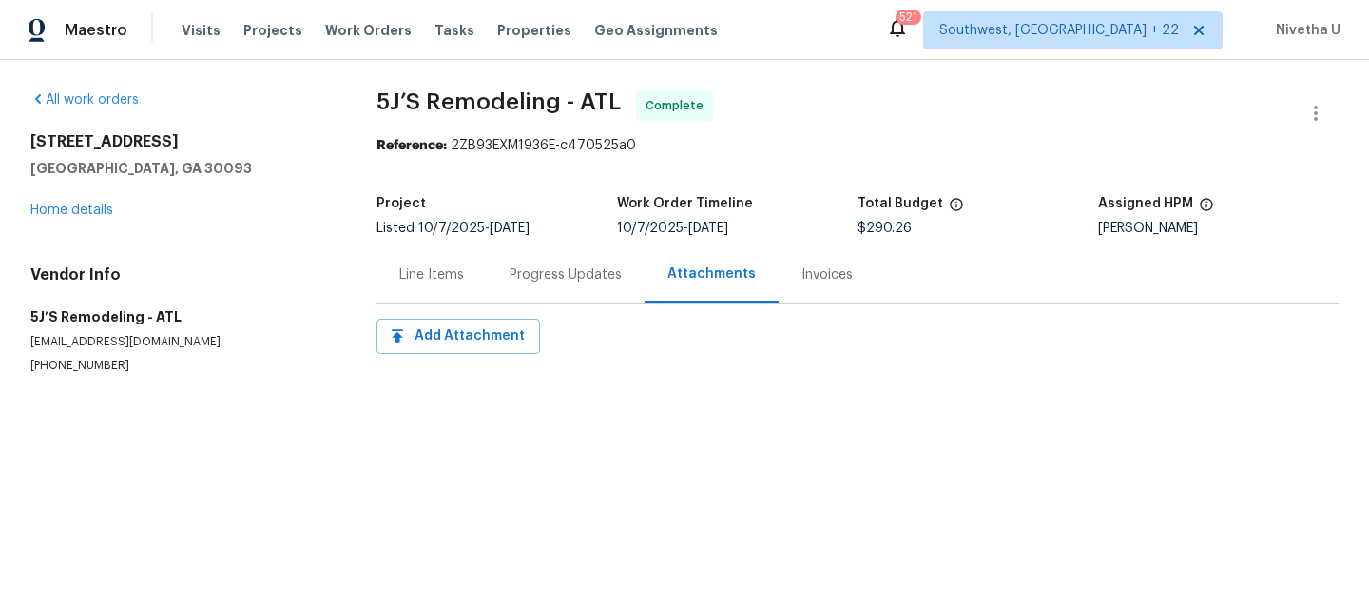
click at [535, 266] on div "Progress Updates" at bounding box center [566, 274] width 112 height 19
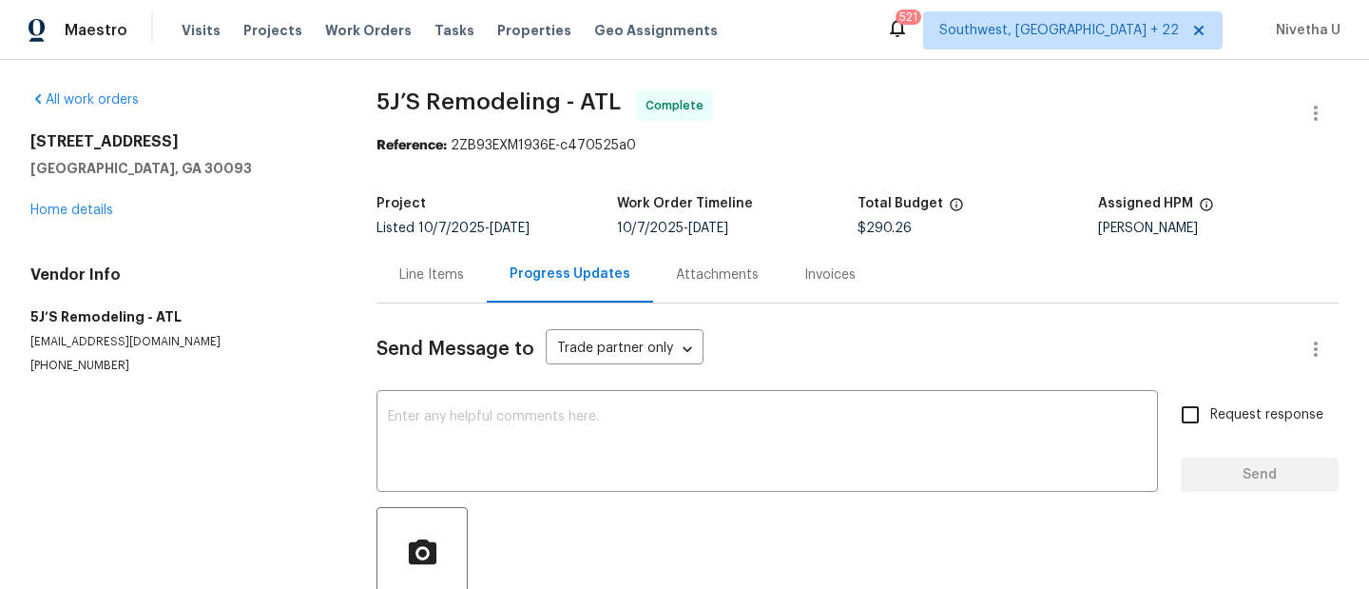
click at [380, 278] on div "Line Items" at bounding box center [432, 274] width 110 height 56
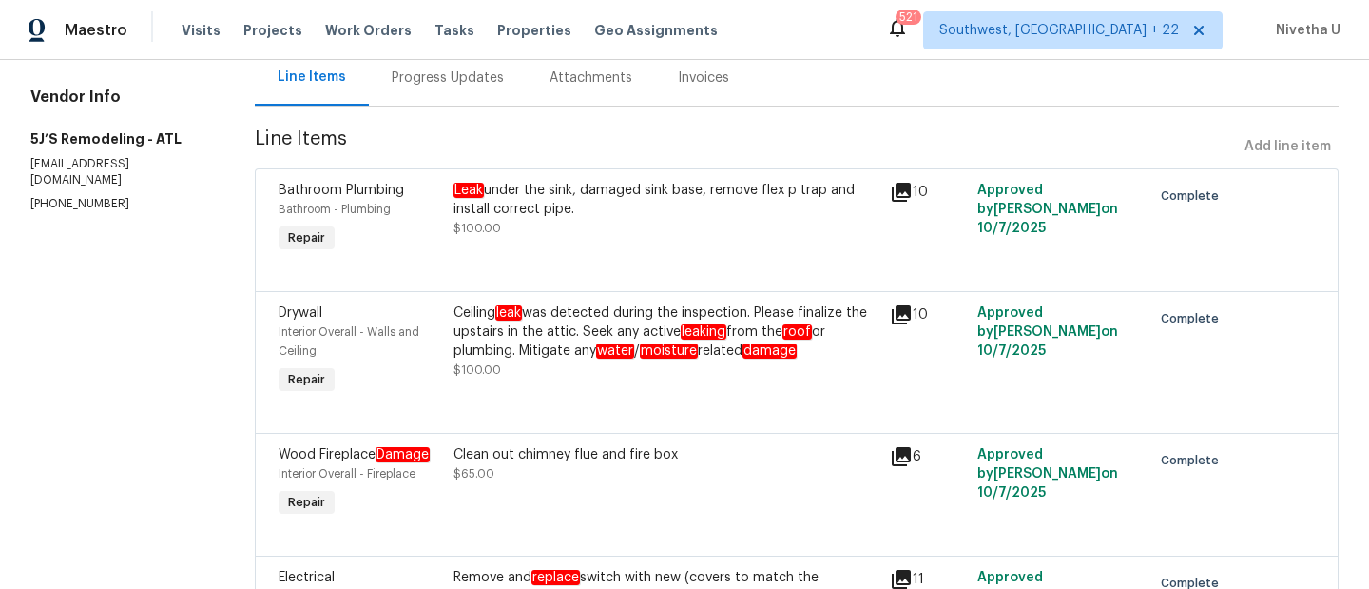
scroll to position [195, 0]
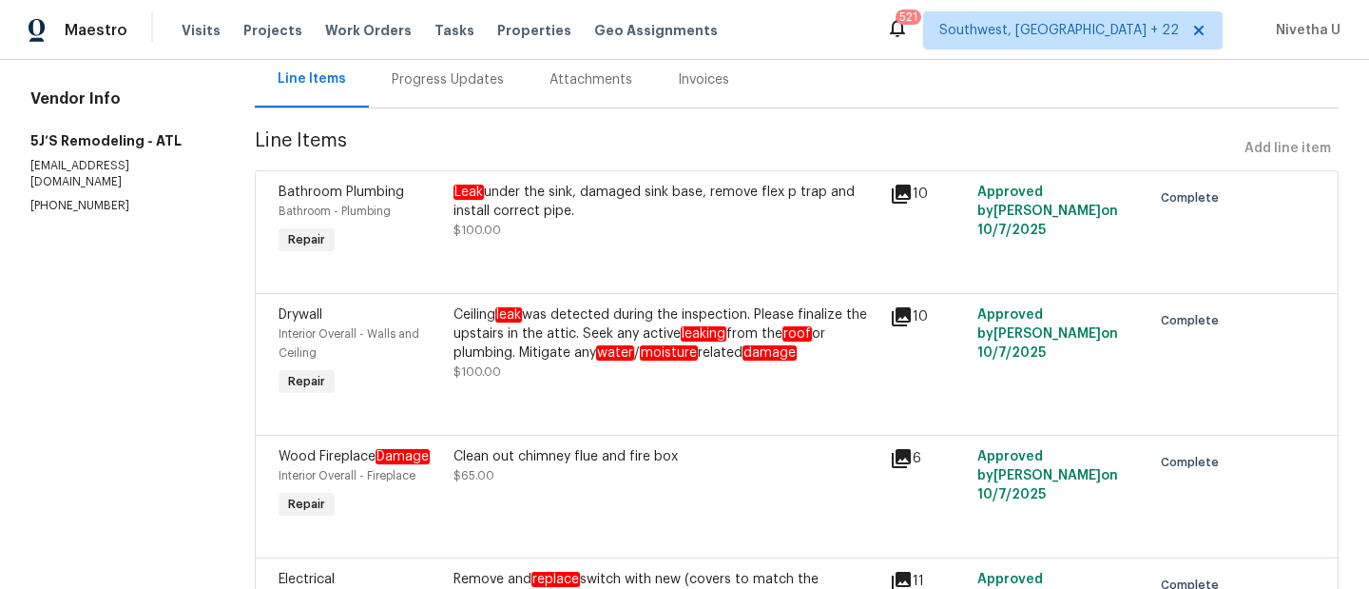
click at [712, 361] on div "Ceiling leak was detected during the inspection. Please finalize the upstairs i…" at bounding box center [666, 333] width 425 height 57
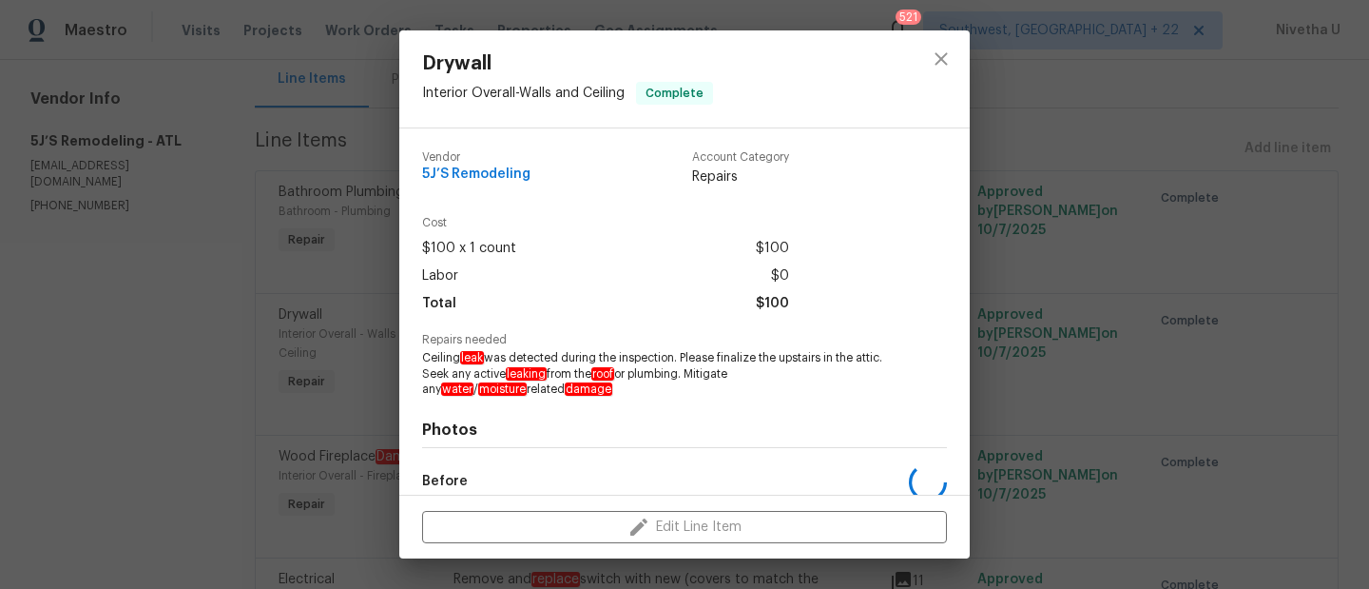
scroll to position [223, 0]
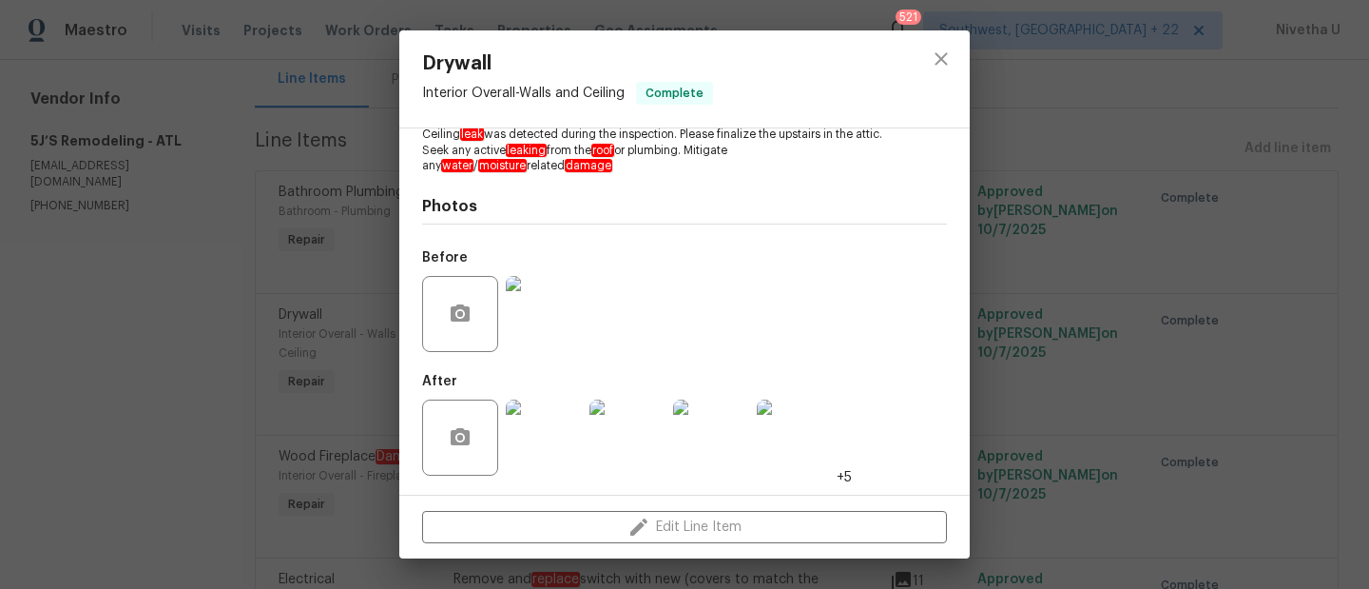
click at [540, 453] on img at bounding box center [544, 437] width 76 height 76
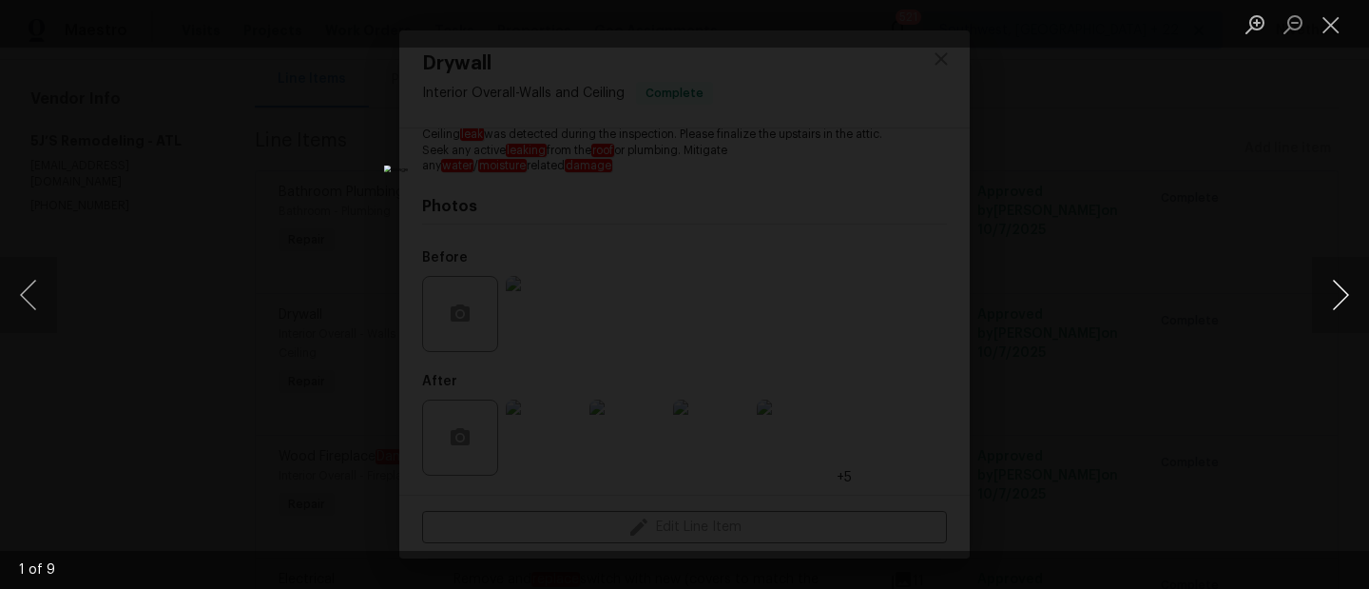
click at [1337, 306] on button "Next image" at bounding box center [1340, 295] width 57 height 76
click at [1337, 301] on button "Next image" at bounding box center [1340, 295] width 57 height 76
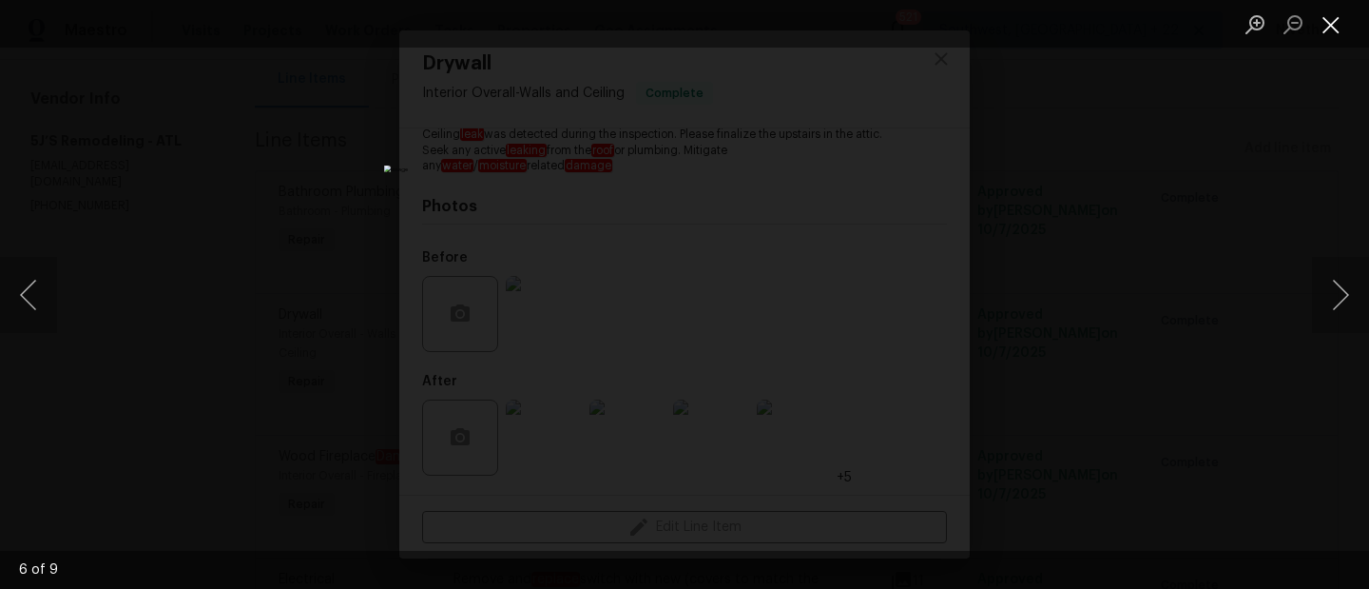
click at [1328, 22] on button "Close lightbox" at bounding box center [1331, 24] width 38 height 33
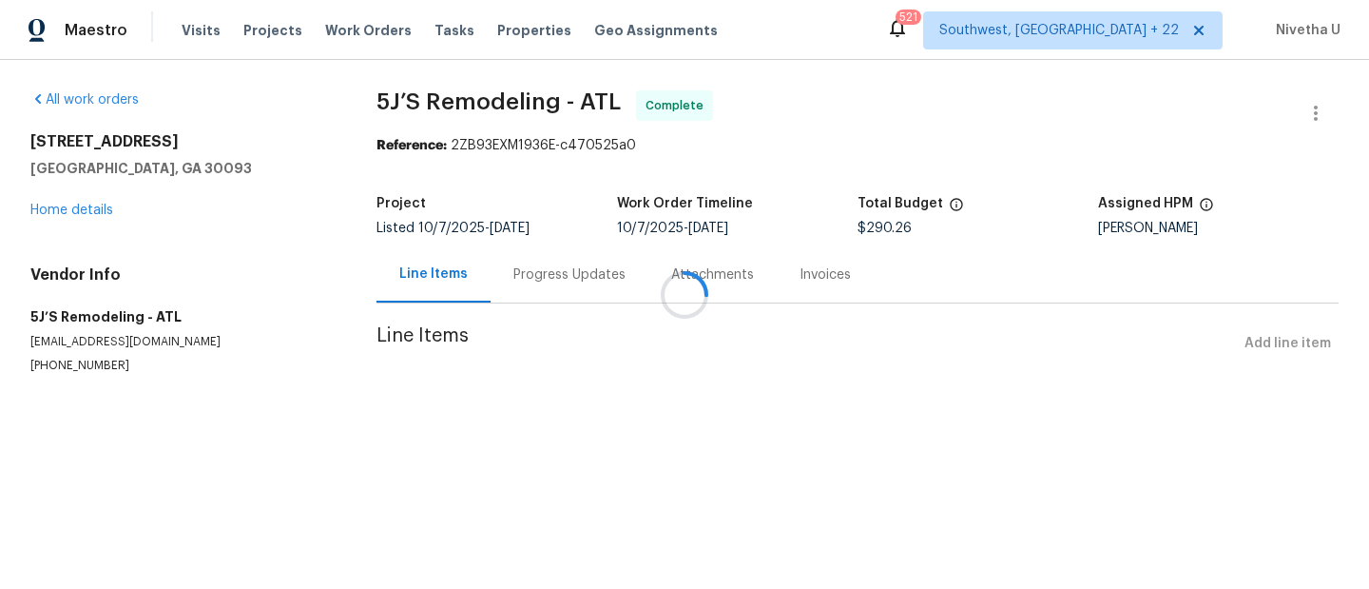
click at [543, 289] on div at bounding box center [684, 294] width 1369 height 589
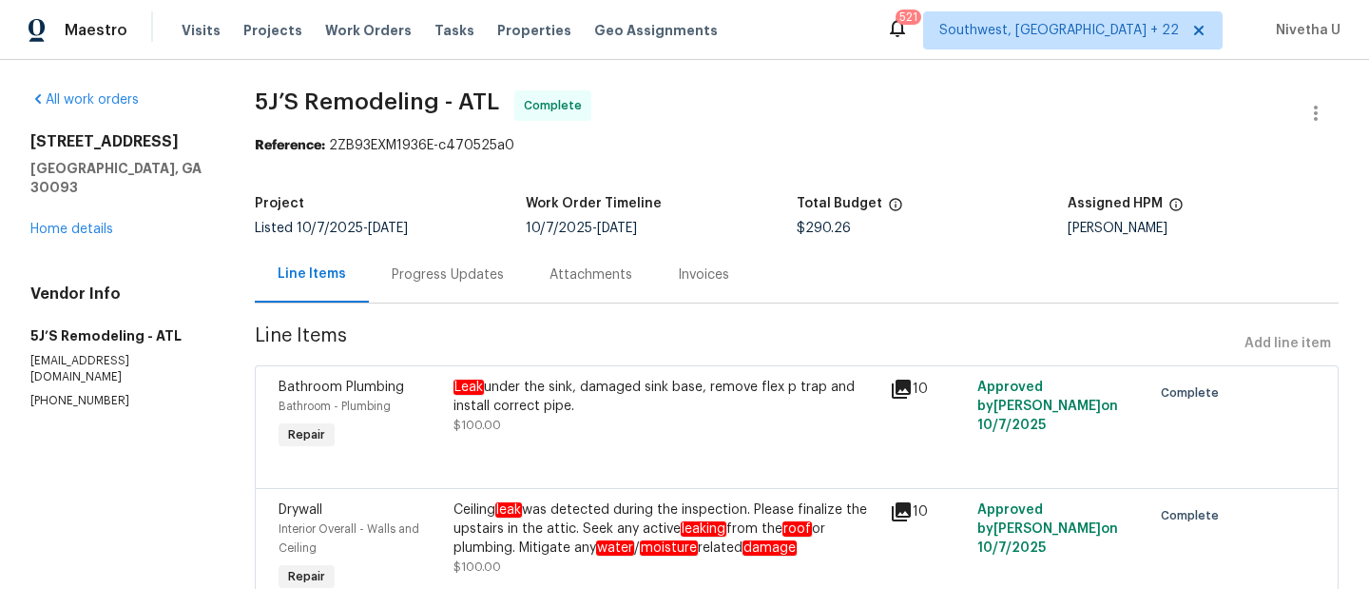
click at [409, 294] on div "Progress Updates" at bounding box center [448, 274] width 158 height 56
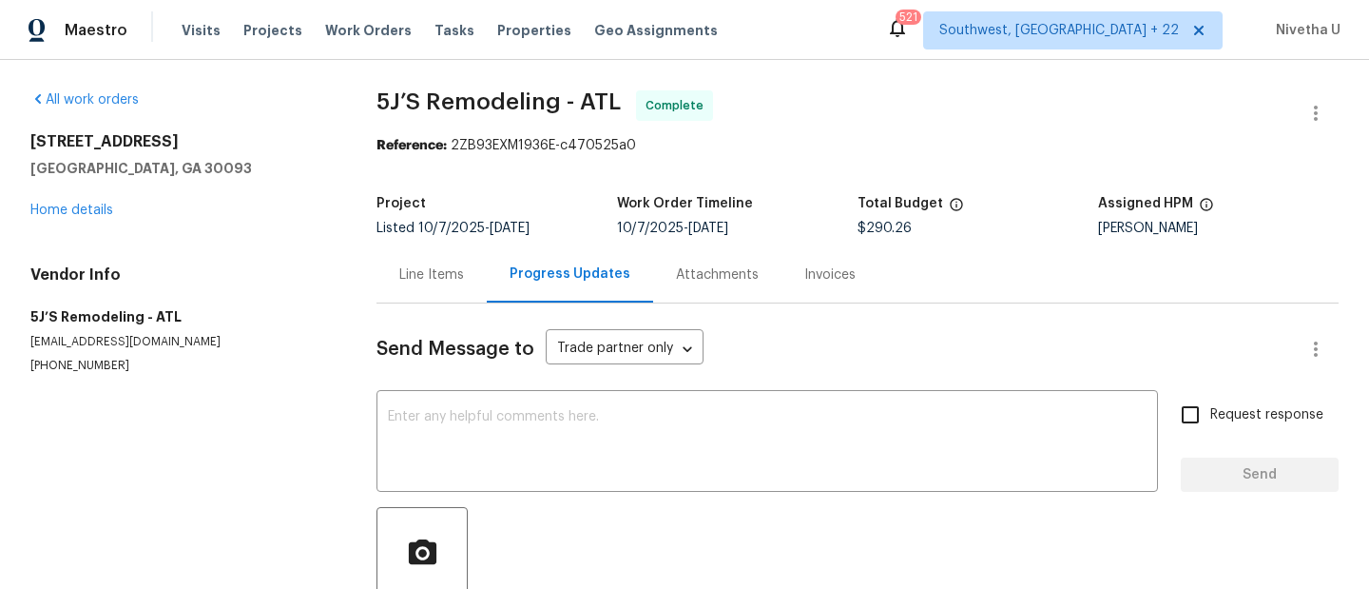
scroll to position [132, 0]
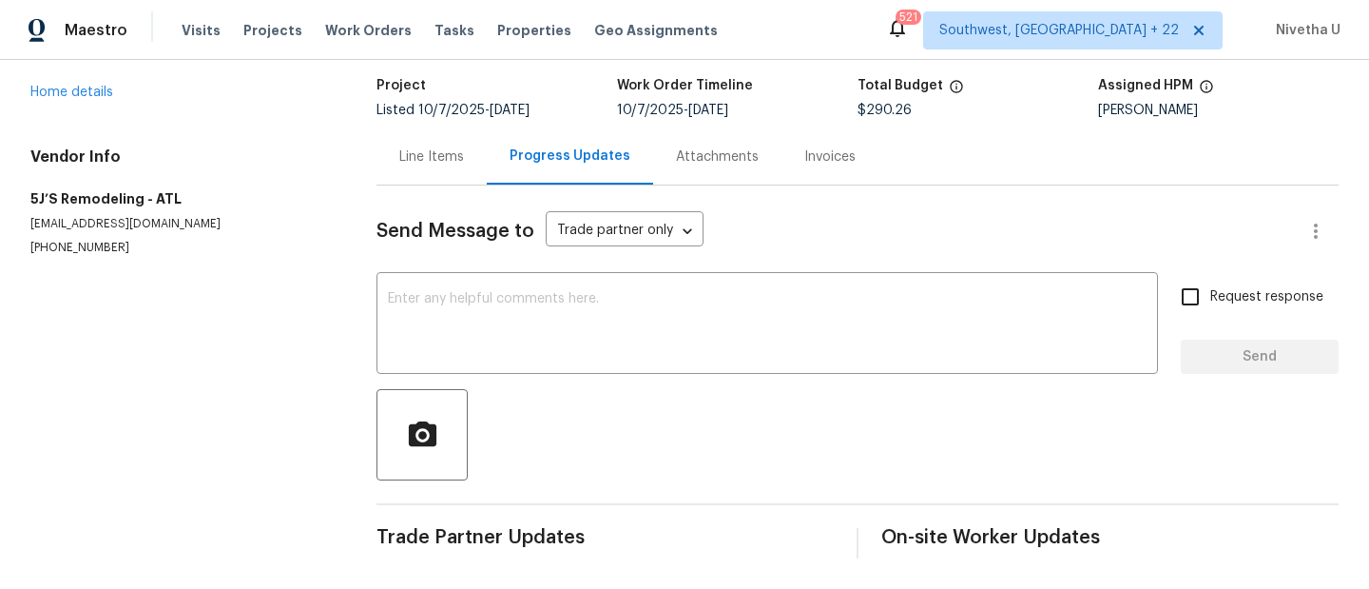
click at [694, 131] on div "Attachments" at bounding box center [717, 156] width 128 height 56
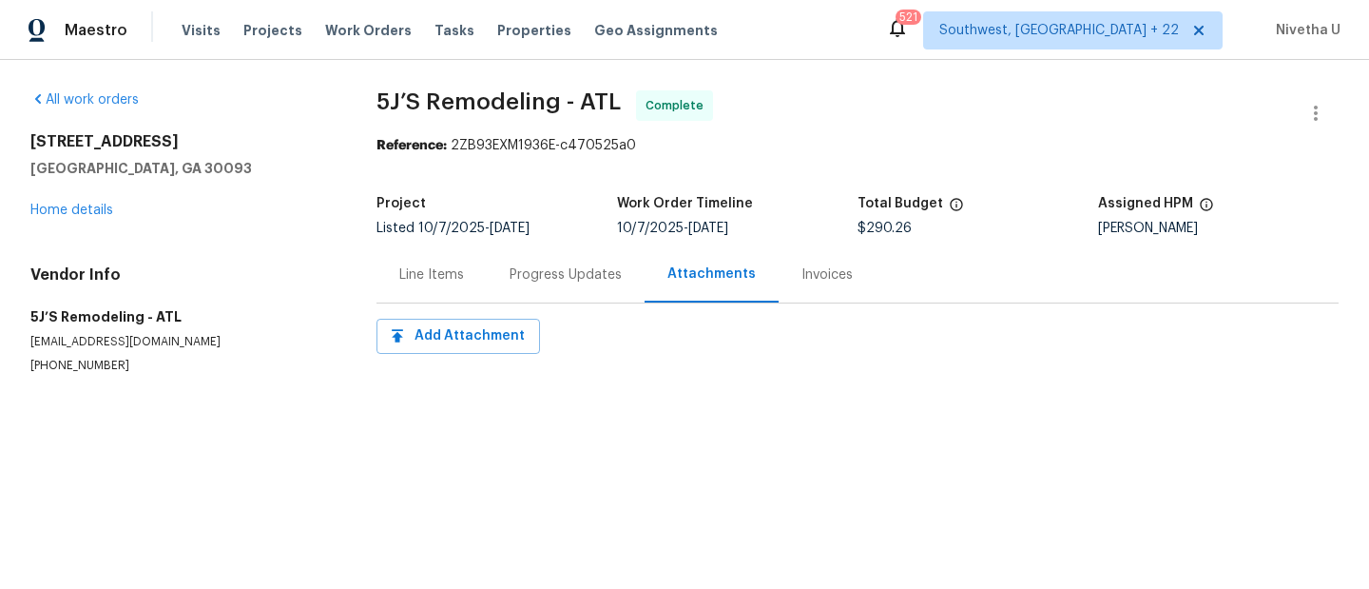
click at [822, 265] on div "Invoices" at bounding box center [827, 274] width 51 height 19
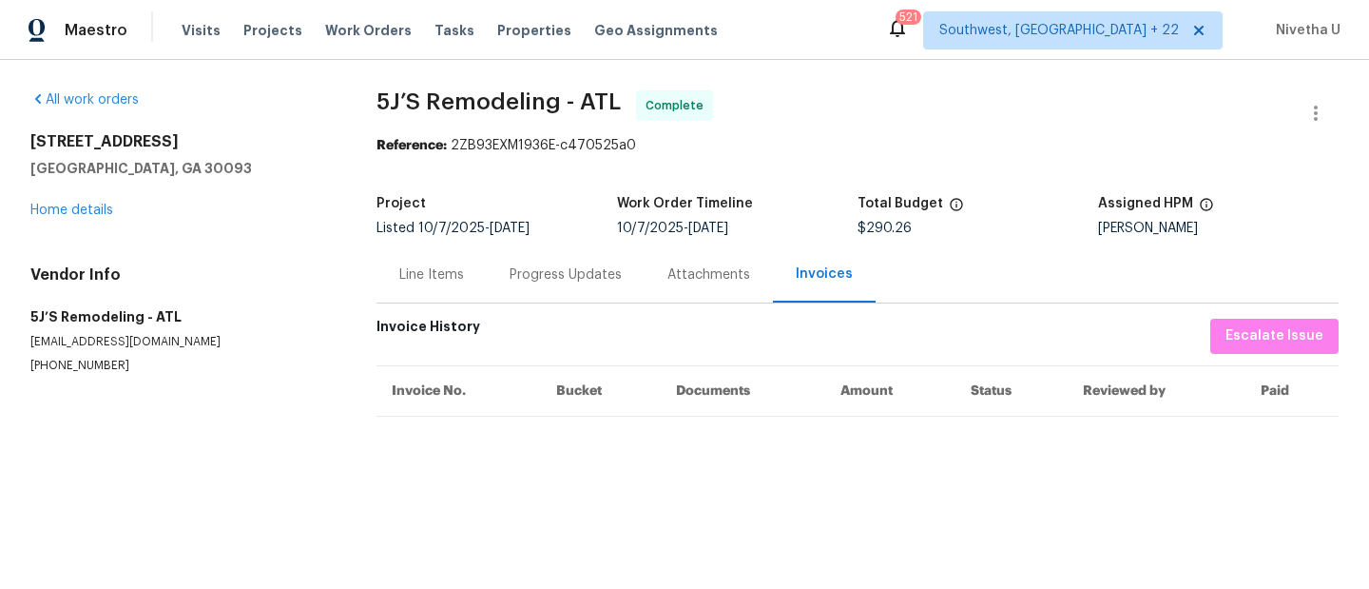
click at [422, 285] on div "Line Items" at bounding box center [432, 274] width 110 height 56
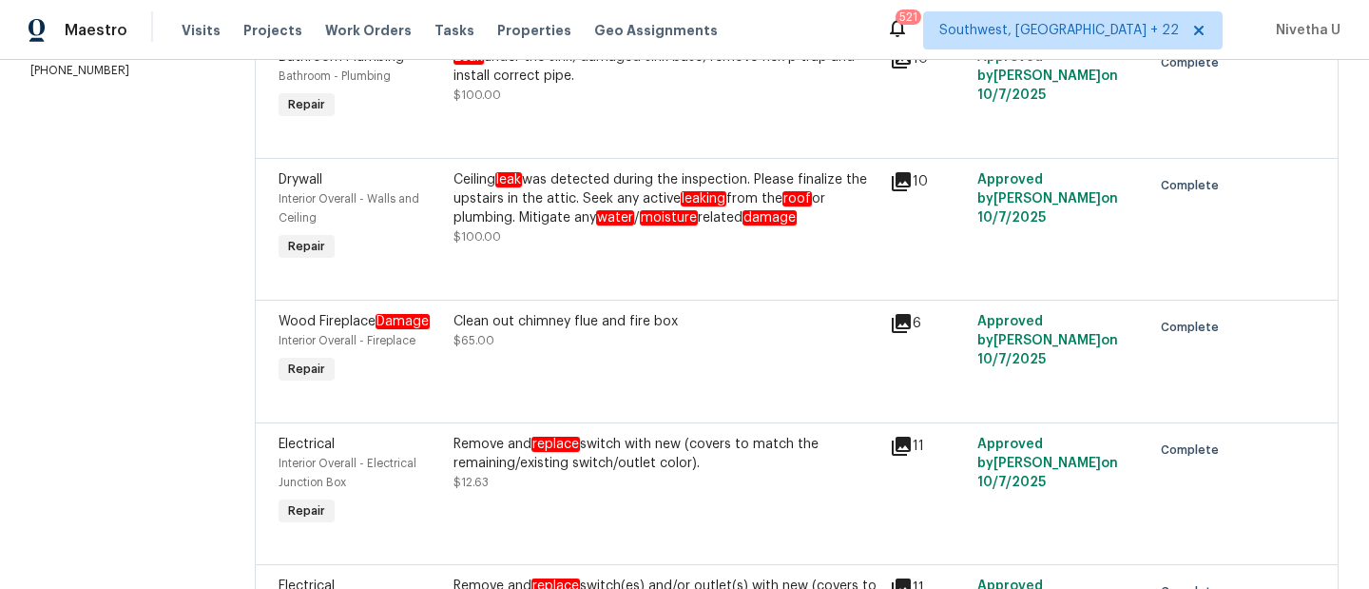
scroll to position [193, 0]
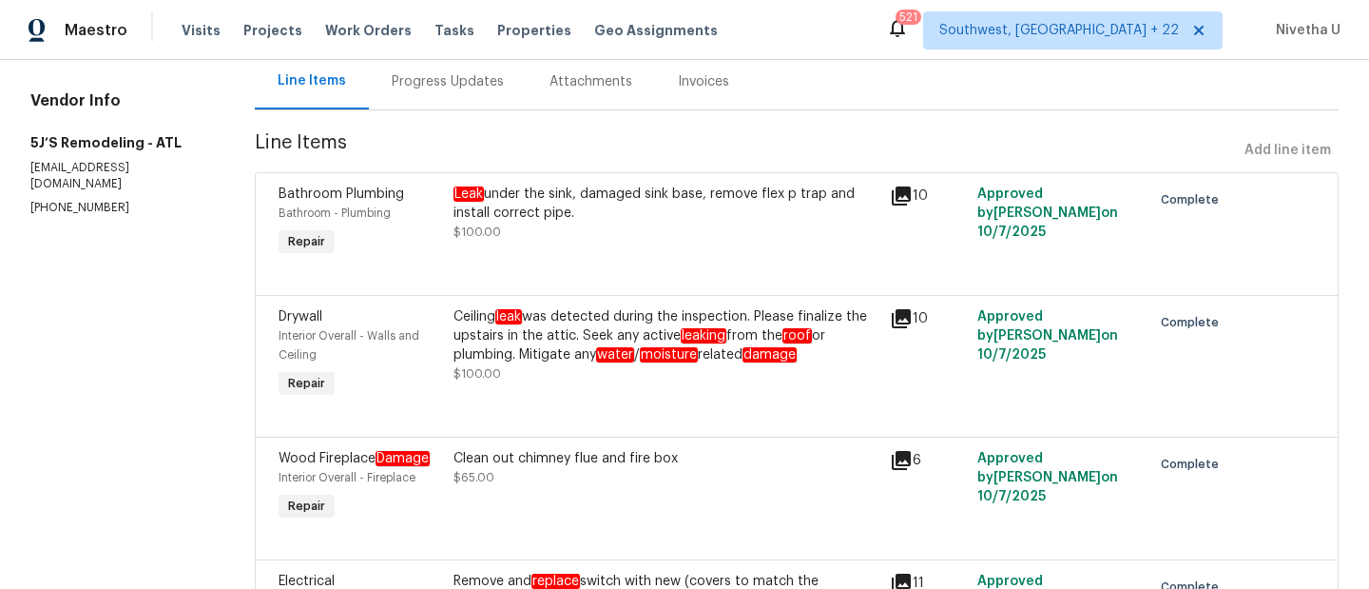
click at [465, 92] on div "Progress Updates" at bounding box center [448, 81] width 158 height 56
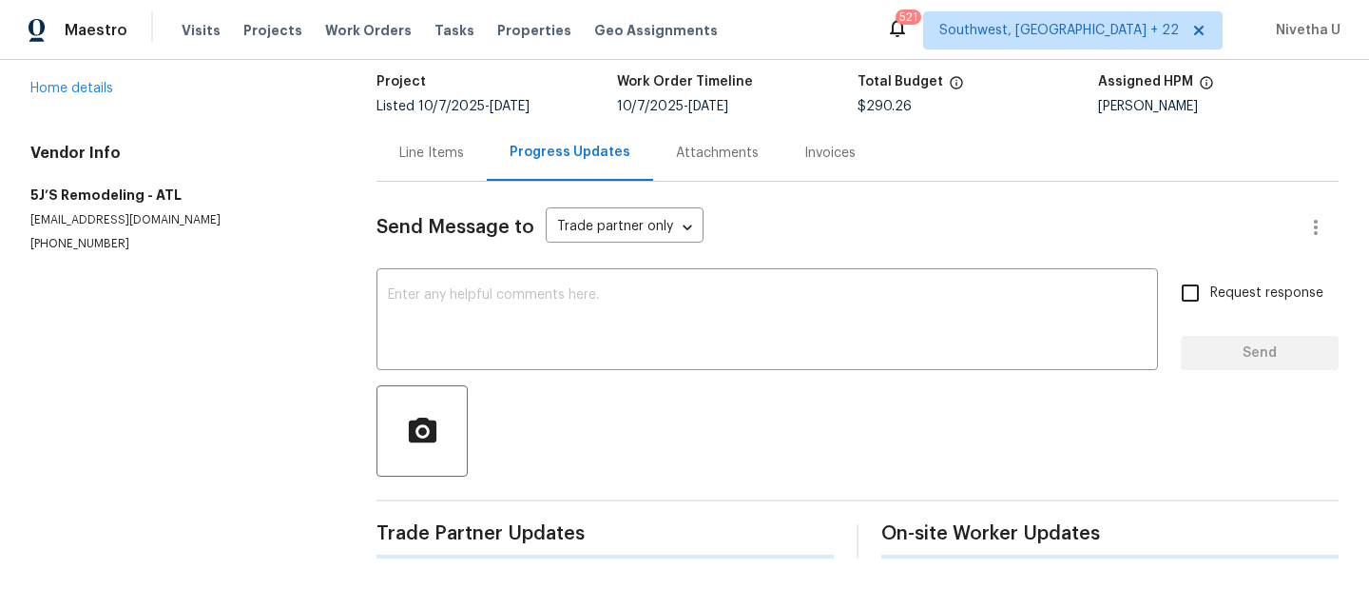
scroll to position [132, 0]
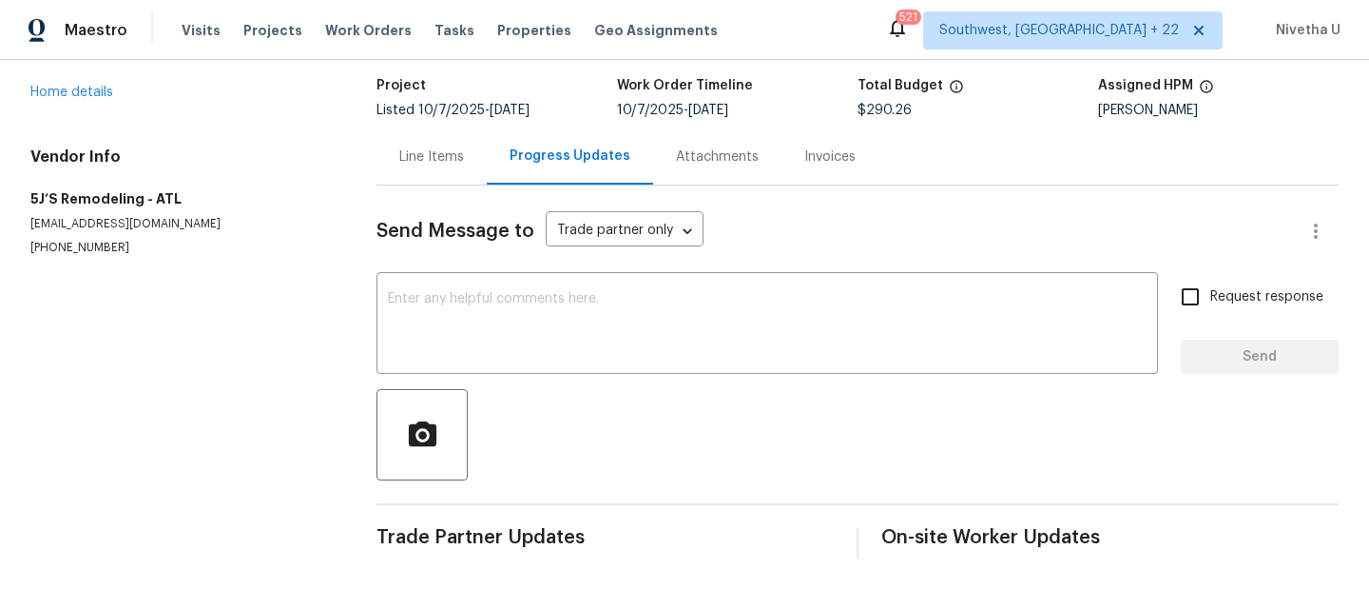
click at [389, 166] on div "Line Items" at bounding box center [432, 156] width 110 height 56
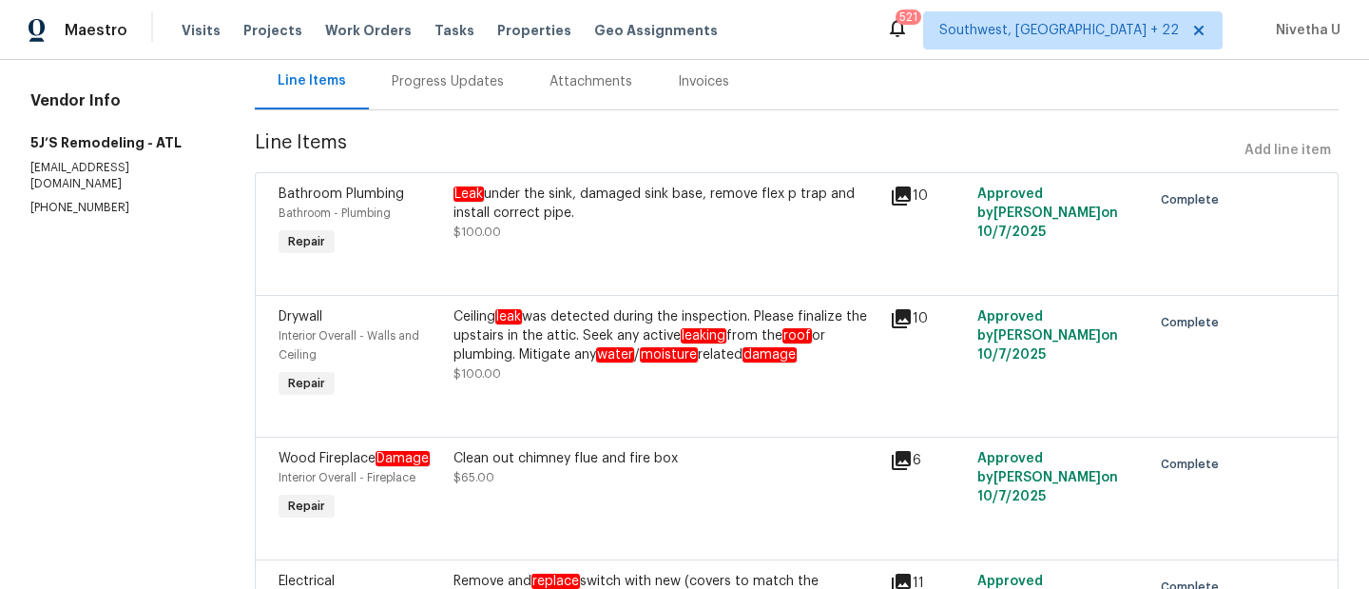
click at [443, 99] on div "Progress Updates" at bounding box center [448, 81] width 158 height 56
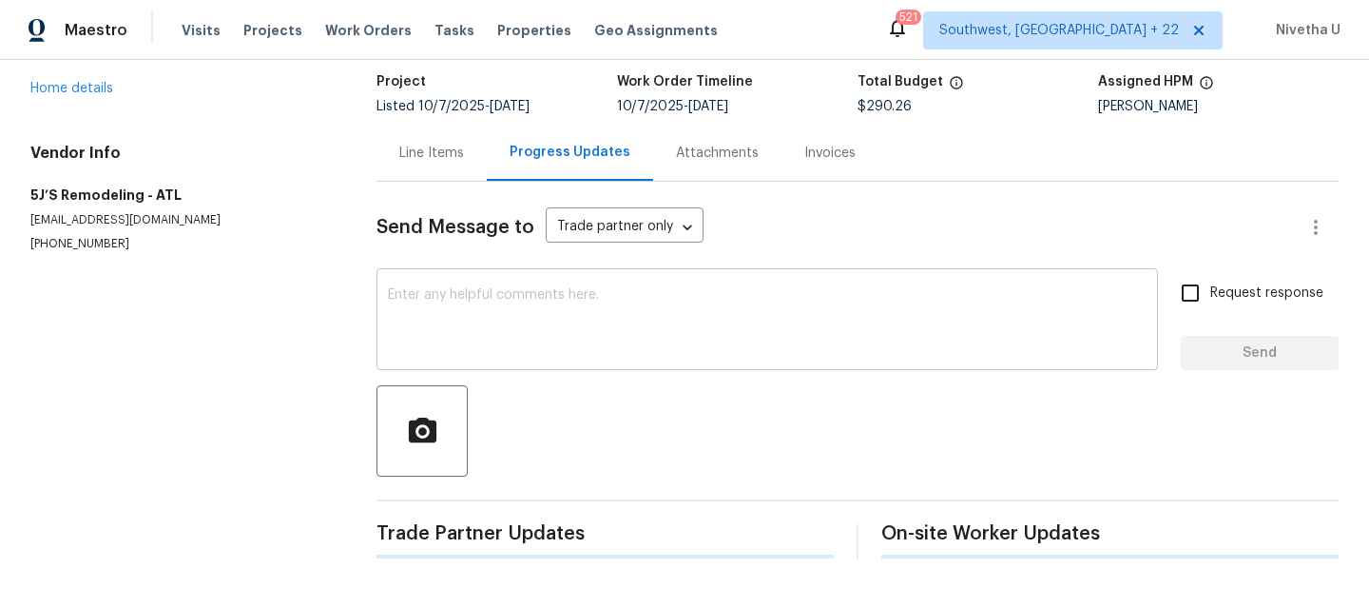
scroll to position [132, 0]
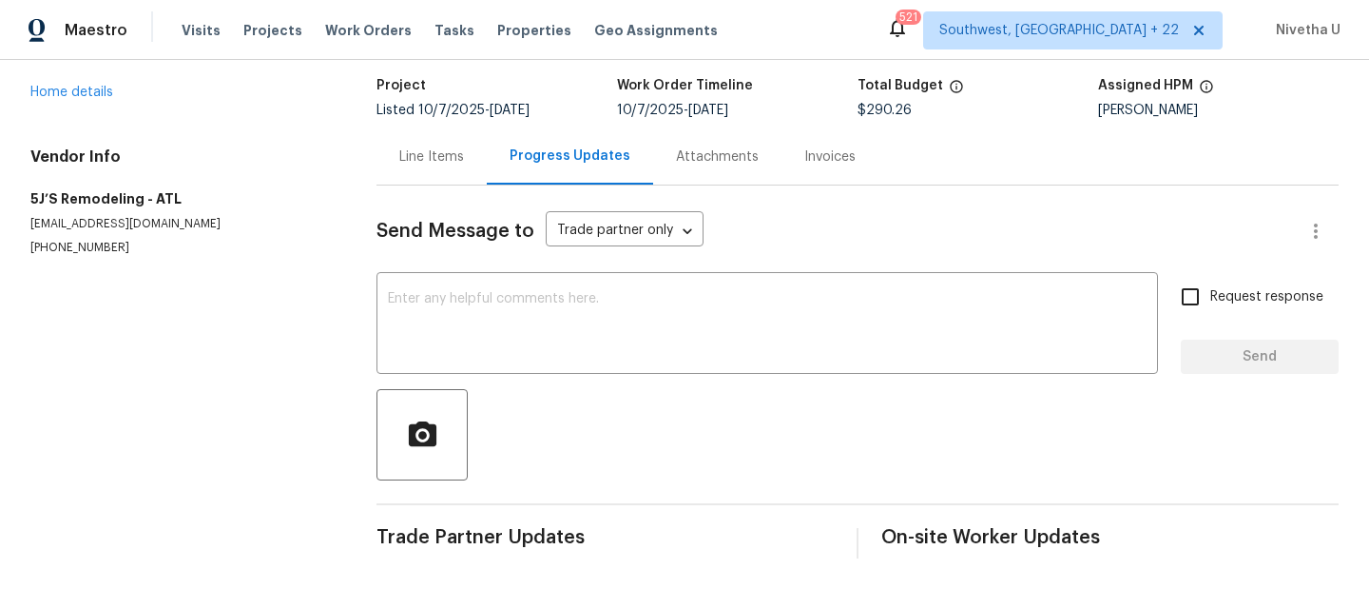
click at [437, 150] on div "Line Items" at bounding box center [431, 156] width 65 height 19
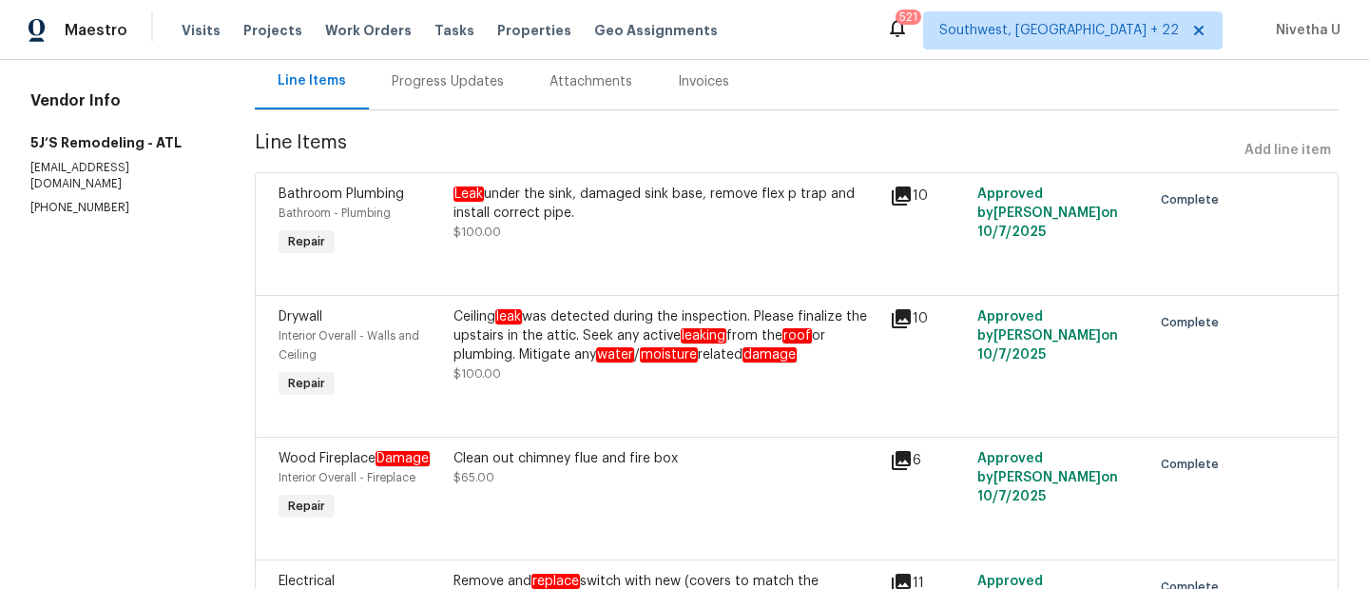
click at [471, 100] on div "Progress Updates" at bounding box center [448, 81] width 158 height 56
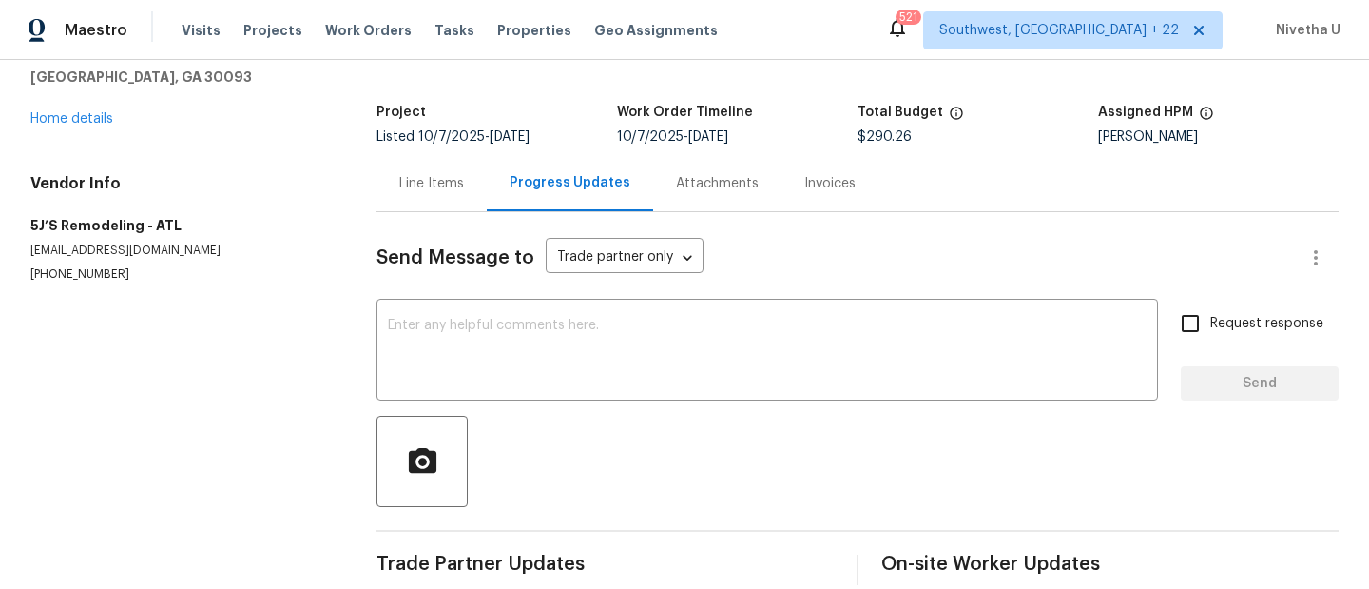
scroll to position [95, 0]
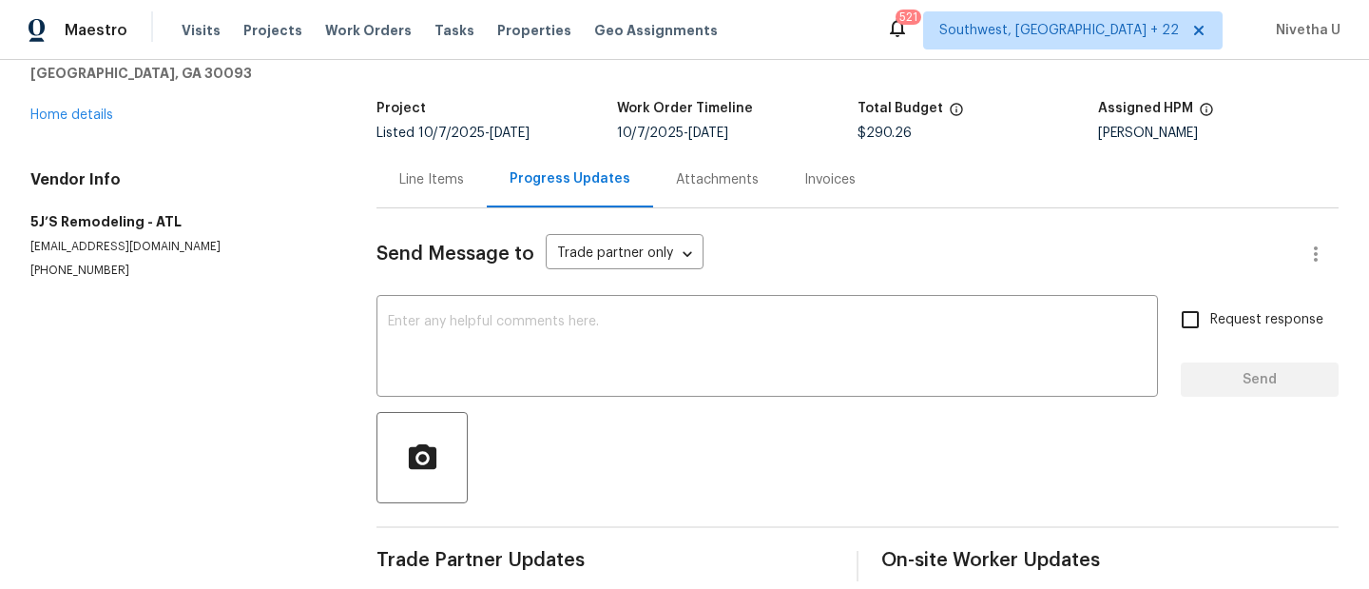
click at [439, 170] on div "Line Items" at bounding box center [431, 179] width 65 height 19
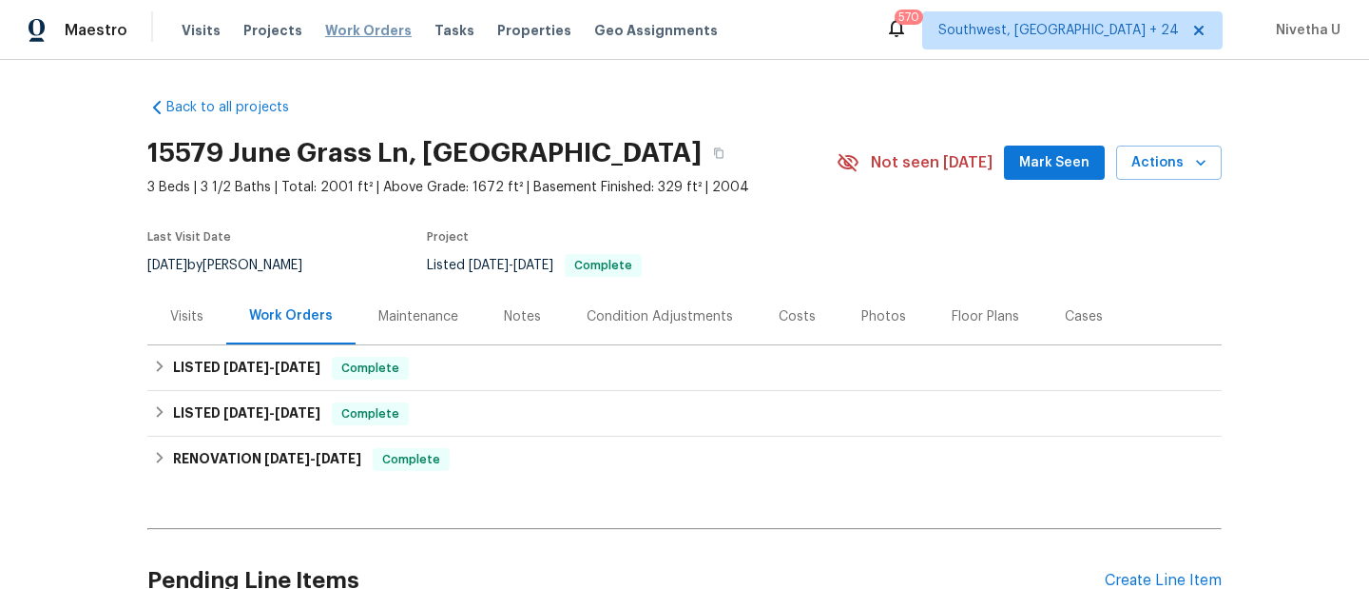
click at [371, 35] on span "Work Orders" at bounding box center [368, 30] width 87 height 19
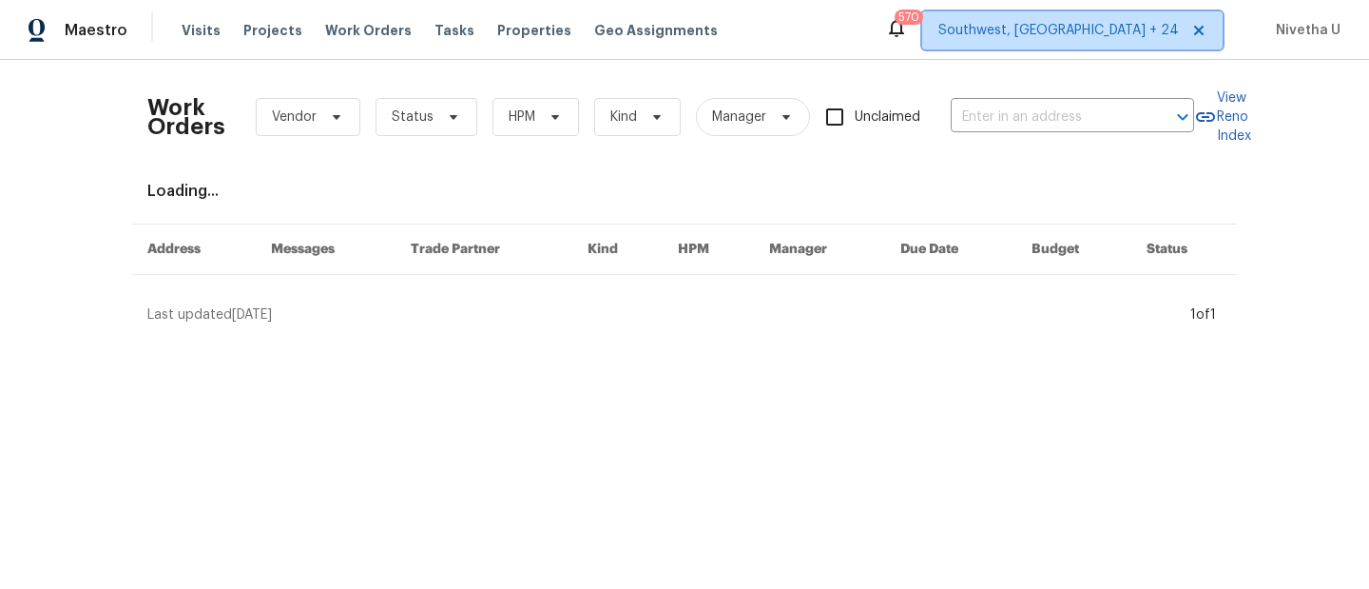
click at [1120, 29] on span "Southwest, [GEOGRAPHIC_DATA] + 24" at bounding box center [1059, 30] width 241 height 19
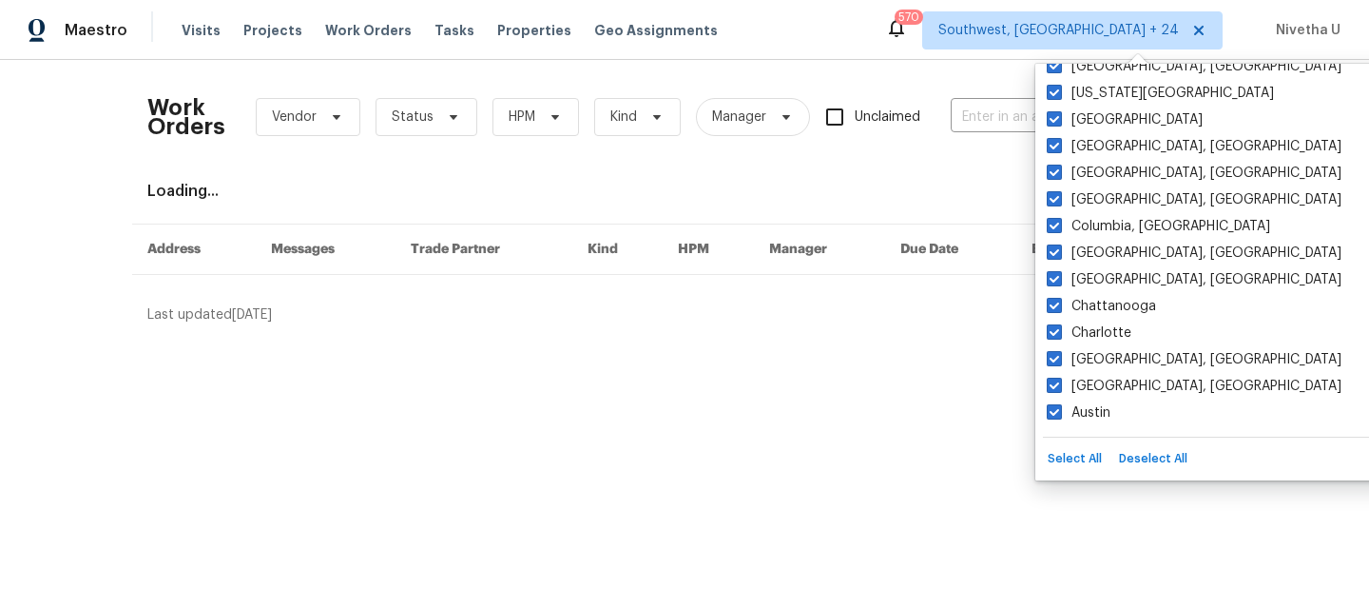
scroll to position [743, 0]
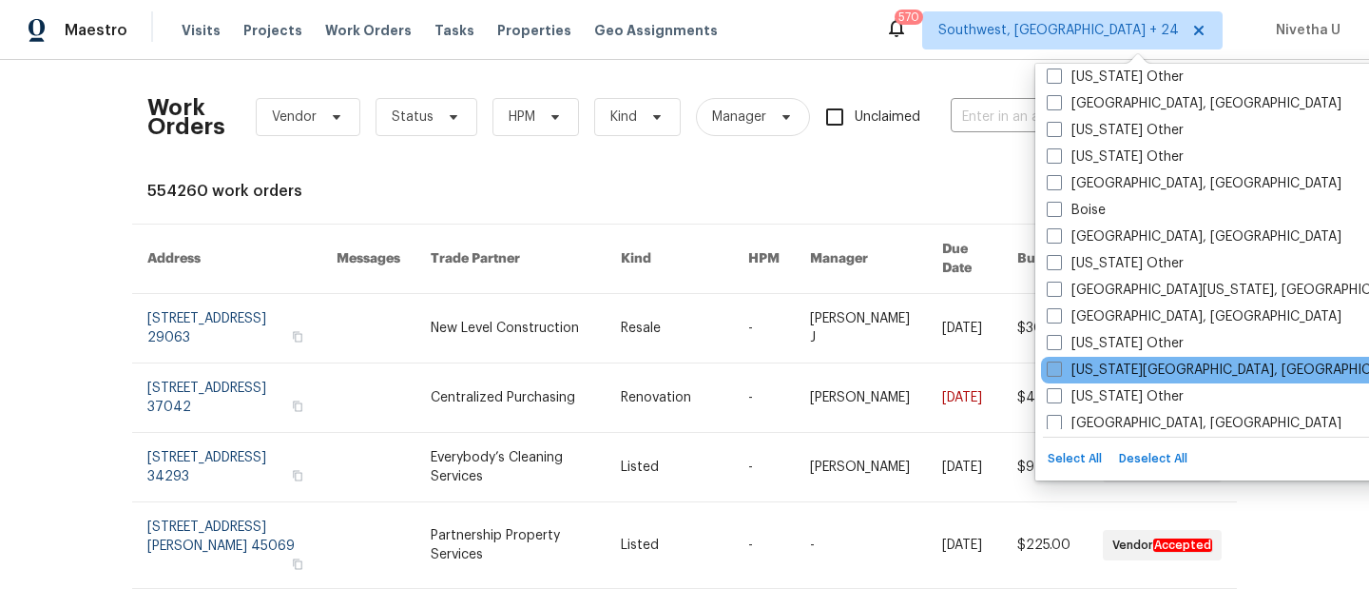
click at [1131, 367] on label "[US_STATE][GEOGRAPHIC_DATA], [GEOGRAPHIC_DATA]" at bounding box center [1230, 369] width 366 height 19
click at [1059, 367] on input "[US_STATE][GEOGRAPHIC_DATA], [GEOGRAPHIC_DATA]" at bounding box center [1053, 366] width 12 height 12
checkbox input "true"
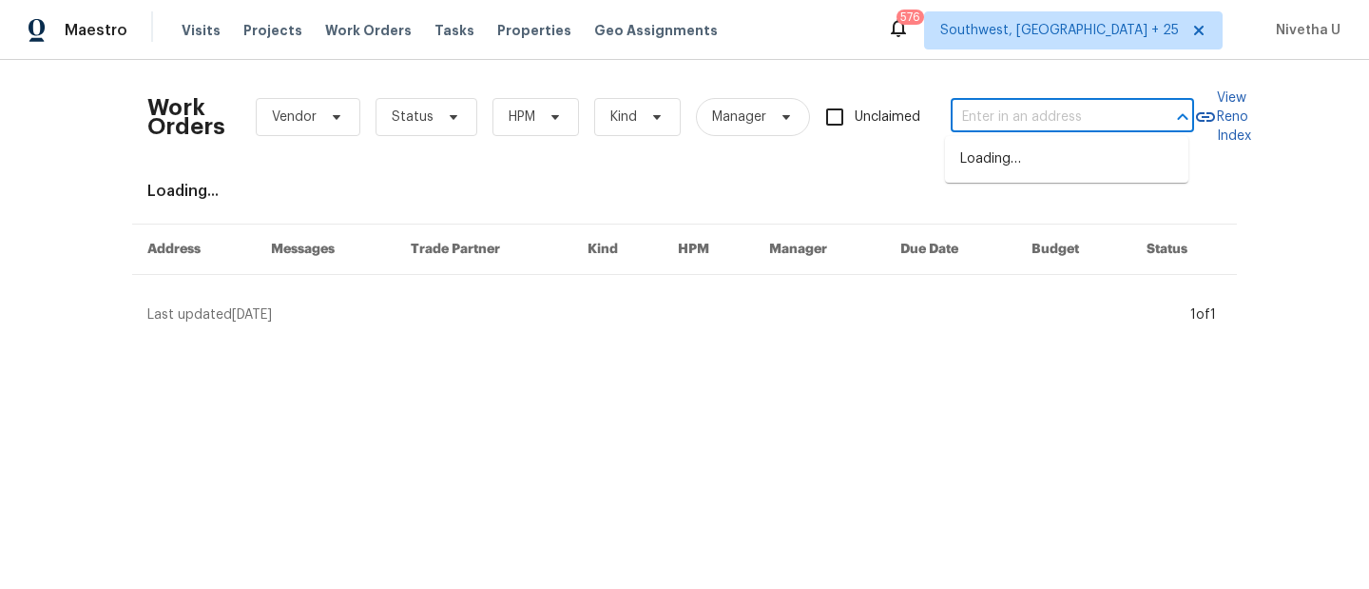
click at [976, 116] on input "text" at bounding box center [1046, 117] width 190 height 29
paste input "[STREET_ADDRESS][US_STATE]"
type input "[STREET_ADDRESS][US_STATE]"
click at [997, 175] on li "[STREET_ADDRESS][US_STATE]" at bounding box center [1066, 159] width 243 height 31
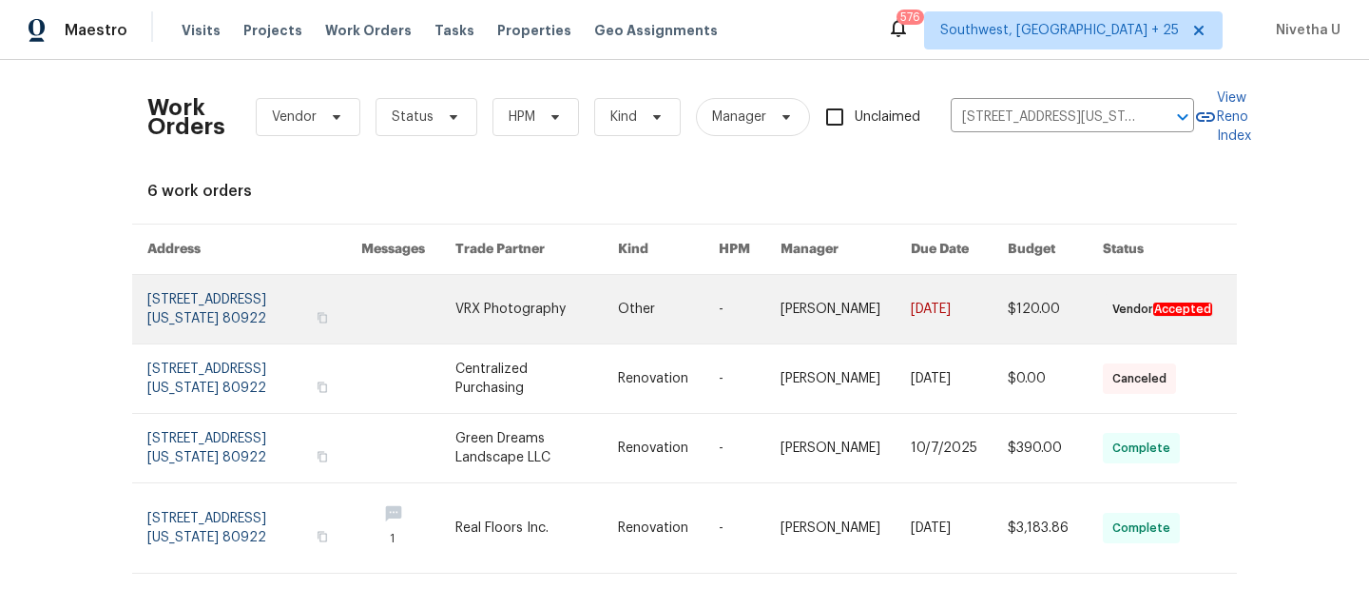
click at [190, 300] on link at bounding box center [254, 309] width 214 height 68
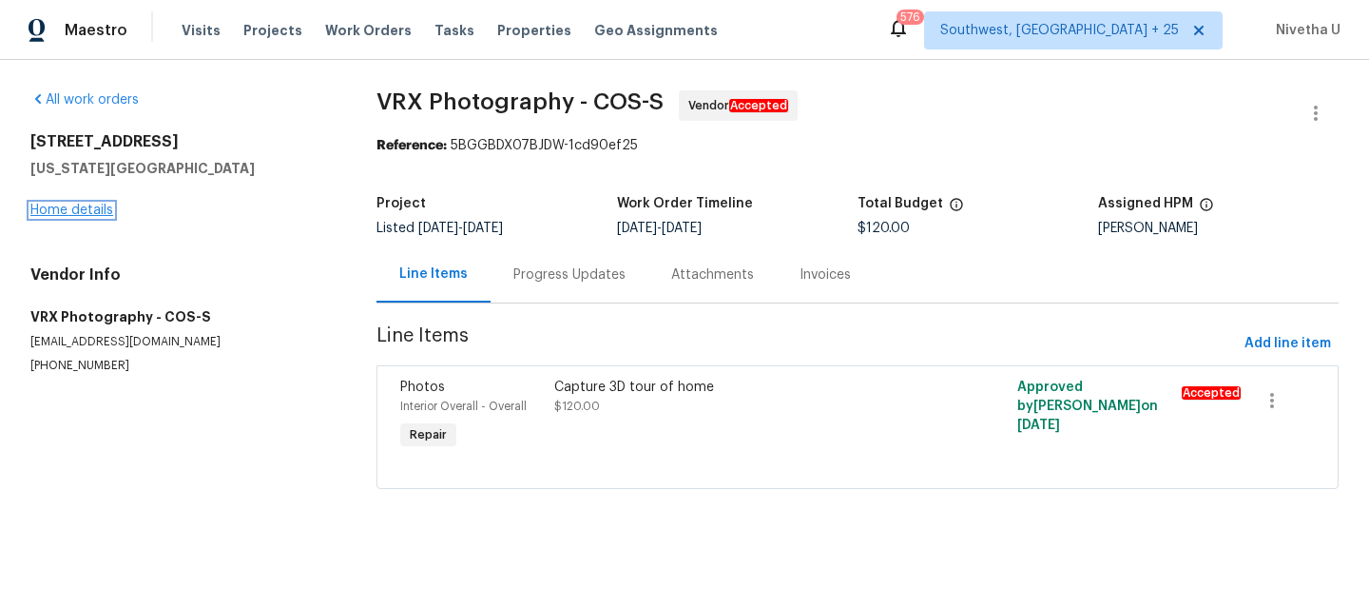
click at [64, 210] on link "Home details" at bounding box center [71, 210] width 83 height 13
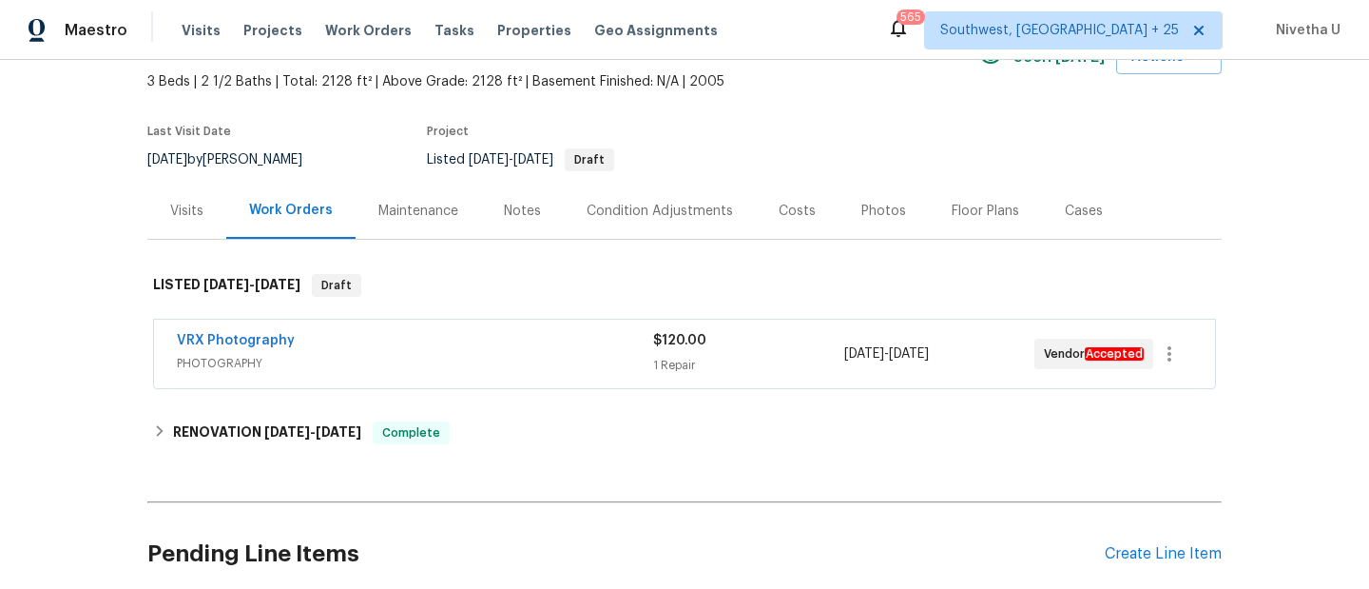
scroll to position [63, 0]
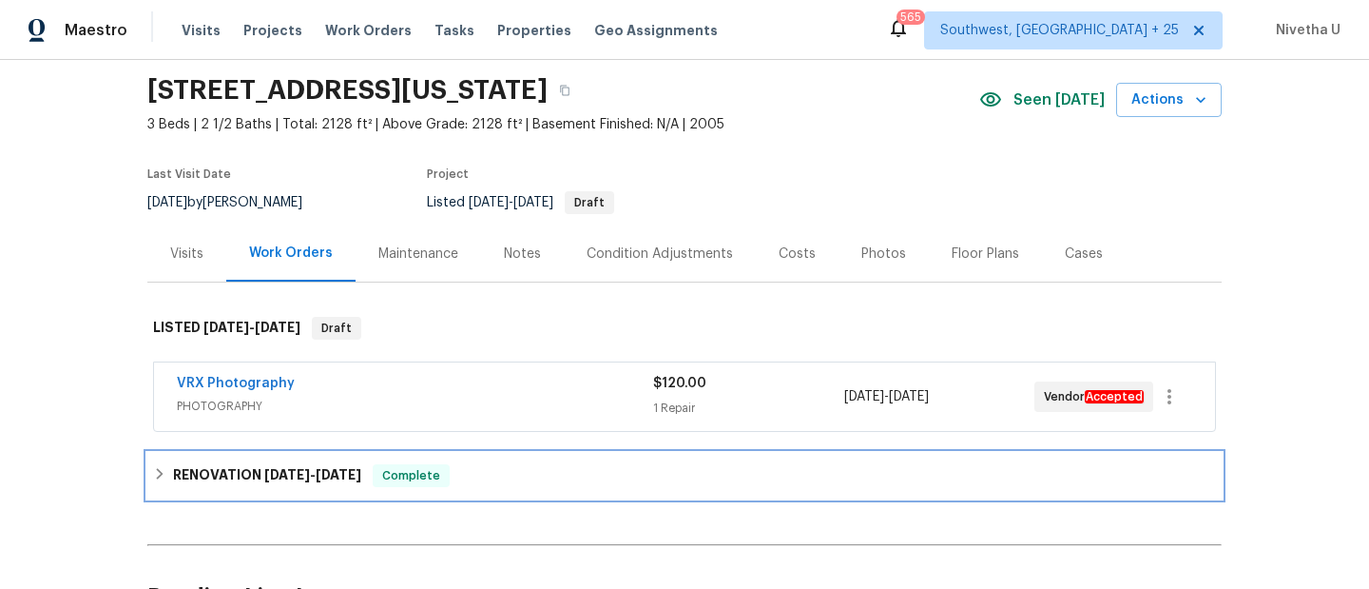
click at [511, 483] on div "RENOVATION [DATE] - [DATE] Complete" at bounding box center [684, 475] width 1063 height 23
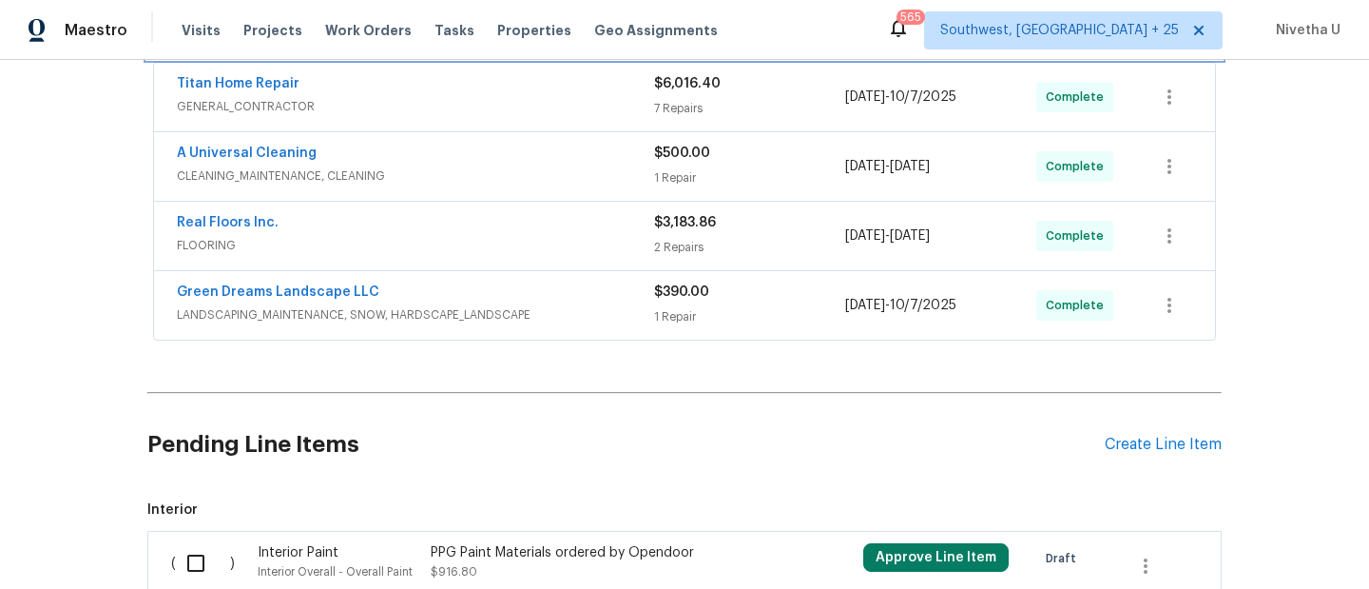
scroll to position [527, 0]
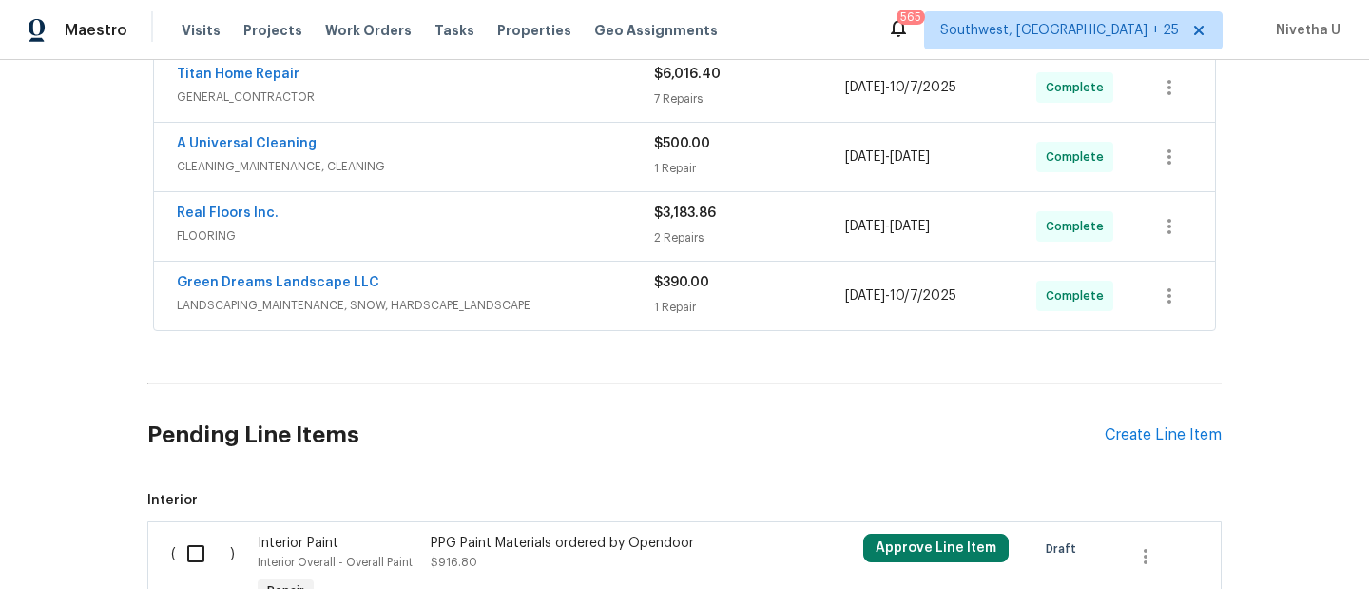
click at [563, 291] on div "Green Dreams Landscape LLC" at bounding box center [415, 284] width 477 height 23
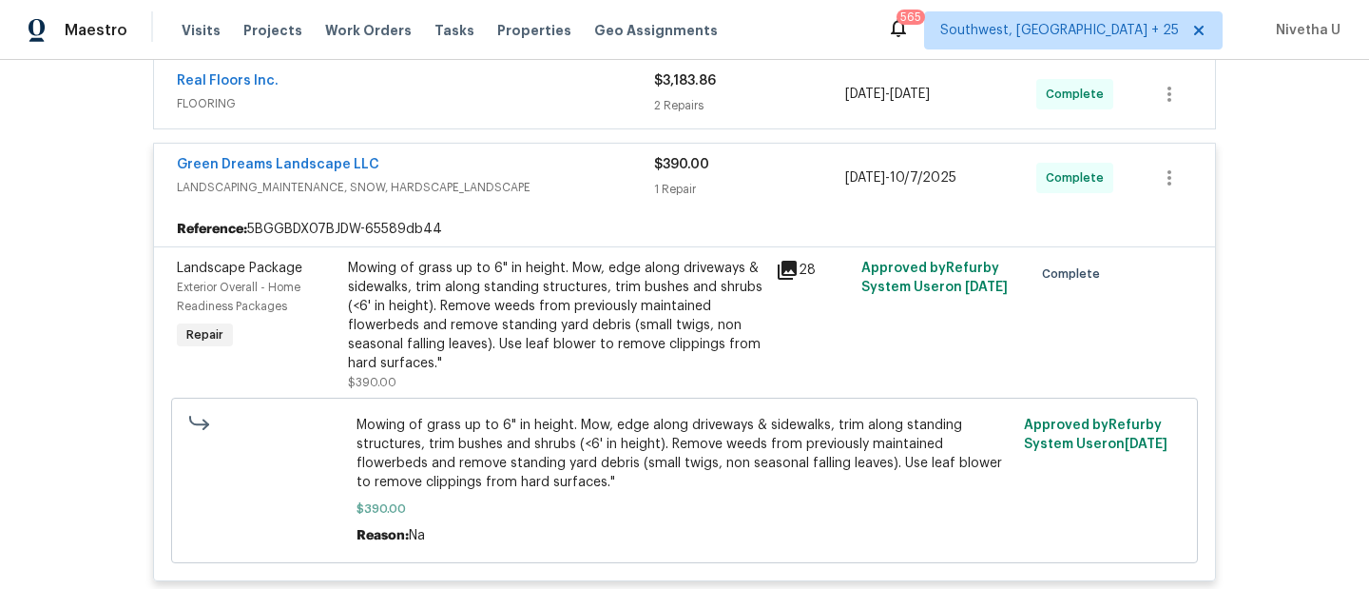
scroll to position [656, 0]
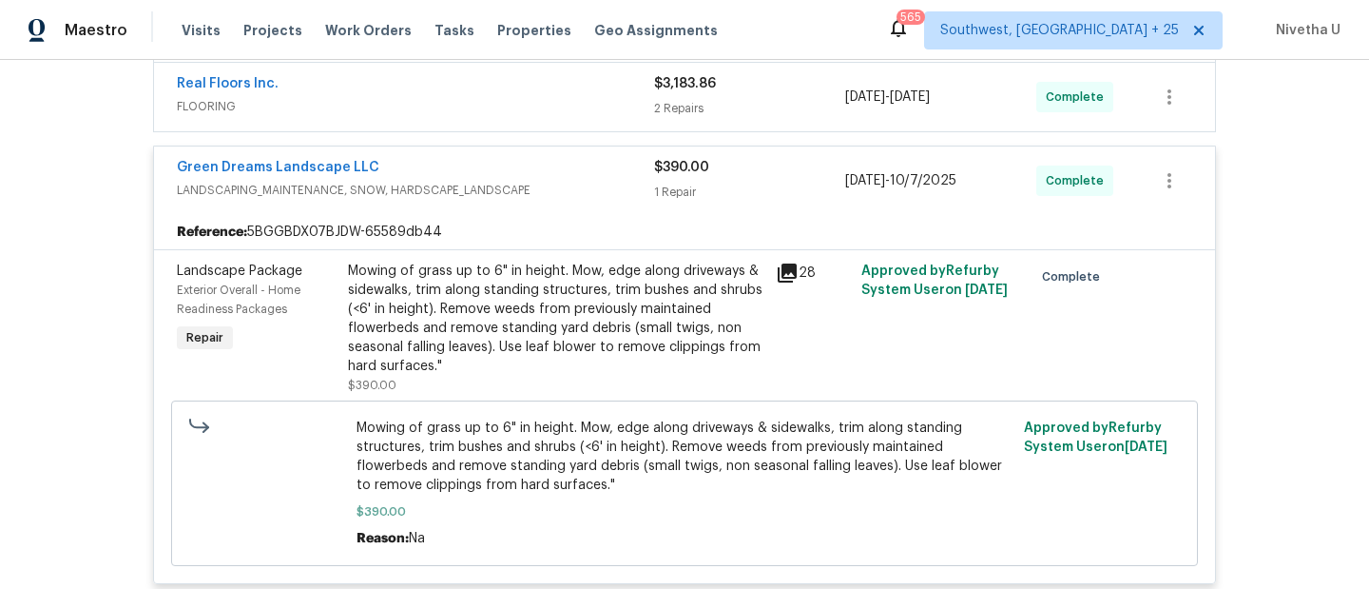
click at [586, 169] on div "Green Dreams Landscape LLC" at bounding box center [415, 169] width 477 height 23
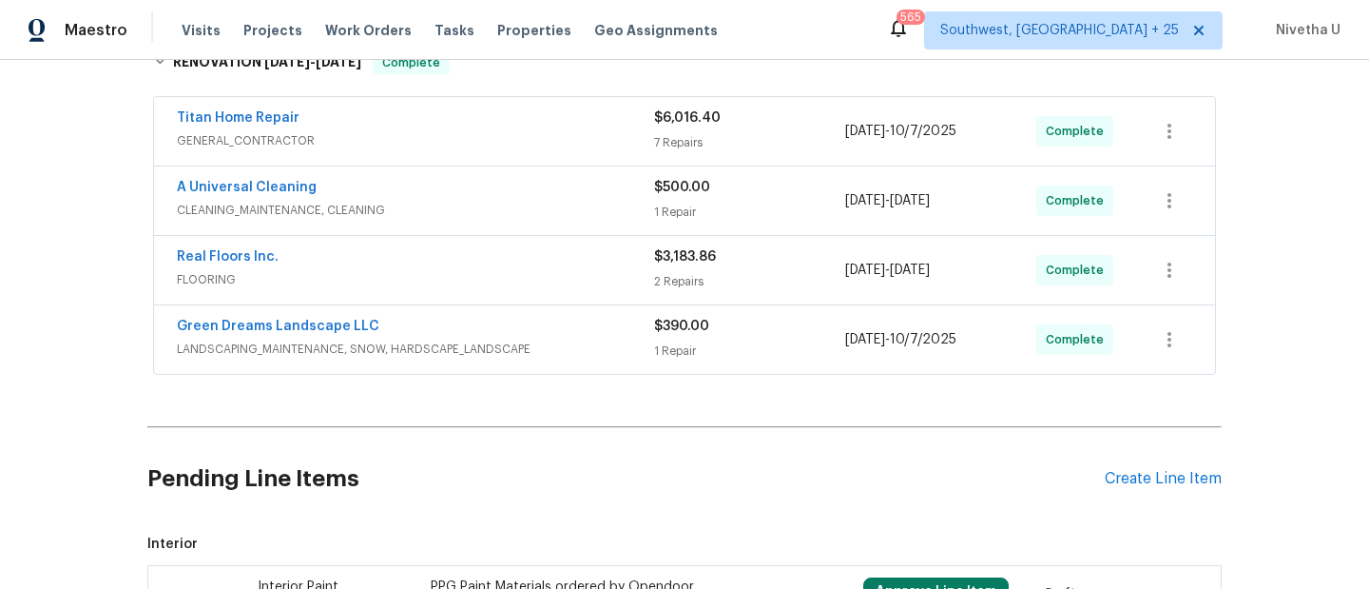
scroll to position [482, 0]
click at [516, 282] on span "FLOORING" at bounding box center [415, 280] width 477 height 19
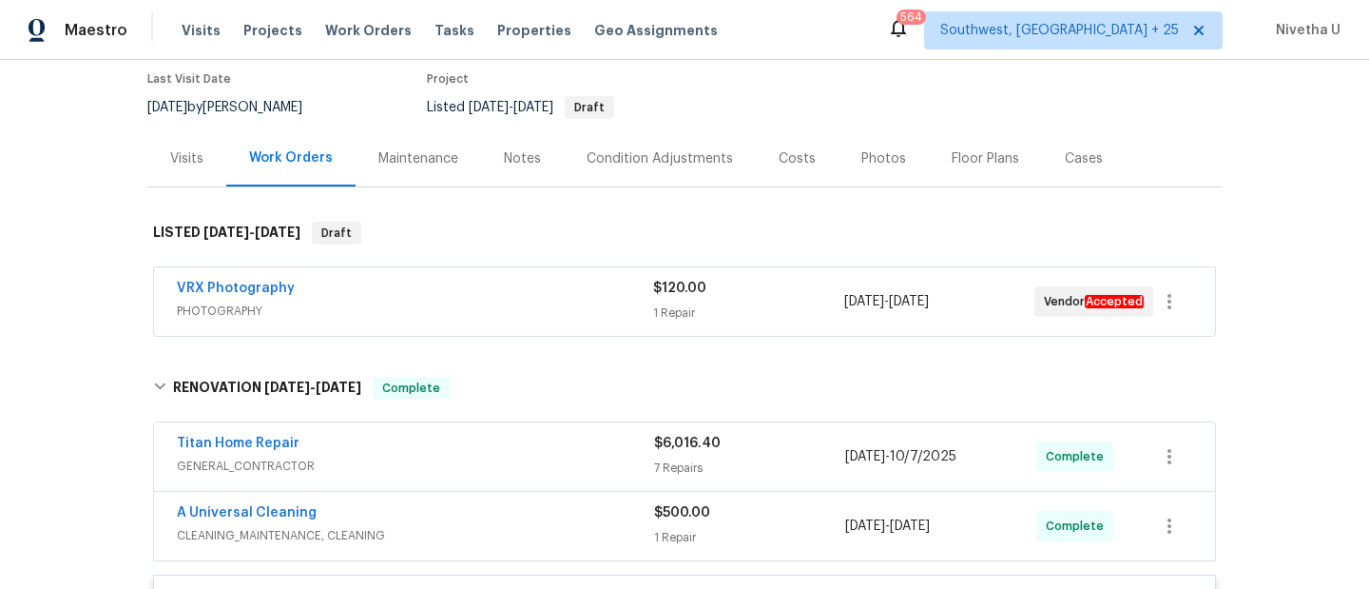
scroll to position [379, 0]
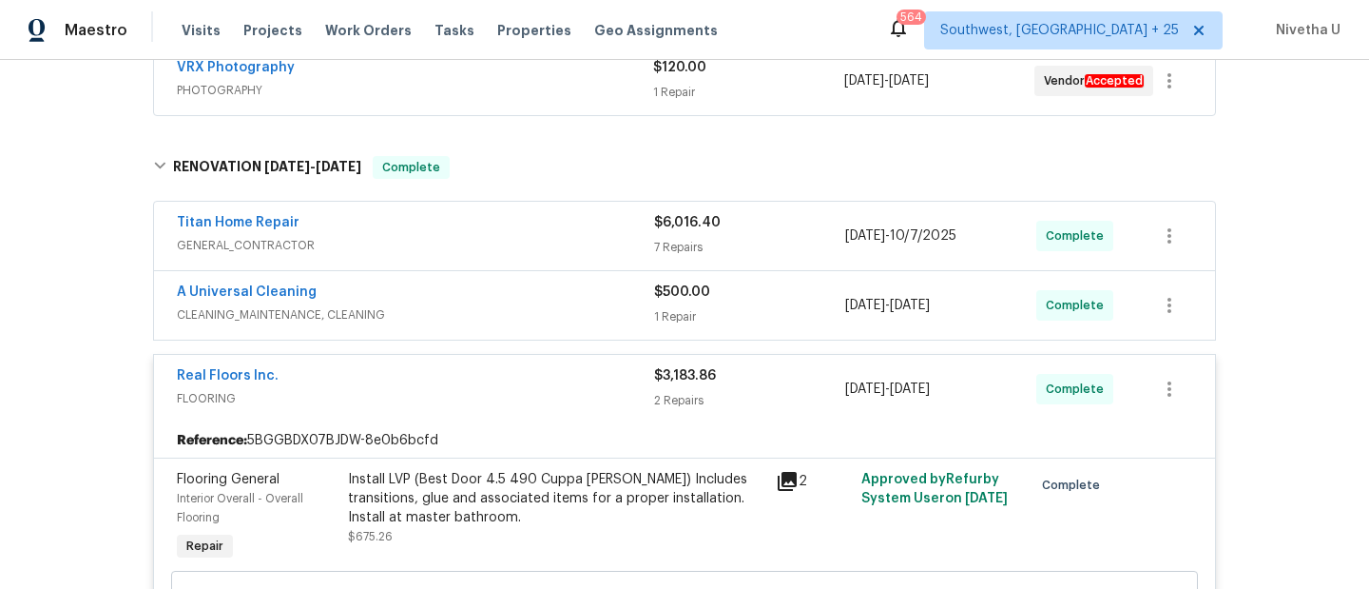
click at [524, 389] on span "FLOORING" at bounding box center [415, 398] width 477 height 19
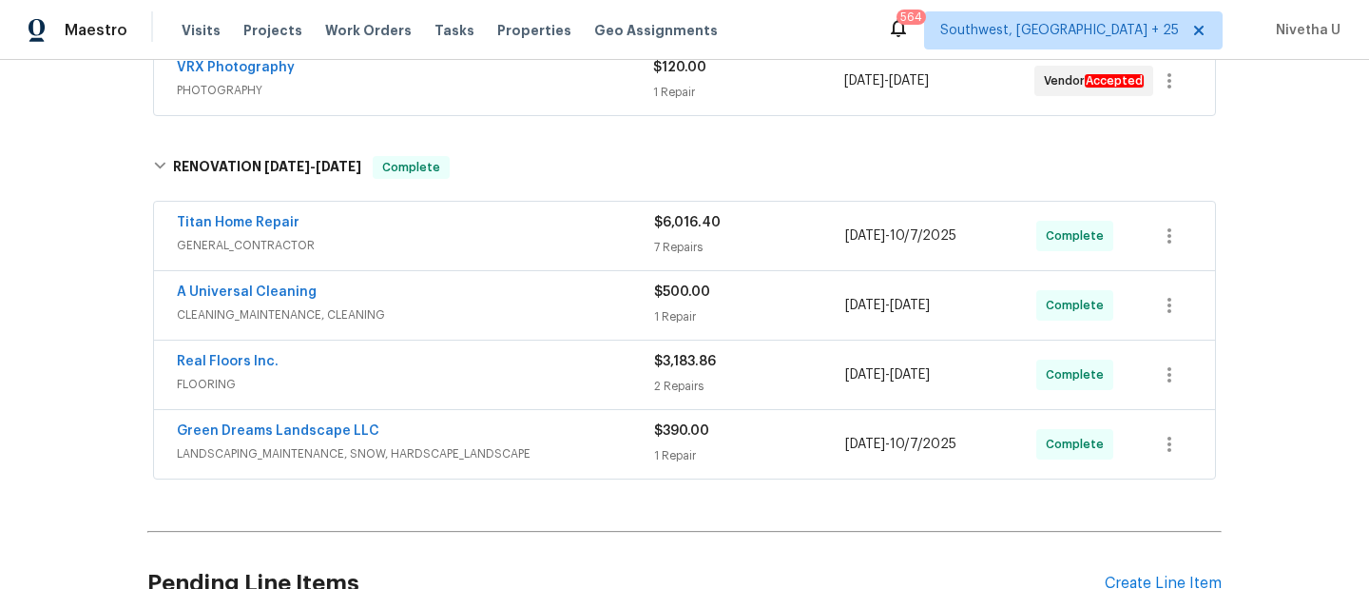
click at [491, 313] on span "CLEANING_MAINTENANCE, CLEANING" at bounding box center [415, 314] width 477 height 19
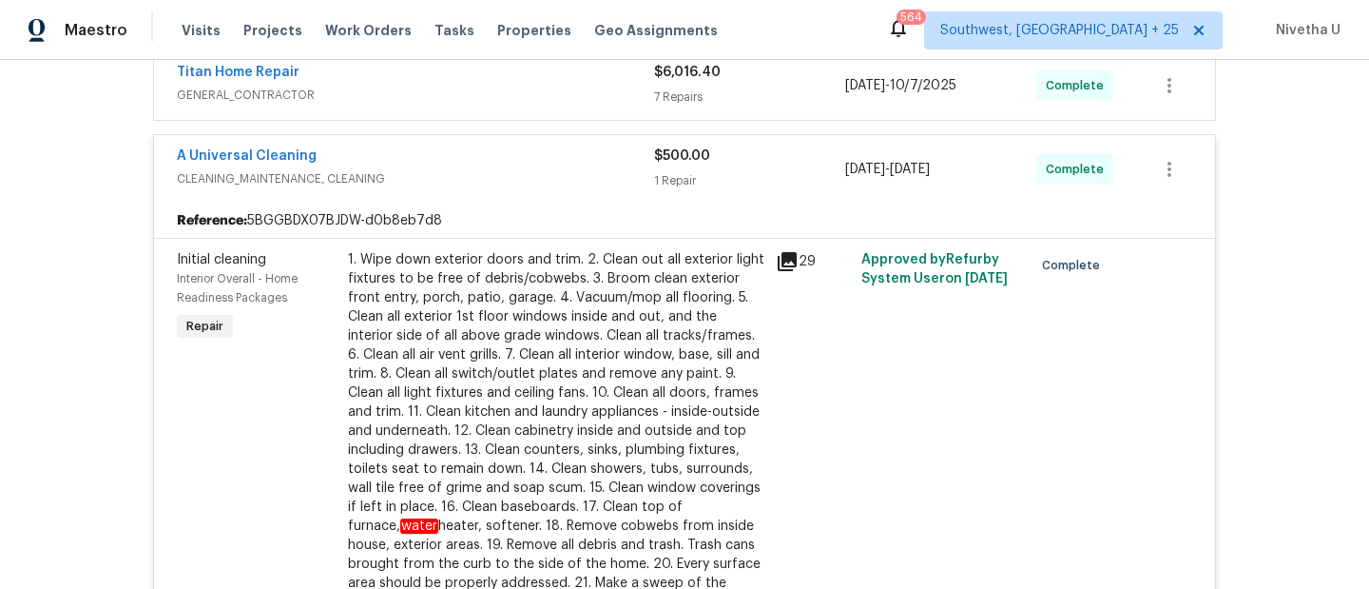
scroll to position [394, 0]
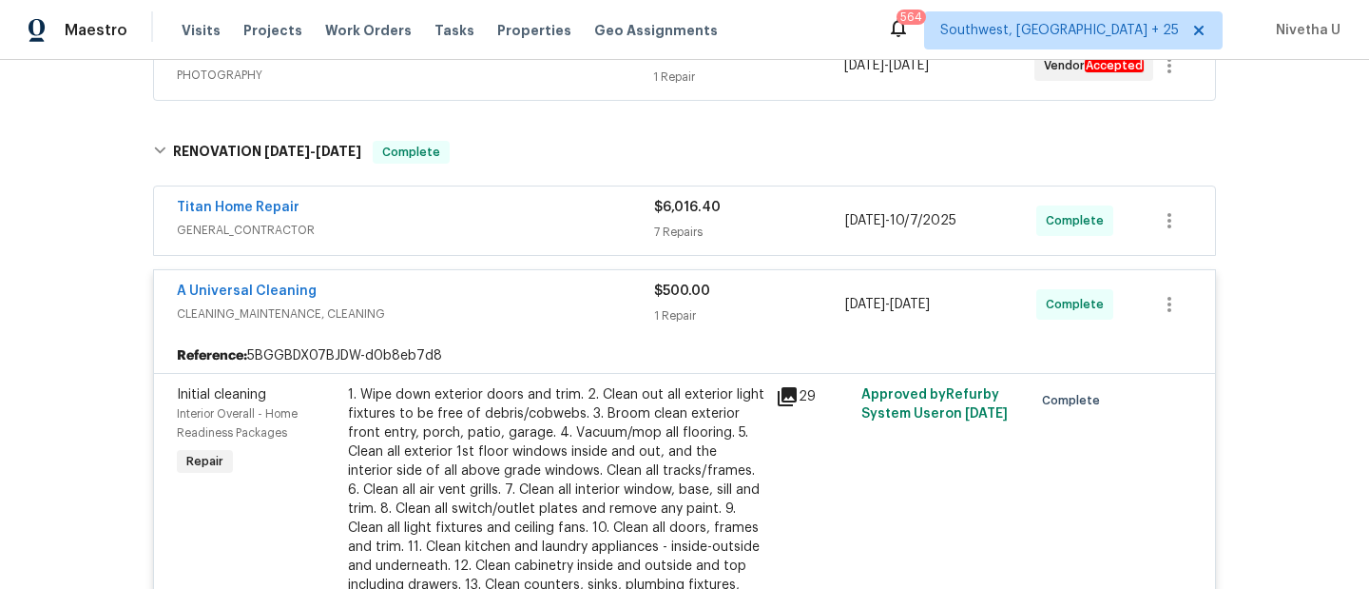
click at [491, 313] on span "CLEANING_MAINTENANCE, CLEANING" at bounding box center [415, 313] width 477 height 19
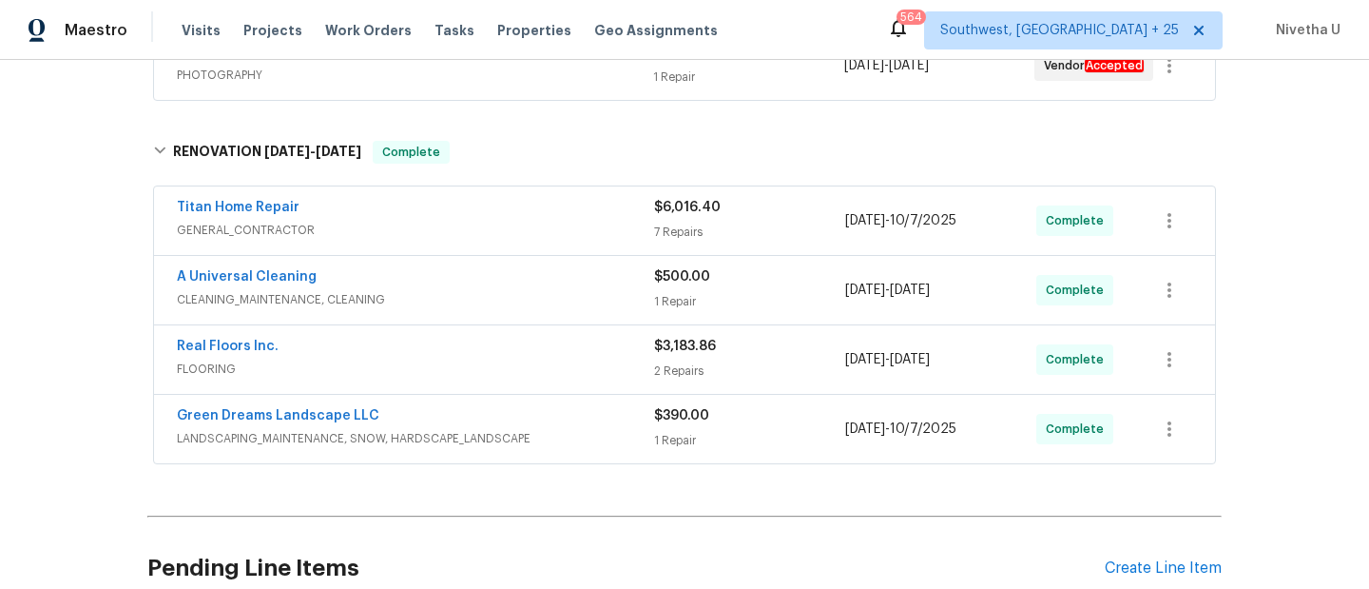
click at [465, 210] on div "Titan Home Repair" at bounding box center [415, 209] width 477 height 23
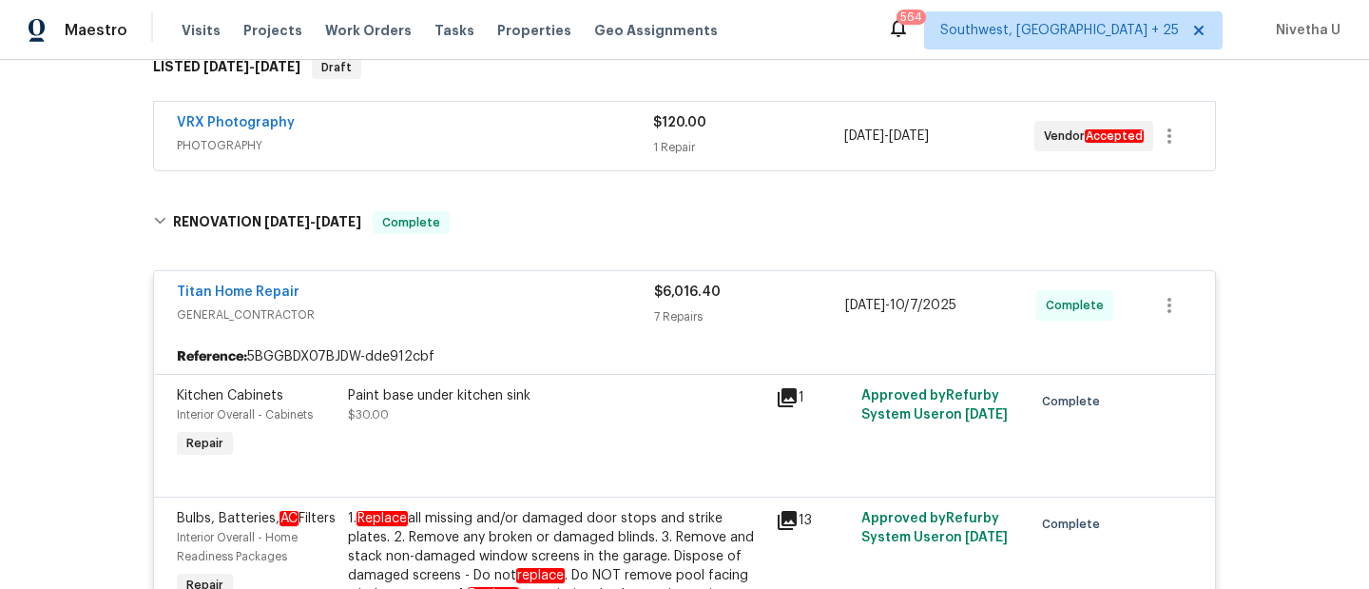
scroll to position [311, 0]
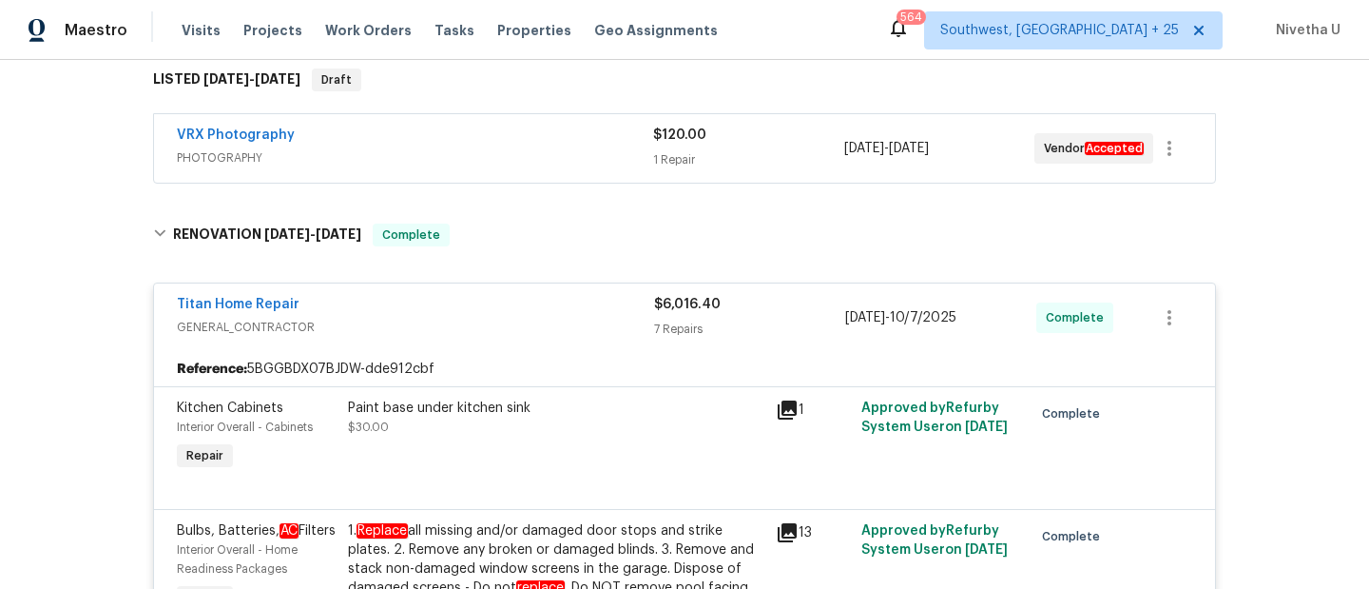
click at [507, 317] on div "Titan Home Repair" at bounding box center [415, 306] width 477 height 23
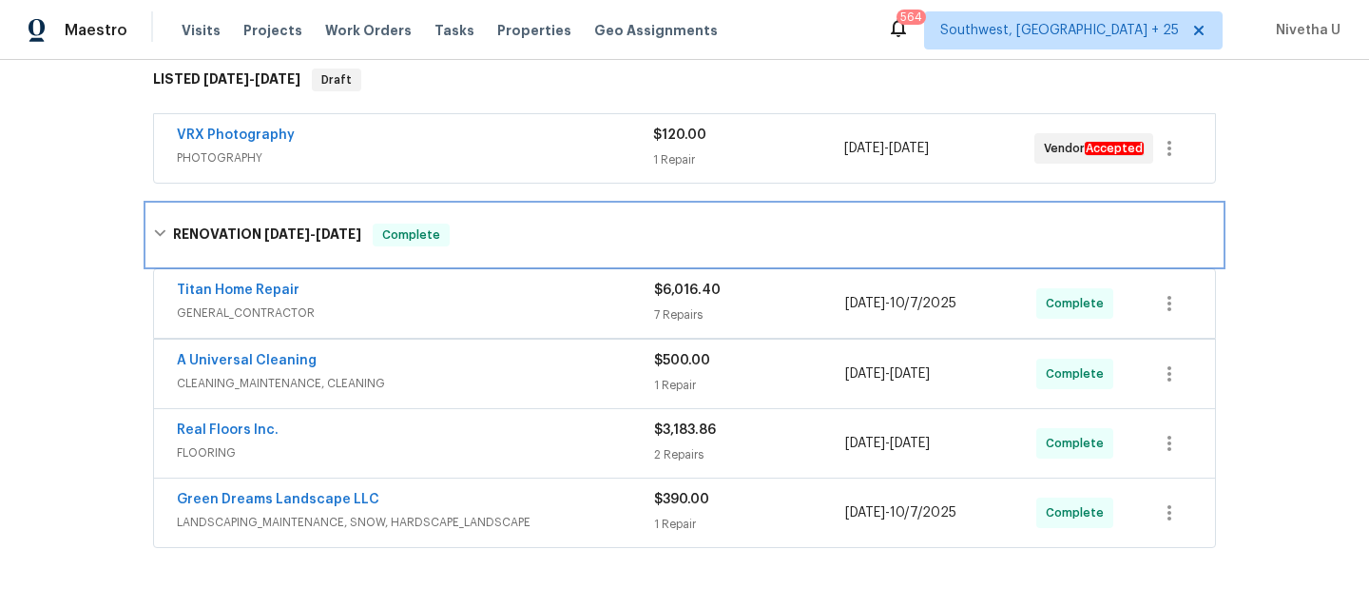
click at [491, 241] on div "RENOVATION [DATE] - [DATE] Complete" at bounding box center [684, 234] width 1063 height 23
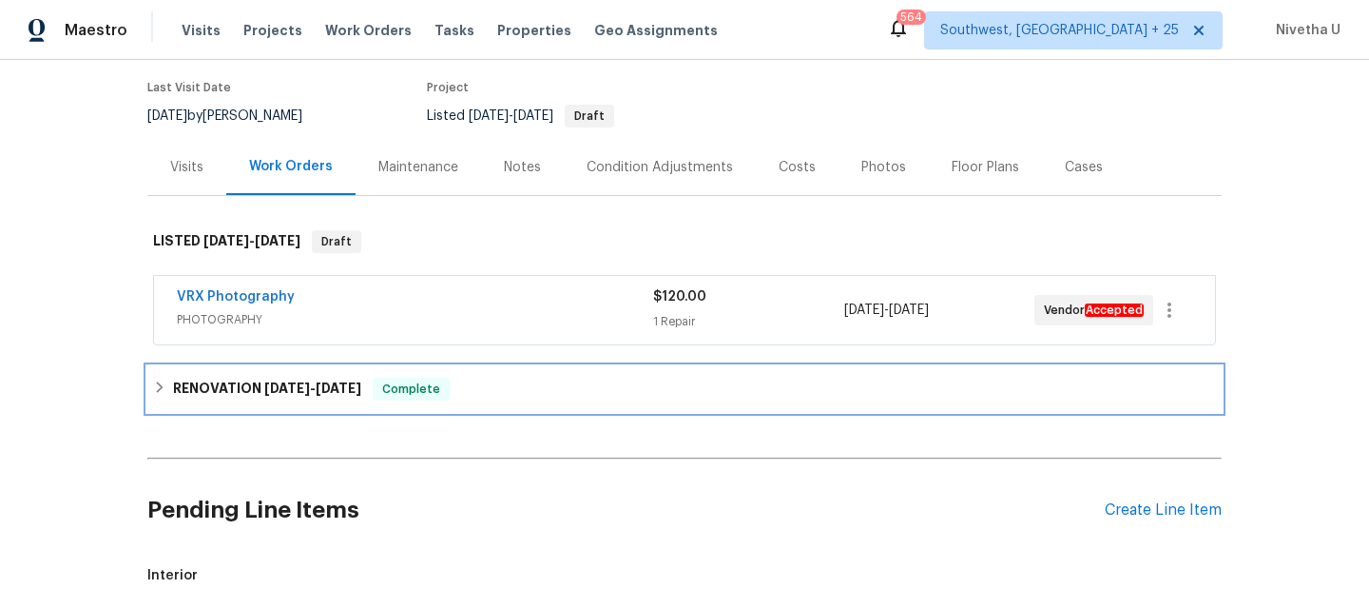
scroll to position [147, 0]
